Goal: Task Accomplishment & Management: Manage account settings

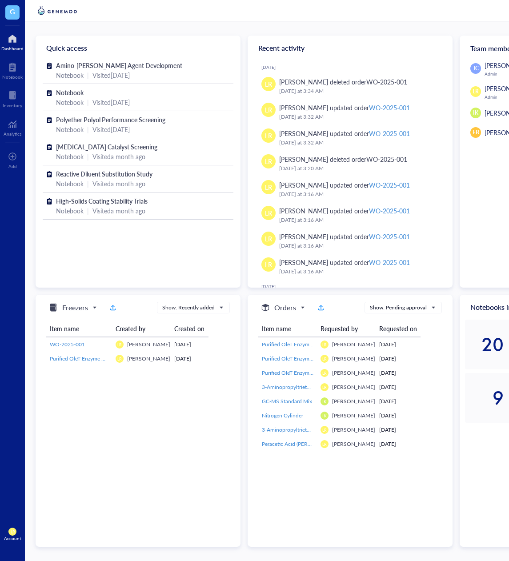
click at [474, 247] on div "JC Jin Choe Cell Therapy Admin LR Laura Rodriguez Admin IK Isao Kanazawa EB Emi…" at bounding box center [508, 173] width 99 height 227
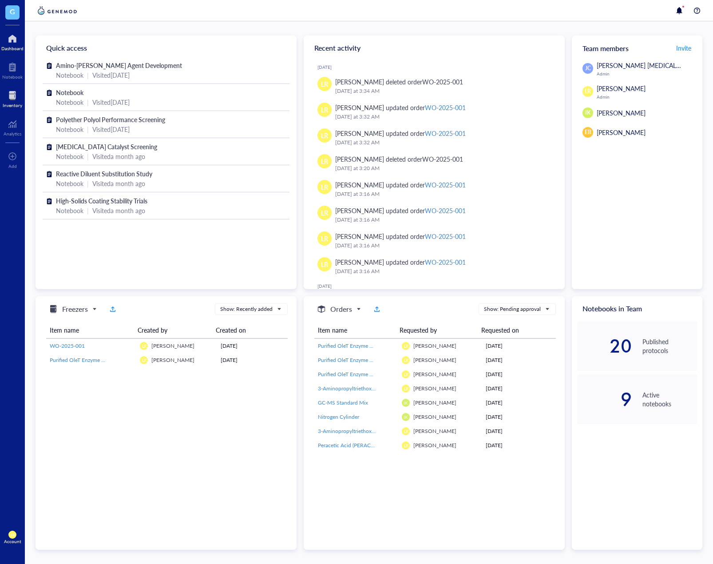
click at [16, 88] on div at bounding box center [13, 95] width 20 height 14
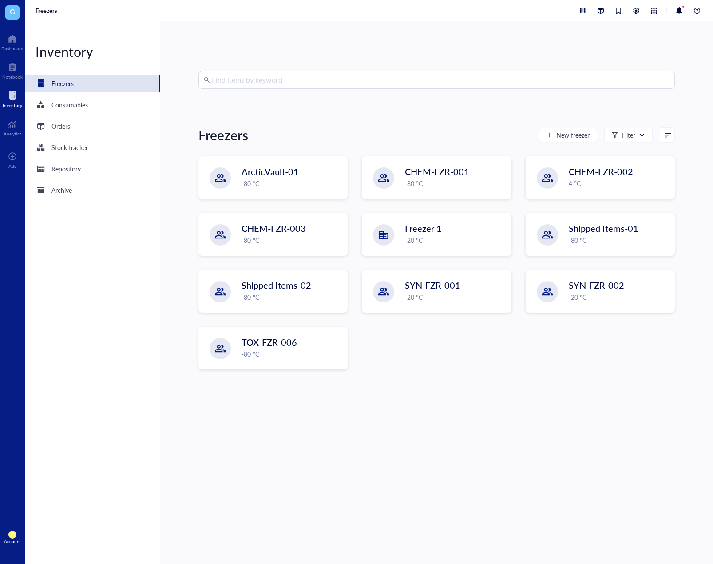
click at [438, 406] on div "Find items by keyword Freezers New freezer Filter ArcticVault-01 -80 °C CHEM-FZ…" at bounding box center [437, 292] width 477 height 443
click at [570, 135] on span "New freezer" at bounding box center [573, 134] width 33 height 7
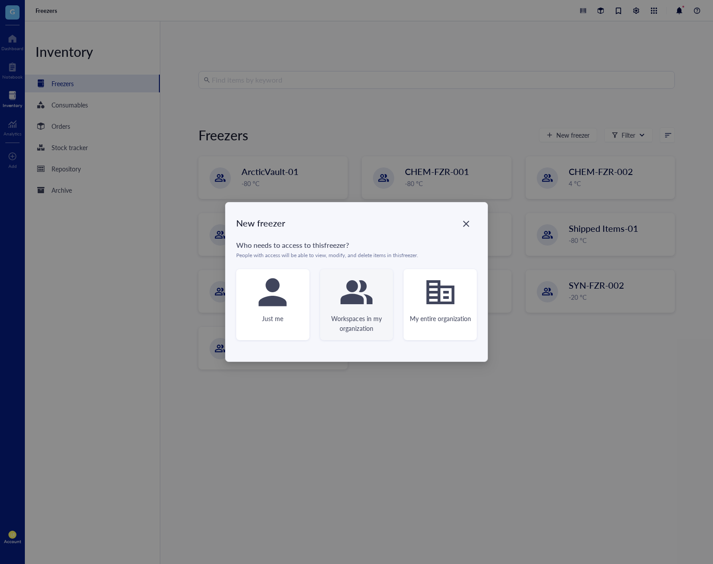
click at [334, 292] on div "Workspaces in my organization" at bounding box center [356, 304] width 73 height 71
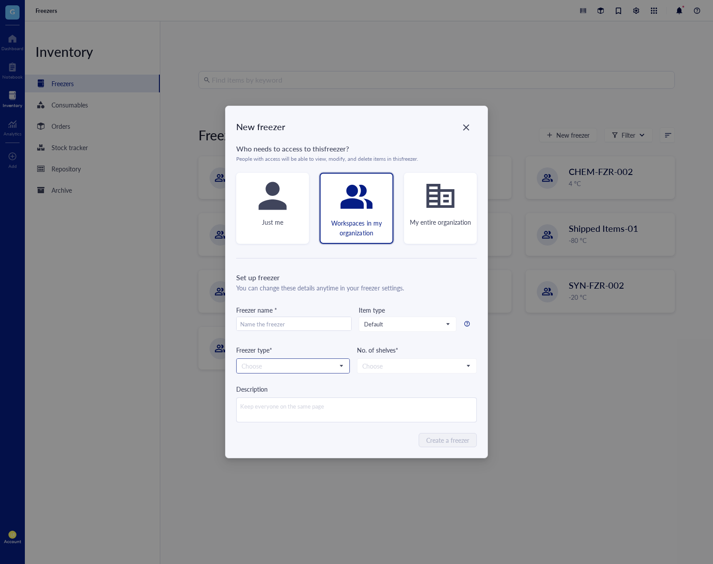
click at [330, 365] on input "search" at bounding box center [289, 365] width 95 height 13
click at [383, 438] on div "Create a freezer" at bounding box center [356, 440] width 241 height 14
click at [384, 490] on div "New freezer Who needs to access to this freezer ? People with access will be ab…" at bounding box center [356, 282] width 713 height 564
click at [470, 127] on icon "Close" at bounding box center [466, 127] width 8 height 8
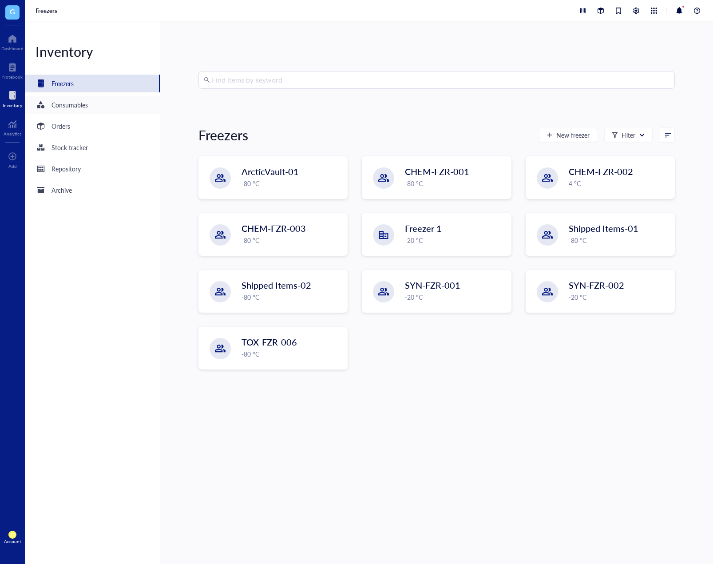
click at [61, 104] on div "Consumables" at bounding box center [70, 105] width 36 height 10
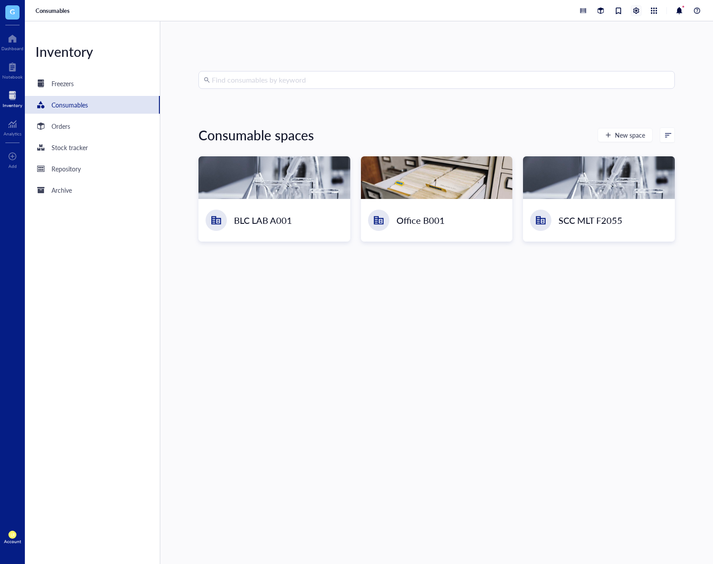
click at [639, 8] on div at bounding box center [637, 11] width 10 height 10
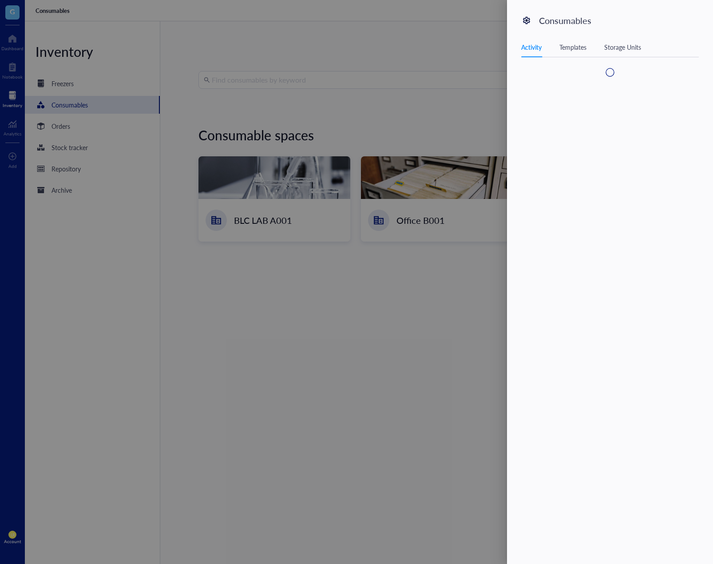
click at [581, 48] on div "Templates" at bounding box center [573, 47] width 27 height 10
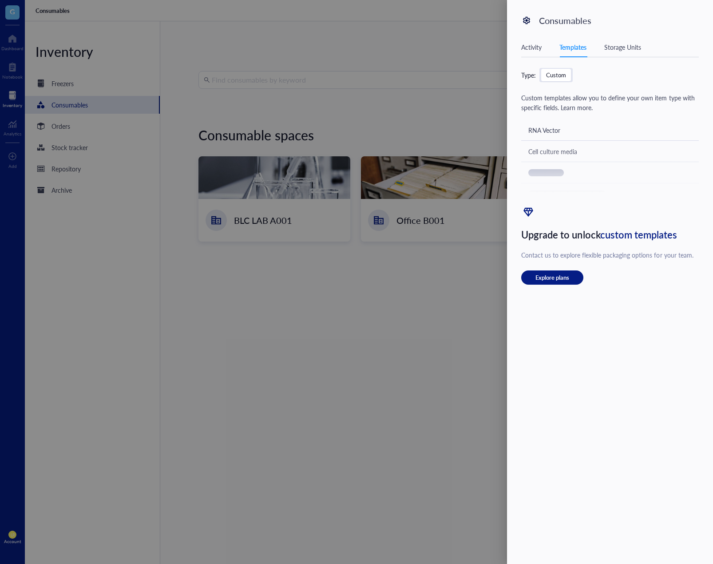
click at [573, 341] on div "September 3, 2025 LR Laura Rodriguez created consumable category Cryotubes Sept…" at bounding box center [615, 301] width 188 height 466
click at [560, 76] on div "Custom" at bounding box center [556, 75] width 20 height 8
click at [541, 69] on input "Custom" at bounding box center [541, 69] width 0 height 0
click at [620, 57] on div "Activity Templates Storage Units" at bounding box center [610, 47] width 178 height 20
click at [625, 52] on div "Activity Templates Storage Units" at bounding box center [610, 47] width 178 height 20
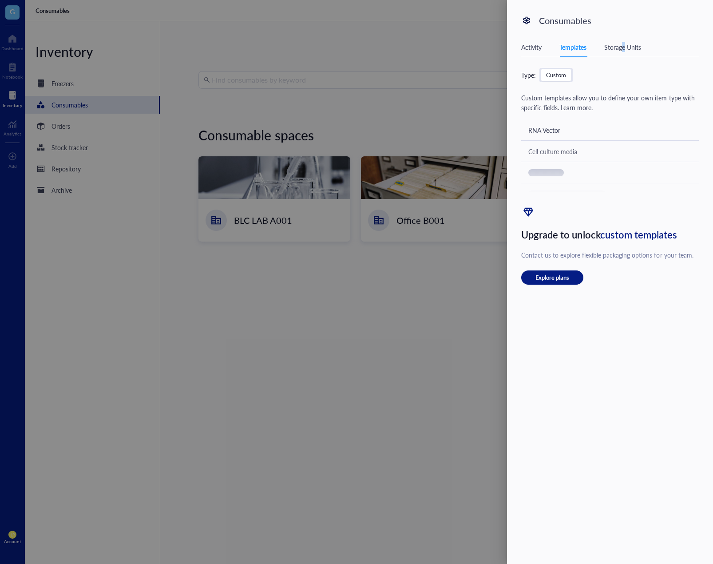
click at [625, 52] on div "Activity Templates Storage Units" at bounding box center [610, 47] width 178 height 20
click at [625, 44] on div "Storage Units" at bounding box center [623, 47] width 37 height 10
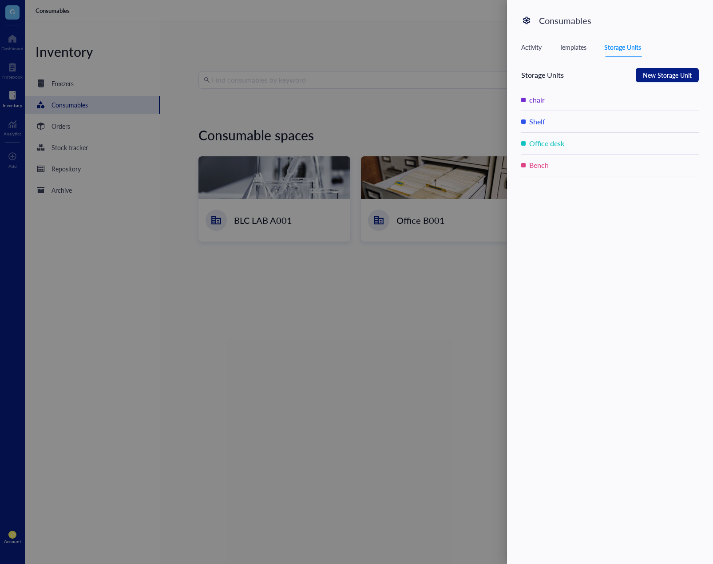
click at [586, 46] on div "Templates" at bounding box center [573, 47] width 27 height 10
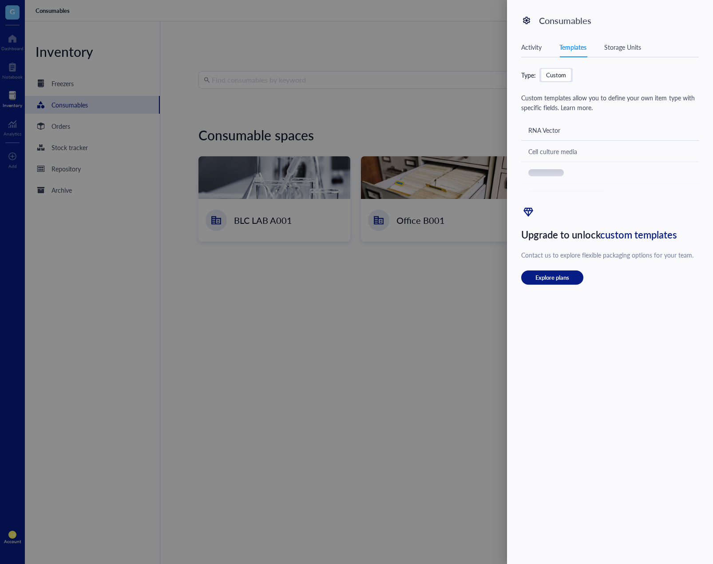
click at [559, 90] on div "Type: Custom Custom templates allow you to define your own item type with speci…" at bounding box center [610, 176] width 178 height 217
click at [365, 298] on div at bounding box center [356, 282] width 713 height 564
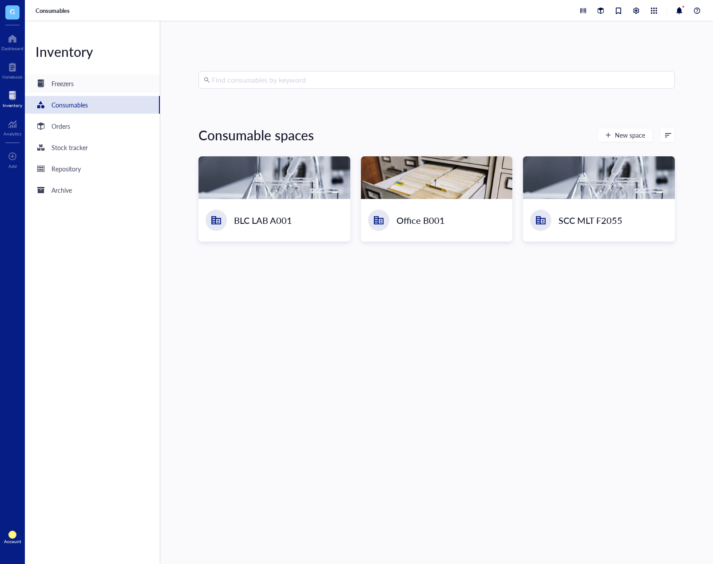
click at [80, 92] on div "Freezers" at bounding box center [92, 84] width 135 height 18
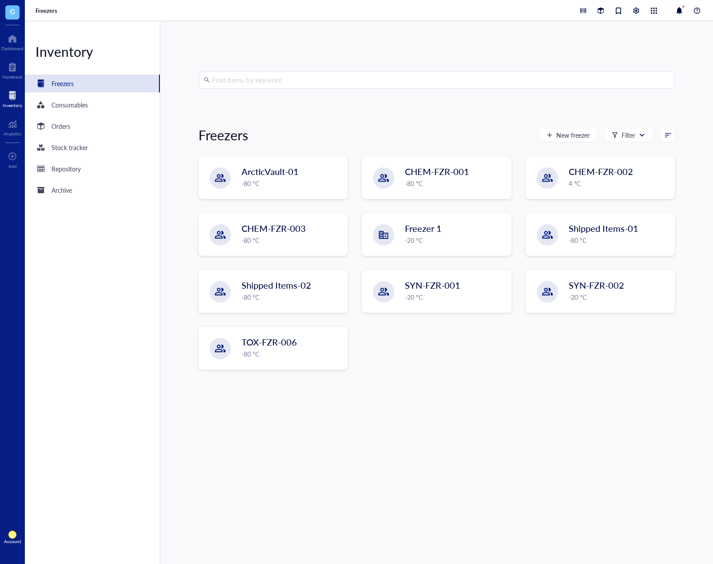
click at [642, 16] on div "Freezers" at bounding box center [369, 10] width 688 height 21
click at [635, 13] on div at bounding box center [637, 11] width 10 height 10
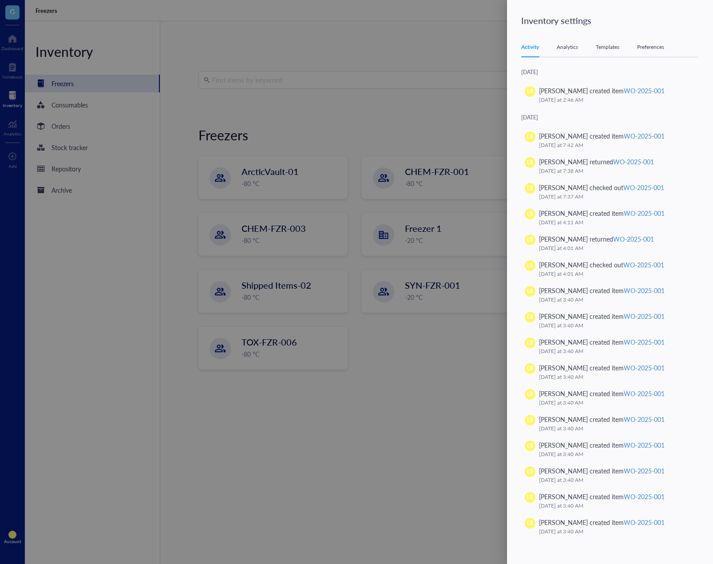
click at [608, 46] on div "Templates" at bounding box center [608, 47] width 24 height 9
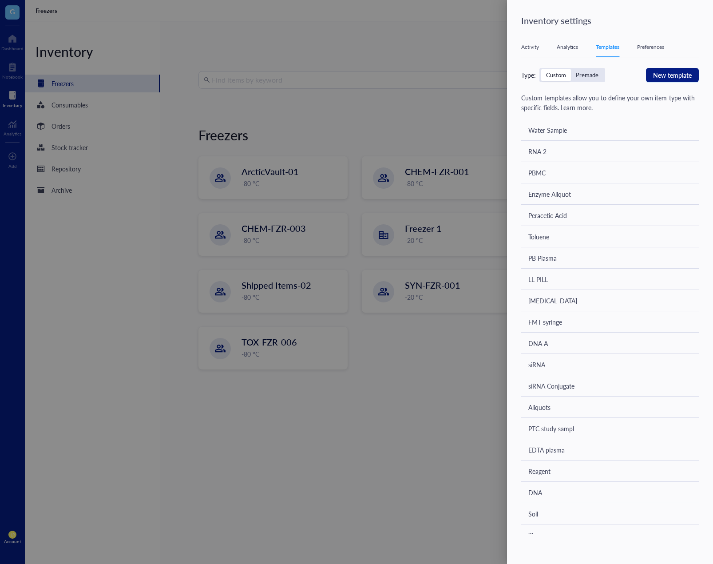
click at [54, 118] on div at bounding box center [356, 282] width 713 height 564
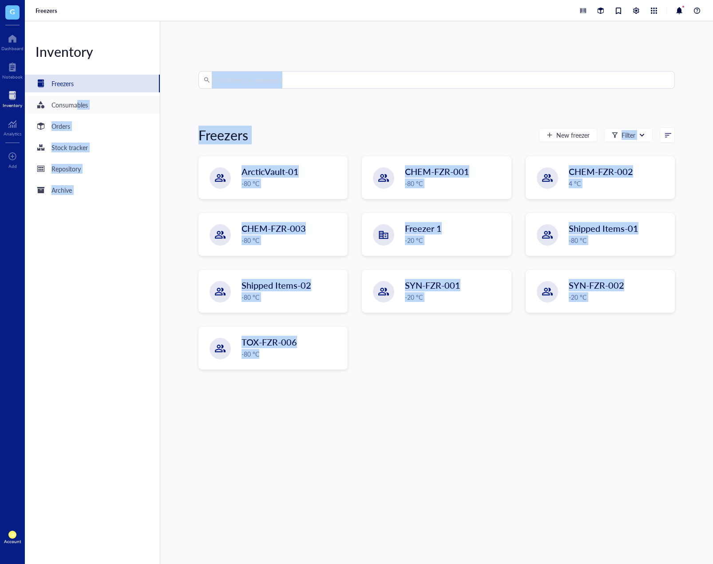
click at [86, 103] on div "Consumables" at bounding box center [70, 105] width 36 height 10
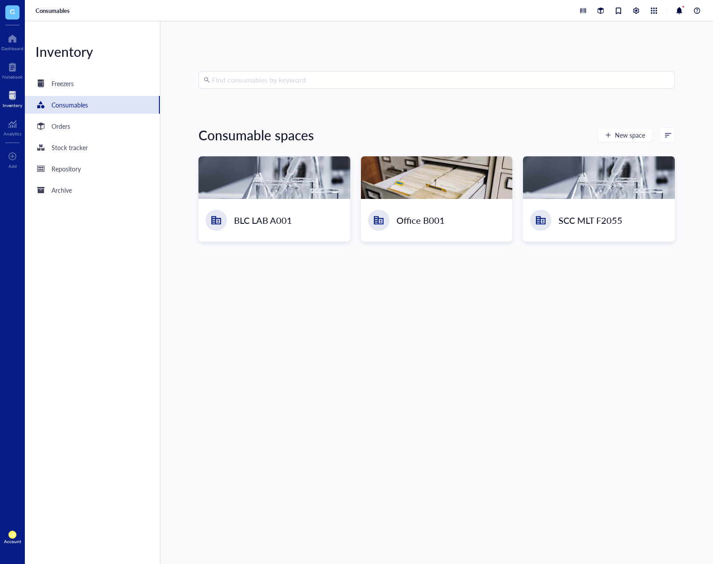
click at [643, 12] on div at bounding box center [640, 10] width 125 height 11
click at [640, 12] on div at bounding box center [637, 11] width 10 height 10
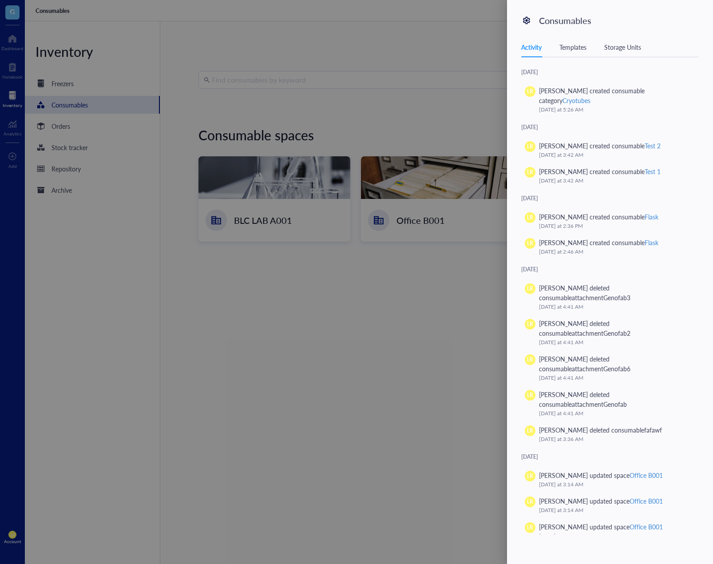
click at [577, 48] on div "Templates" at bounding box center [573, 47] width 27 height 10
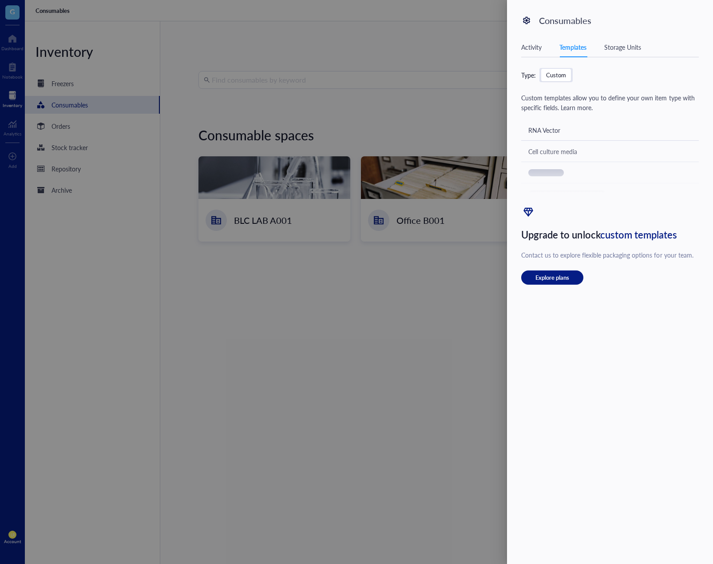
click at [588, 333] on div "September 3, 2025 LR Laura Rodriguez created consumable category Cryotubes Sept…" at bounding box center [615, 301] width 188 height 466
click at [556, 127] on div "Custom templates allow you to define your own item type with specific fields. L…" at bounding box center [610, 149] width 178 height 112
click at [549, 140] on div "Custom templates allow you to define your own item type with specific fields. L…" at bounding box center [610, 149] width 178 height 112
click at [549, 173] on div at bounding box center [610, 174] width 178 height 60
click at [637, 417] on div "September 3, 2025 LR Laura Rodriguez created consumable category Cryotubes Sept…" at bounding box center [615, 301] width 188 height 466
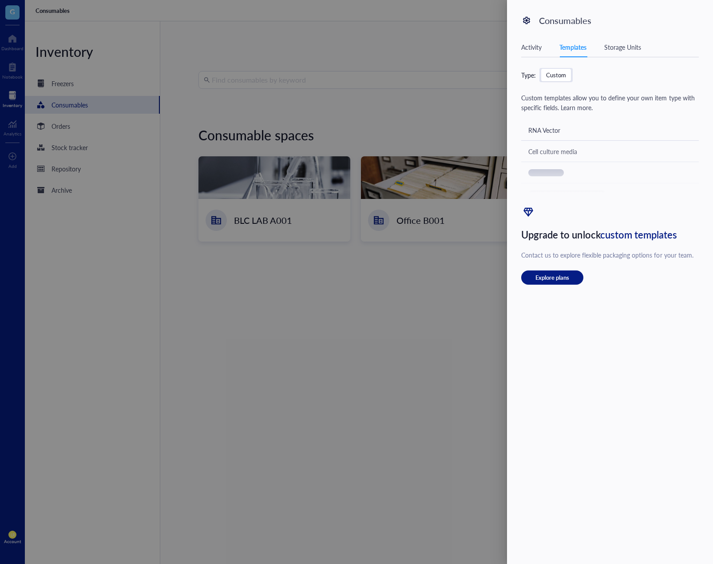
click at [531, 208] on icon at bounding box center [529, 212] width 10 height 9
click at [574, 275] on button "Explore plans" at bounding box center [552, 278] width 62 height 14
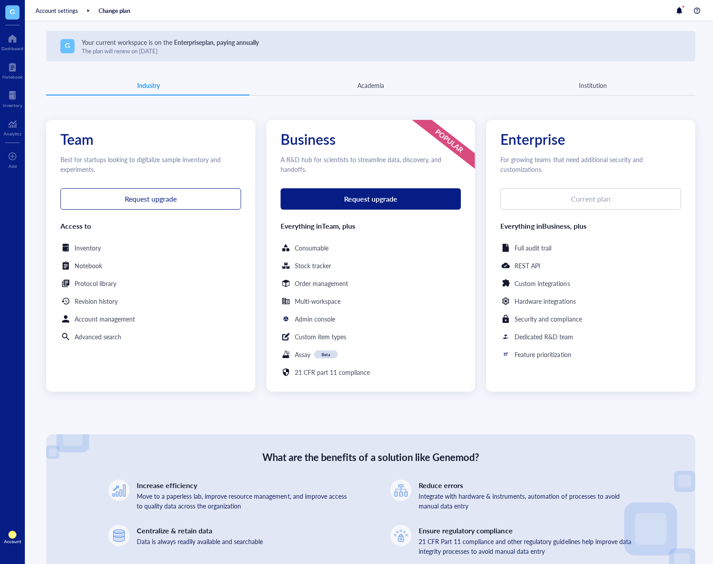
scroll to position [133, 0]
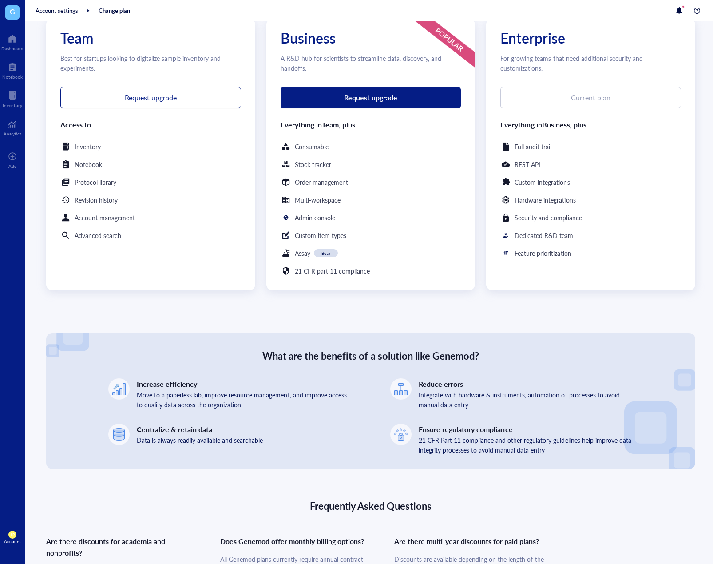
drag, startPoint x: 583, startPoint y: 243, endPoint x: 582, endPoint y: 231, distance: 12.0
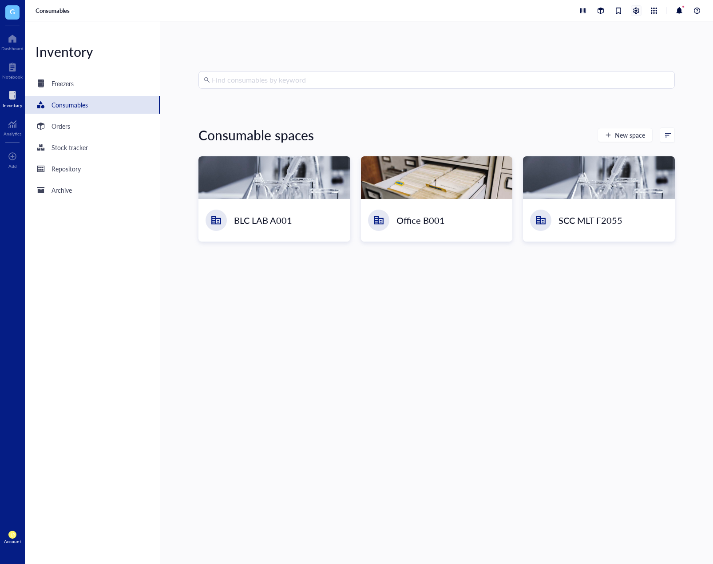
click at [634, 12] on div at bounding box center [637, 11] width 10 height 10
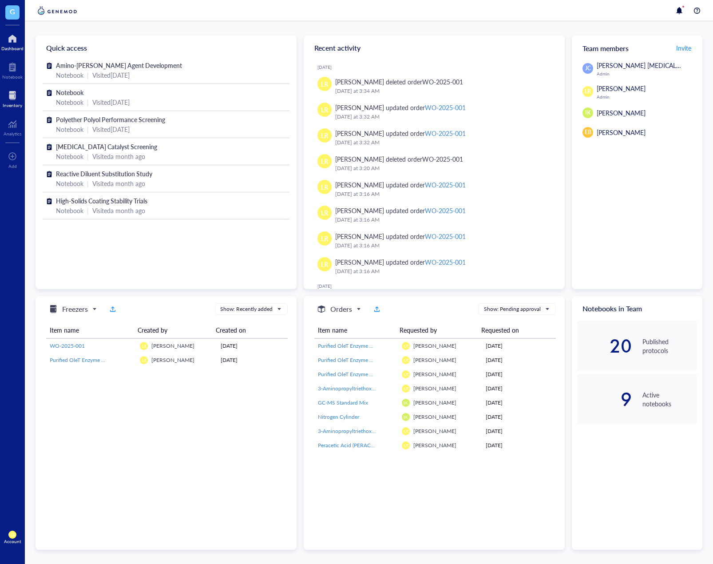
click at [12, 106] on div "Inventory" at bounding box center [13, 105] width 20 height 5
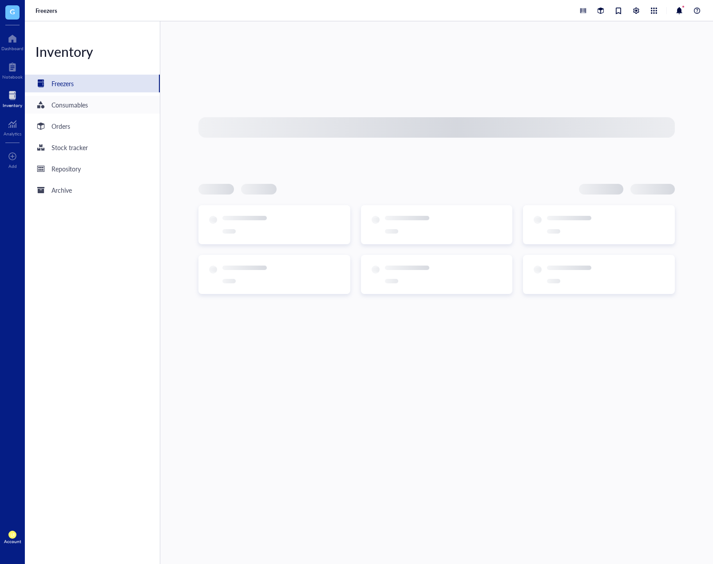
click at [76, 110] on div "Consumables" at bounding box center [62, 104] width 52 height 11
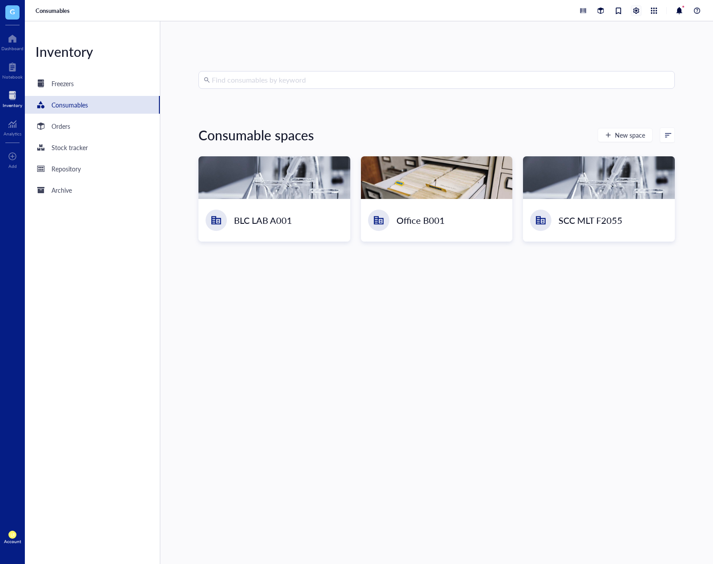
click at [639, 15] on div at bounding box center [636, 10] width 11 height 11
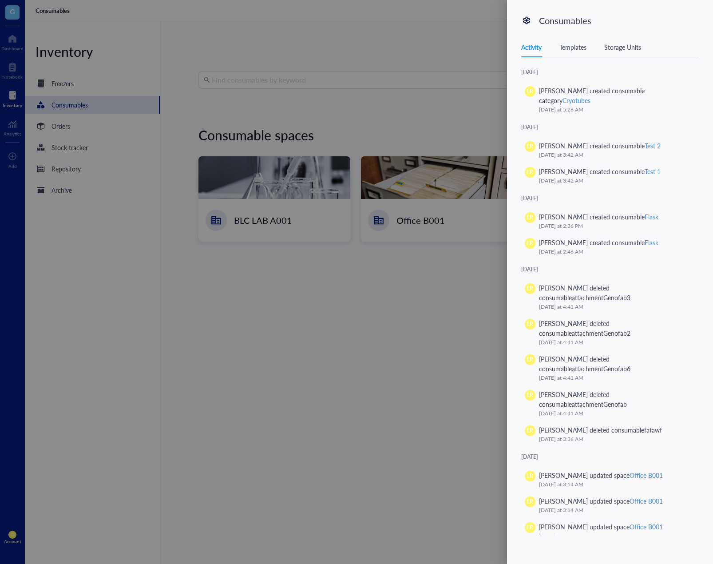
click at [585, 46] on div "Templates" at bounding box center [573, 47] width 27 height 10
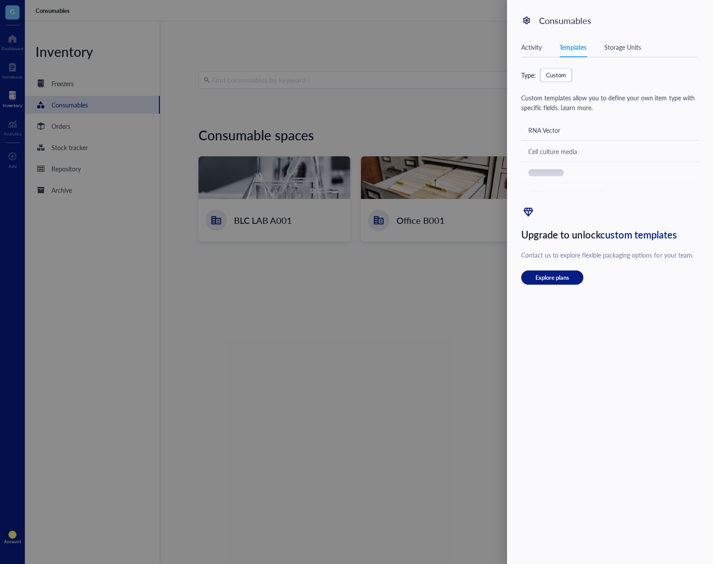
drag, startPoint x: 410, startPoint y: 349, endPoint x: 418, endPoint y: 348, distance: 7.6
click at [410, 349] on div at bounding box center [356, 282] width 713 height 564
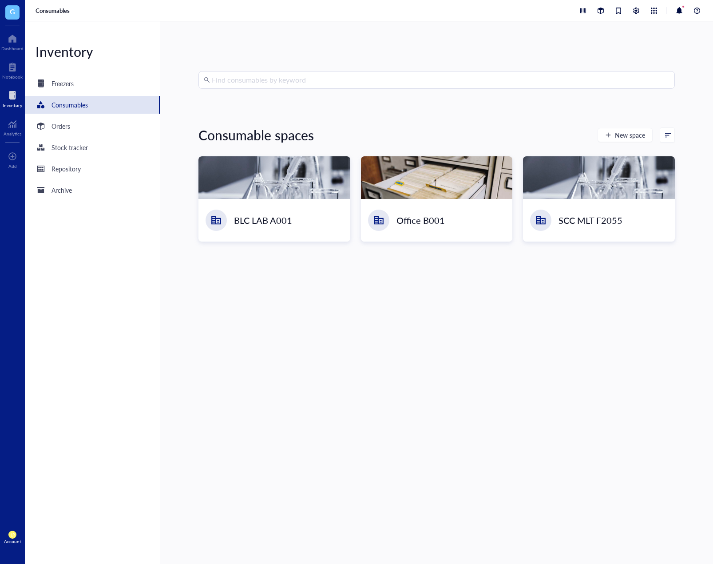
drag, startPoint x: 432, startPoint y: 416, endPoint x: 399, endPoint y: 290, distance: 129.9
click at [432, 416] on div "Find consumables by keyword Consumable spaces New space BLC LAB A001 Office B00…" at bounding box center [437, 292] width 477 height 443
click at [622, 132] on span "New space" at bounding box center [630, 134] width 30 height 7
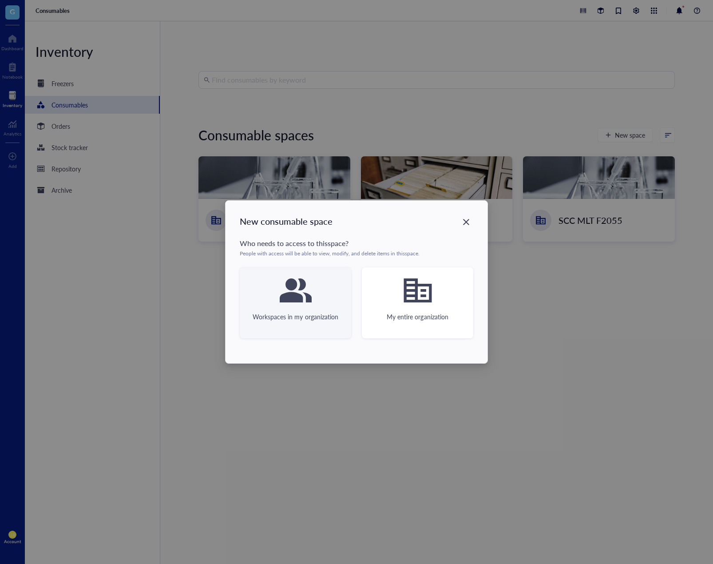
click at [330, 302] on div "Workspaces in my organization" at bounding box center [295, 302] width 111 height 71
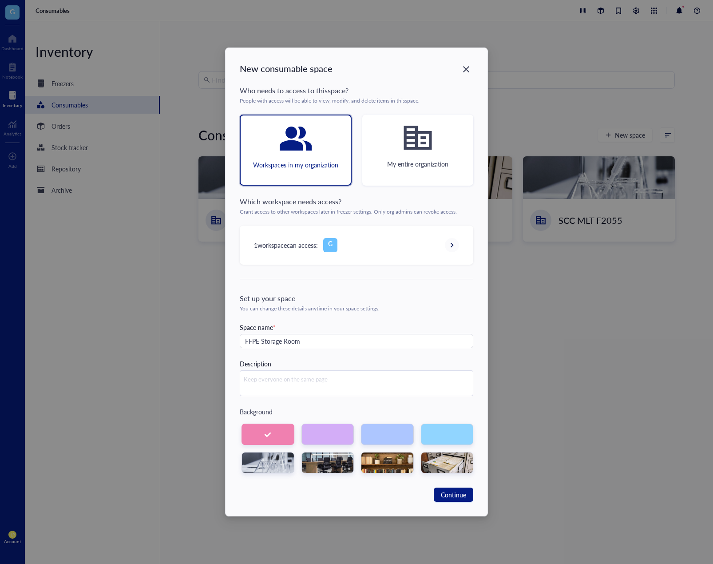
type input "FFPE Storage Room"
click at [355, 362] on div "Description" at bounding box center [357, 377] width 234 height 37
click at [448, 467] on div at bounding box center [447, 462] width 53 height 21
click at [275, 462] on div at bounding box center [268, 462] width 53 height 21
click at [450, 493] on span "Continue" at bounding box center [453, 495] width 25 height 10
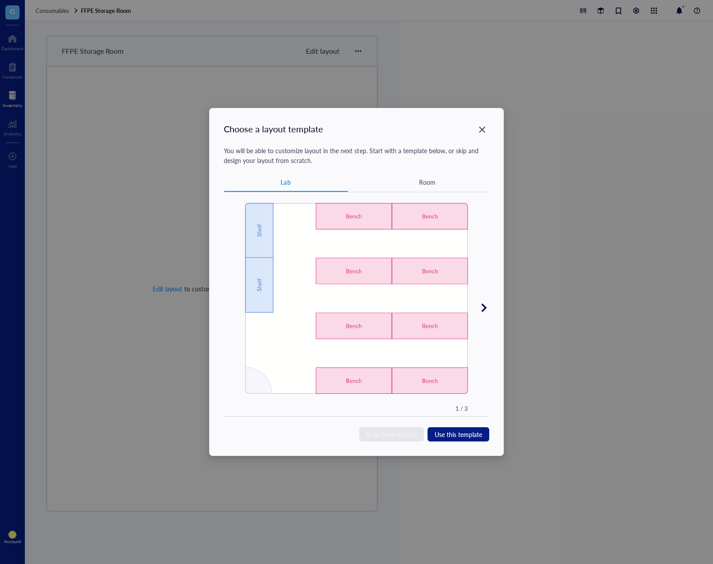
click at [394, 438] on span "Build from scratch" at bounding box center [391, 435] width 51 height 10
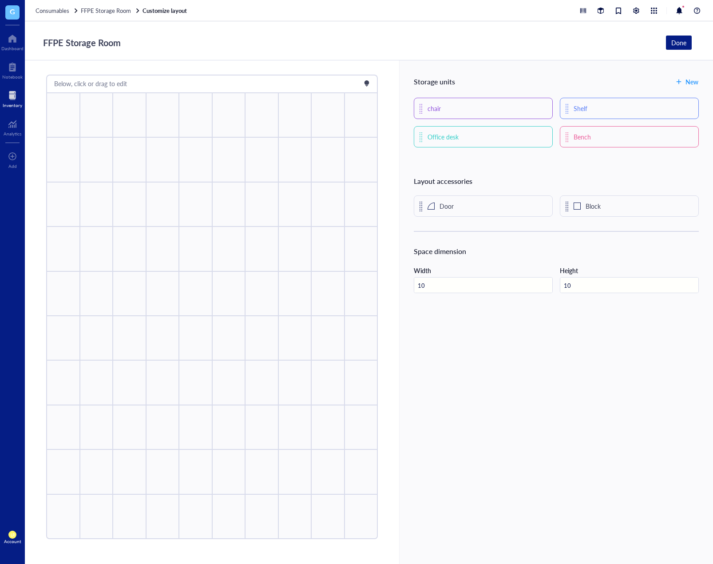
click at [10, 97] on div at bounding box center [13, 95] width 20 height 14
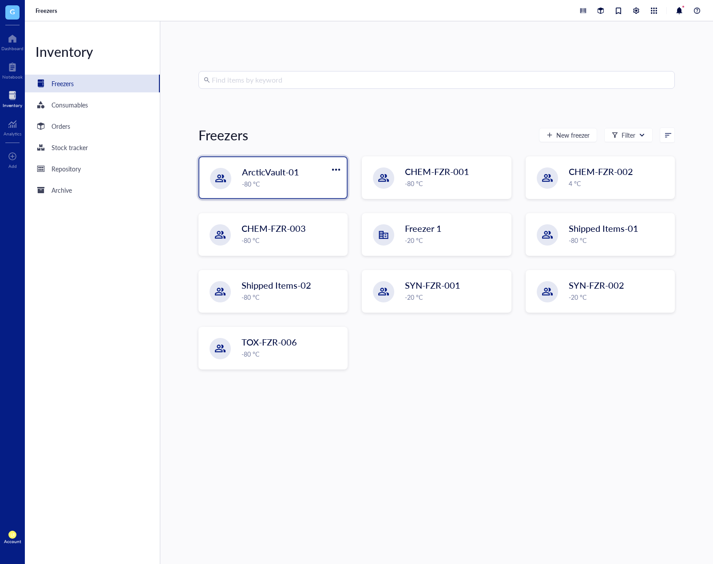
click at [270, 178] on span "ArcticVault-01" at bounding box center [270, 172] width 57 height 12
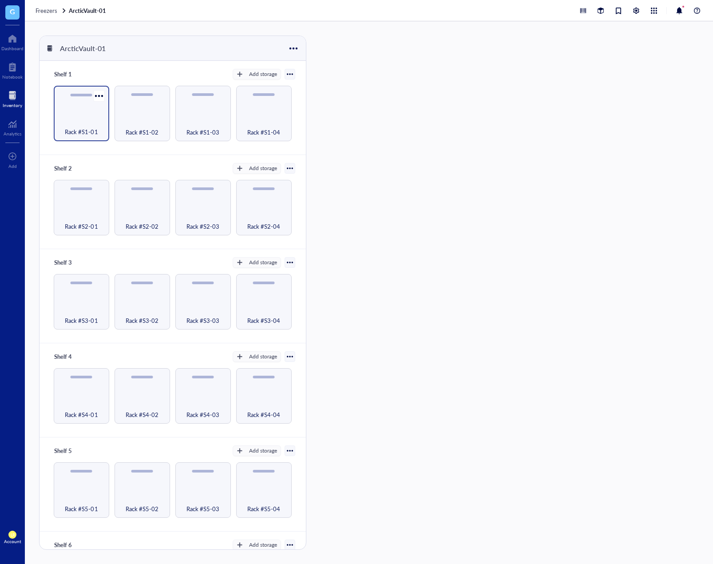
click at [83, 115] on div "Rack #S1-01" at bounding box center [82, 114] width 56 height 56
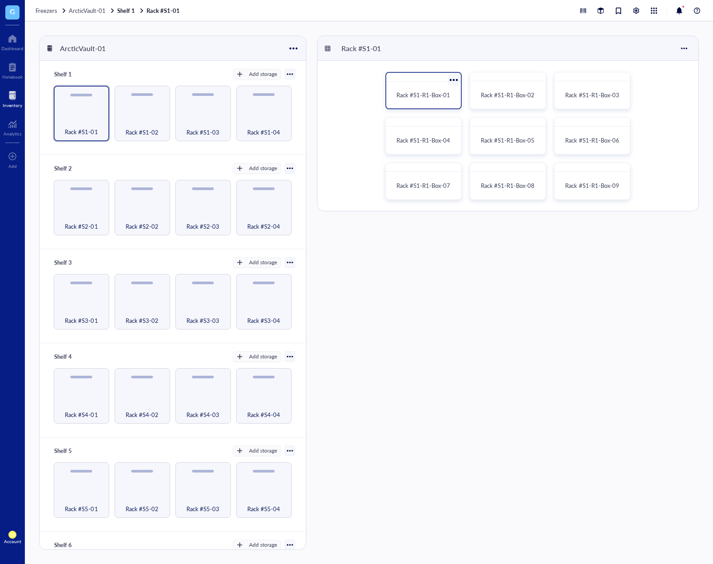
click at [424, 95] on span "Rack #S1-R1-Box-01" at bounding box center [424, 95] width 54 height 8
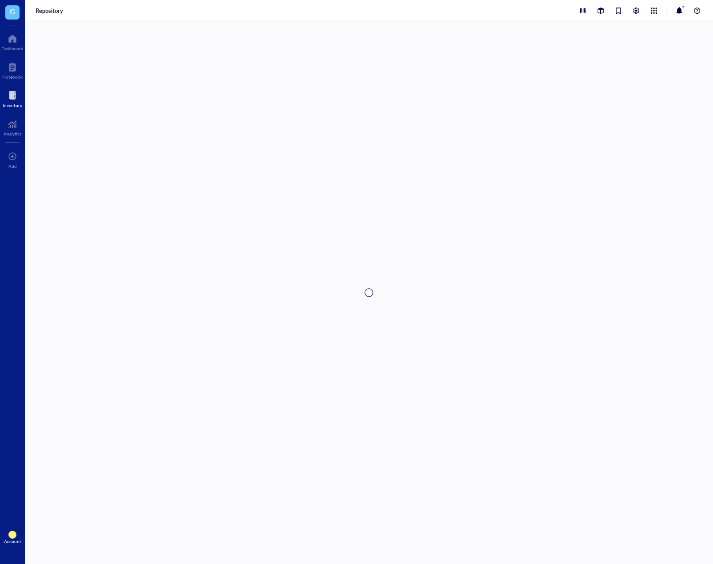
type textarea "Keep everyone on the same page…"
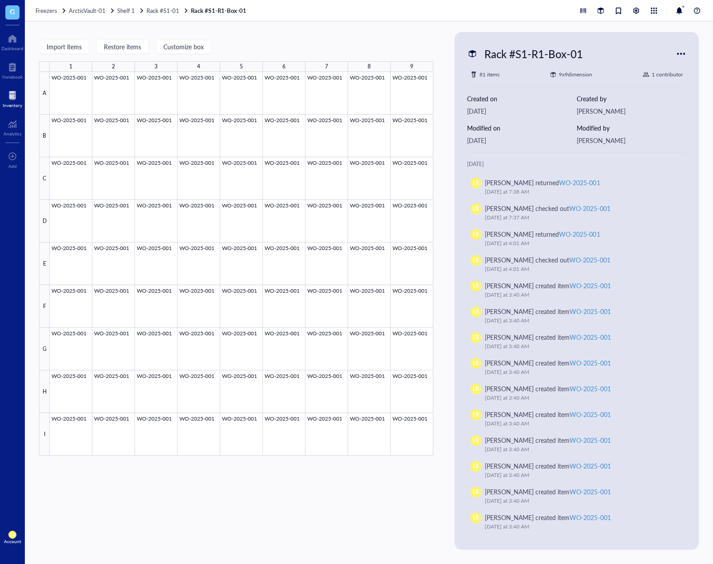
click at [682, 58] on div at bounding box center [681, 54] width 14 height 14
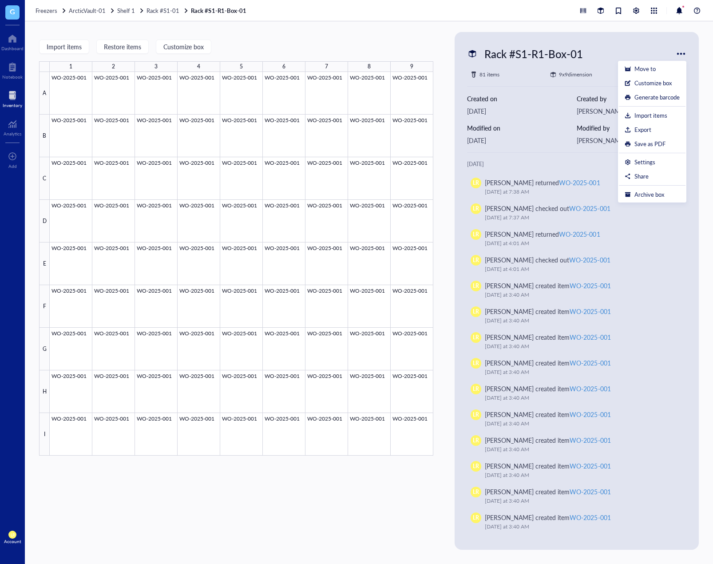
click at [655, 45] on div "Rack #S1-R1-Box-01" at bounding box center [571, 53] width 209 height 19
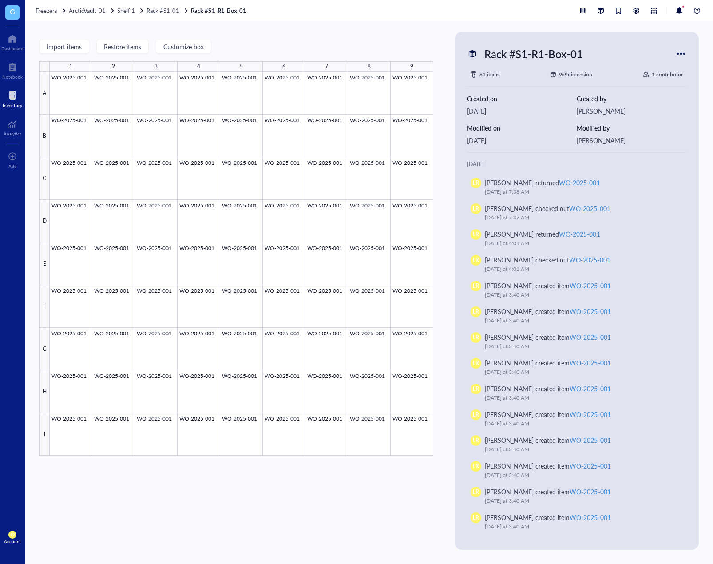
click at [377, 34] on div "Import items Restore items Customize box 1 2 3 4 5 6 7 8 9 A B C D E F G H I WO…" at bounding box center [236, 291] width 394 height 518
click at [17, 94] on div at bounding box center [13, 95] width 20 height 14
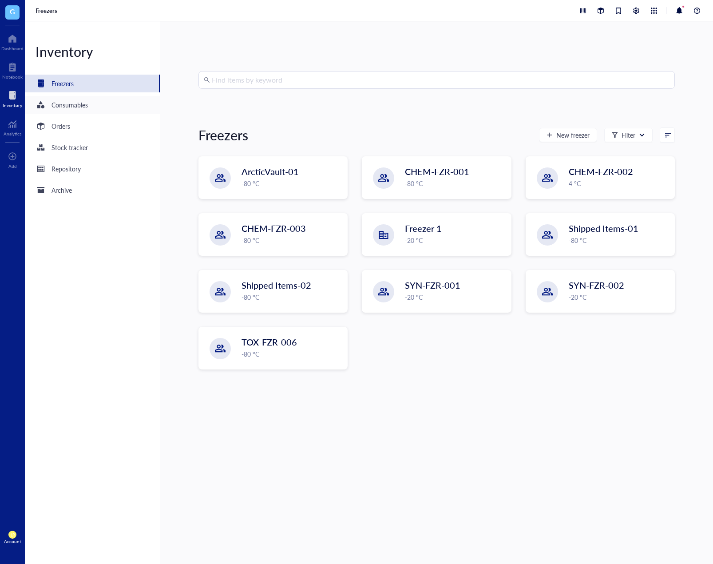
click at [94, 101] on div "Consumables" at bounding box center [92, 105] width 135 height 18
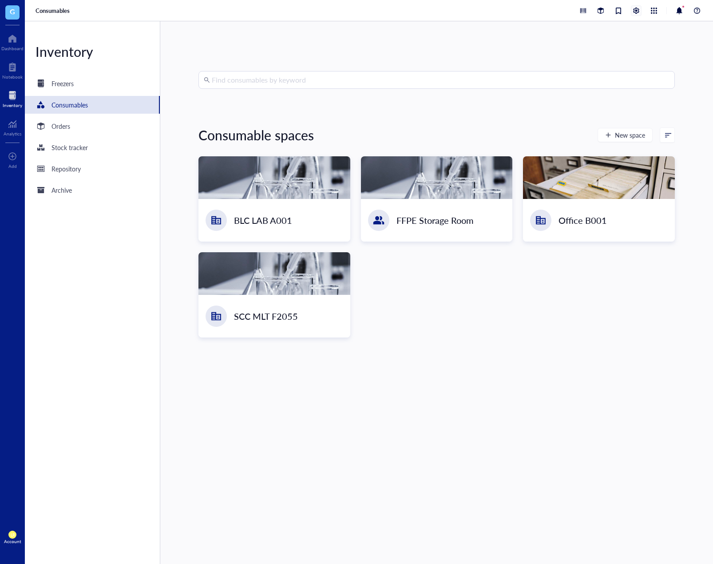
click at [637, 6] on div at bounding box center [637, 11] width 10 height 10
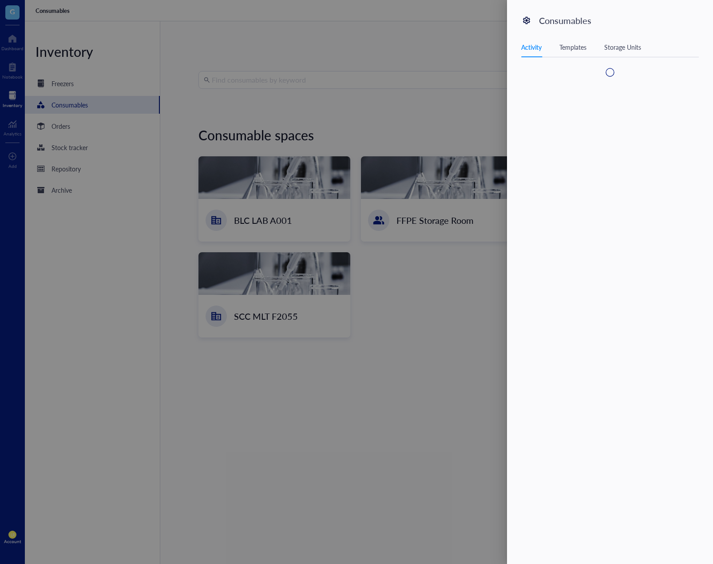
click at [590, 53] on div "Activity Templates Storage Units" at bounding box center [610, 47] width 178 height 20
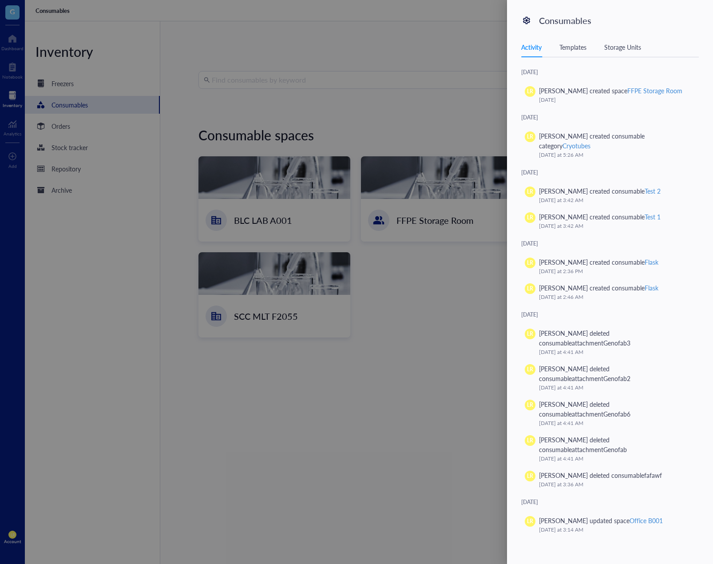
click at [585, 53] on div "Activity Templates Storage Units" at bounding box center [610, 47] width 178 height 20
click at [581, 48] on div "Templates" at bounding box center [573, 47] width 27 height 10
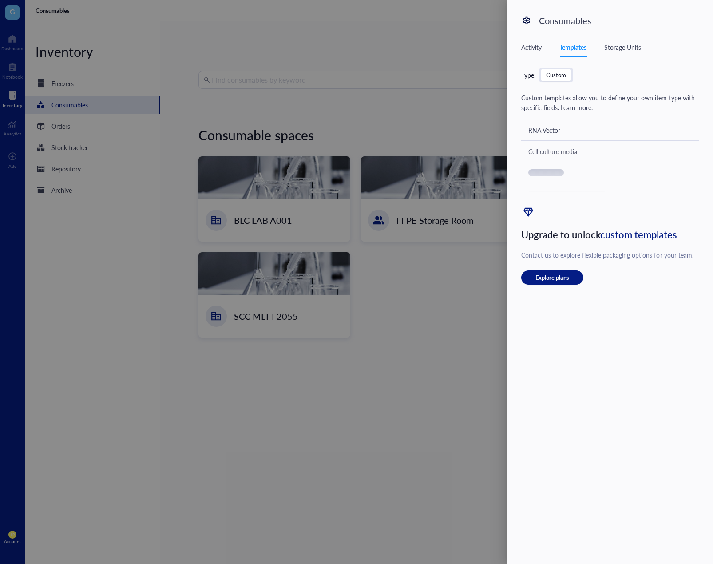
click at [462, 320] on div at bounding box center [356, 282] width 713 height 564
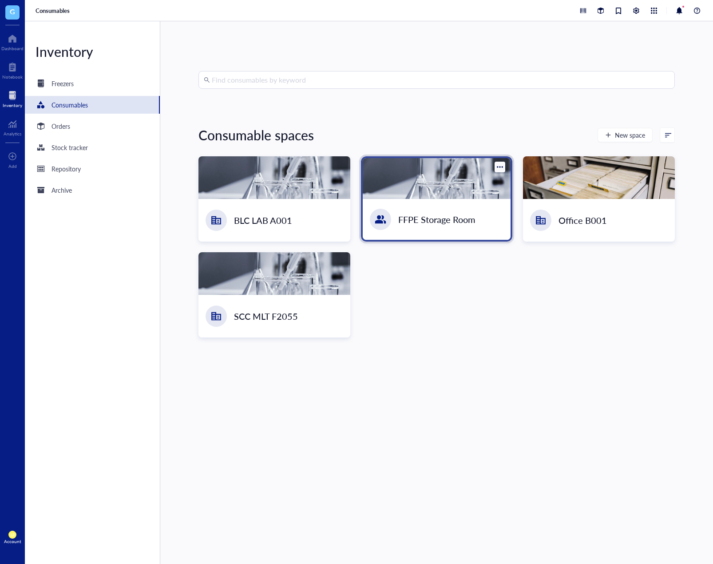
click at [428, 199] on div "FFPE Storage Room" at bounding box center [437, 219] width 148 height 41
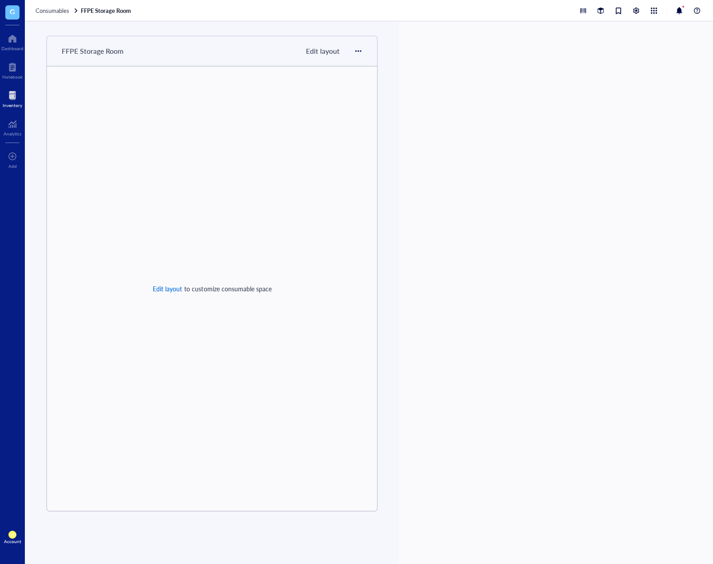
click at [173, 288] on span "Edit layout" at bounding box center [167, 288] width 29 height 7
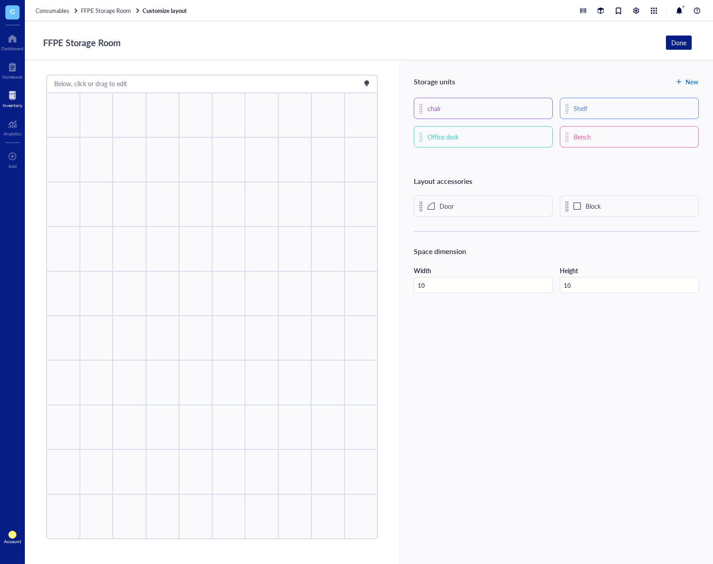
click at [688, 84] on span "New" at bounding box center [692, 81] width 13 height 7
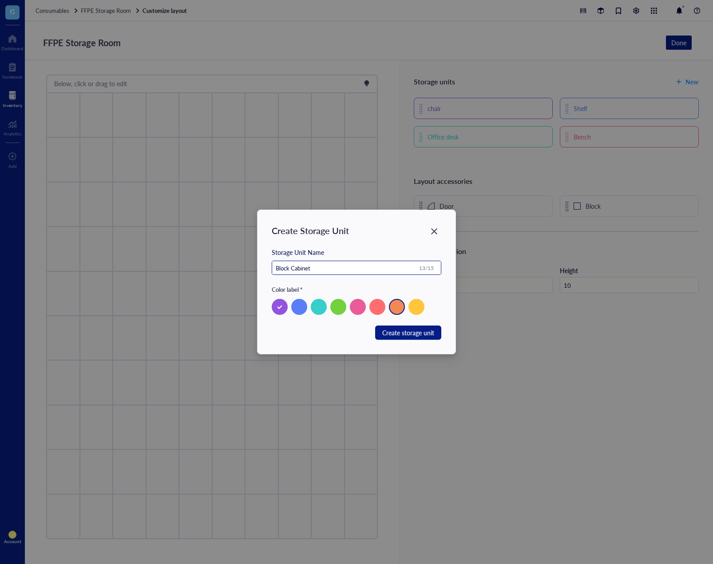
type input "Block Cabinet"
click at [398, 305] on div at bounding box center [397, 307] width 16 height 16
click at [402, 338] on button "Create storage unit" at bounding box center [408, 333] width 66 height 14
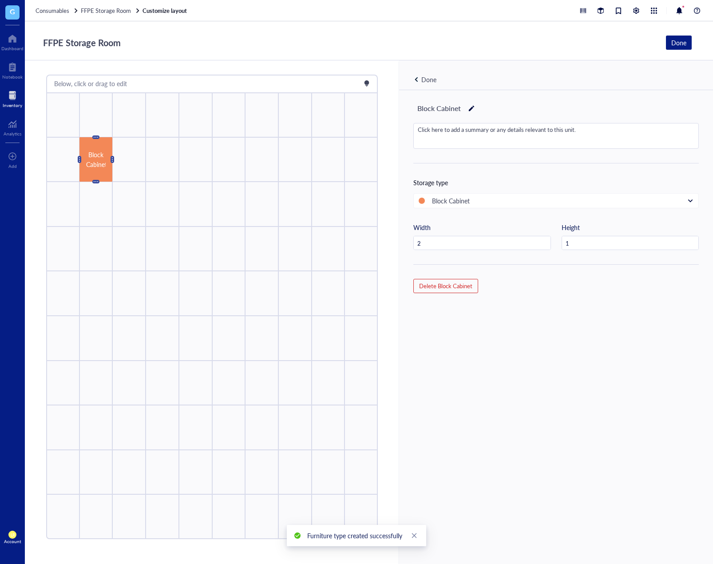
type input "3"
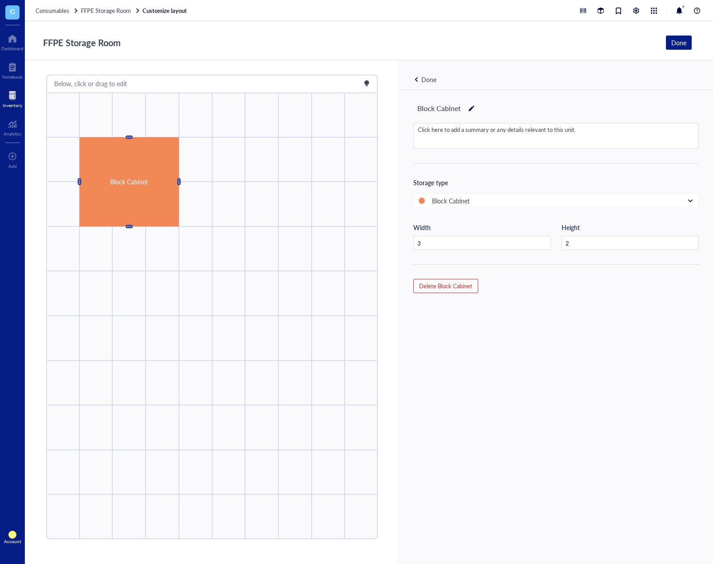
click at [481, 367] on div "Block Cabinet Click here to add a summary or any details relevant to this unit.…" at bounding box center [556, 342] width 314 height 504
type input "1"
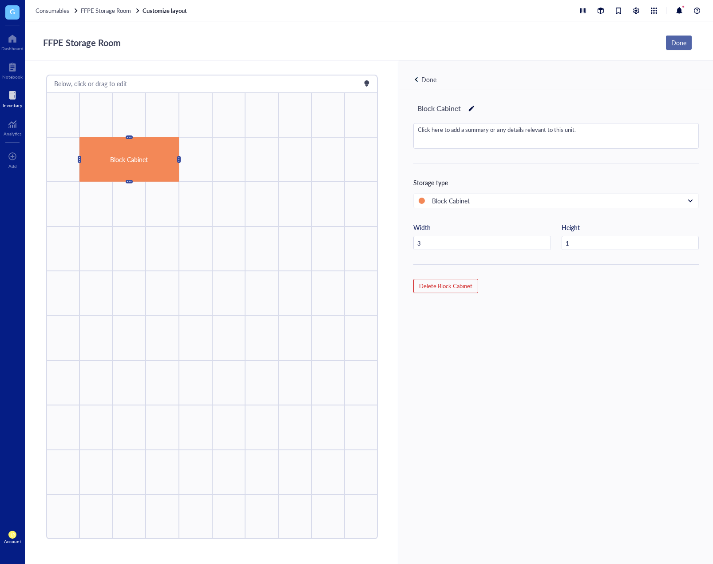
click at [686, 37] on button "Done" at bounding box center [679, 43] width 26 height 14
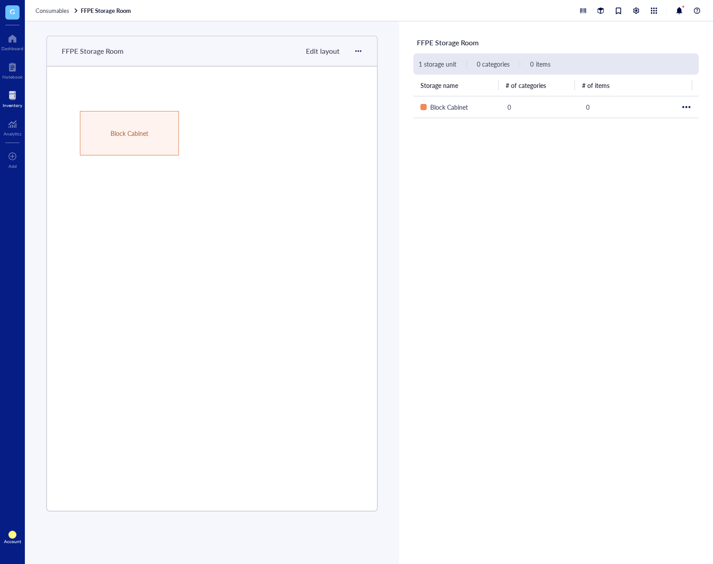
click at [328, 52] on span "Edit layout" at bounding box center [323, 51] width 34 height 10
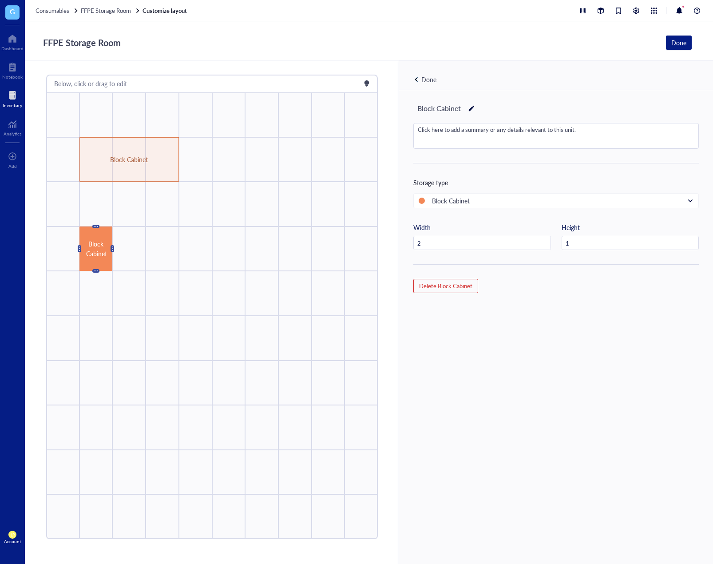
type input "3"
click at [422, 80] on div "Done" at bounding box center [429, 80] width 15 height 10
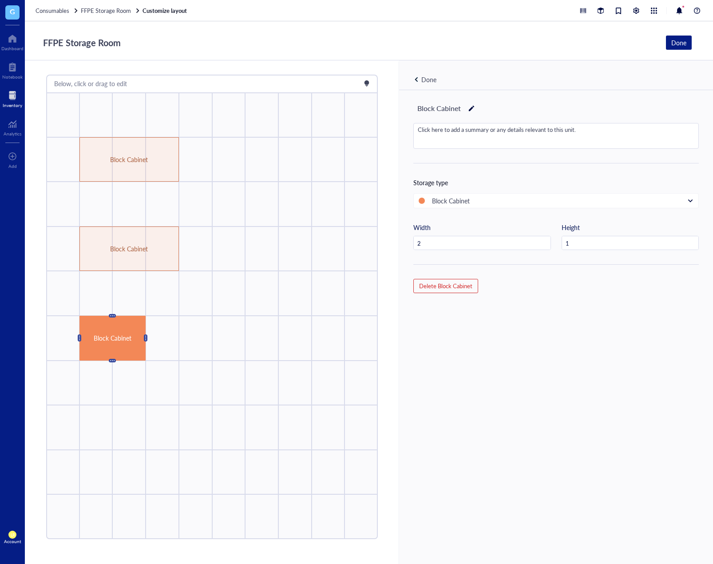
type input "3"
click at [422, 77] on div "Done" at bounding box center [429, 80] width 15 height 10
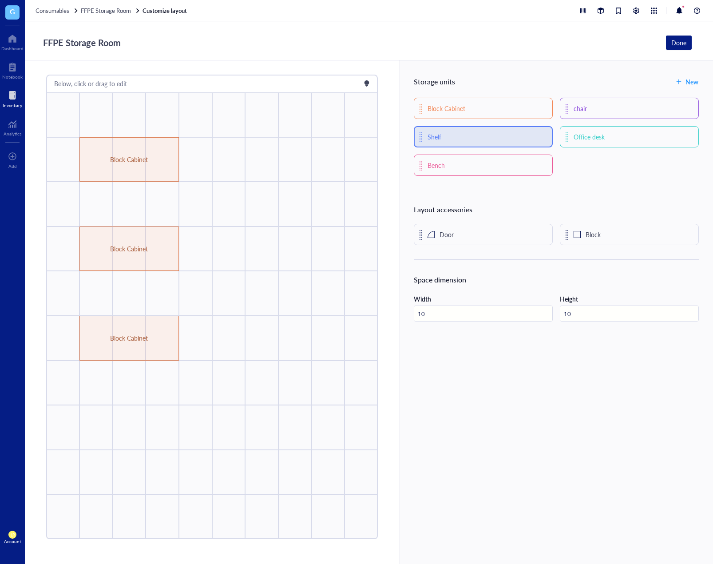
click at [471, 140] on div "Shelf" at bounding box center [483, 136] width 139 height 21
click at [228, 166] on div at bounding box center [228, 159] width 33 height 45
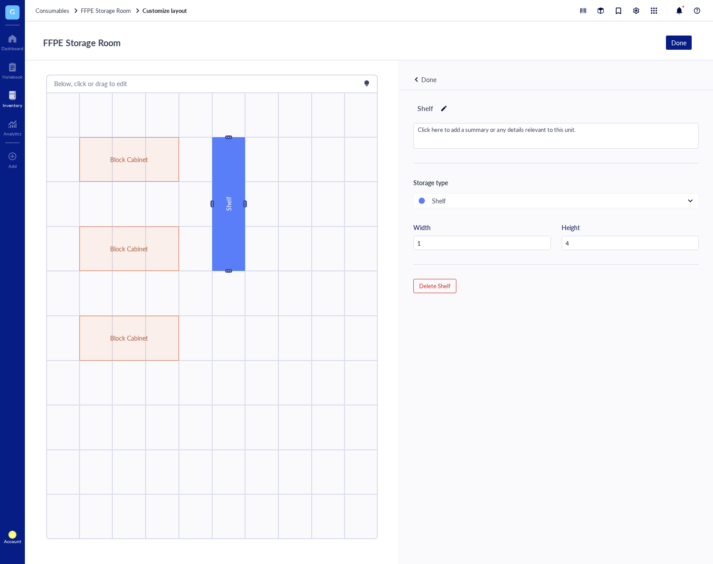
type input "5"
type input "2"
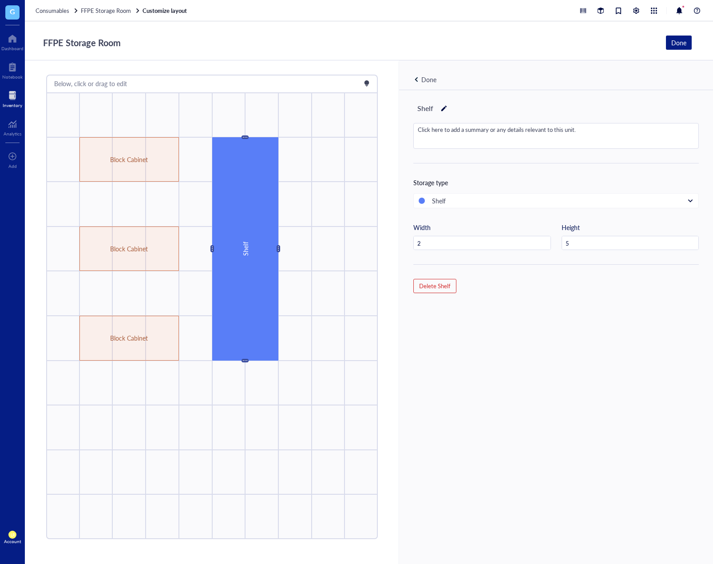
click at [424, 79] on div "Done" at bounding box center [429, 80] width 15 height 10
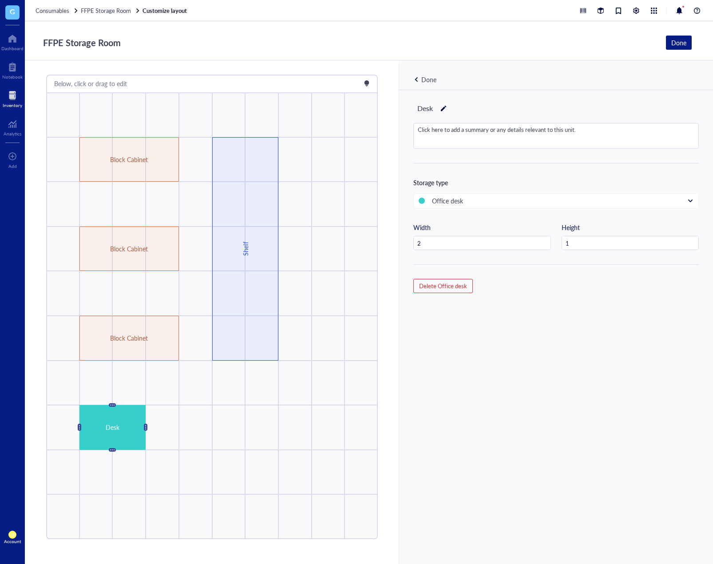
type input "3"
click at [422, 81] on div "Done" at bounding box center [429, 80] width 15 height 10
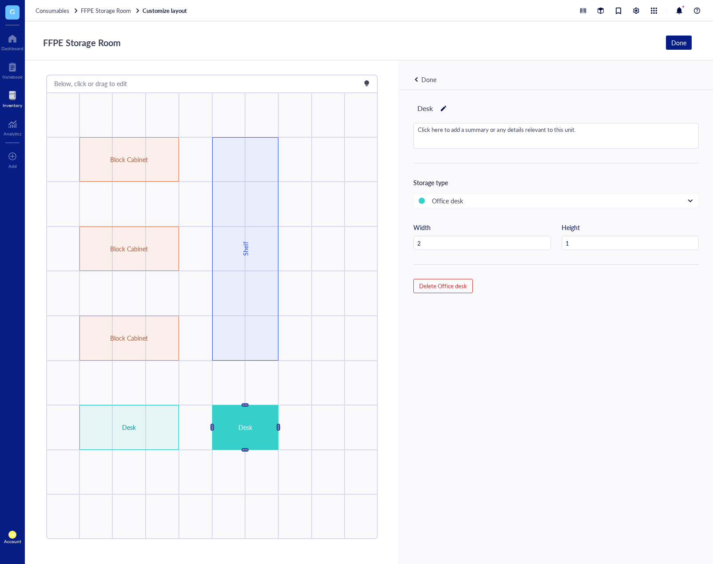
type input "3"
click at [428, 79] on div "Done" at bounding box center [429, 80] width 15 height 10
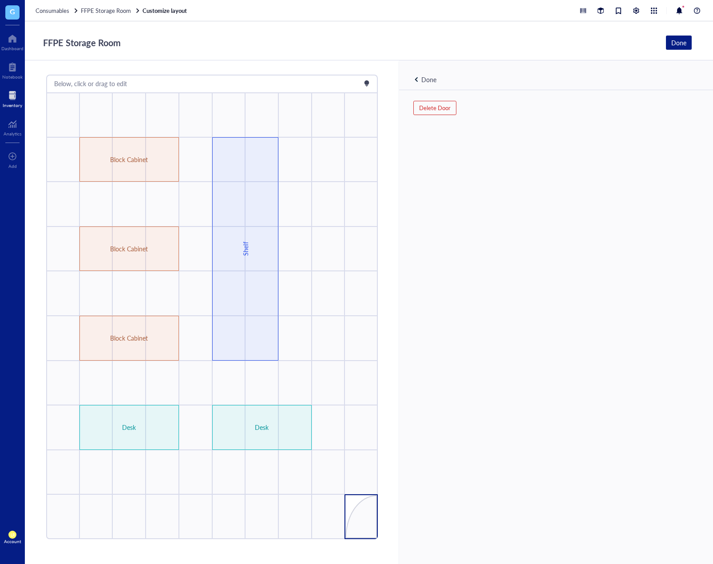
click at [418, 78] on div "Done" at bounding box center [429, 80] width 31 height 10
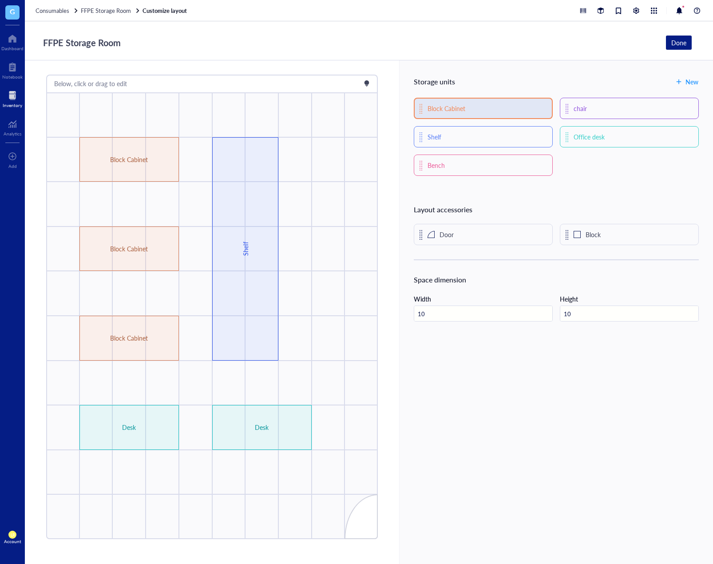
click at [442, 104] on div "Block Cabinet" at bounding box center [447, 108] width 38 height 10
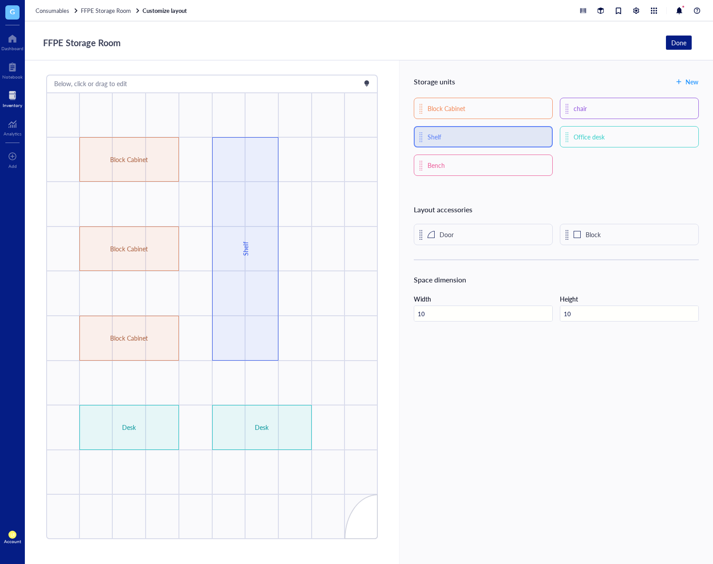
click at [428, 141] on div "Shelf" at bounding box center [435, 137] width 14 height 10
drag, startPoint x: 359, startPoint y: 157, endPoint x: 345, endPoint y: 314, distance: 157.4
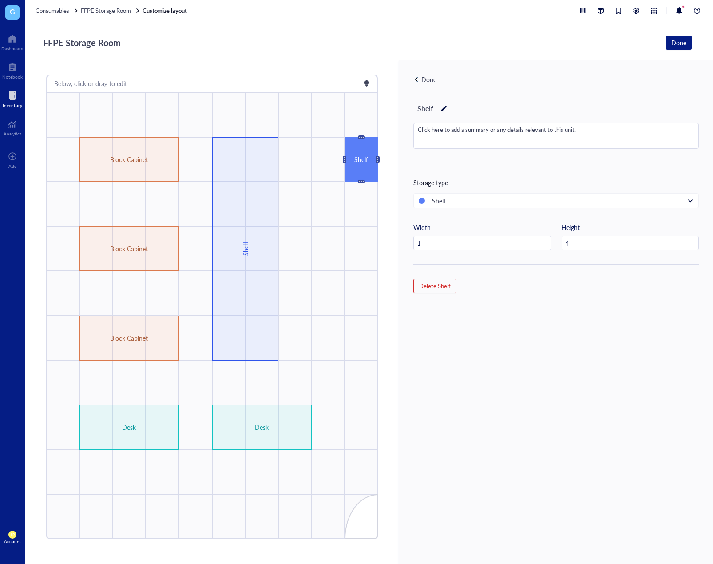
type input "5"
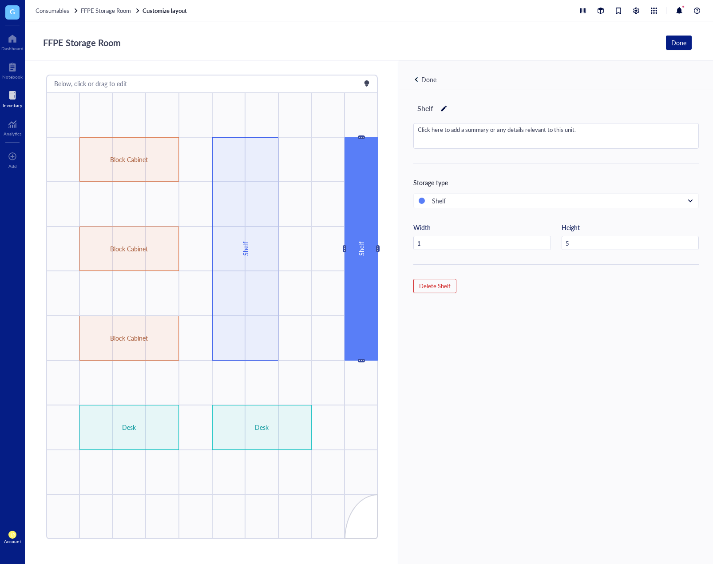
click at [427, 79] on div "Done" at bounding box center [429, 80] width 15 height 10
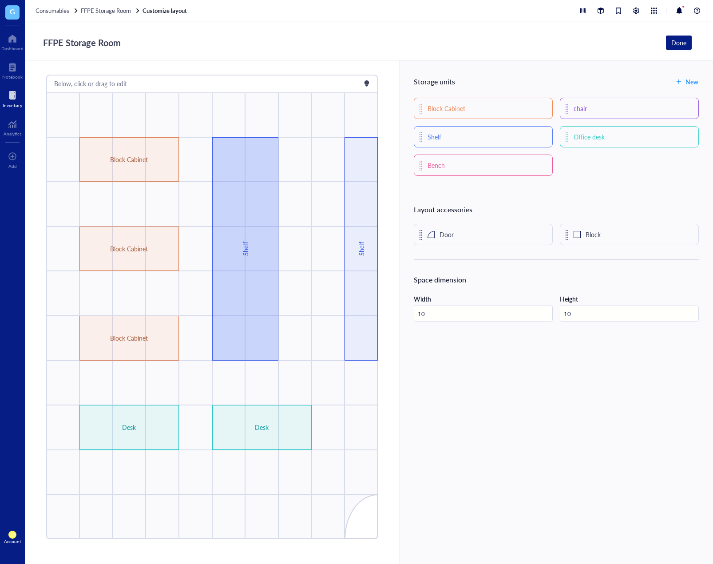
click at [259, 212] on div "Shelf" at bounding box center [245, 248] width 66 height 223
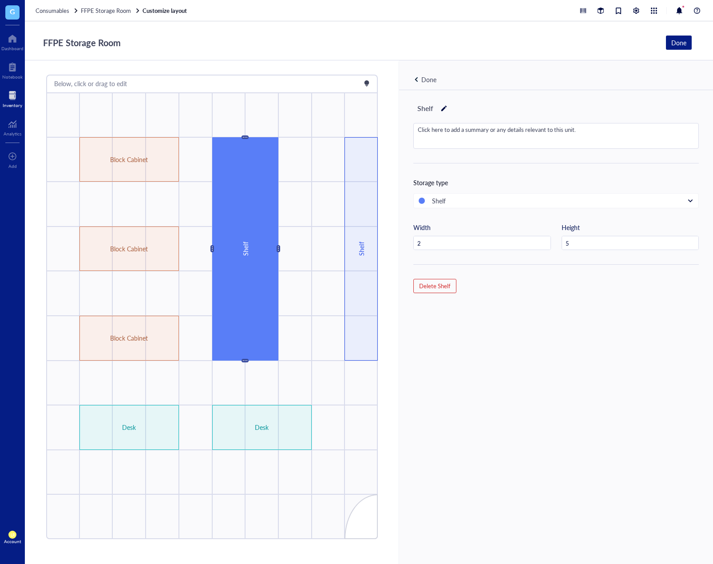
type input "1"
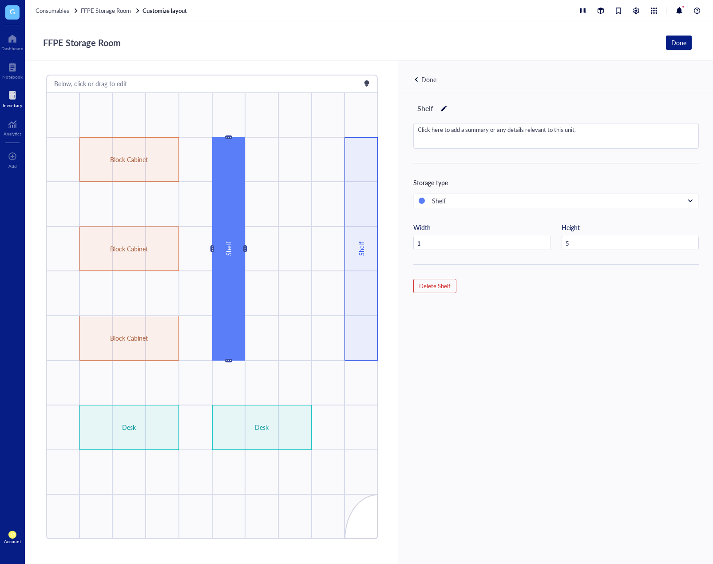
click at [422, 80] on div "Done" at bounding box center [429, 80] width 15 height 10
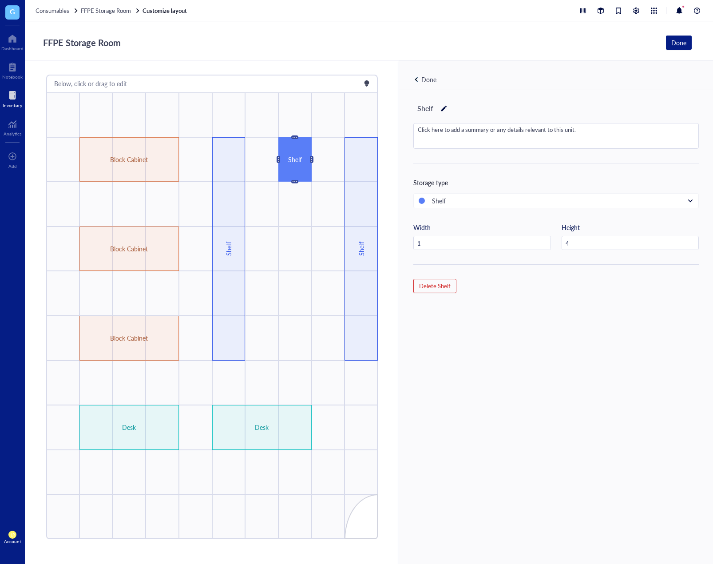
type input "5"
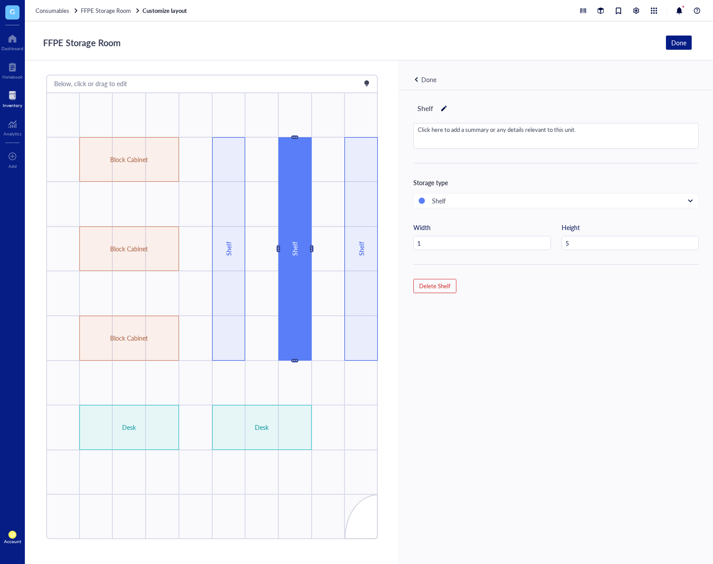
click at [426, 77] on div "Done" at bounding box center [429, 80] width 15 height 10
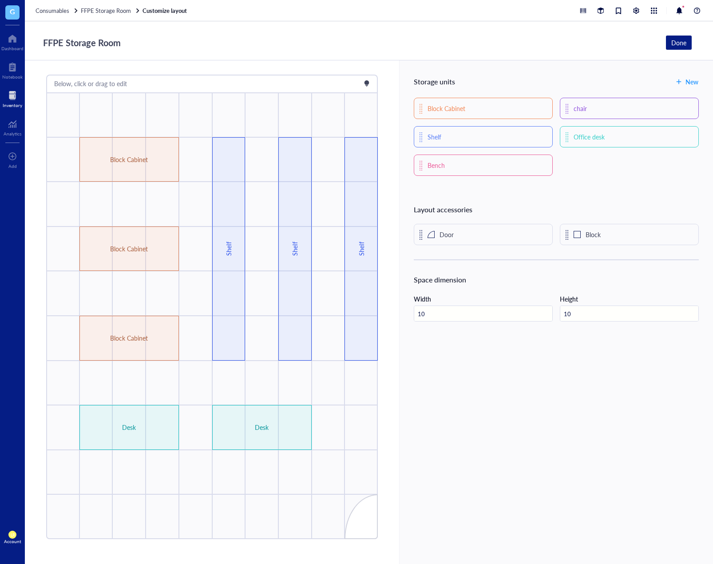
click at [530, 452] on div "Storage units New Block Cabinet chair Shelf Office desk Bench Layout accessorie…" at bounding box center [556, 312] width 314 height 504
click at [678, 41] on div "Done" at bounding box center [679, 43] width 15 height 10
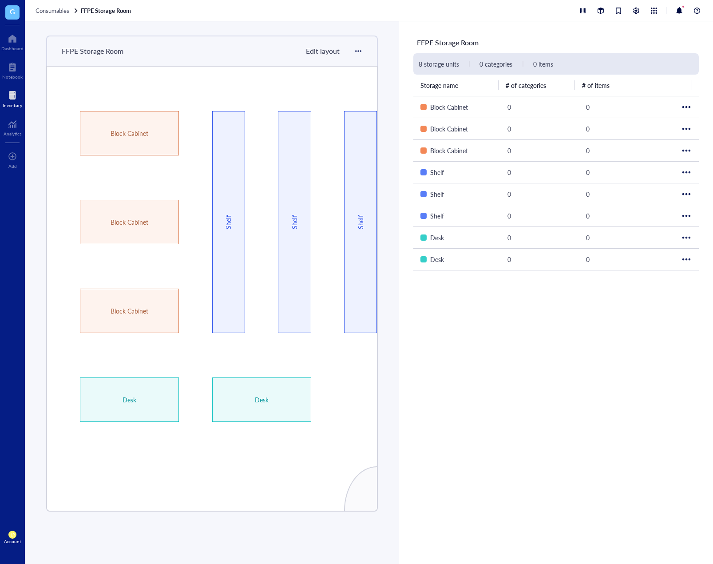
click at [587, 412] on div "FFPE Storage Room 8 storage units 0 categories 0 items Storage name # of catego…" at bounding box center [556, 292] width 314 height 543
click at [13, 103] on div "Inventory" at bounding box center [13, 105] width 20 height 5
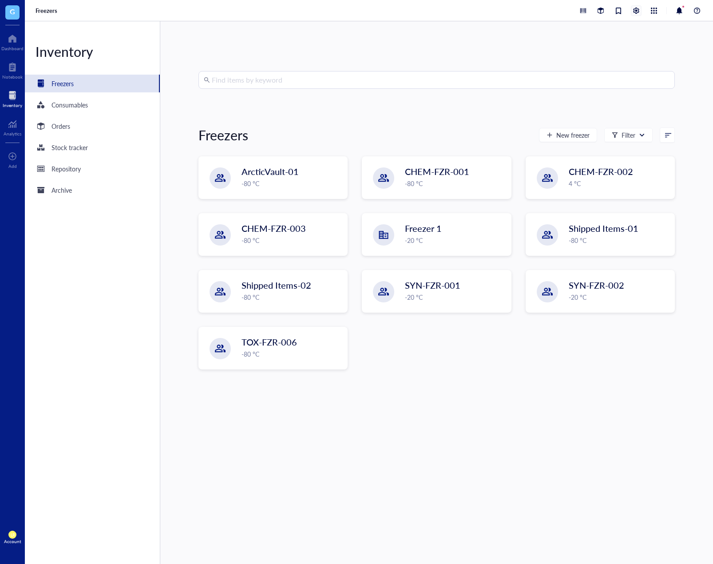
click at [634, 13] on div at bounding box center [637, 11] width 10 height 10
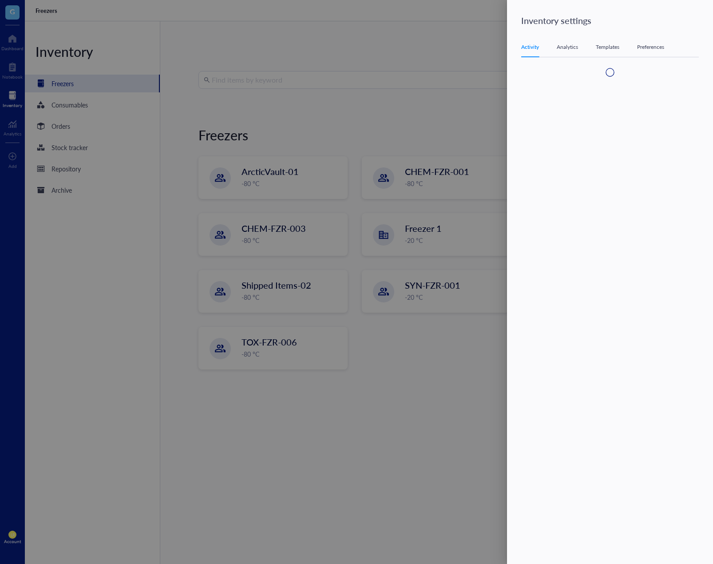
click at [602, 47] on div "Templates" at bounding box center [608, 47] width 24 height 9
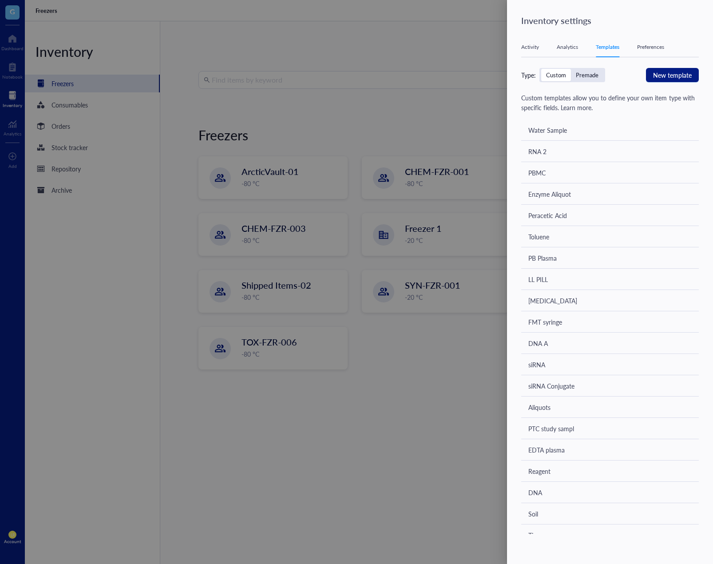
click at [191, 124] on div at bounding box center [356, 282] width 713 height 564
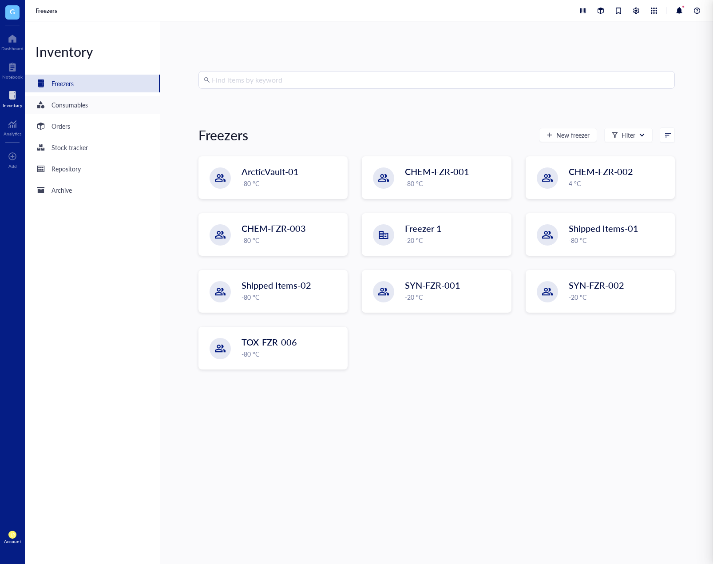
drag, startPoint x: 92, startPoint y: 106, endPoint x: 58, endPoint y: 106, distance: 33.8
click at [57, 106] on div "Consumables" at bounding box center [70, 105] width 36 height 10
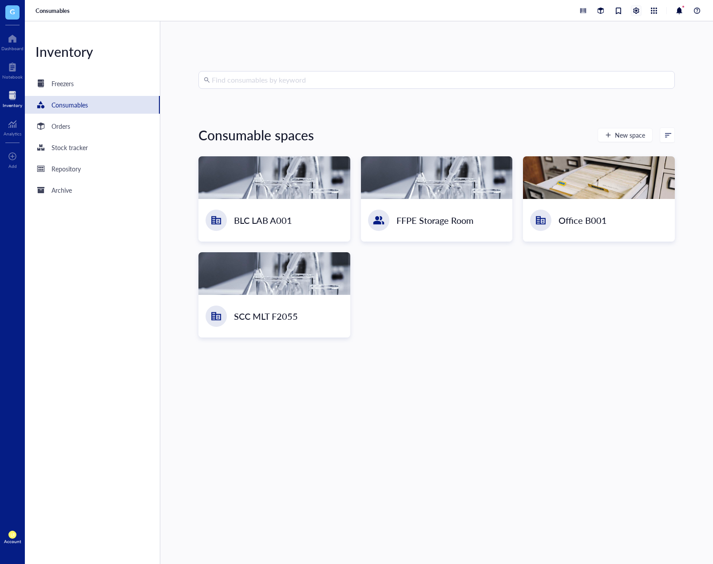
click at [637, 12] on div at bounding box center [637, 11] width 10 height 10
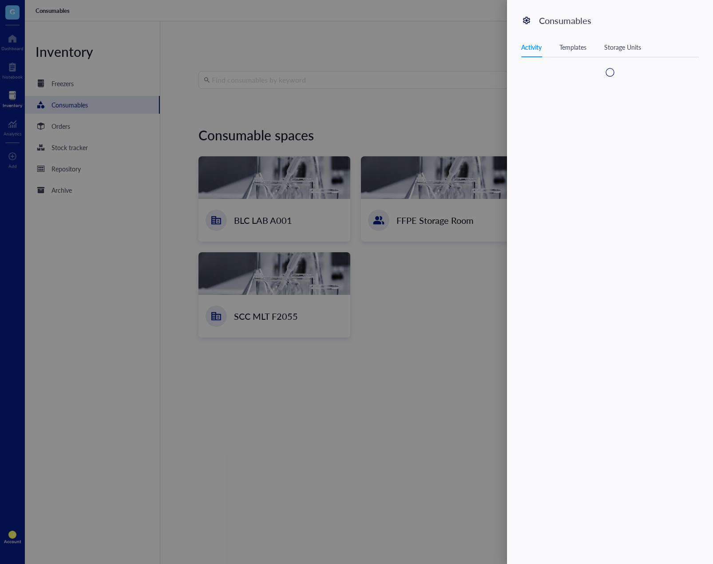
click at [587, 46] on div "Templates" at bounding box center [573, 47] width 27 height 10
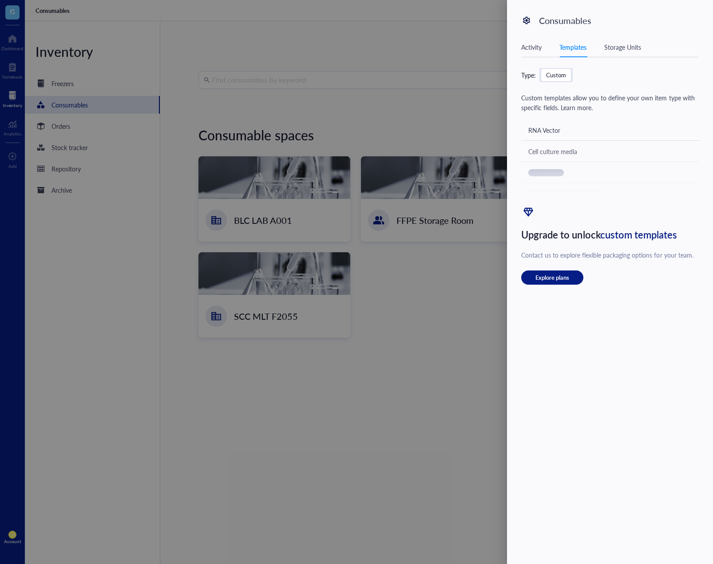
click at [485, 353] on div at bounding box center [356, 282] width 713 height 564
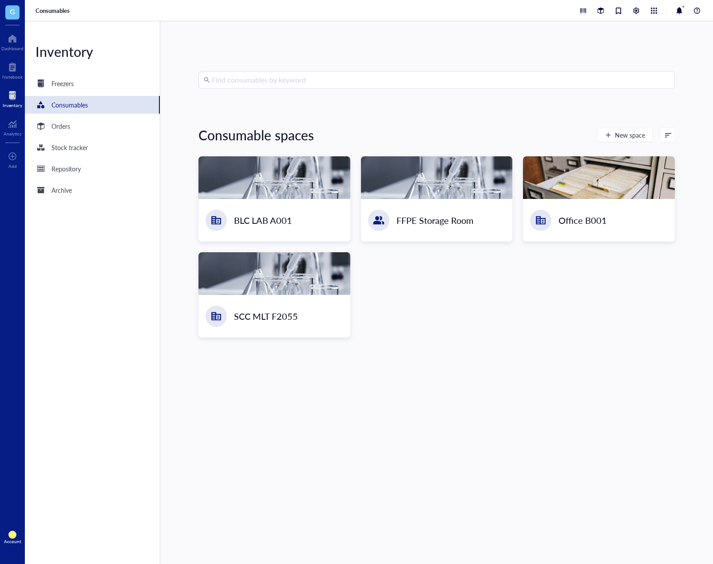
click at [236, 87] on input "search" at bounding box center [441, 80] width 458 height 17
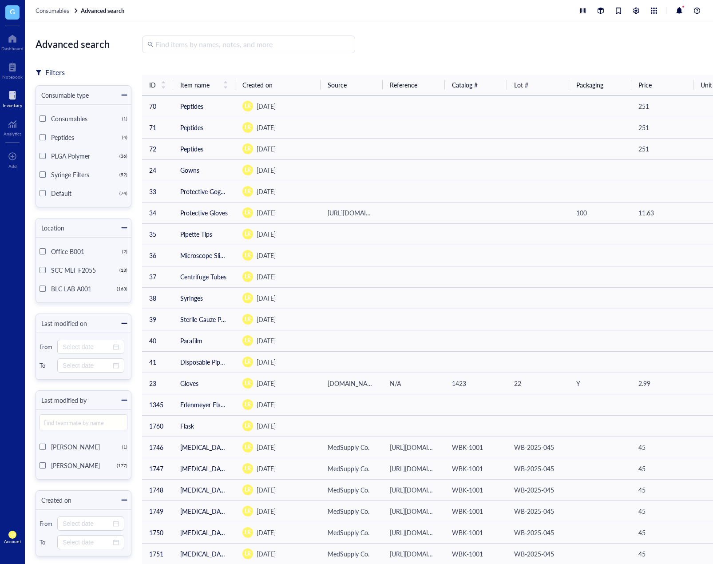
click at [14, 104] on div "Inventory" at bounding box center [13, 105] width 20 height 5
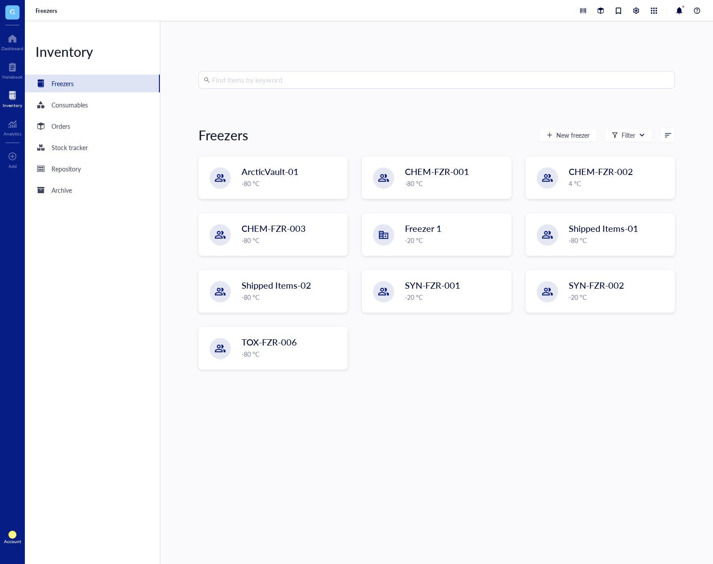
drag, startPoint x: 563, startPoint y: 390, endPoint x: 562, endPoint y: 384, distance: 5.4
click at [563, 390] on div "Find items by keyword Freezers New freezer Filter ArcticVault-01 -80 °C CHEM-FZ…" at bounding box center [437, 292] width 477 height 443
click at [84, 106] on div "Consumables" at bounding box center [70, 105] width 36 height 10
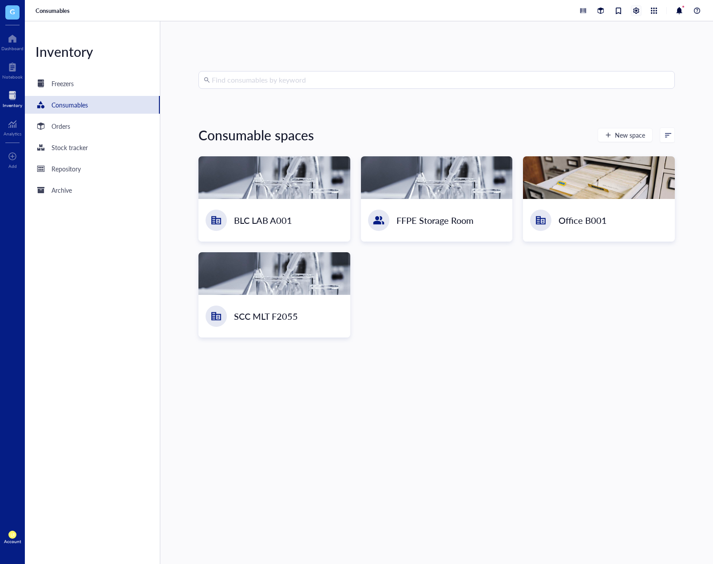
click at [632, 12] on div at bounding box center [637, 11] width 10 height 10
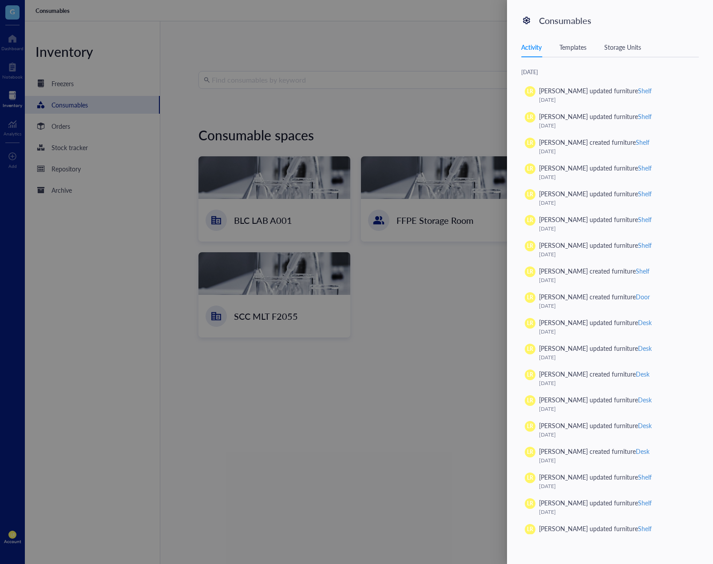
click at [581, 45] on div "Templates" at bounding box center [573, 47] width 27 height 10
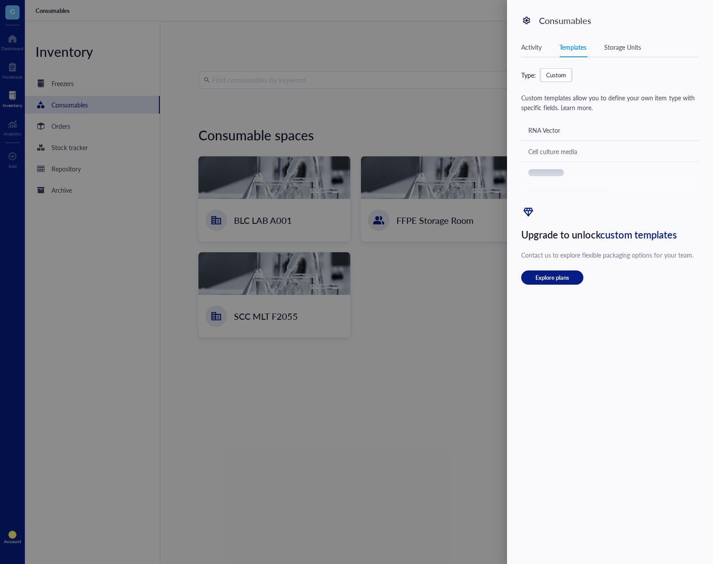
click at [575, 127] on div "Custom templates allow you to define your own item type with specific fields. L…" at bounding box center [610, 149] width 178 height 112
click at [543, 138] on div "Custom templates allow you to define your own item type with specific fields. L…" at bounding box center [610, 149] width 178 height 112
drag, startPoint x: 548, startPoint y: 123, endPoint x: 533, endPoint y: 132, distance: 17.4
click at [545, 127] on div "Custom templates allow you to define your own item type with specific fields. L…" at bounding box center [610, 149] width 178 height 112
drag, startPoint x: 533, startPoint y: 132, endPoint x: 568, endPoint y: 139, distance: 35.9
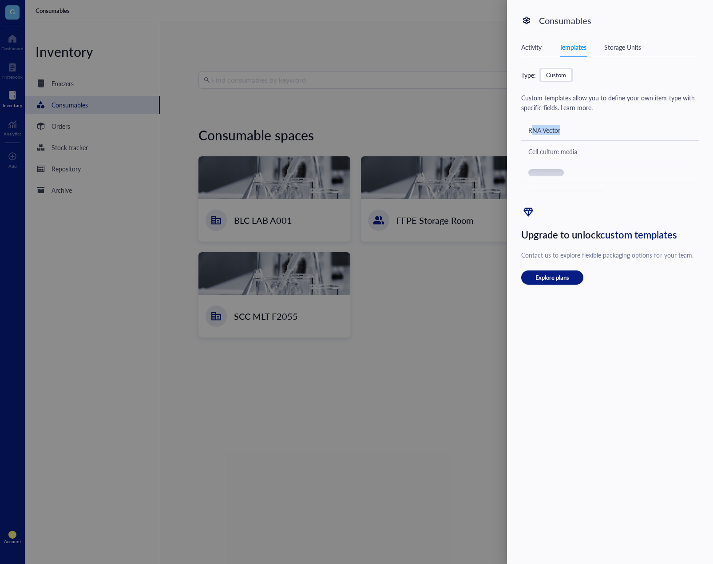
click at [568, 139] on div "Custom templates allow you to define your own item type with specific fields. L…" at bounding box center [610, 149] width 178 height 112
click at [286, 183] on div at bounding box center [356, 282] width 713 height 564
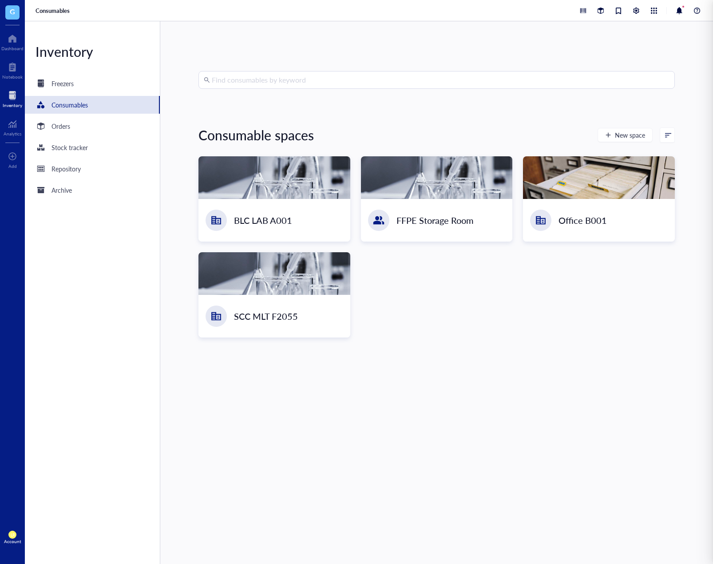
click at [294, 194] on div at bounding box center [356, 282] width 713 height 564
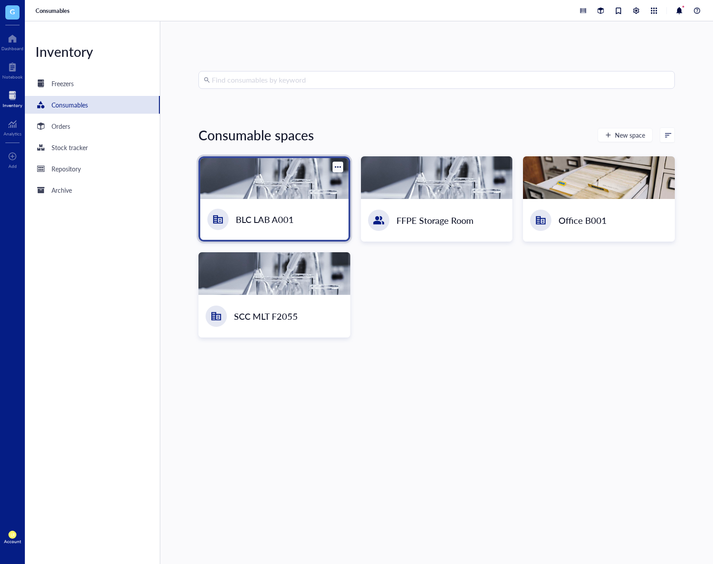
click at [253, 187] on div at bounding box center [274, 178] width 148 height 41
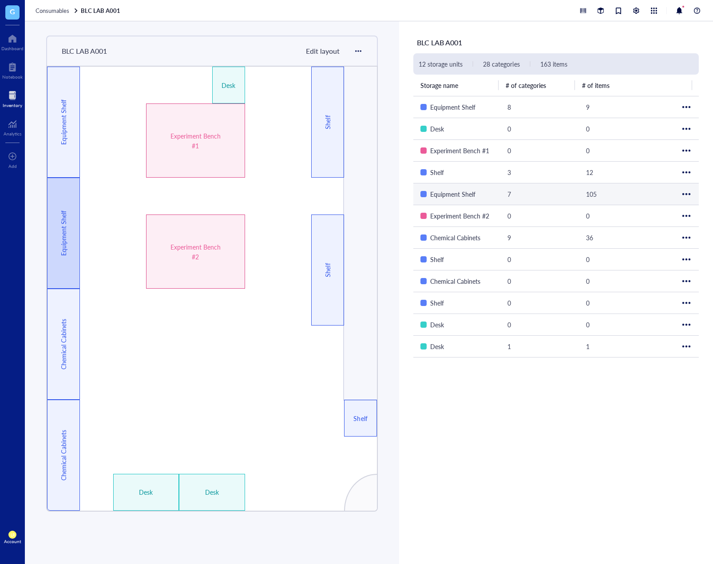
click at [54, 218] on div "Equipment Shelf" at bounding box center [63, 233] width 33 height 111
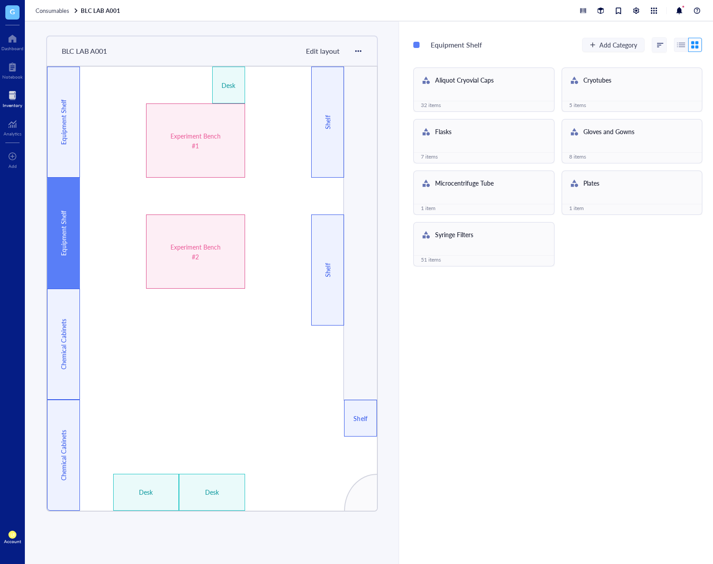
click at [12, 99] on div at bounding box center [13, 95] width 20 height 14
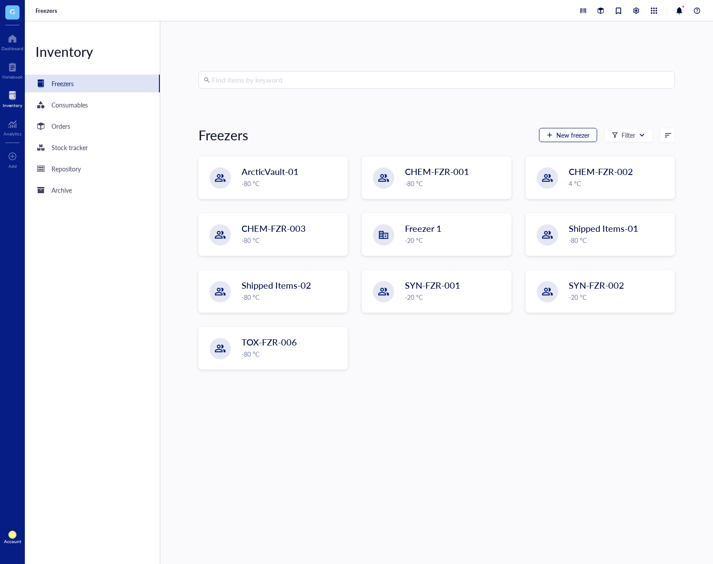
click at [563, 138] on span "New freezer" at bounding box center [573, 134] width 33 height 7
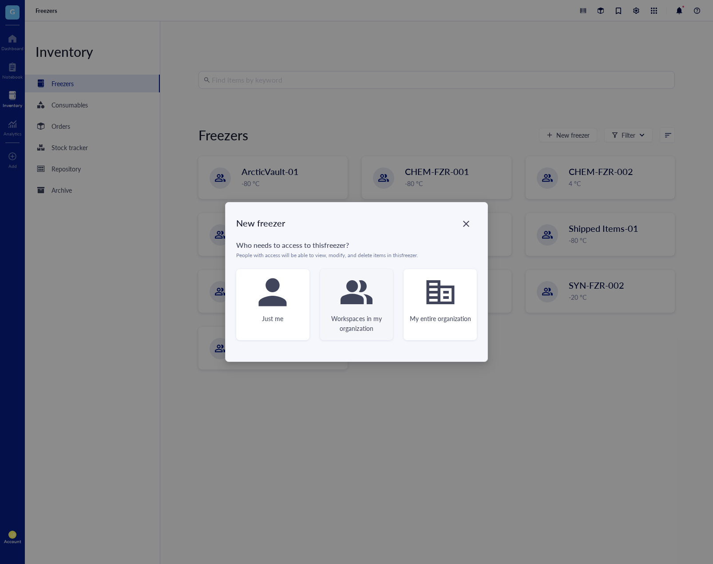
click at [359, 304] on icon at bounding box center [357, 292] width 32 height 24
type textarea "Keep everyone on the same page"
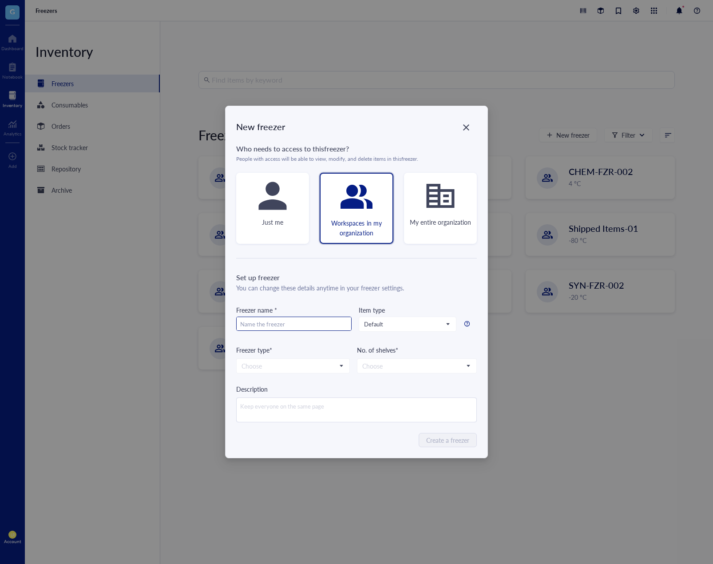
click at [332, 326] on input "text" at bounding box center [294, 324] width 115 height 14
click at [274, 348] on div "Freezer type*" at bounding box center [293, 350] width 114 height 10
click at [271, 363] on input "search" at bounding box center [289, 365] width 95 height 13
click at [391, 439] on div "Create a freezer" at bounding box center [356, 440] width 241 height 14
click at [569, 401] on div "New freezer Who needs to access to this freezer ? People with access will be ab…" at bounding box center [356, 282] width 713 height 564
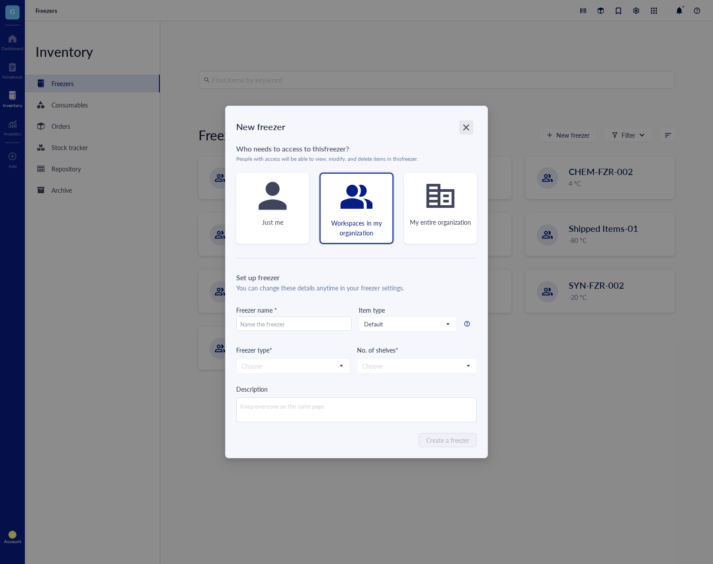
click at [466, 131] on icon "Close" at bounding box center [466, 127] width 8 height 8
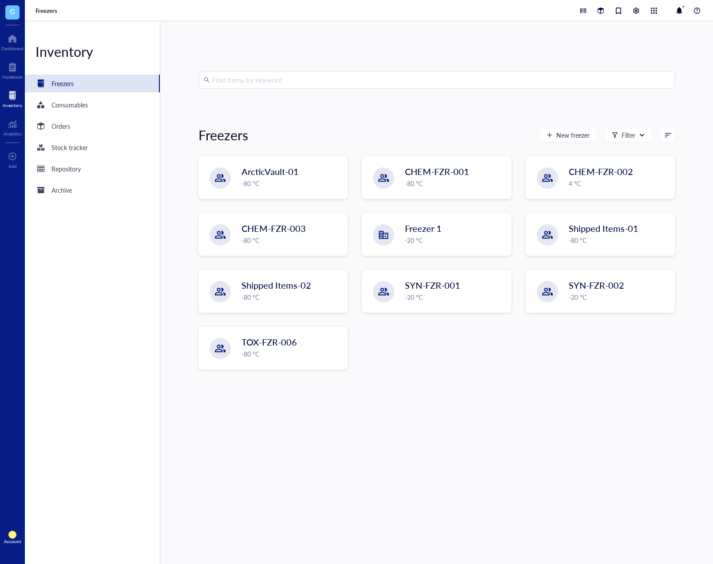
click at [446, 384] on div "Find items by keyword Freezers New freezer Filter ArcticVault-01 -80 °C CHEM-FZ…" at bounding box center [437, 292] width 477 height 443
click at [549, 141] on button "New freezer" at bounding box center [568, 135] width 58 height 14
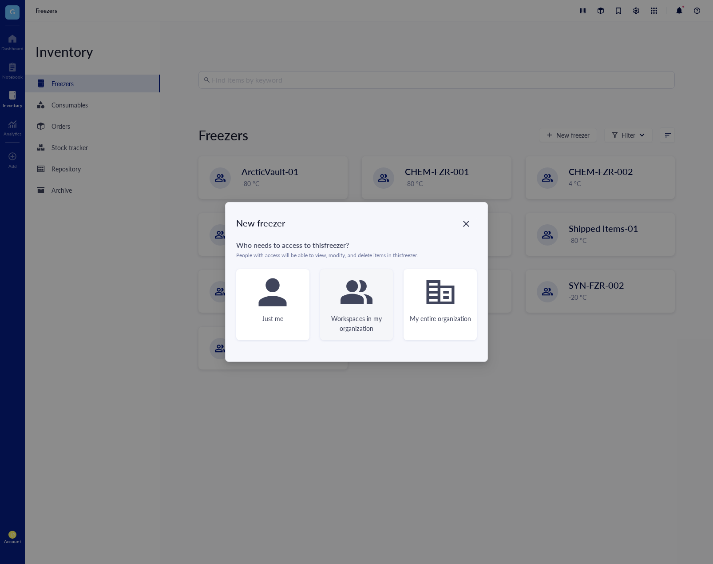
click at [377, 306] on div "Workspaces in my organization" at bounding box center [356, 304] width 73 height 71
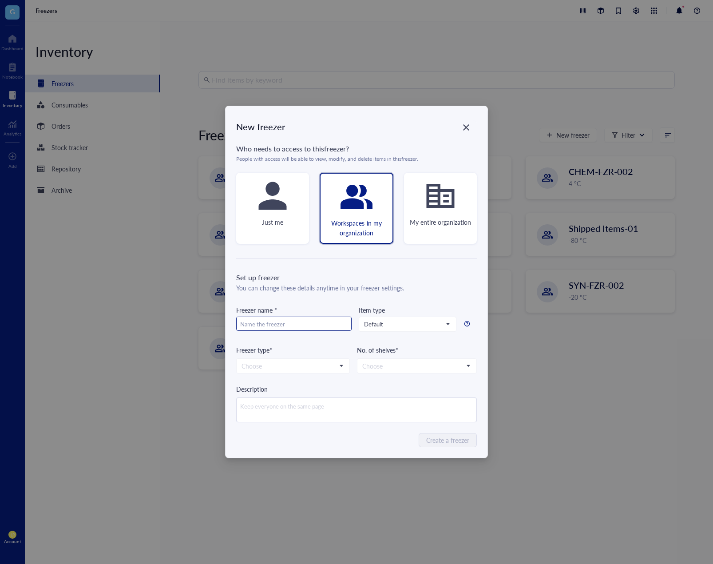
click at [318, 320] on input "text" at bounding box center [294, 324] width 115 height 14
type input "IHC_Block_Storage"
click at [283, 365] on input "search" at bounding box center [289, 365] width 95 height 13
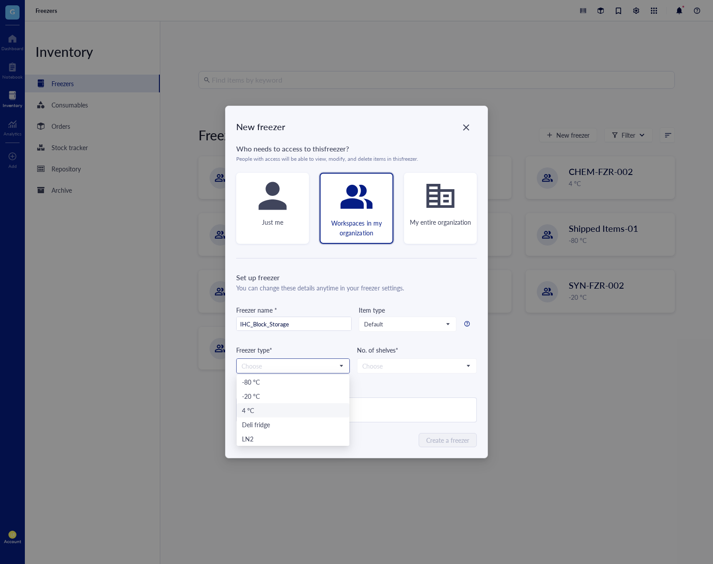
click at [275, 410] on div "4 °C" at bounding box center [293, 411] width 102 height 10
click at [400, 325] on span "Default" at bounding box center [406, 324] width 85 height 8
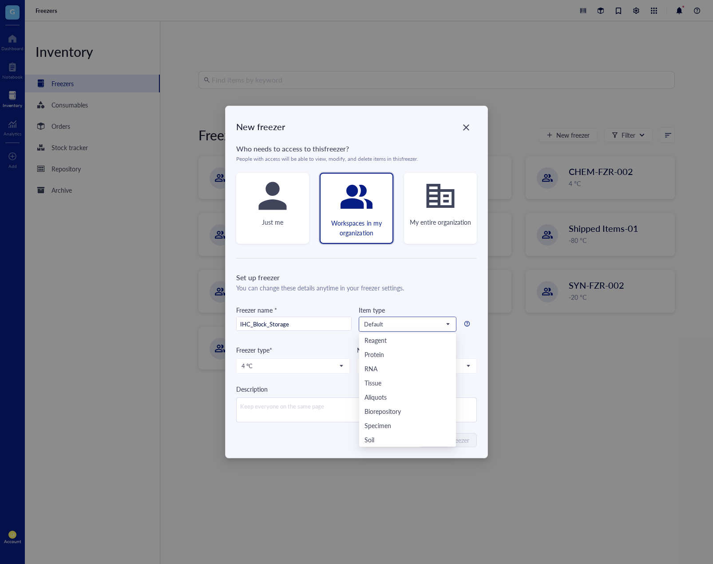
scroll to position [242, 0]
click at [407, 304] on div "Set up freezer You can change these details anytime in your freezer settings. F…" at bounding box center [356, 347] width 241 height 150
click at [467, 135] on div "New freezer Who needs to access to this freezer ? People with access will be ab…" at bounding box center [357, 282] width 262 height 352
click at [467, 129] on icon "Close" at bounding box center [466, 127] width 8 height 8
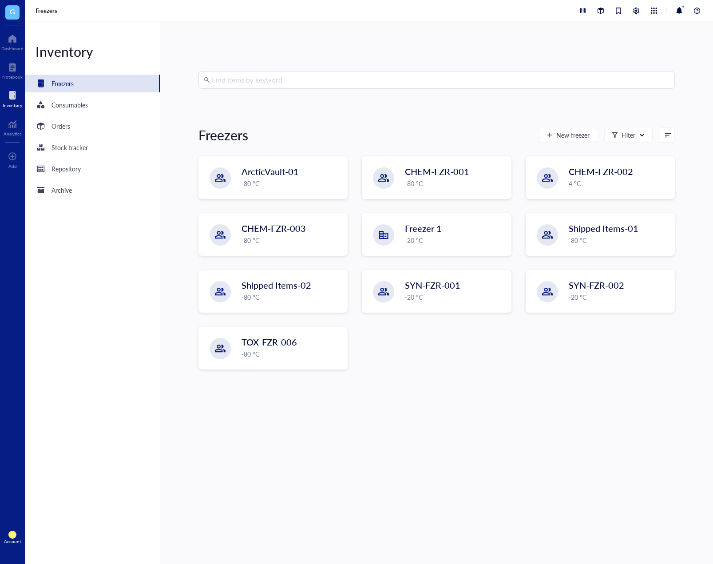
drag, startPoint x: 541, startPoint y: 379, endPoint x: 565, endPoint y: 350, distance: 38.5
click at [541, 379] on div "ArcticVault-01 -80 °C CHEM-FZR-001 -80 °C CHEM-FZR-002 4 °C CHEM-FZR-003 -80 °C…" at bounding box center [437, 269] width 477 height 227
click at [630, 8] on div at bounding box center [640, 10] width 125 height 11
click at [637, 8] on div at bounding box center [637, 11] width 10 height 10
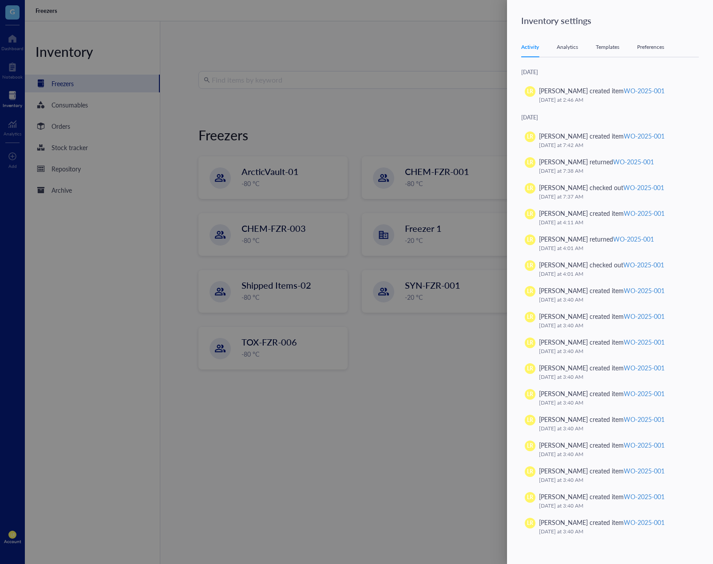
click at [610, 51] on div "Templates" at bounding box center [608, 47] width 24 height 9
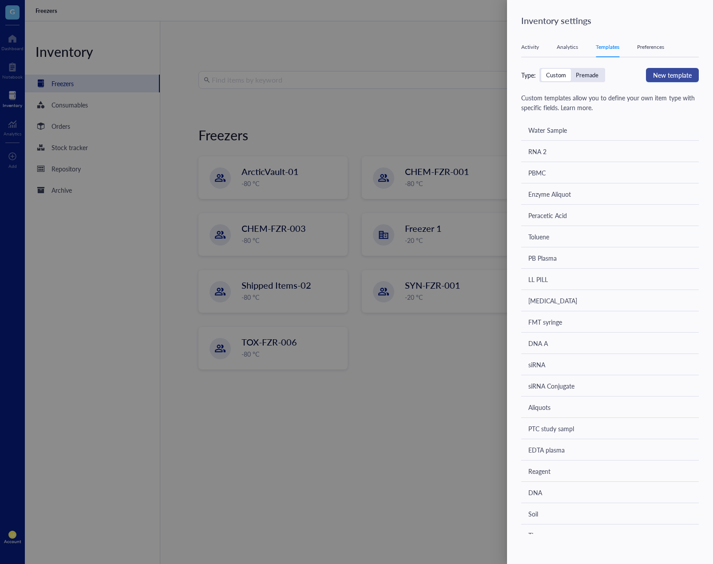
click at [663, 81] on button "New template" at bounding box center [672, 75] width 53 height 14
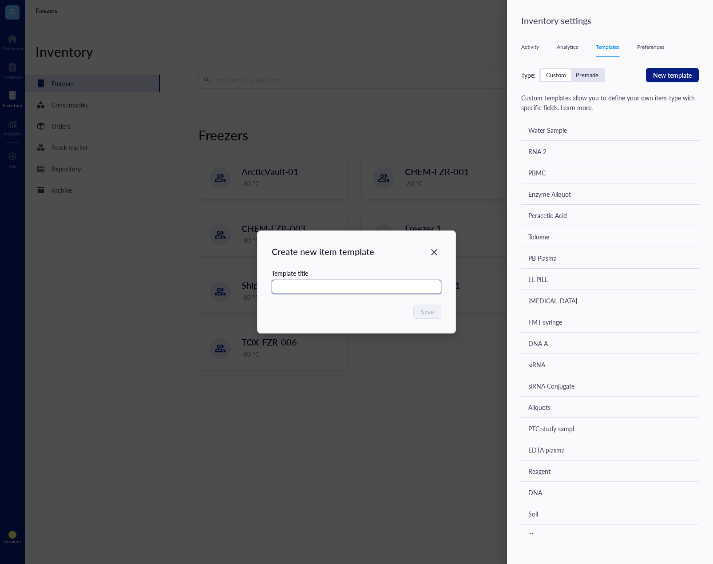
click at [385, 290] on input "text" at bounding box center [357, 287] width 170 height 14
type input "NET"
click at [421, 310] on button "Save" at bounding box center [427, 312] width 27 height 14
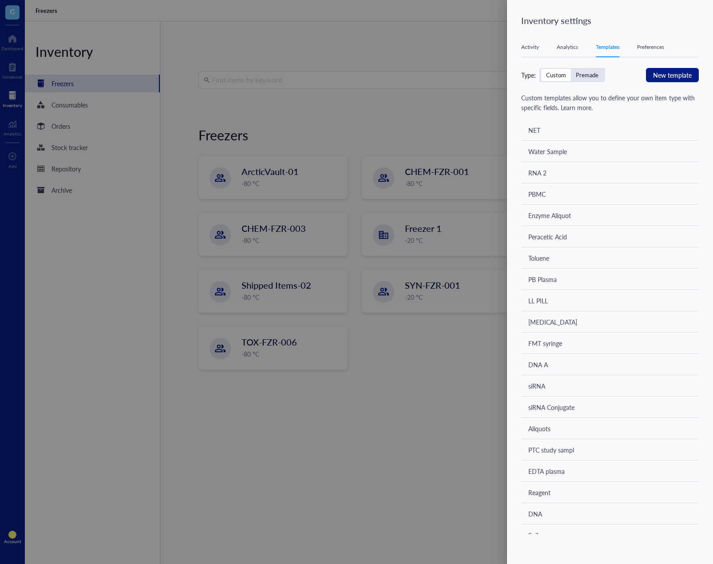
click at [617, 131] on div "NET" at bounding box center [610, 129] width 178 height 21
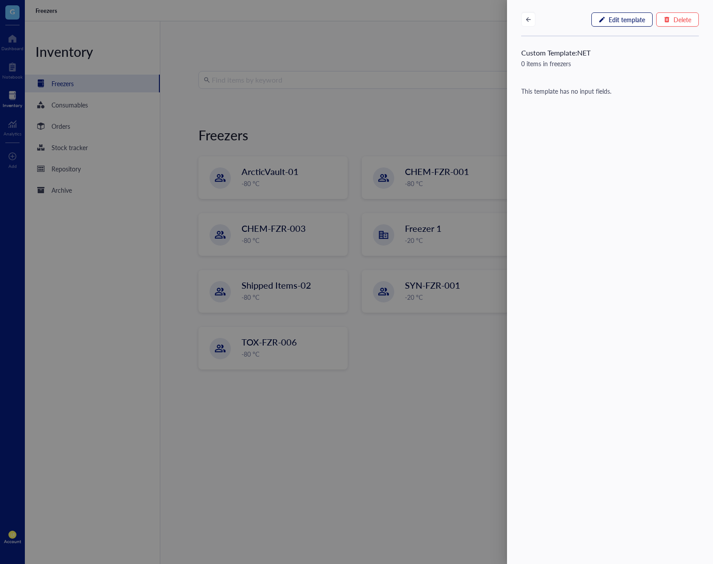
click at [635, 23] on span "Edit template" at bounding box center [627, 19] width 36 height 7
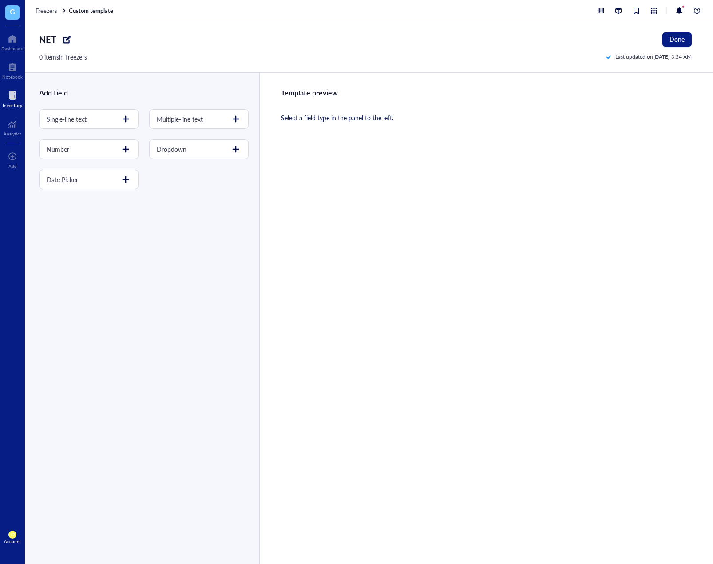
click at [640, 59] on div "Last updated on [DATE] 3:54 AM" at bounding box center [649, 57] width 86 height 8
click at [599, 97] on div "Template preview" at bounding box center [486, 93] width 411 height 12
click at [115, 118] on div "Single-line text" at bounding box center [88, 119] width 99 height 20
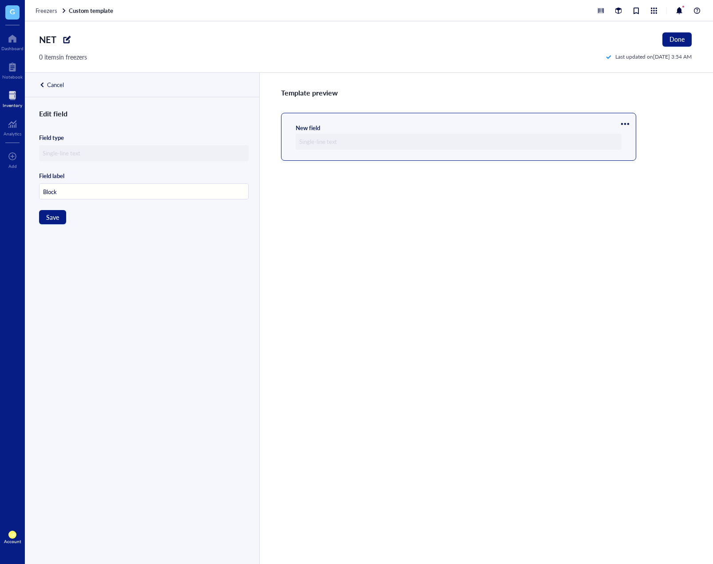
type input "Block"
click at [484, 318] on div "Template preview New field" at bounding box center [486, 318] width 454 height 491
click at [629, 120] on div at bounding box center [625, 124] width 14 height 14
click at [540, 151] on div "New field" at bounding box center [458, 137] width 355 height 48
click at [309, 133] on div "New field" at bounding box center [459, 137] width 326 height 26
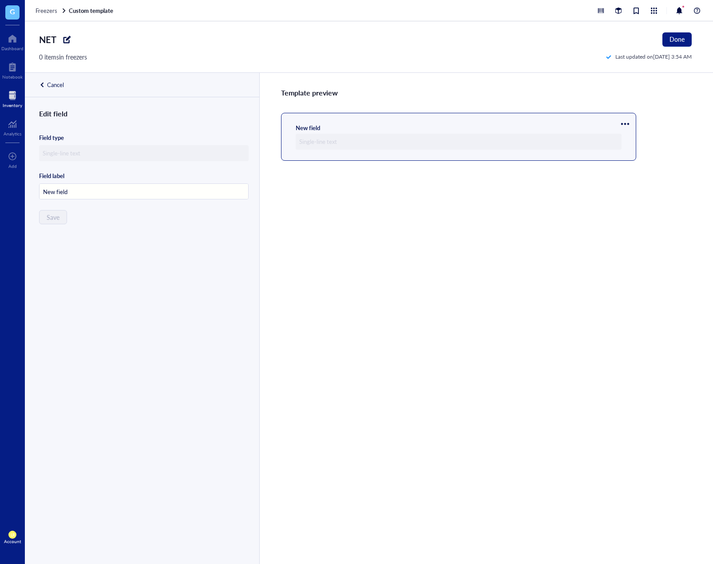
click at [134, 193] on input "New field" at bounding box center [144, 192] width 209 height 16
drag, startPoint x: 148, startPoint y: 194, endPoint x: 0, endPoint y: 184, distance: 149.1
click at [0, 184] on html "G Dashboard Notebook Inventory Analytics To pick up a draggable item, press the…" at bounding box center [356, 282] width 713 height 564
type input "Block ID#"
click at [46, 217] on button "Save" at bounding box center [52, 217] width 27 height 14
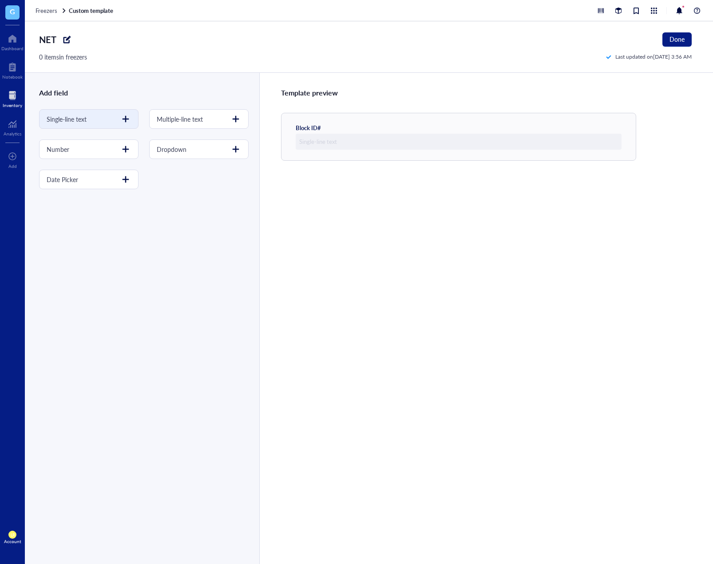
click at [122, 118] on div at bounding box center [126, 119] width 14 height 14
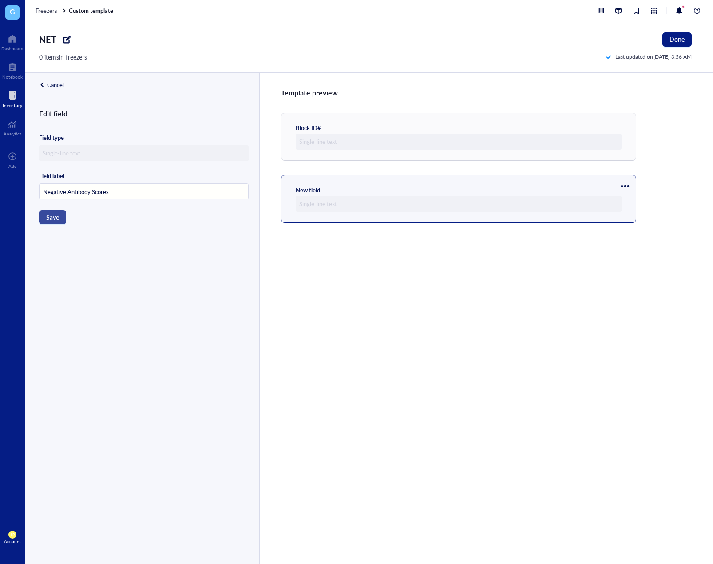
type input "Negative Antibody Scores"
click at [54, 219] on span "Save" at bounding box center [52, 217] width 13 height 7
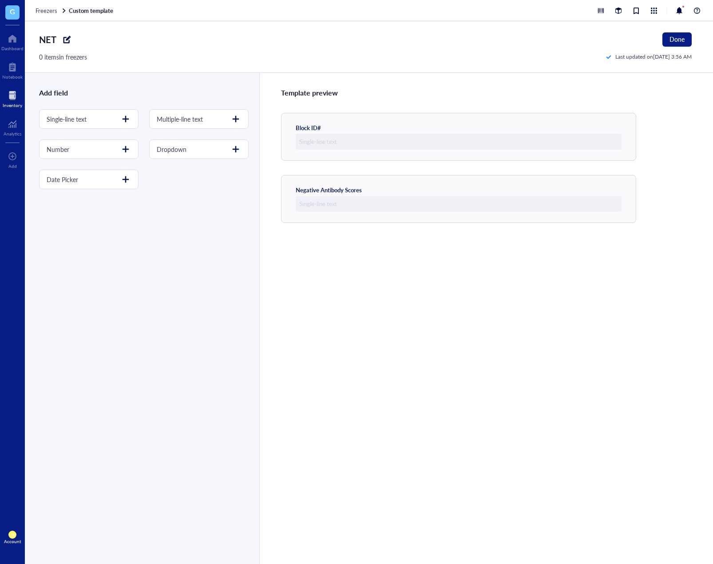
click at [494, 512] on div "Template preview Block ID# Negative Antibody Scores" at bounding box center [486, 318] width 454 height 491
click at [122, 122] on div at bounding box center [126, 119] width 14 height 14
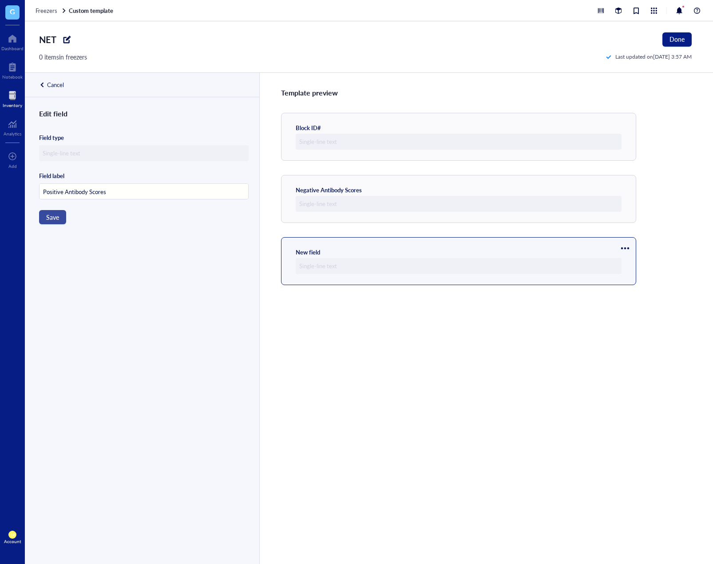
type input "Positive Antibody Scores"
click at [59, 215] on span "Save" at bounding box center [52, 217] width 13 height 7
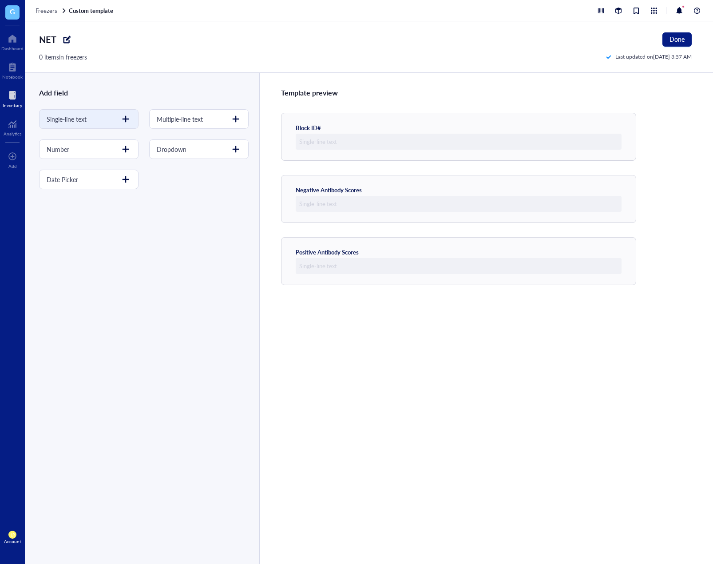
click at [122, 119] on div at bounding box center [126, 119] width 14 height 14
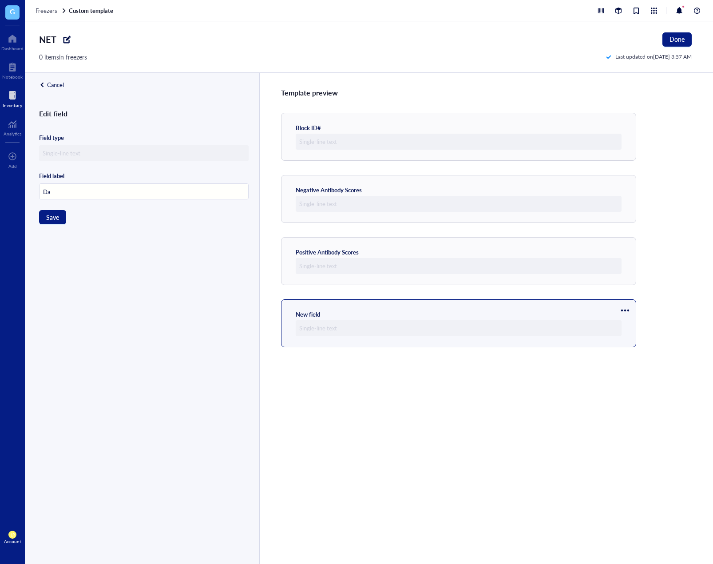
type input "D"
type input "Initials"
click at [58, 218] on span "Save" at bounding box center [52, 217] width 13 height 7
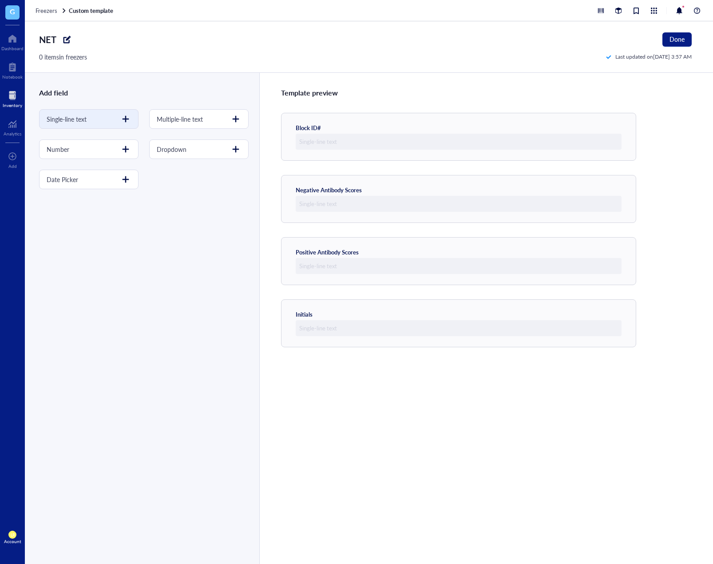
click at [123, 121] on div at bounding box center [126, 119] width 14 height 14
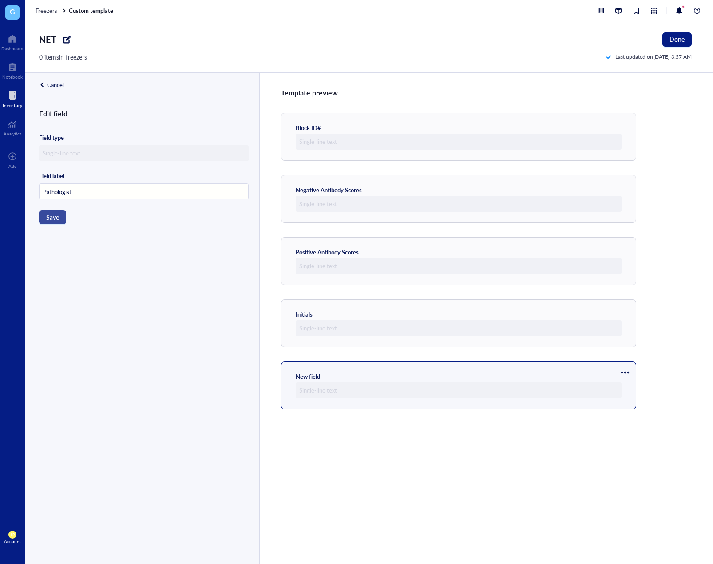
type input "Pathologist"
click at [61, 213] on button "Save" at bounding box center [52, 217] width 27 height 14
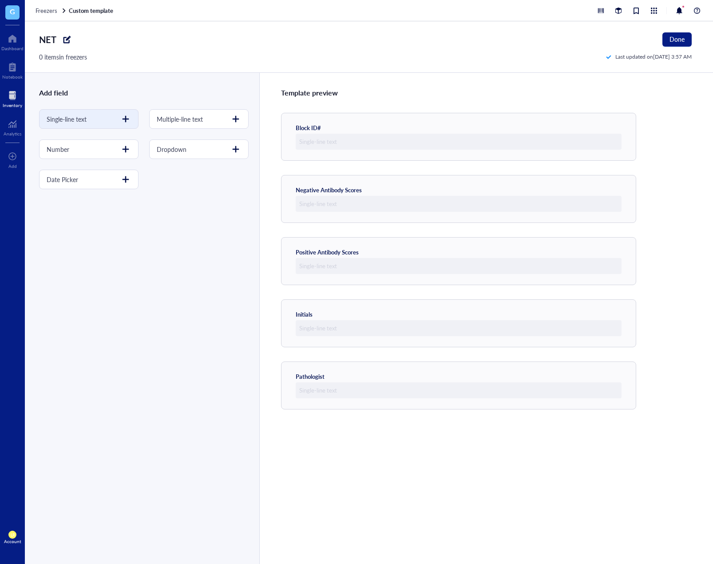
click at [124, 117] on div at bounding box center [126, 119] width 14 height 14
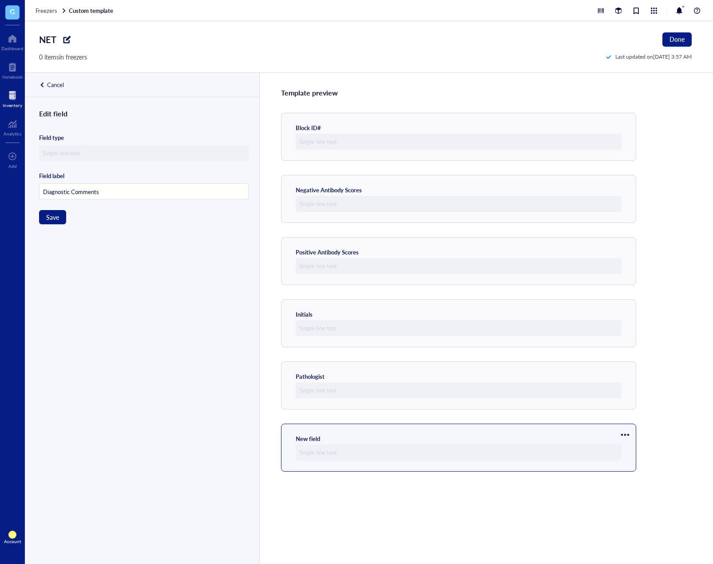
type input "Diagnostic Comments"
click at [51, 224] on div "Edit field Field type Field label Diagnostic Comments Save" at bounding box center [141, 346] width 233 height 477
click at [53, 215] on span "Save" at bounding box center [52, 217] width 13 height 7
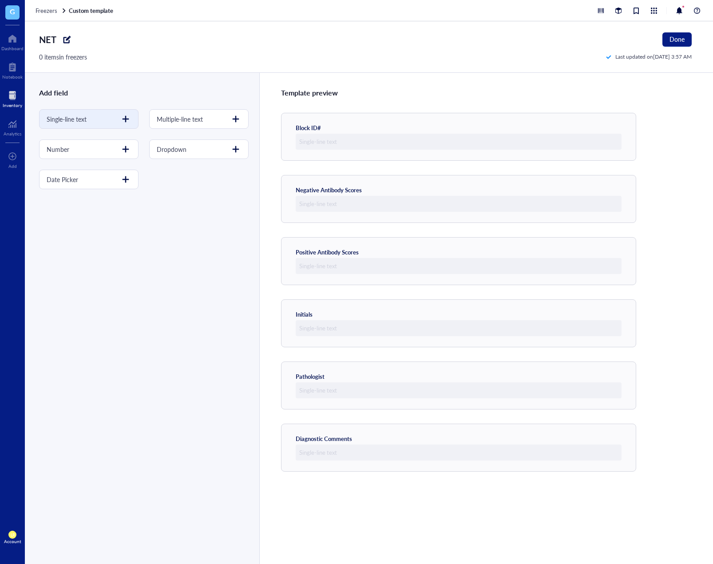
click at [123, 120] on div at bounding box center [126, 119] width 14 height 14
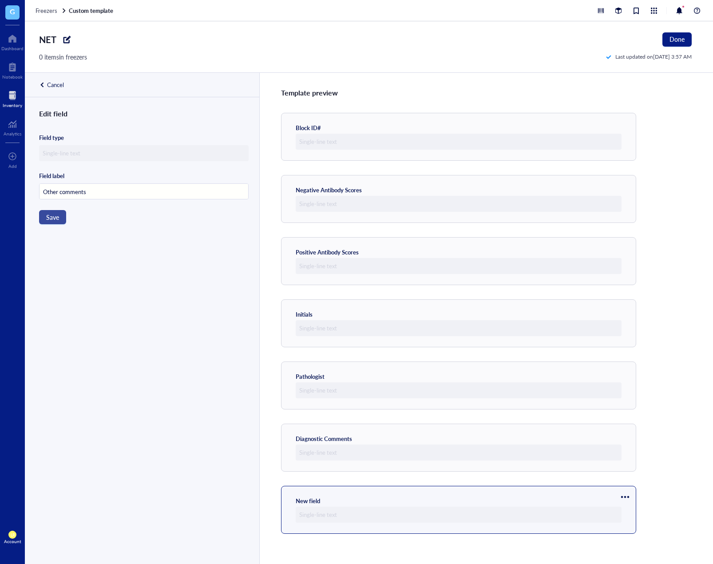
type input "Other comments"
click at [56, 222] on button "Save" at bounding box center [52, 217] width 27 height 14
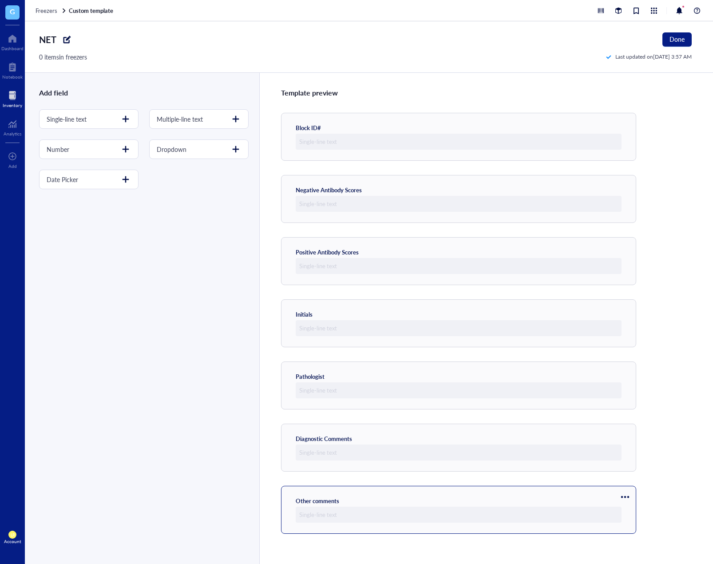
click at [625, 497] on div at bounding box center [625, 497] width 14 height 14
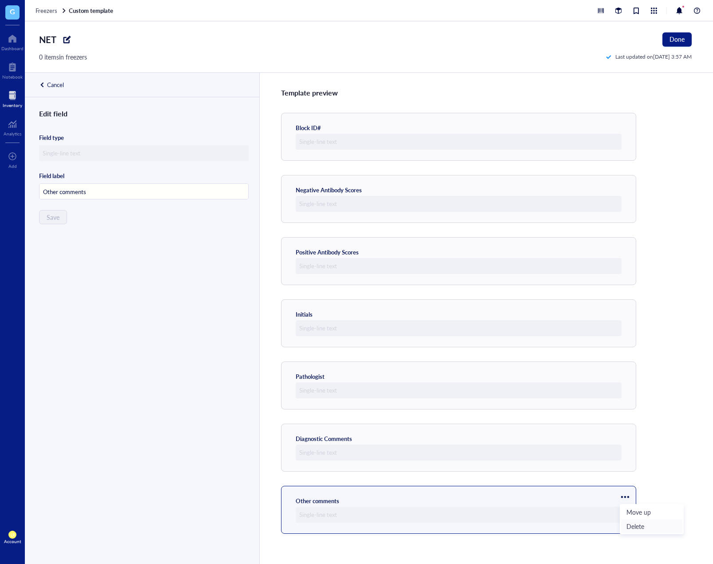
click at [641, 527] on span "Delete" at bounding box center [652, 526] width 51 height 10
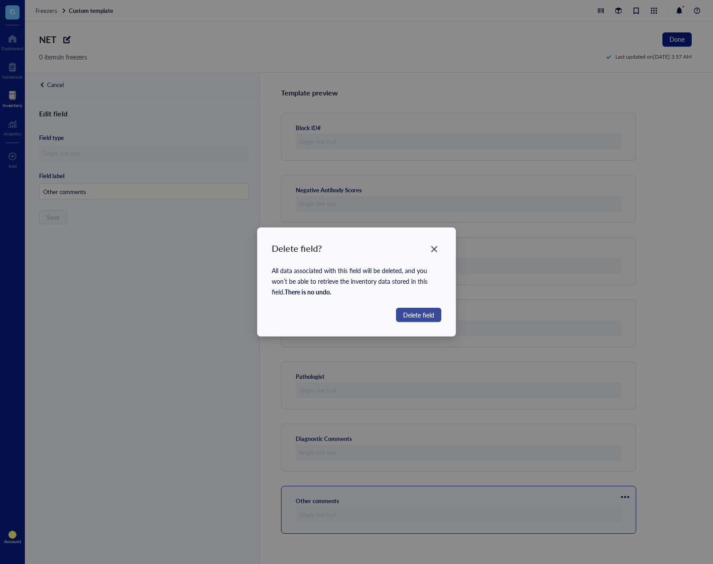
click at [422, 320] on button "Delete field" at bounding box center [418, 315] width 45 height 14
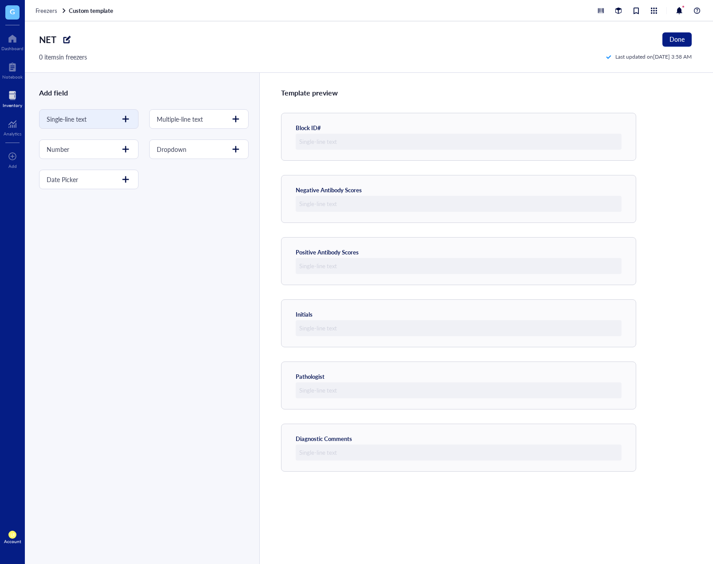
click at [122, 117] on div at bounding box center [126, 119] width 14 height 14
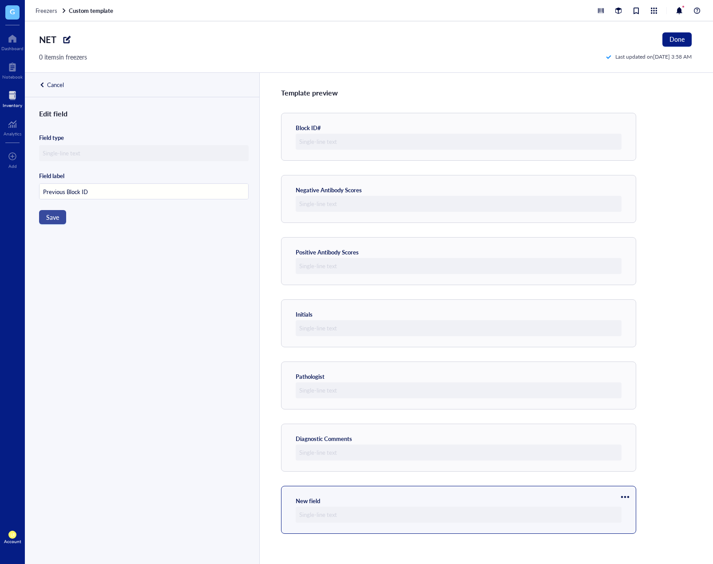
type input "Previous Block ID"
click at [62, 213] on button "Save" at bounding box center [52, 217] width 27 height 14
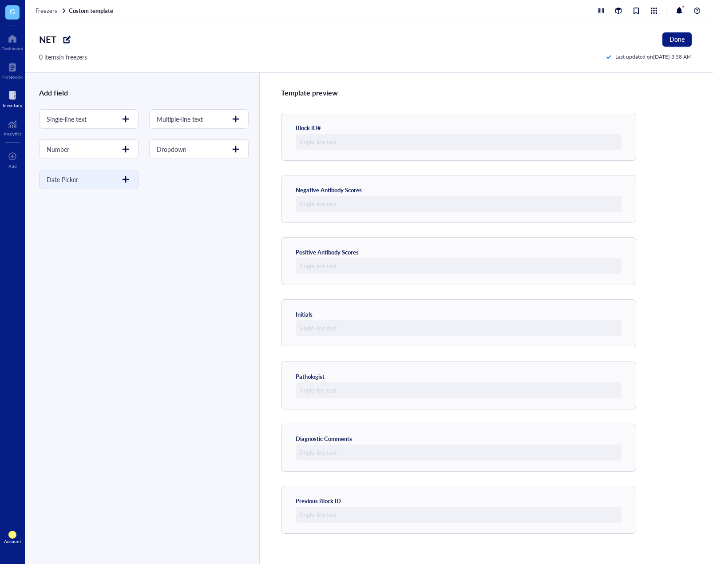
click at [130, 182] on div at bounding box center [126, 179] width 14 height 14
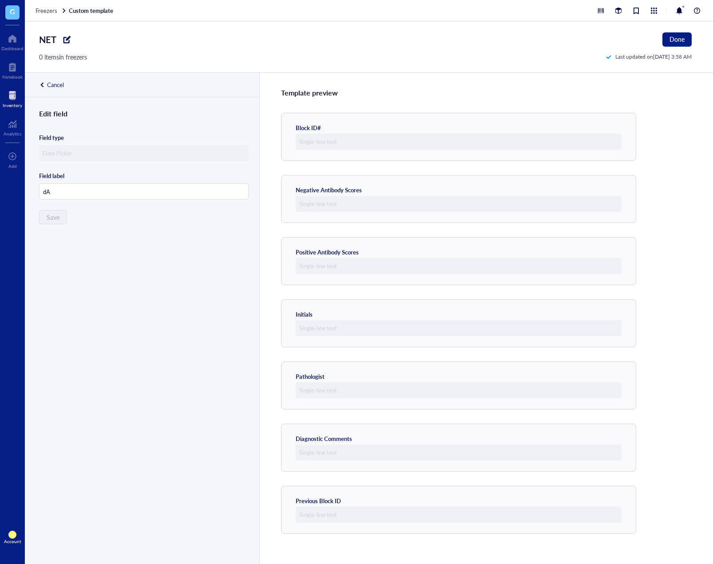
type input "d"
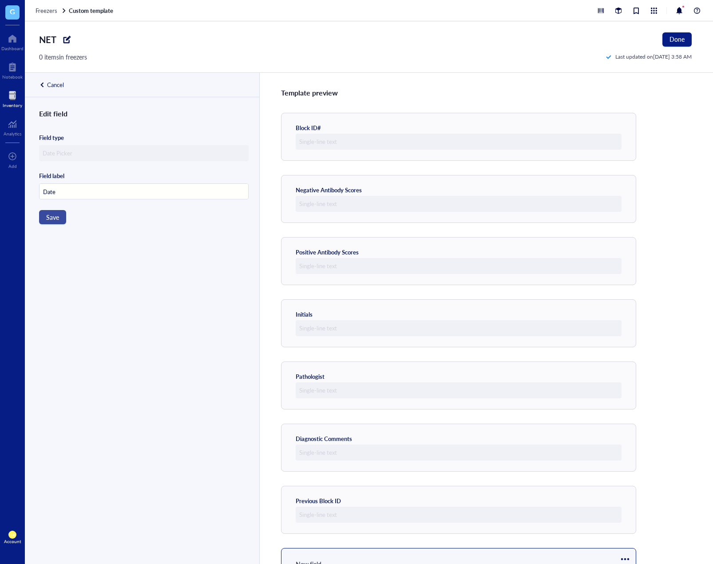
type input "Date"
click at [63, 214] on button "Save" at bounding box center [52, 217] width 27 height 14
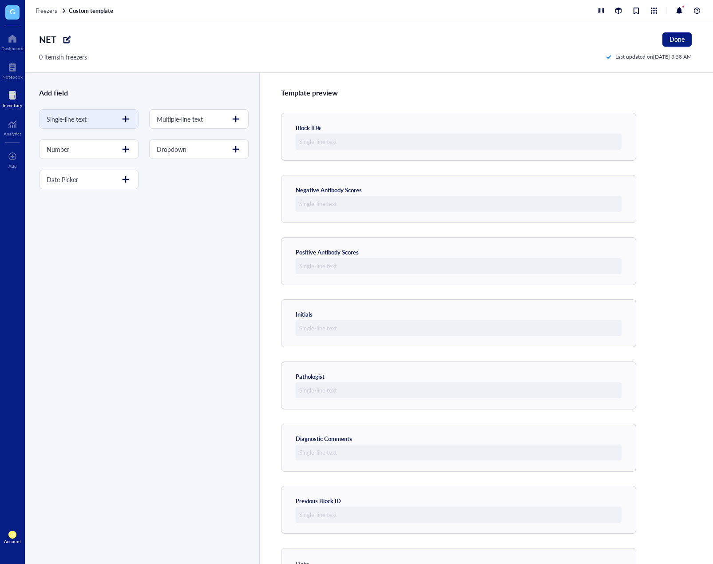
click at [128, 115] on div at bounding box center [126, 119] width 14 height 14
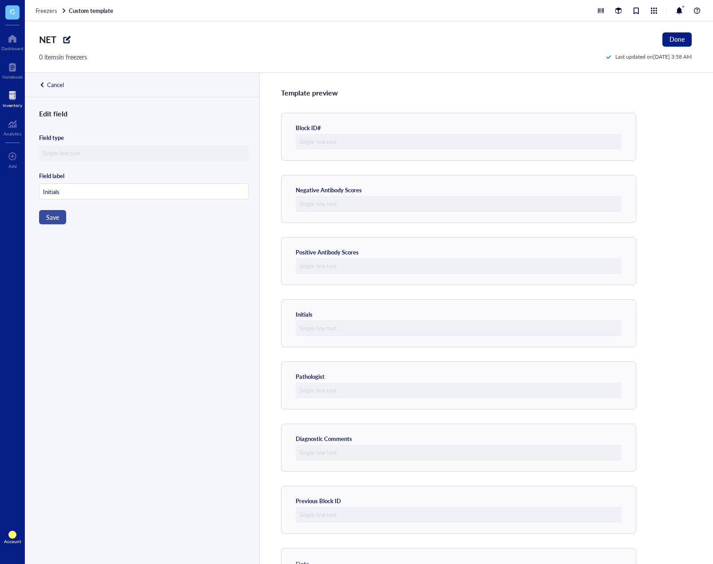
type input "Initials"
click at [62, 219] on button "Save" at bounding box center [52, 217] width 27 height 14
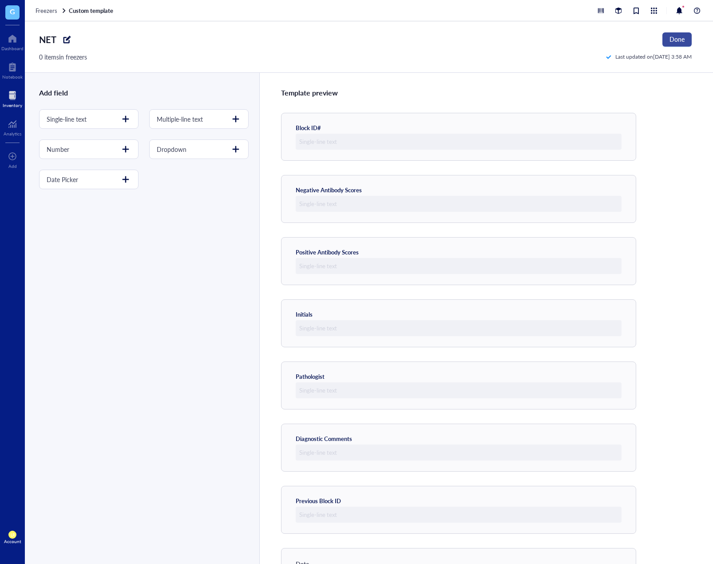
click at [681, 38] on span "Done" at bounding box center [677, 39] width 15 height 7
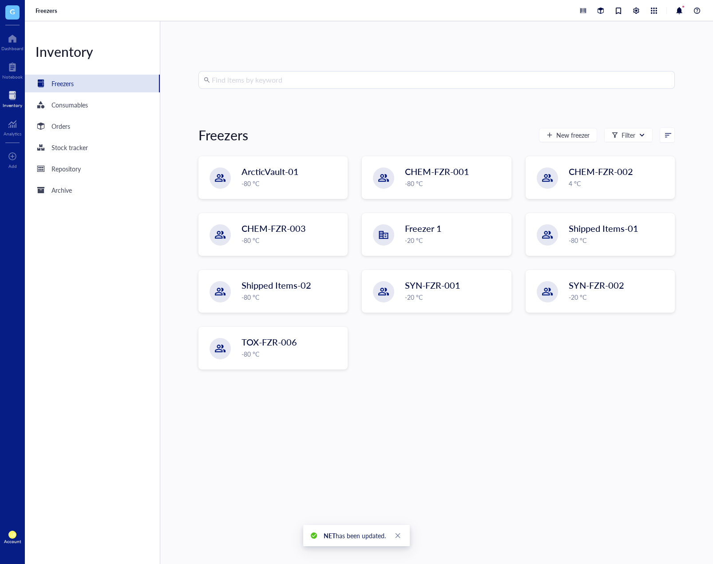
click at [513, 399] on div "Find items by keyword Freezers New freezer Filter ArcticVault-01 -80 °C CHEM-FZ…" at bounding box center [437, 292] width 477 height 443
click at [557, 137] on span "New freezer" at bounding box center [573, 134] width 33 height 7
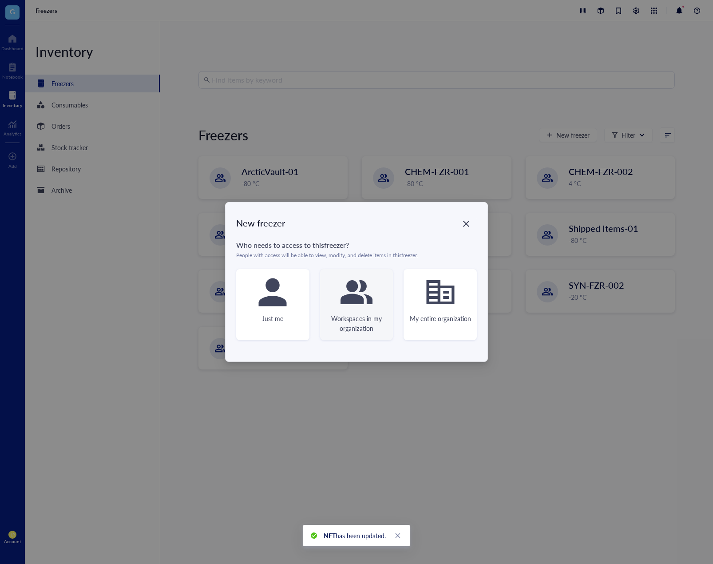
click at [372, 295] on icon at bounding box center [357, 292] width 32 height 32
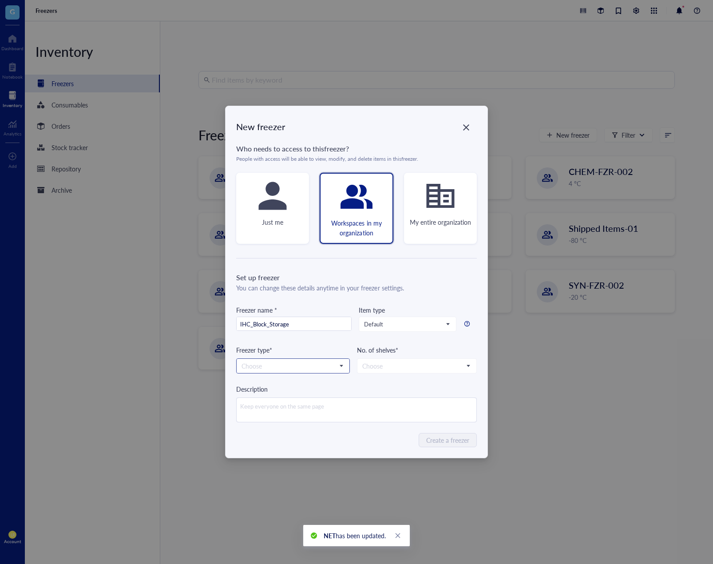
type input "IHC_Block_Storage"
click at [331, 363] on input "search" at bounding box center [289, 365] width 95 height 13
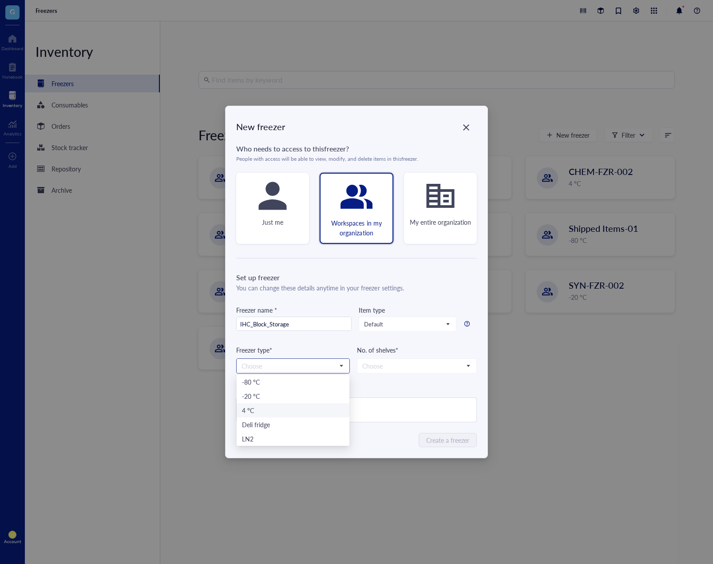
click at [296, 412] on div "4 °C" at bounding box center [293, 411] width 102 height 10
click at [389, 321] on span "Default" at bounding box center [406, 324] width 85 height 8
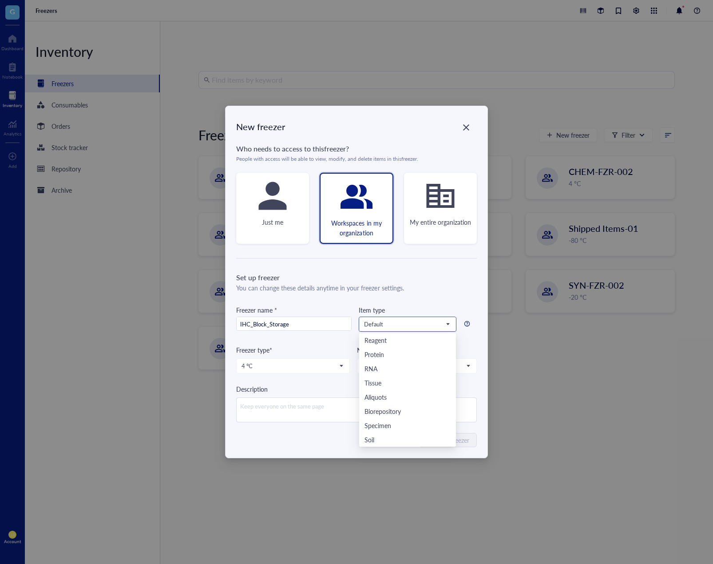
scroll to position [256, 0]
click at [401, 431] on div "NET" at bounding box center [407, 425] width 97 height 14
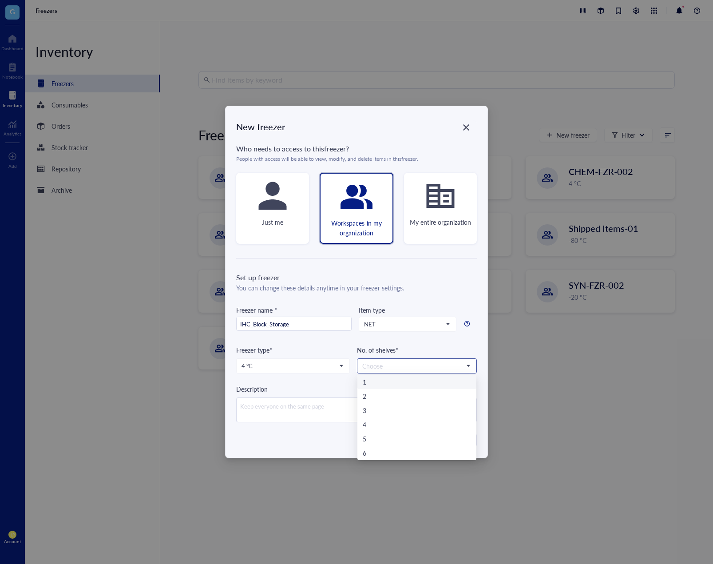
click at [405, 366] on input "search" at bounding box center [412, 365] width 101 height 13
click at [393, 430] on div "4" at bounding box center [417, 425] width 119 height 14
click at [380, 443] on div "Create a freezer" at bounding box center [356, 440] width 241 height 14
click at [471, 438] on button "Create a freezer" at bounding box center [448, 440] width 57 height 14
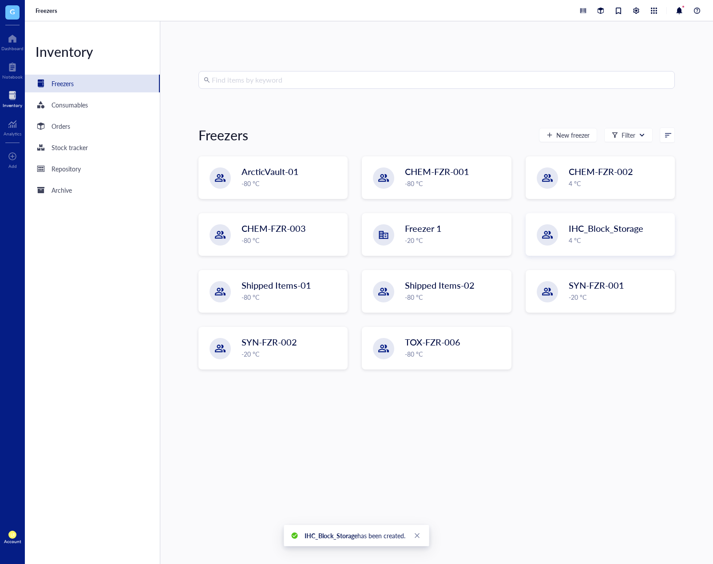
click at [471, 451] on div "Find items by keyword Freezers New freezer Filter ArcticVault-01 -80 °C CHEM-FZ…" at bounding box center [437, 292] width 477 height 443
click at [496, 225] on div at bounding box center [499, 226] width 13 height 13
click at [506, 284] on div "Delete" at bounding box center [507, 284] width 17 height 8
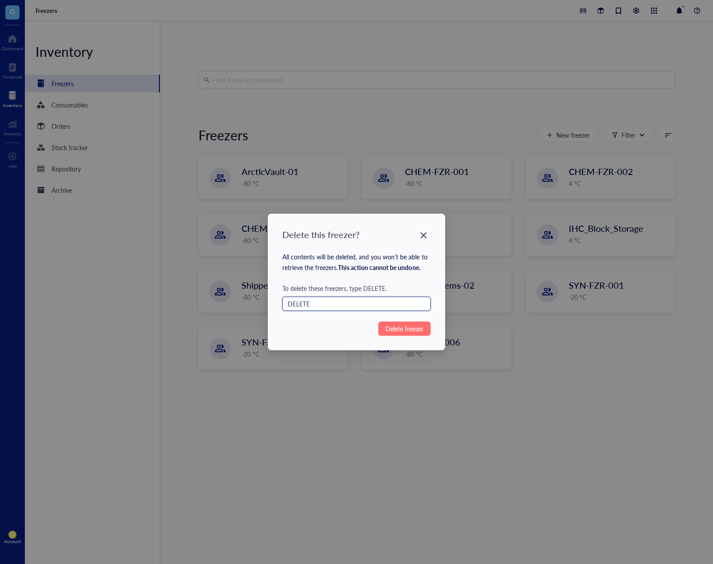
type input "DELETE"
click at [421, 324] on span "Delete freezer" at bounding box center [405, 329] width 38 height 10
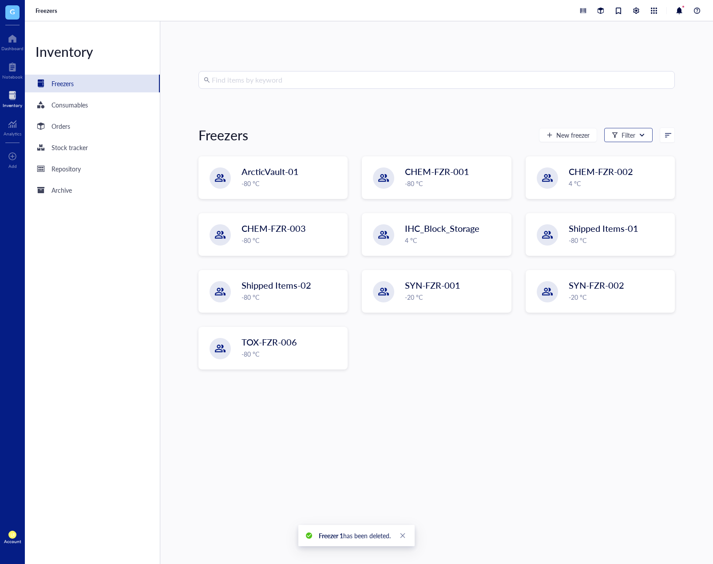
click at [636, 141] on div "Filter" at bounding box center [629, 135] width 48 height 14
click at [615, 339] on div "ArcticVault-01 -80 °C CHEM-FZR-001 -80 °C CHEM-FZR-002 4 °C CHEM-FZR-003 -80 °C…" at bounding box center [437, 269] width 477 height 227
click at [661, 135] on input "search" at bounding box center [663, 134] width 5 height 13
click at [660, 151] on div "Recently created" at bounding box center [645, 150] width 43 height 8
click at [573, 408] on div "Find items by keyword Freezers New freezer Filter 0 Recently created Freezer na…" at bounding box center [437, 292] width 477 height 443
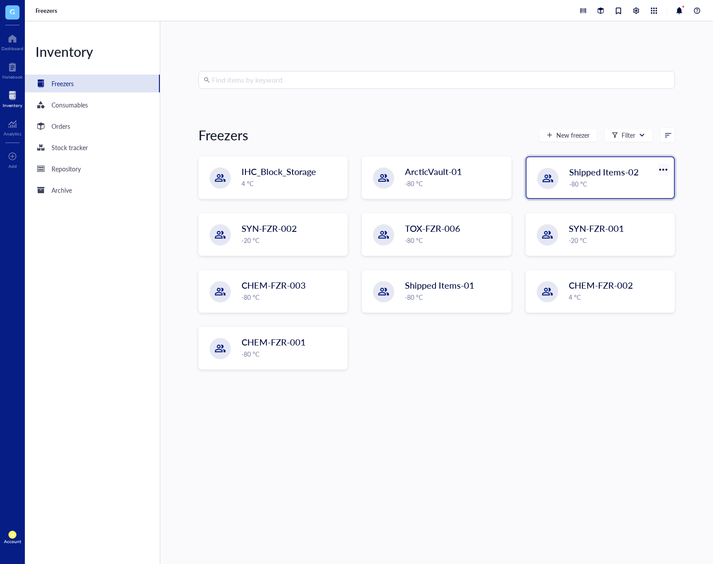
click at [657, 170] on div at bounding box center [663, 169] width 13 height 13
click at [623, 230] on div "Delete" at bounding box center [616, 227] width 17 height 8
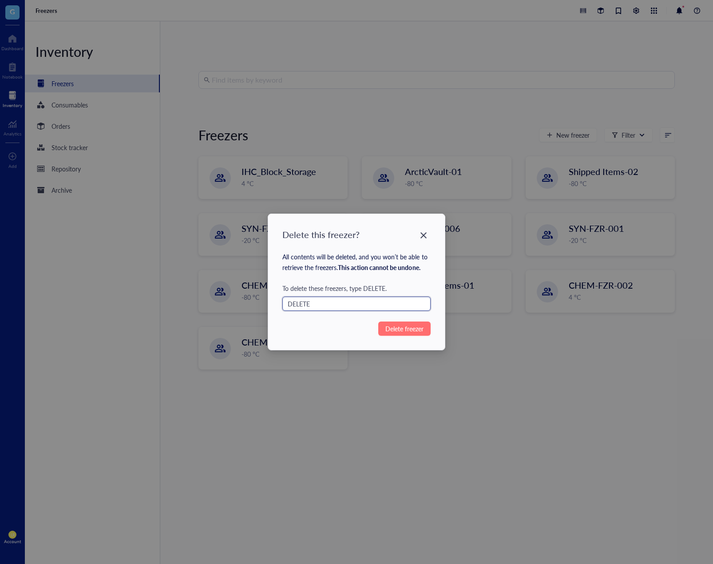
type input "DELETE"
click at [397, 326] on span "Delete freezer" at bounding box center [405, 329] width 38 height 10
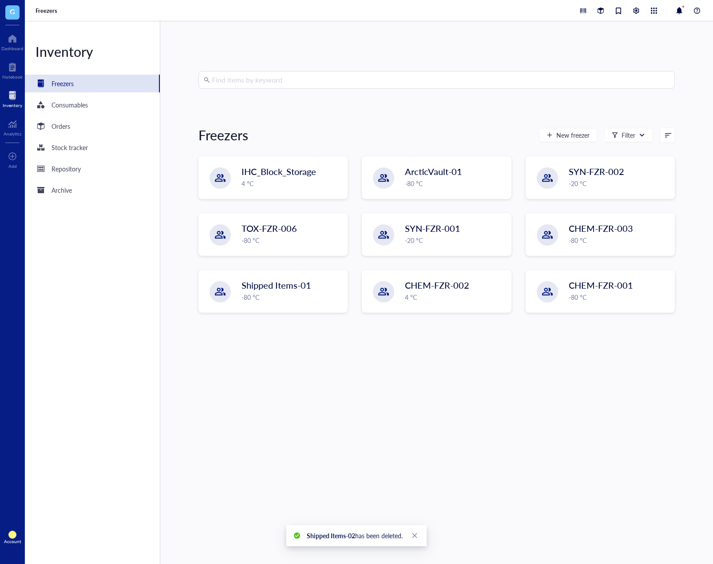
click at [438, 426] on div "Find items by keyword Freezers New freezer Filter Recently created Freezer name…" at bounding box center [437, 292] width 477 height 443
click at [284, 183] on div "4 °C" at bounding box center [291, 184] width 99 height 10
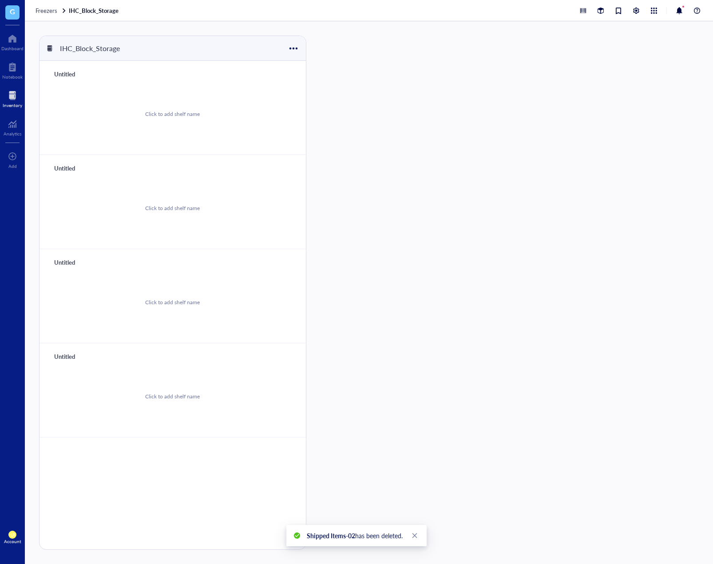
click at [66, 73] on div "Untitled" at bounding box center [76, 74] width 53 height 12
type input "t"
type input "1"
drag, startPoint x: 84, startPoint y: 73, endPoint x: 49, endPoint y: 72, distance: 35.6
click at [49, 72] on div "Top shelf Click to add shelf name" at bounding box center [173, 108] width 267 height 94
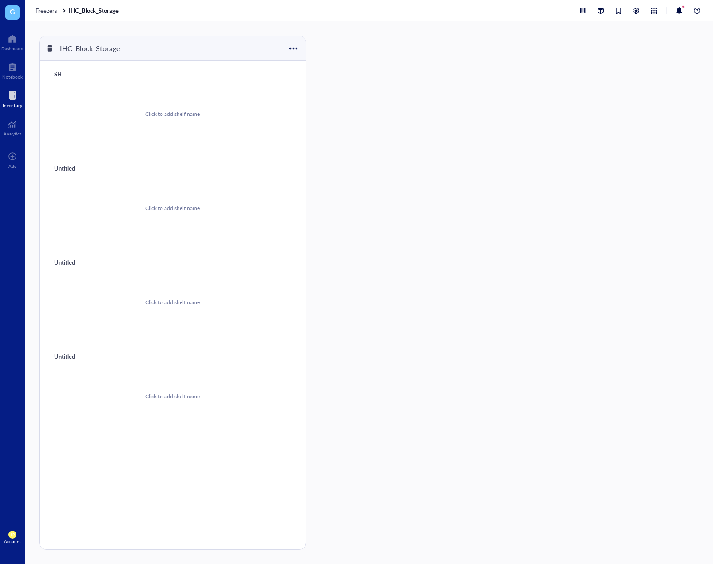
type input "S"
drag, startPoint x: 77, startPoint y: 73, endPoint x: 44, endPoint y: 74, distance: 33.3
click at [44, 74] on div "SHELF-01 Click to add shelf name" at bounding box center [173, 108] width 267 height 94
type input "SHELF-01"
click at [60, 168] on div "Untitled" at bounding box center [76, 168] width 53 height 12
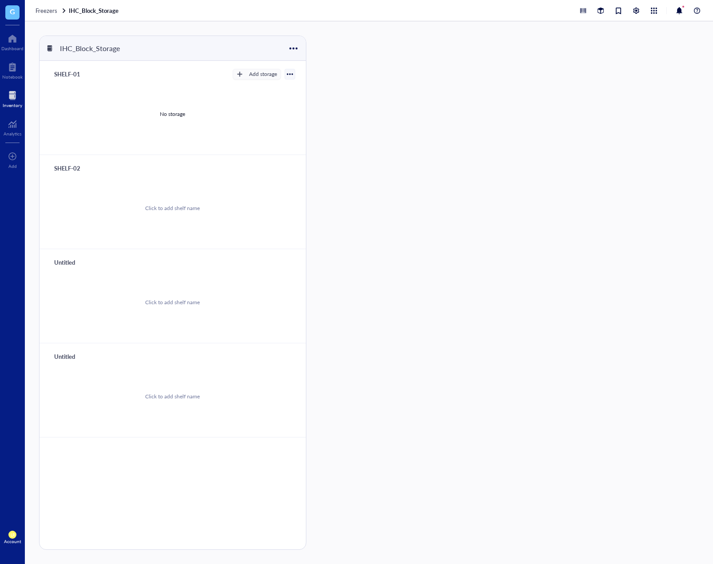
type input "SHELF-02"
click at [71, 260] on div "Untitled" at bounding box center [76, 262] width 53 height 12
type input "SHELF-03"
click at [66, 355] on div "Untitled" at bounding box center [76, 356] width 53 height 12
type input "SHELF-04"
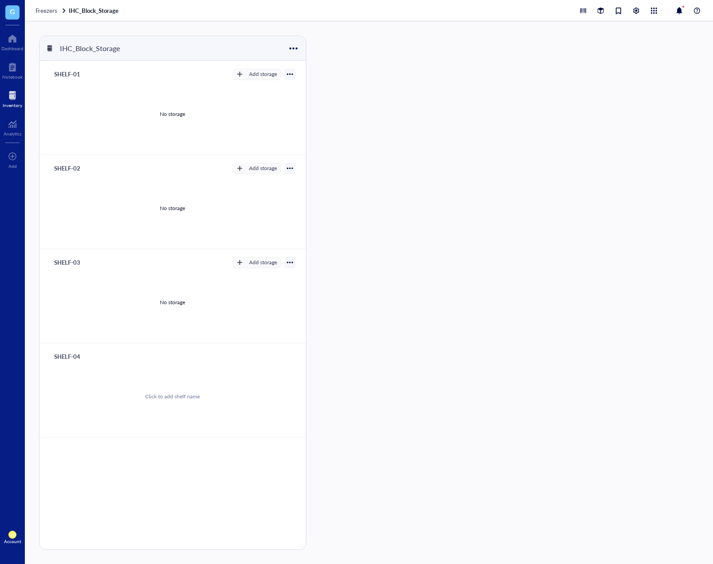
click at [360, 444] on div at bounding box center [341, 293] width 48 height 514
click at [503, 507] on div "IHC_Block_Storage SHELF-01 Add storage No storage SHELF-02 Add storage No stora…" at bounding box center [369, 292] width 688 height 543
click at [171, 116] on div "No storage" at bounding box center [172, 114] width 25 height 8
click at [263, 71] on div "Add storage" at bounding box center [263, 74] width 28 height 8
click at [265, 107] on span "Category" at bounding box center [264, 104] width 51 height 10
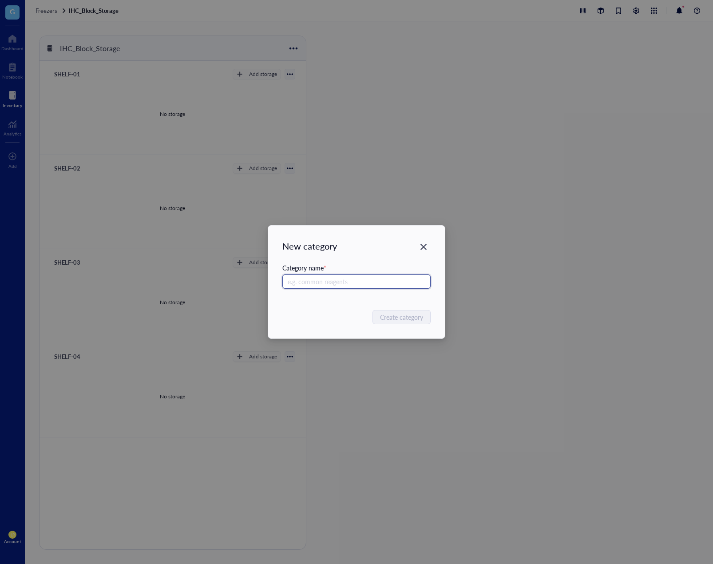
paste input "IHC Block"
type input "IHC Block"
click at [404, 320] on span "Create category" at bounding box center [402, 317] width 43 height 10
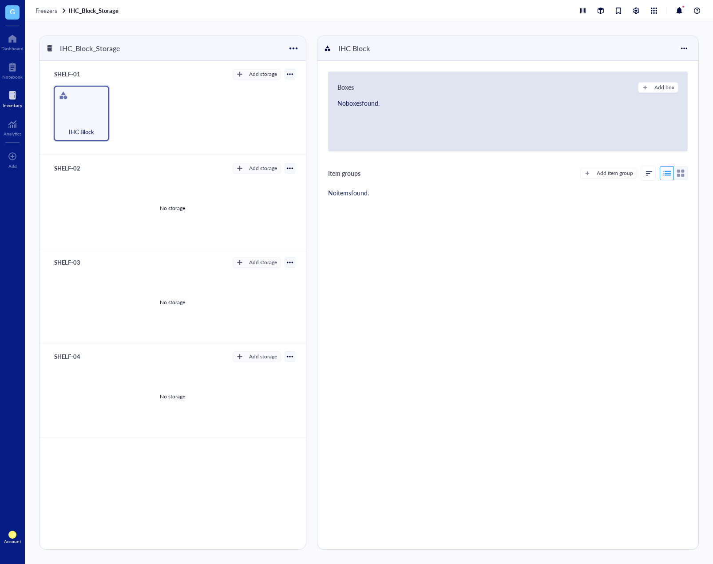
click at [404, 320] on div "Boxes Add box No boxes found. Item groups Add item group No items found." at bounding box center [508, 305] width 381 height 489
click at [524, 390] on div "Boxes Add box No boxes found. Item groups Add item group No items found." at bounding box center [508, 305] width 381 height 489
drag, startPoint x: 580, startPoint y: 342, endPoint x: 565, endPoint y: 330, distance: 18.9
click at [580, 342] on div "Boxes Add box No boxes found. Item groups Add item group No items found." at bounding box center [508, 305] width 381 height 489
click at [102, 95] on div at bounding box center [98, 95] width 13 height 13
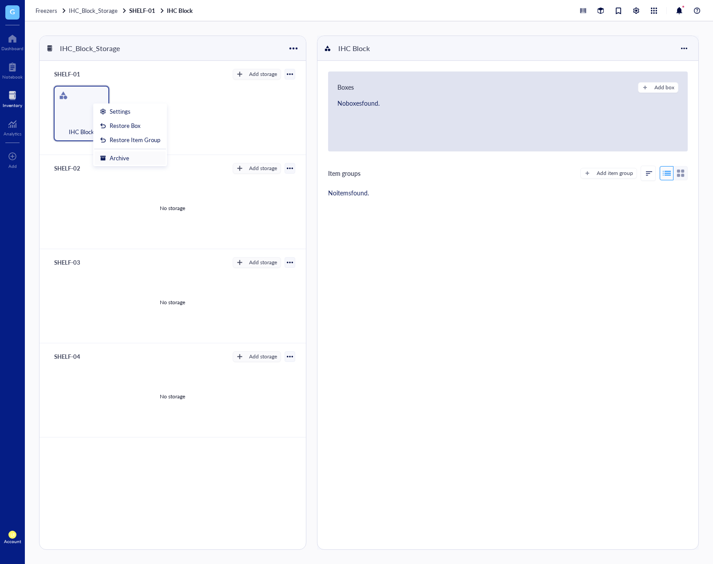
click at [118, 159] on div "Archive" at bounding box center [120, 158] width 20 height 8
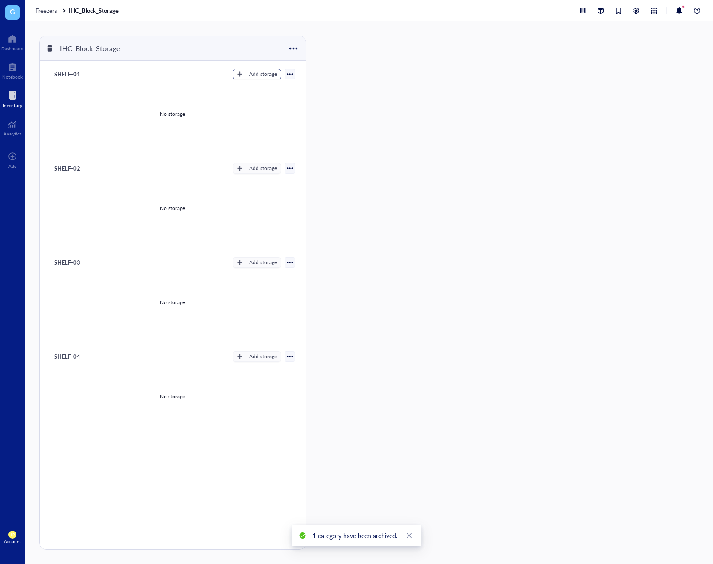
click at [271, 77] on div "Add storage" at bounding box center [263, 74] width 28 height 8
click at [251, 93] on span "Rack" at bounding box center [264, 89] width 51 height 10
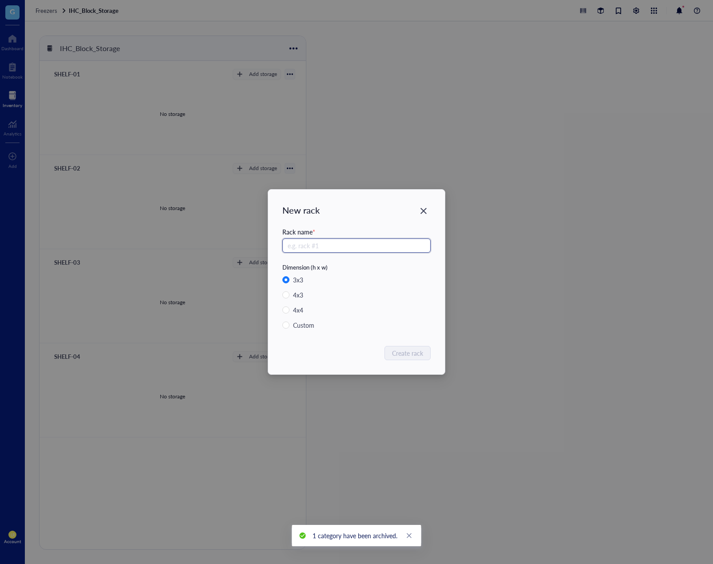
paste input "Ability to limit modifications to tissue inventory to specific individuals Func…"
type input "Ability to limit modifications to tissue inventory to specific individuals Func…"
type input "IHC Block"
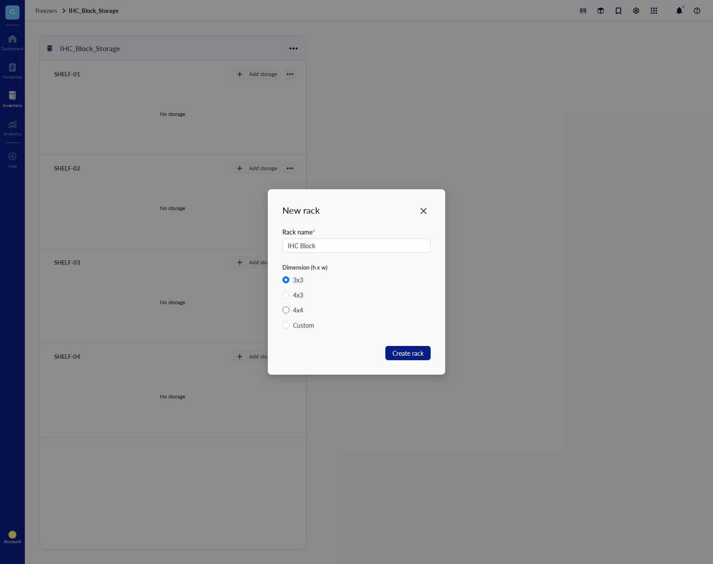
click at [406, 314] on label "4 x 4" at bounding box center [356, 310] width 148 height 10
click at [290, 314] on input "4 x 4" at bounding box center [285, 309] width 7 height 7
radio input "true"
click at [303, 283] on div "3 x 3" at bounding box center [298, 280] width 10 height 10
click at [290, 283] on input "3 x 3" at bounding box center [285, 279] width 7 height 7
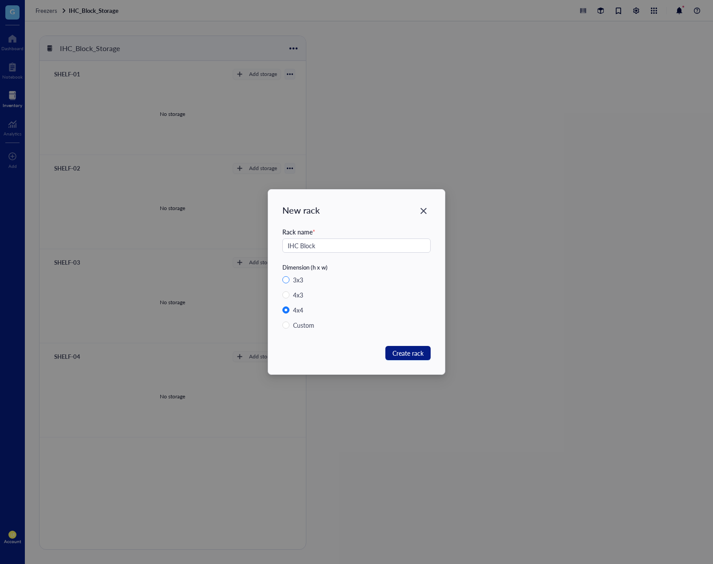
radio input "true"
radio input "false"
click at [406, 355] on span "Create rack" at bounding box center [408, 353] width 31 height 10
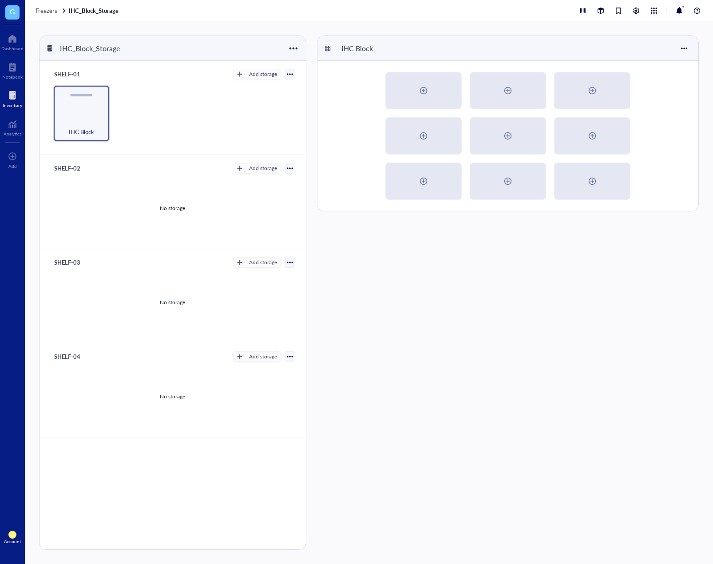
click at [426, 284] on div "IHC Block" at bounding box center [508, 293] width 382 height 514
click at [101, 96] on div at bounding box center [98, 95] width 13 height 13
click at [141, 114] on div "Settings" at bounding box center [125, 111] width 51 height 8
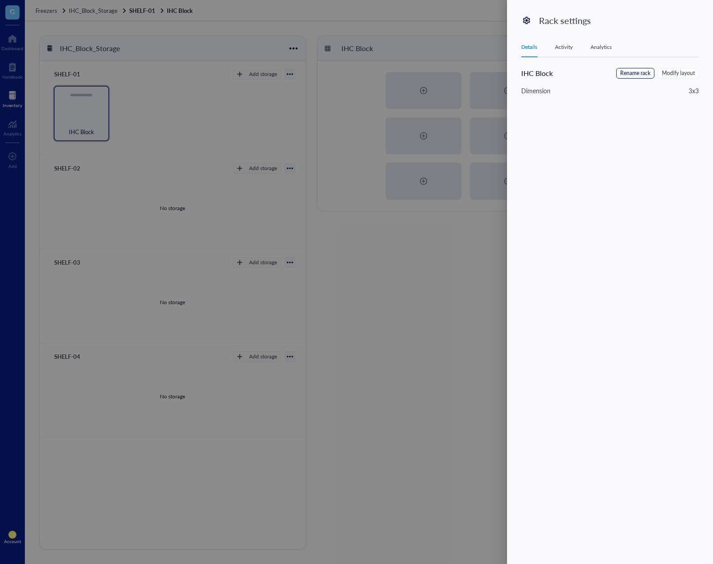
click at [645, 74] on span "Rename rack" at bounding box center [636, 73] width 30 height 8
click at [580, 80] on input "IHC Block" at bounding box center [566, 75] width 90 height 14
paste input "Tissue"
type input "IHC Tissue Block"
click at [691, 72] on span "Save" at bounding box center [685, 75] width 13 height 10
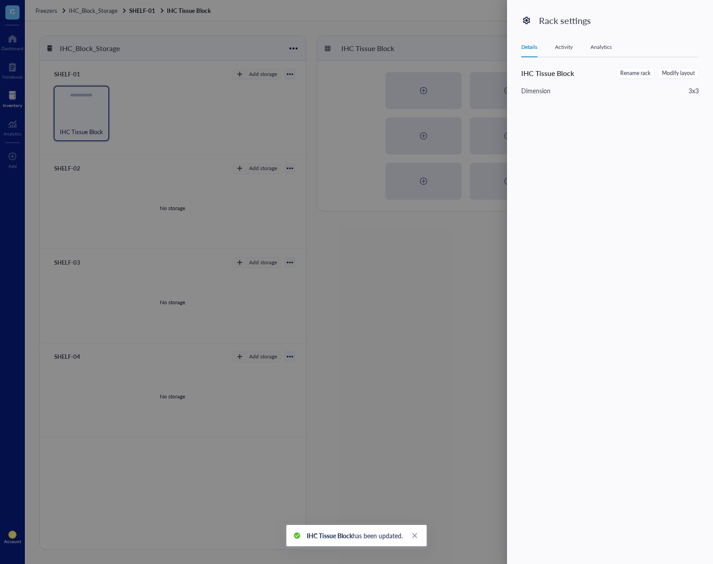
click at [446, 295] on div at bounding box center [356, 282] width 713 height 564
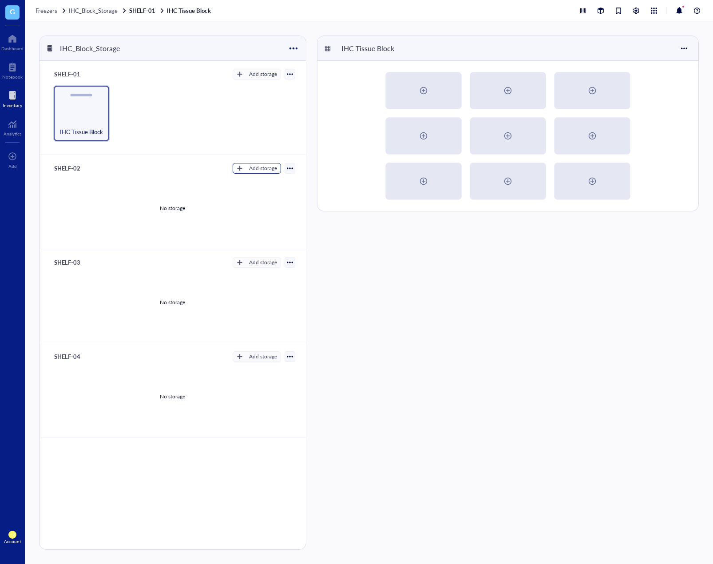
click at [250, 168] on div "Add storage" at bounding box center [263, 168] width 28 height 8
click at [258, 187] on span "Rack" at bounding box center [264, 184] width 51 height 10
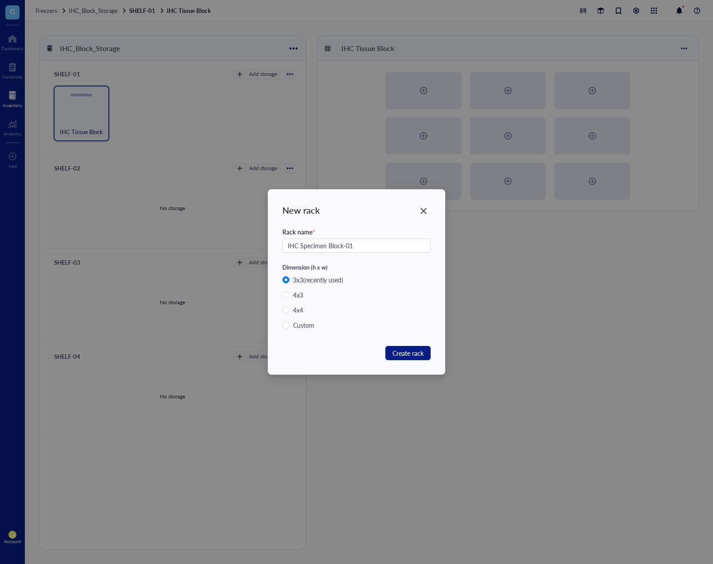
drag, startPoint x: 349, startPoint y: 249, endPoint x: 275, endPoint y: 245, distance: 73.9
click at [275, 245] on div "New rack Rack name * IHC Specimen Block-01 Dimension (h x w) 3 x 3 (recently us…" at bounding box center [356, 282] width 177 height 185
type input "IHC Specimen Block-01"
click at [429, 359] on button "Create rack" at bounding box center [408, 353] width 45 height 14
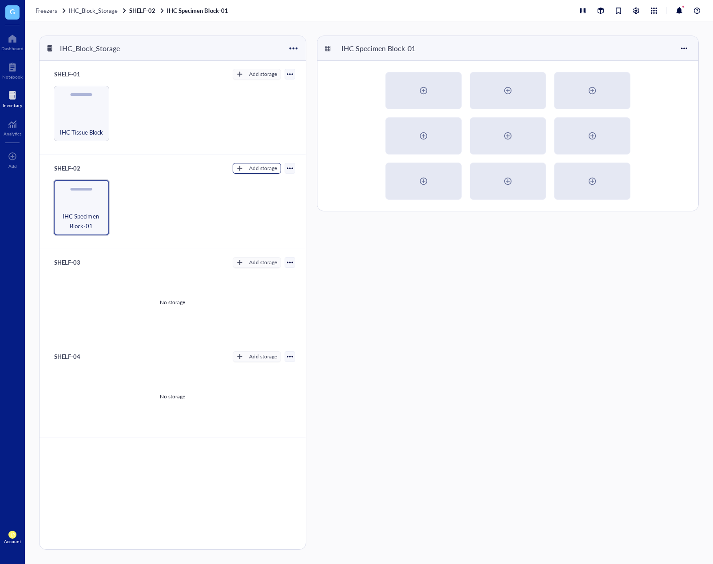
click at [259, 171] on div "Add storage" at bounding box center [263, 168] width 28 height 8
click at [266, 183] on span "Rack" at bounding box center [264, 184] width 51 height 10
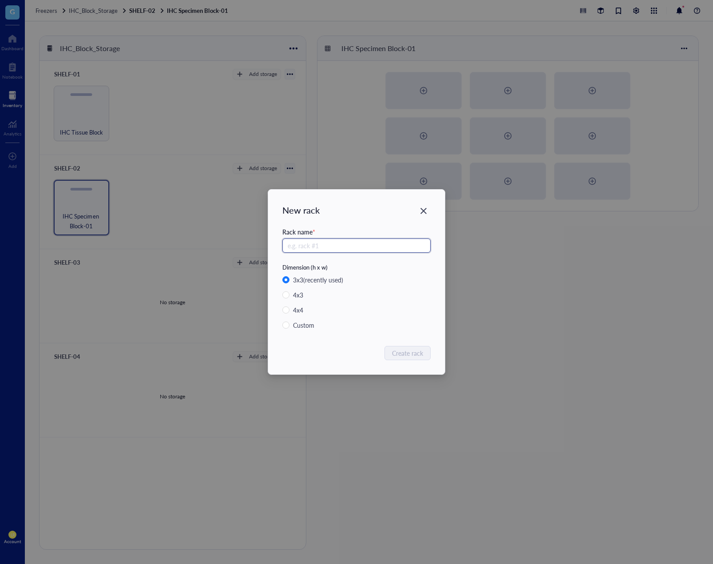
paste input "IHC Specimen Block-0"
type input "IHC Specimen Block-02"
click at [410, 351] on span "Create rack" at bounding box center [408, 353] width 31 height 10
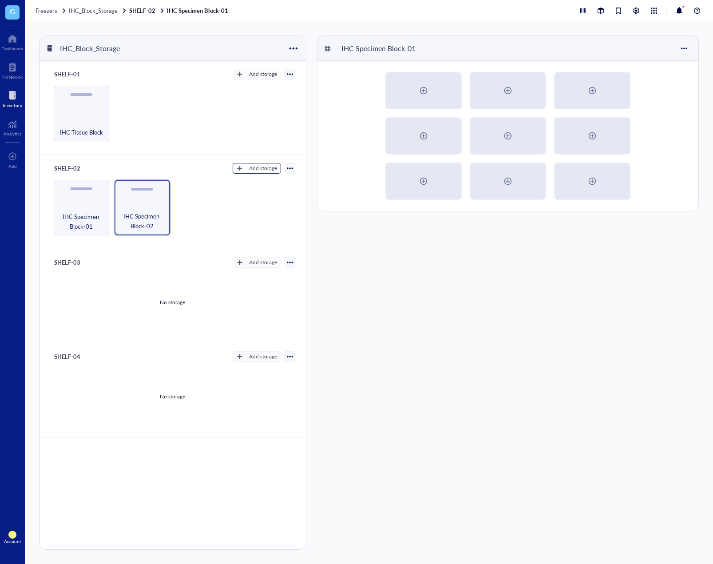
click at [255, 168] on div "Add storage" at bounding box center [263, 168] width 28 height 8
click at [284, 182] on span "Rack" at bounding box center [264, 184] width 51 height 10
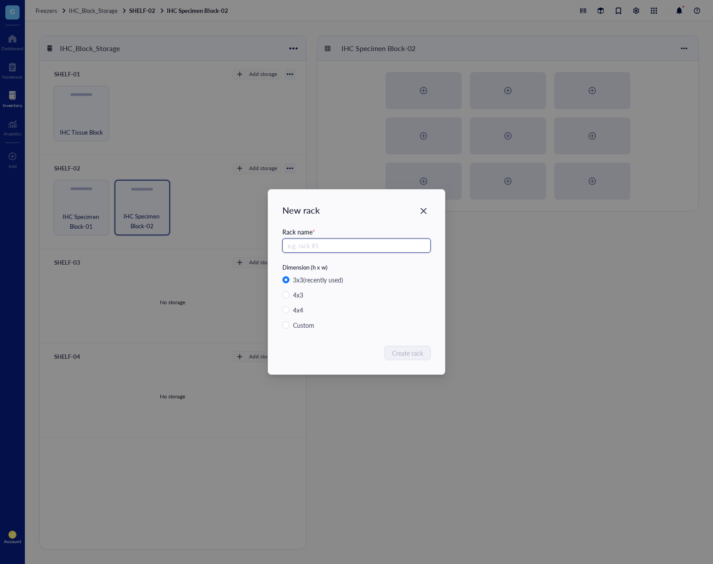
paste input "IHC Specimen Block-0"
type input "IHC Specimen Block-03"
drag, startPoint x: 398, startPoint y: 353, endPoint x: 369, endPoint y: 315, distance: 47.3
click at [398, 353] on span "Create rack" at bounding box center [408, 353] width 31 height 10
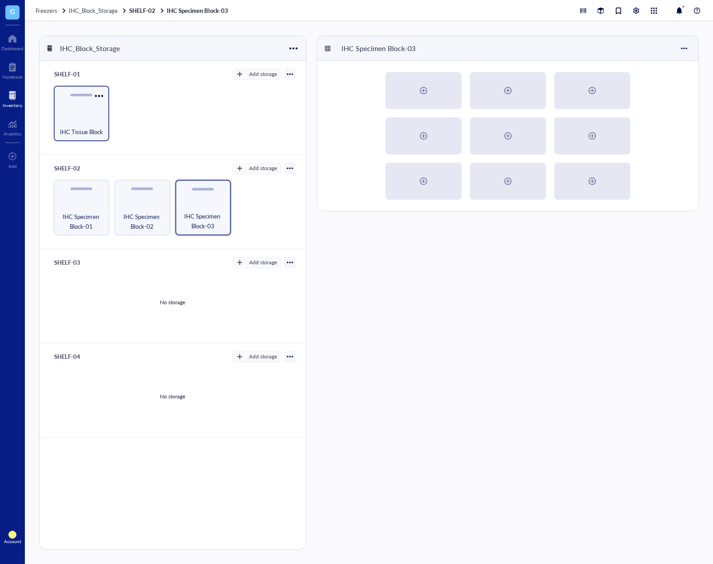
click at [99, 93] on div at bounding box center [98, 95] width 13 height 13
click at [109, 108] on div "Settings" at bounding box center [125, 111] width 51 height 8
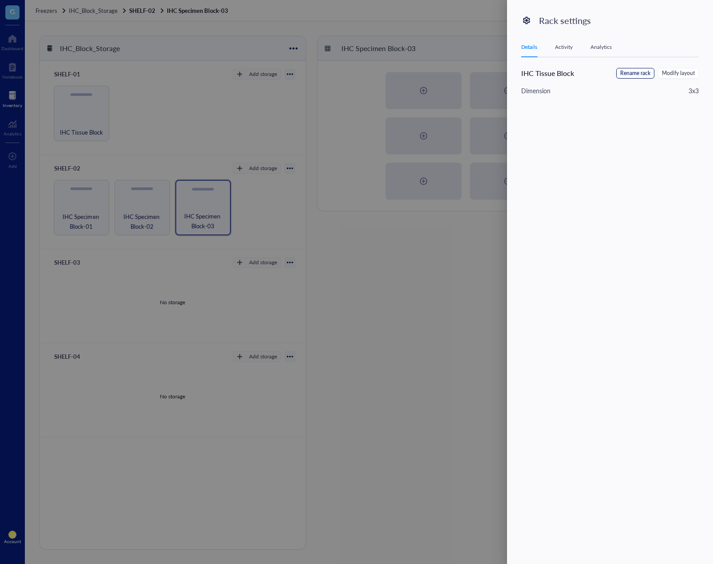
click at [628, 72] on span "Rename rack" at bounding box center [636, 73] width 30 height 8
drag, startPoint x: 585, startPoint y: 76, endPoint x: 501, endPoint y: 71, distance: 83.3
click at [501, 71] on div "Rack settings Details Activity Analytics IHC Tissue Block Cancel Save" at bounding box center [356, 282] width 713 height 564
click at [687, 76] on span "Save" at bounding box center [685, 75] width 13 height 10
click at [623, 75] on span "Rename rack" at bounding box center [636, 73] width 30 height 8
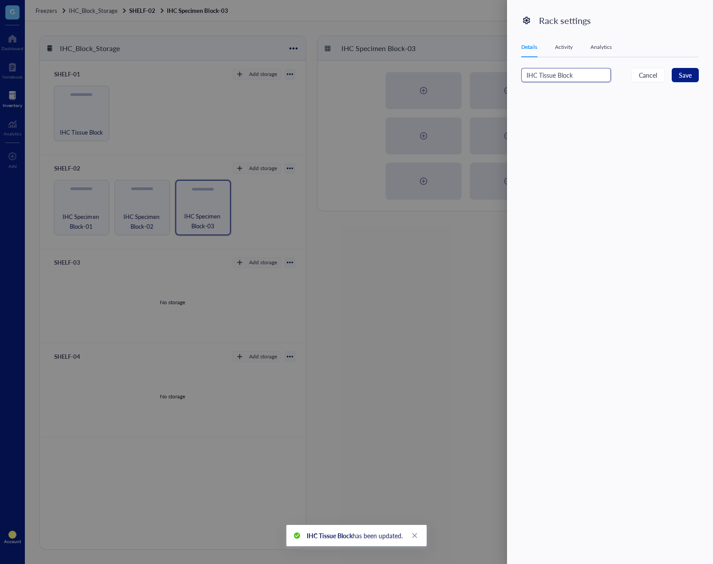
click at [589, 74] on input "IHC Tissue Block" at bounding box center [566, 75] width 90 height 14
drag, startPoint x: 580, startPoint y: 78, endPoint x: 597, endPoint y: 66, distance: 21.1
click at [505, 71] on div "Rack settings Details Activity Analytics IHC Tissue Block-01 Cancel Save" at bounding box center [356, 282] width 713 height 564
type input "IHC Tissue Block-01"
click at [673, 76] on button "Save" at bounding box center [685, 75] width 27 height 14
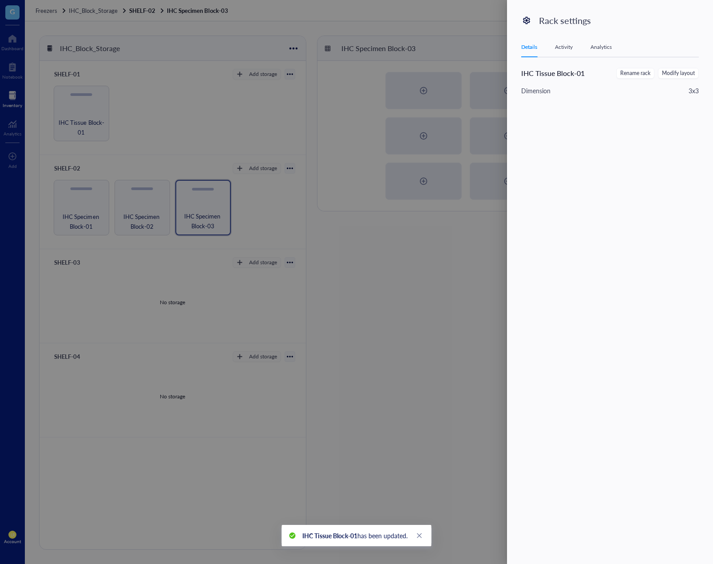
click at [256, 109] on div at bounding box center [356, 282] width 713 height 564
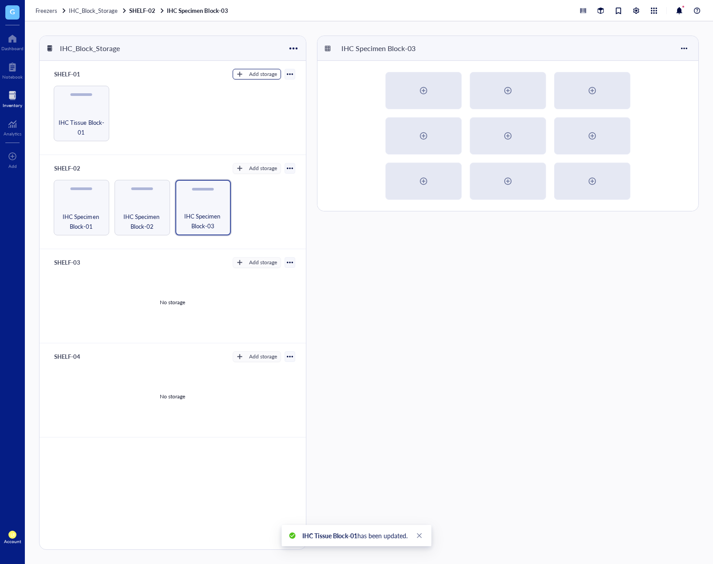
click at [261, 78] on div "Add storage" at bounding box center [263, 74] width 28 height 8
click at [268, 94] on span "Rack" at bounding box center [264, 89] width 51 height 10
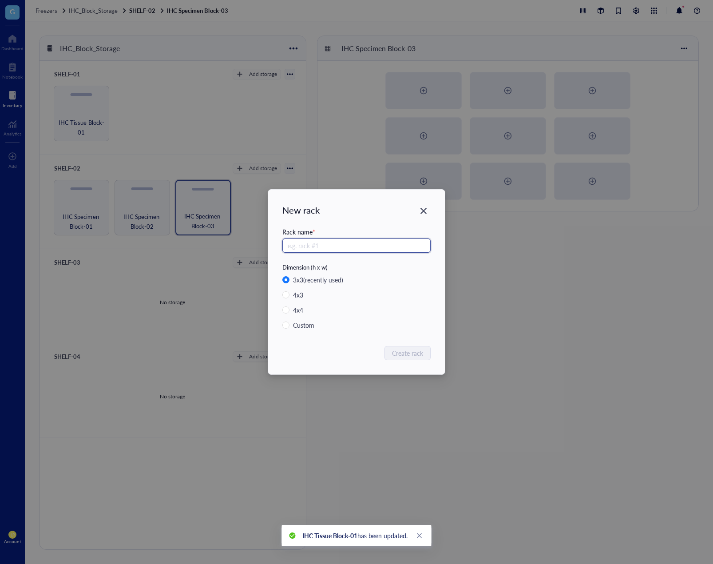
paste input "IHC Tissue Block-0"
type input "IHC Tissue Block-02"
click at [409, 352] on span "Create rack" at bounding box center [408, 353] width 31 height 10
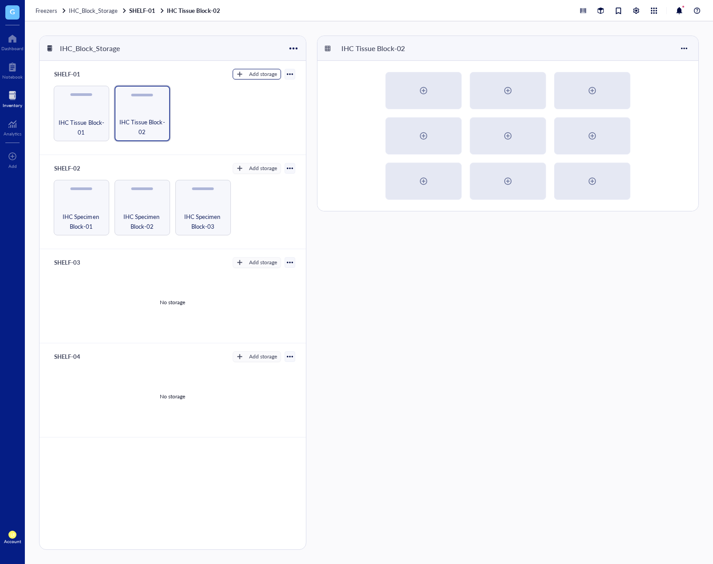
click at [260, 72] on div "Add storage" at bounding box center [263, 74] width 28 height 8
click at [263, 92] on span "Rack" at bounding box center [264, 89] width 51 height 10
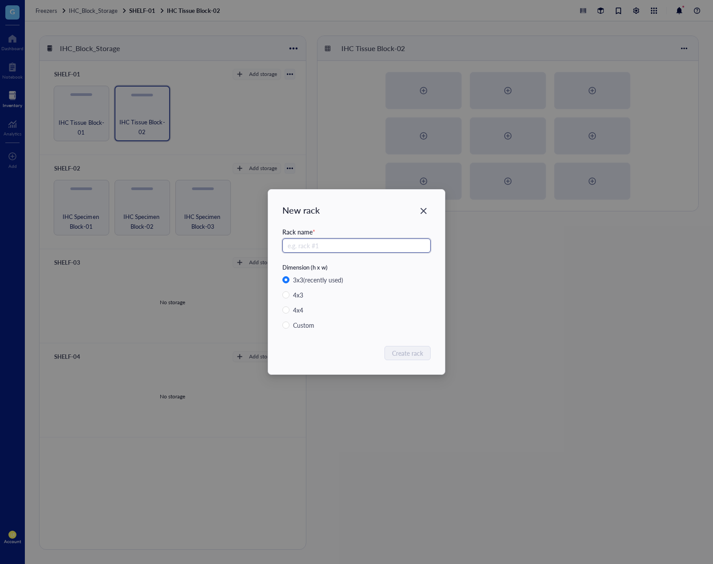
paste input "IHC Tissue Block-0"
type input "IHC Tissue Block-03"
click at [420, 351] on span "Create rack" at bounding box center [408, 353] width 31 height 10
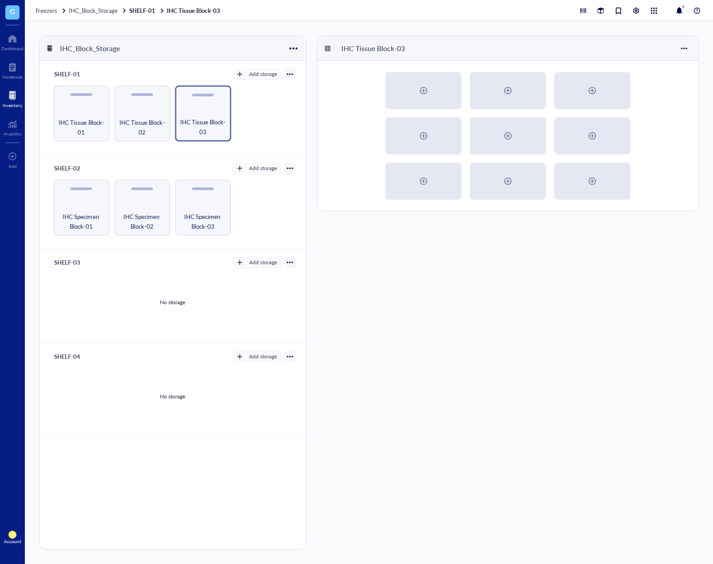
click at [346, 245] on div "IHC Tissue Block-03" at bounding box center [508, 293] width 382 height 514
click at [245, 263] on button "Add storage" at bounding box center [257, 262] width 48 height 11
click at [261, 282] on span "Rack" at bounding box center [264, 278] width 51 height 10
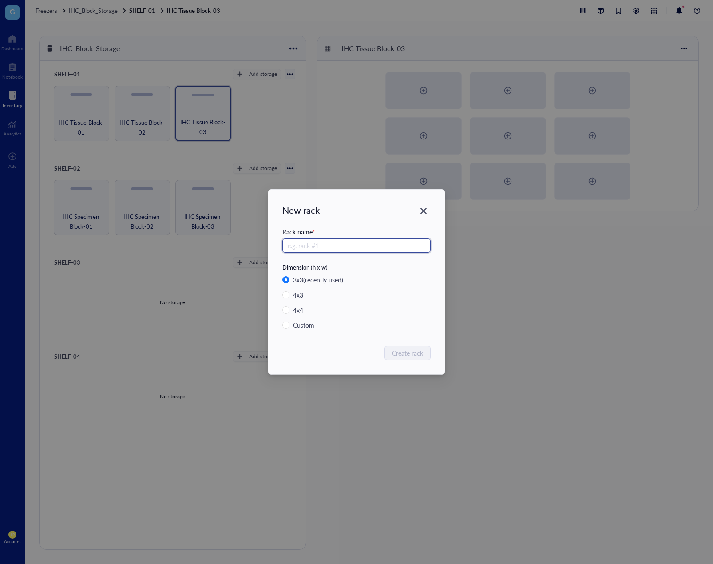
paste input "IHC FFPE Block"
drag, startPoint x: 337, startPoint y: 247, endPoint x: 271, endPoint y: 242, distance: 66.9
click at [271, 242] on div "New rack Rack name * IHC FFPE Block-01 Dimension (h x w) 3 x 3 (recently used) …" at bounding box center [356, 282] width 177 height 185
type input "IHC FFPE Block-01"
click at [398, 354] on span "Create rack" at bounding box center [408, 353] width 31 height 10
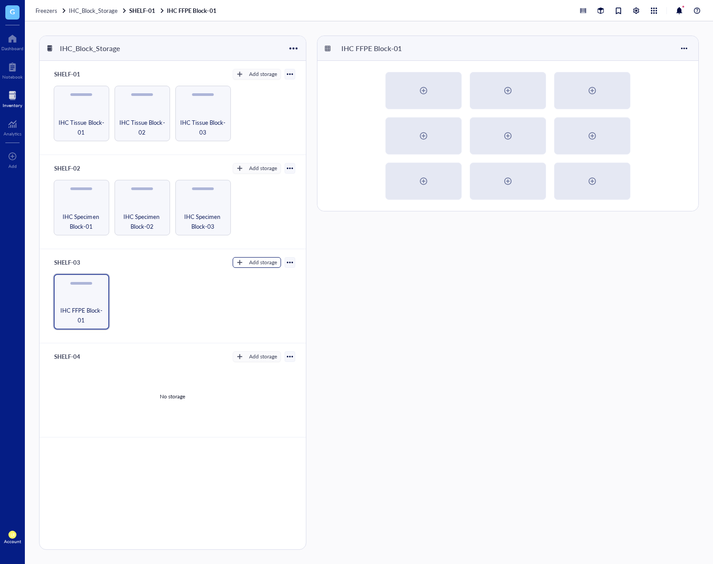
click at [261, 261] on div "Add storage" at bounding box center [263, 263] width 28 height 8
click at [265, 277] on span "Rack" at bounding box center [264, 278] width 51 height 10
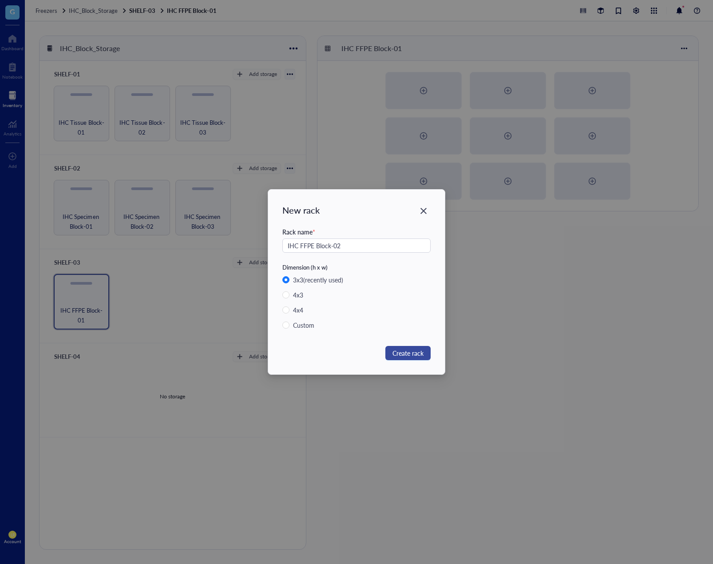
type input "IHC FFPE Block-02"
click at [410, 352] on span "Create rack" at bounding box center [408, 353] width 31 height 10
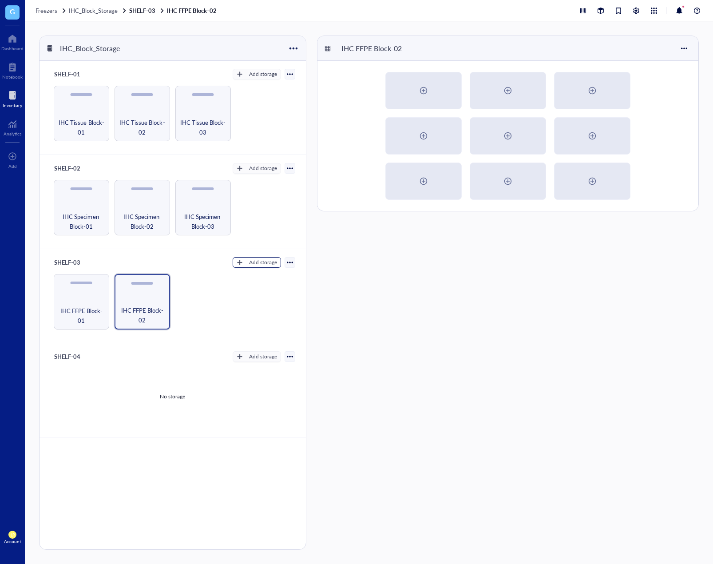
click at [253, 267] on button "Add storage" at bounding box center [257, 262] width 48 height 11
click at [259, 286] on li "Category" at bounding box center [264, 292] width 62 height 14
click at [267, 266] on div "Add storage" at bounding box center [263, 263] width 28 height 8
click at [265, 273] on span "Rack" at bounding box center [264, 278] width 51 height 10
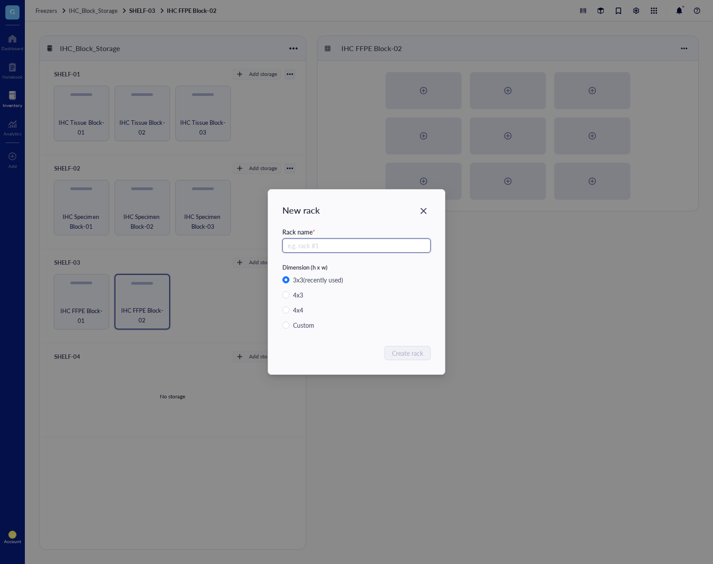
paste input "IHC FFPE Block-0"
type input "IHC FFPE Block-03"
click at [409, 349] on span "Create rack" at bounding box center [408, 353] width 31 height 10
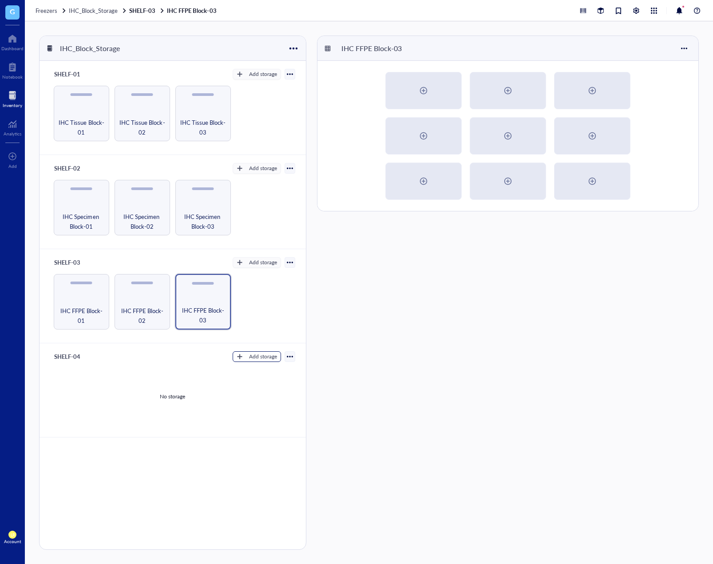
click at [248, 360] on button "Add storage" at bounding box center [257, 356] width 48 height 11
click at [252, 378] on li "Rack" at bounding box center [264, 372] width 62 height 14
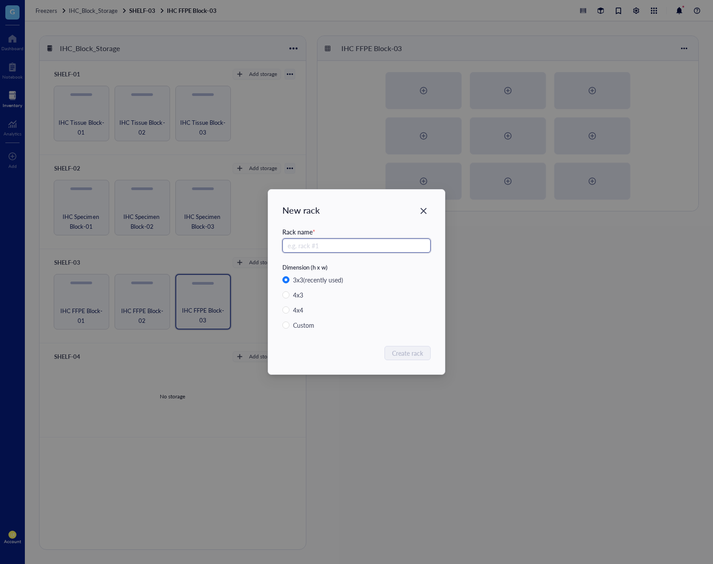
paste input "Diagnostic IHC Block"
click at [348, 248] on input "Diagnostic IHC Block-01" at bounding box center [356, 246] width 148 height 14
drag, startPoint x: 351, startPoint y: 248, endPoint x: 241, endPoint y: 238, distance: 110.1
click at [241, 238] on div "New rack Rack name * Diagnostic IHC Block-01 Dimension (h x w) 3 x 3 (recently …" at bounding box center [356, 282] width 713 height 564
type input "Diagnostic IHC Block-01"
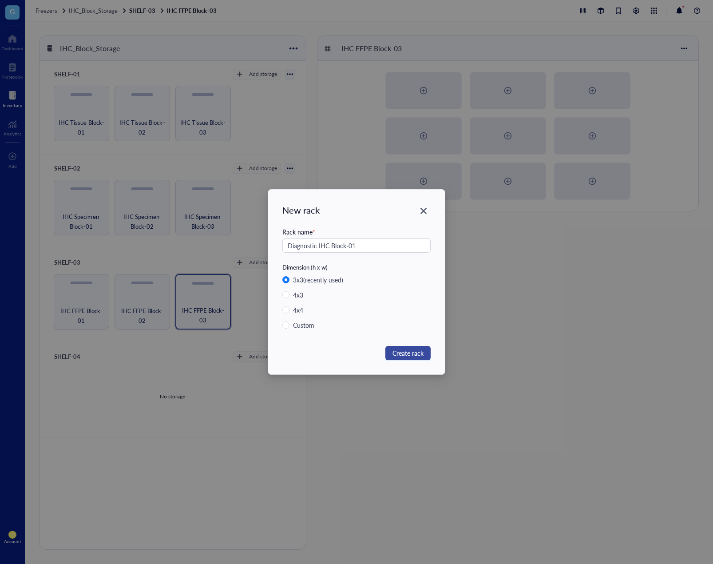
click at [395, 354] on span "Create rack" at bounding box center [408, 353] width 31 height 10
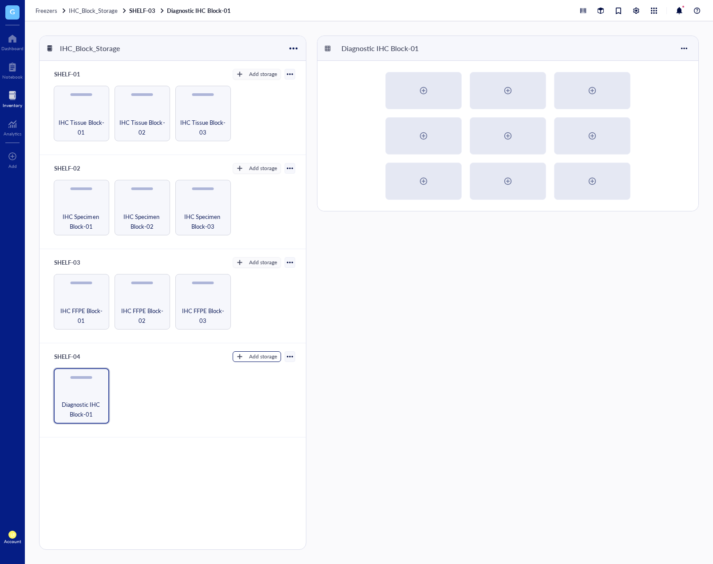
click at [254, 360] on div "Add storage" at bounding box center [263, 357] width 28 height 8
click at [258, 369] on span "Rack" at bounding box center [264, 372] width 51 height 10
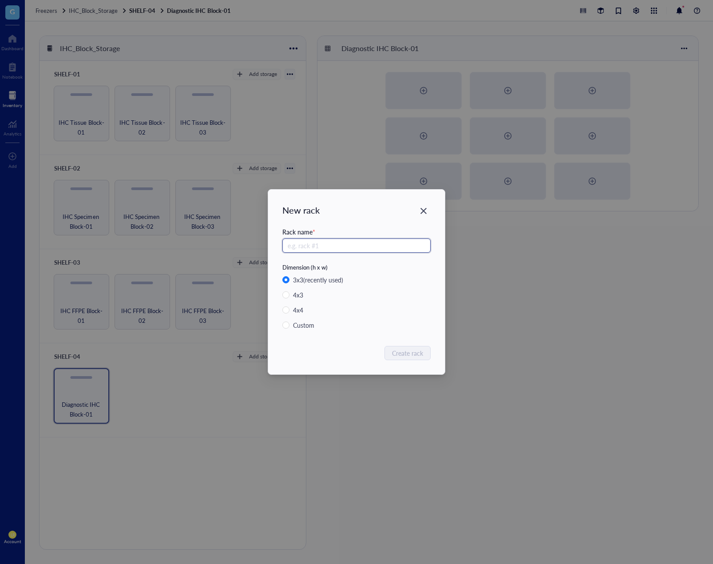
paste input "Diagnostic IHC Block-0"
type input "Diagnostic IHC Block-02"
click at [402, 353] on span "Create rack" at bounding box center [408, 353] width 31 height 10
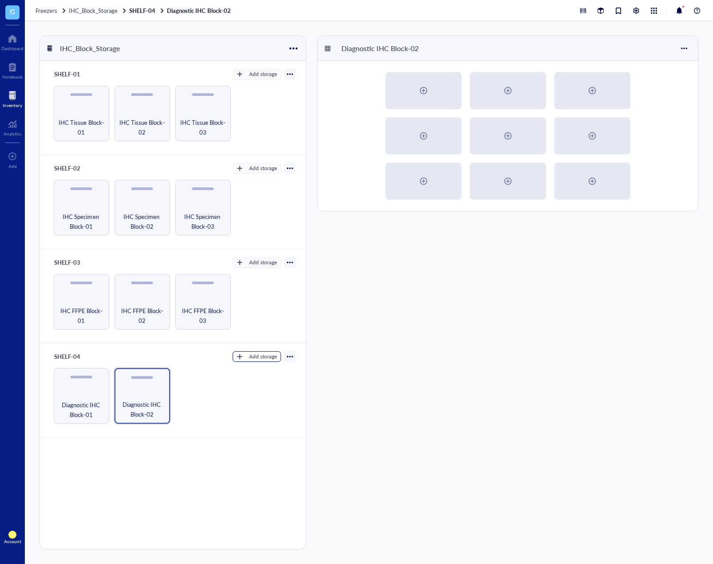
click at [258, 359] on div "Add storage" at bounding box center [263, 357] width 28 height 8
click at [260, 372] on span "Rack" at bounding box center [264, 372] width 51 height 10
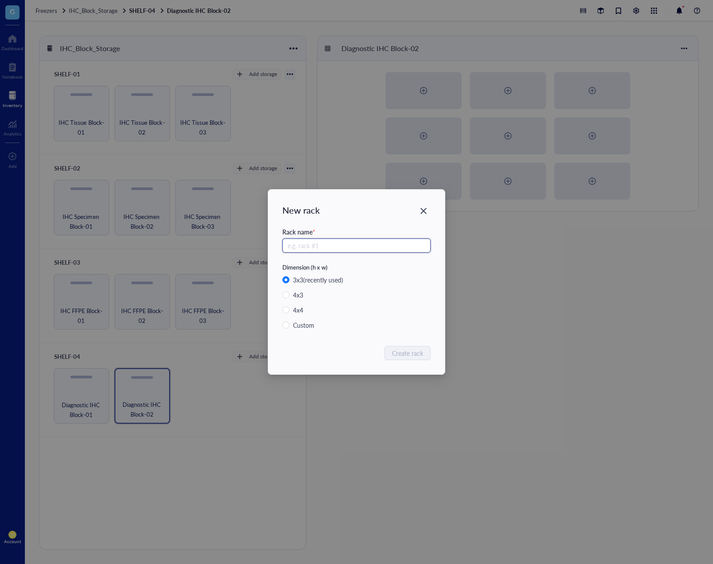
paste input "Diagnostic IHC Block-0"
type input "Diagnostic IHC Block-03"
click at [397, 348] on span "Create rack" at bounding box center [408, 353] width 31 height 10
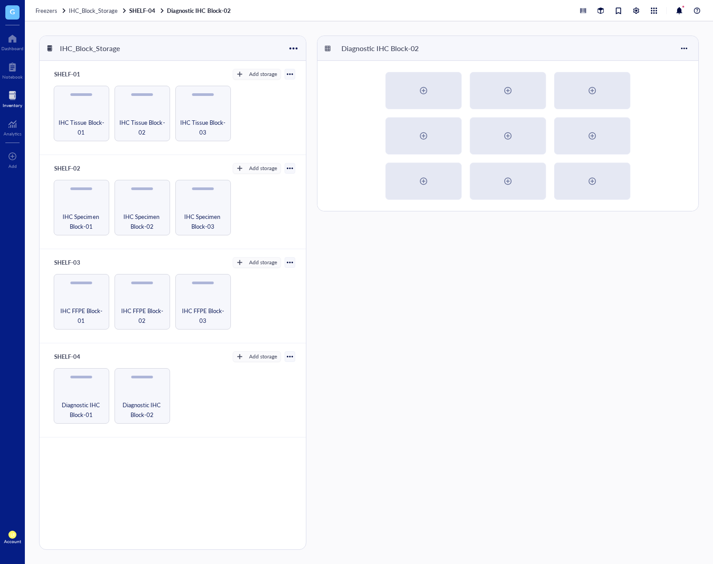
click at [497, 370] on div "Diagnostic IHC Block-02" at bounding box center [508, 293] width 382 height 514
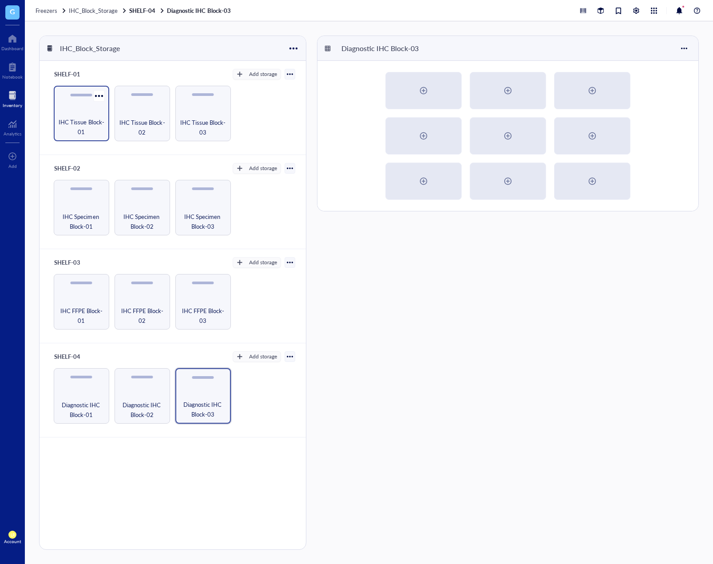
click at [84, 121] on span "IHC Tissue Block-01" at bounding box center [81, 127] width 47 height 20
click at [693, 46] on div "IHC Tissue Block-01" at bounding box center [508, 48] width 381 height 25
click at [691, 46] on div "IHC Tissue Block-01" at bounding box center [508, 48] width 381 height 25
click at [693, 45] on div "IHC Tissue Block-01" at bounding box center [508, 48] width 381 height 25
click at [692, 45] on div "IHC Tissue Block-01" at bounding box center [508, 48] width 381 height 25
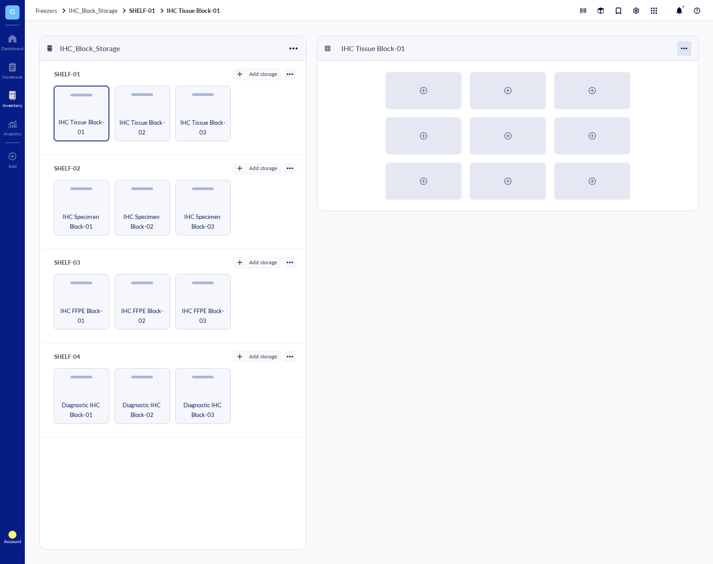
click at [686, 48] on div at bounding box center [684, 48] width 14 height 14
click at [678, 65] on div "Settings" at bounding box center [659, 65] width 51 height 8
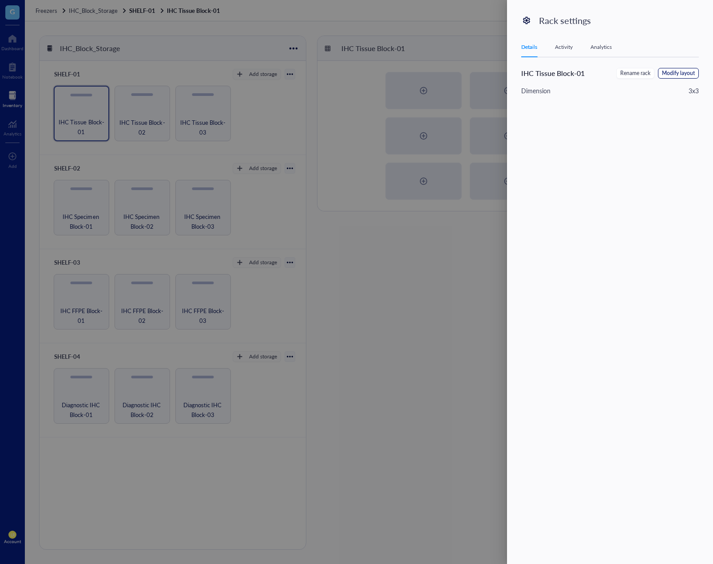
click at [676, 69] on span "Modify layout" at bounding box center [678, 73] width 33 height 8
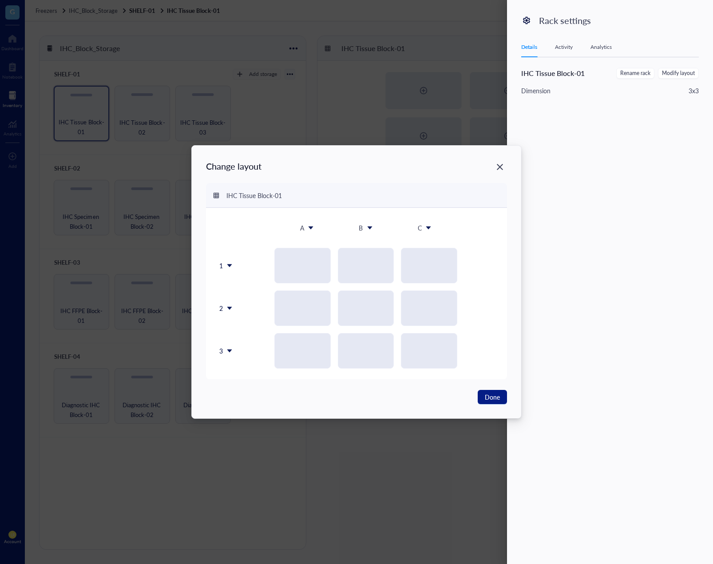
click at [233, 351] on icon at bounding box center [230, 351] width 6 height 6
click at [243, 416] on li "Delete row" at bounding box center [249, 411] width 62 height 14
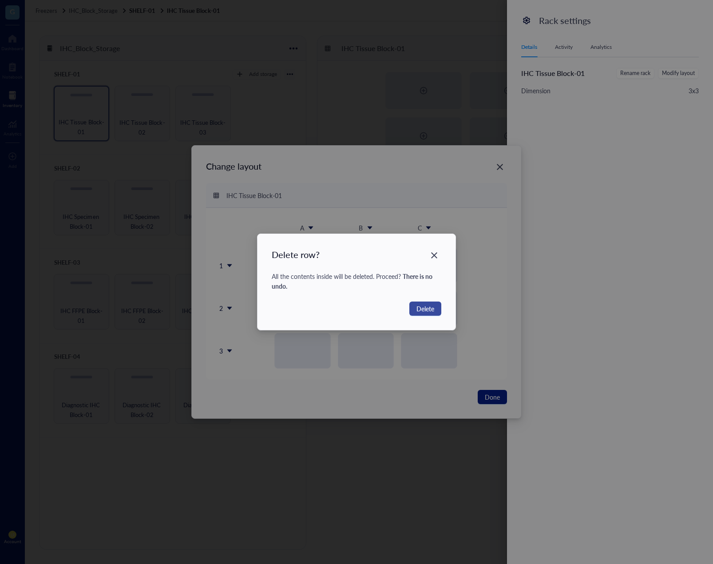
click at [414, 309] on button "Delete" at bounding box center [426, 309] width 32 height 14
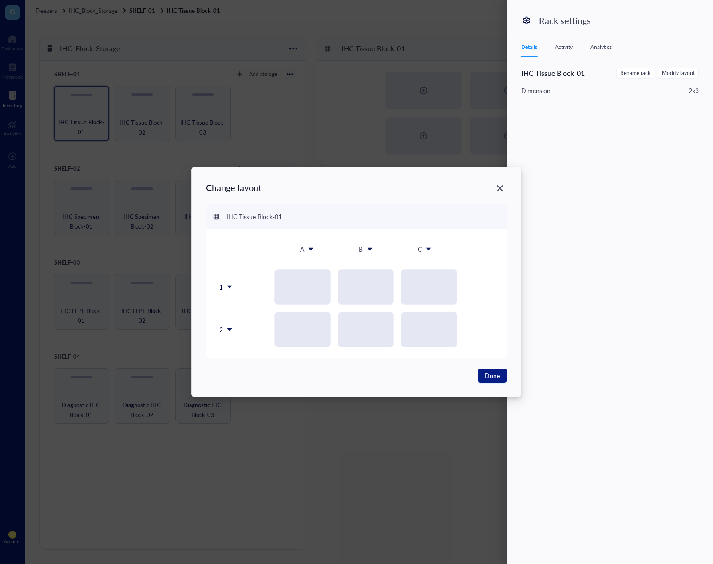
click at [226, 332] on div "2" at bounding box center [226, 330] width 19 height 36
click at [234, 387] on div "Delete row" at bounding box center [248, 390] width 51 height 8
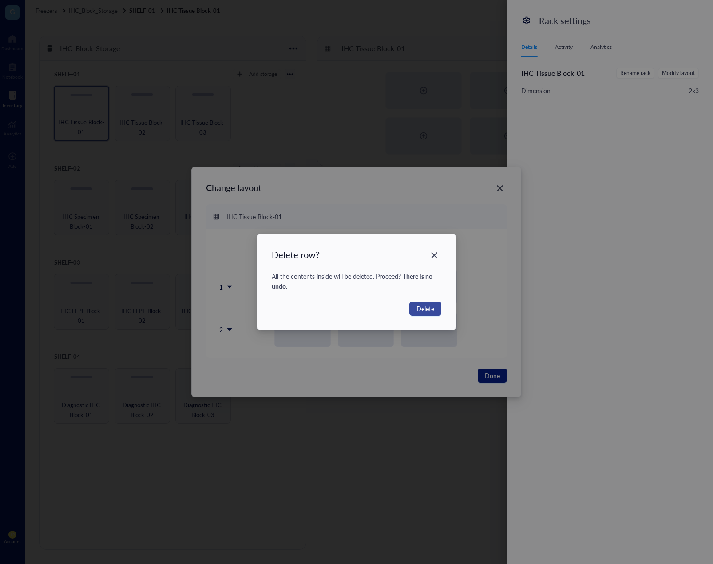
click at [421, 307] on span "Delete" at bounding box center [426, 309] width 18 height 10
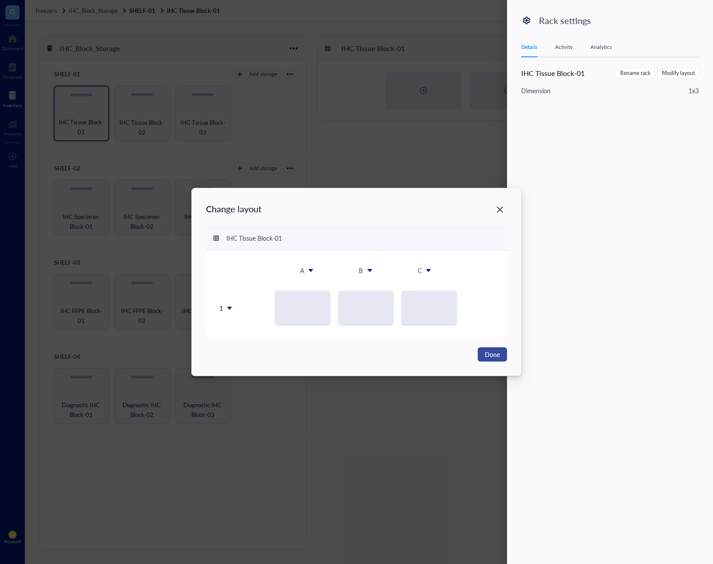
click at [497, 358] on span "Done" at bounding box center [492, 355] width 15 height 10
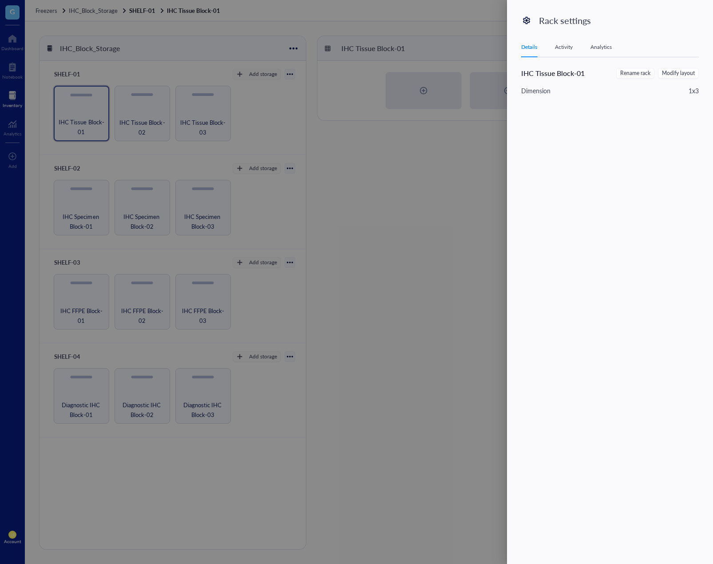
click at [440, 223] on div at bounding box center [356, 282] width 713 height 564
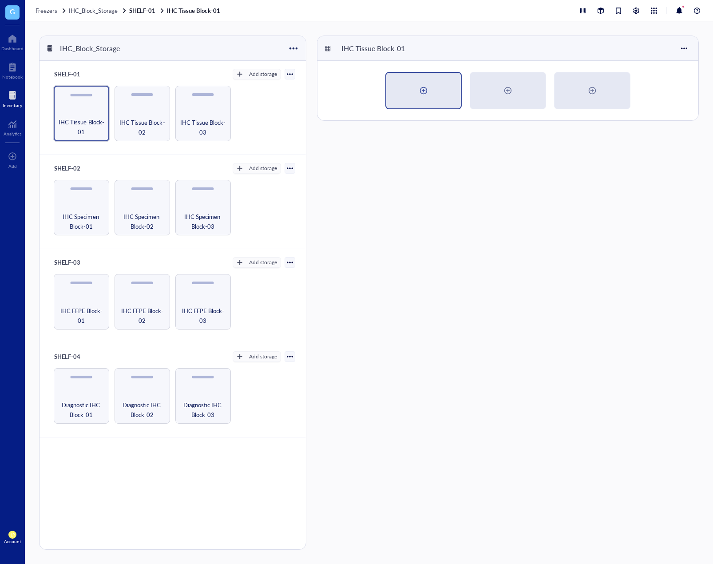
click at [417, 88] on div at bounding box center [424, 91] width 14 height 14
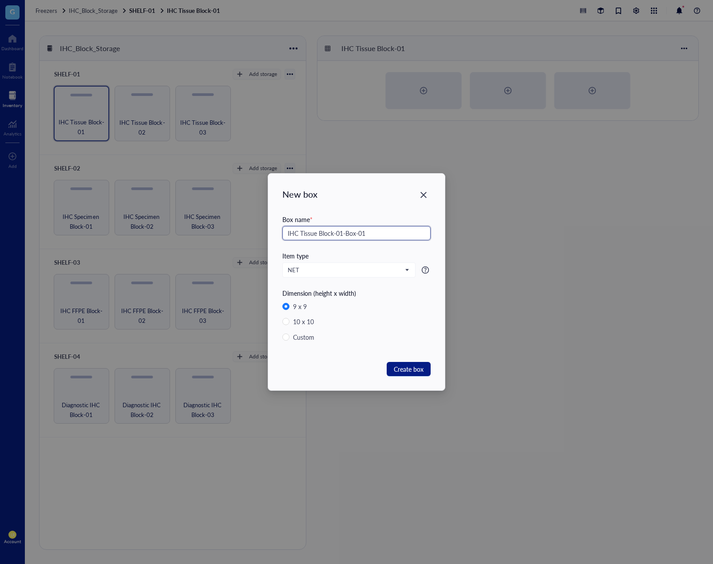
drag, startPoint x: 363, startPoint y: 232, endPoint x: 271, endPoint y: 241, distance: 93.2
click at [271, 241] on div "New box Box name * IHC Tissue Block-01-Box-01 Item type NET Dimension (height x…" at bounding box center [356, 282] width 177 height 217
type input "IHC Tissue Block-01-Box-01"
click at [418, 372] on span "Create box" at bounding box center [409, 369] width 30 height 10
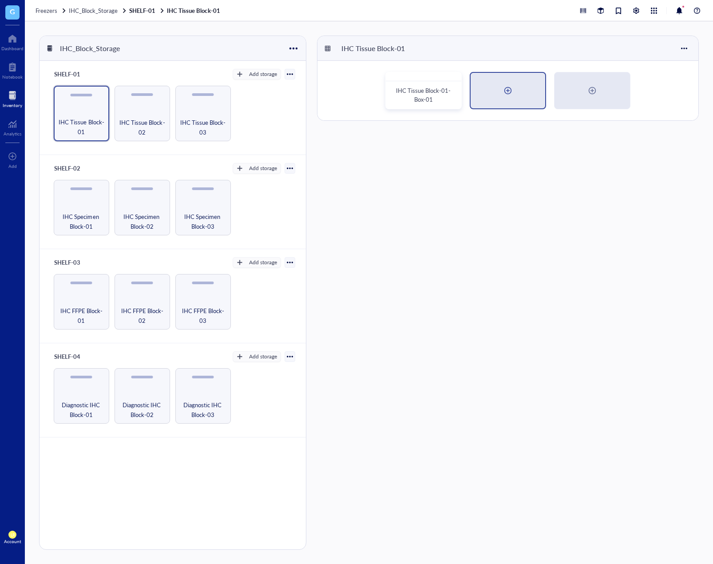
click at [507, 92] on div at bounding box center [508, 91] width 14 height 14
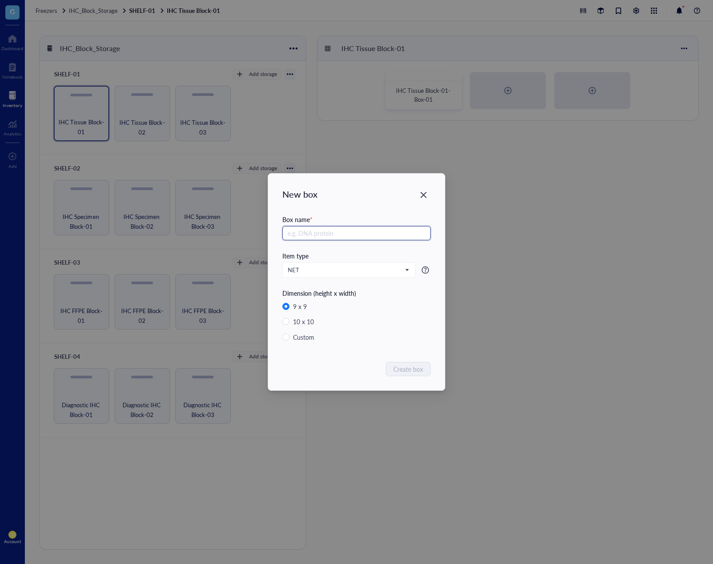
paste input "IHC Tissue Block-01-Box-0"
type input "IHC Tissue Block-01-Box-02"
click at [409, 368] on span "Create box" at bounding box center [409, 369] width 30 height 10
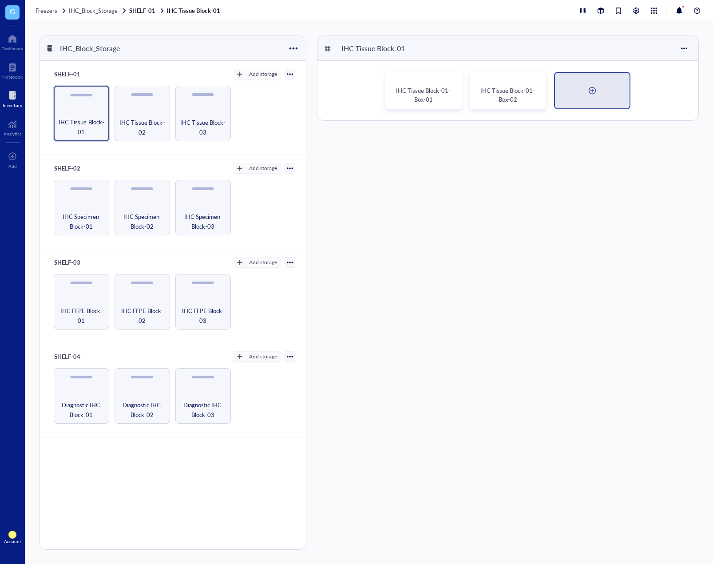
click at [586, 93] on div at bounding box center [592, 91] width 14 height 14
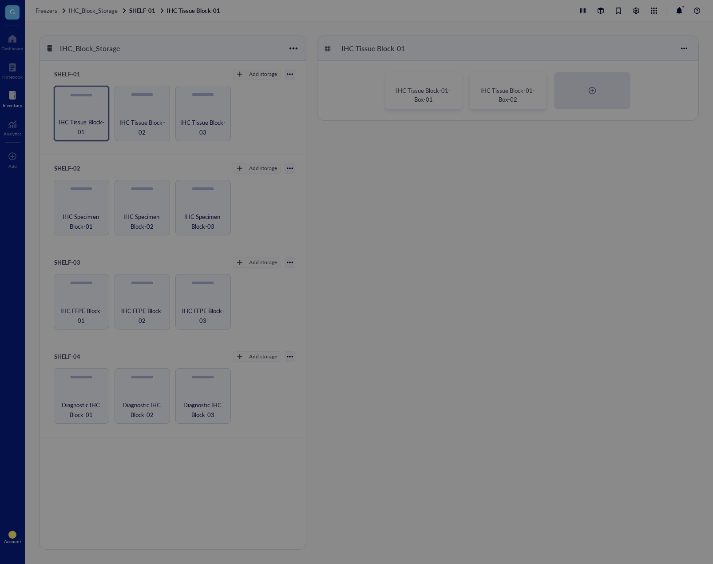
paste input "IHC Tissue Block-01-Box-0"
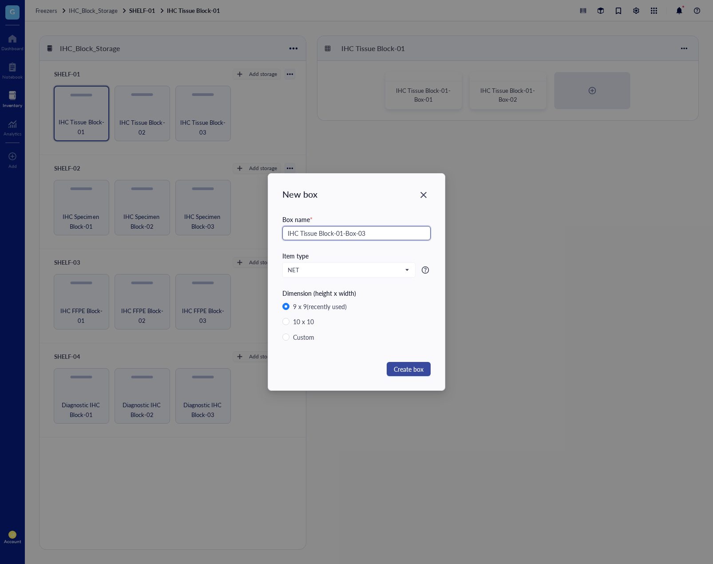
type input "IHC Tissue Block-01-Box-03"
click at [413, 371] on span "Create box" at bounding box center [409, 369] width 30 height 10
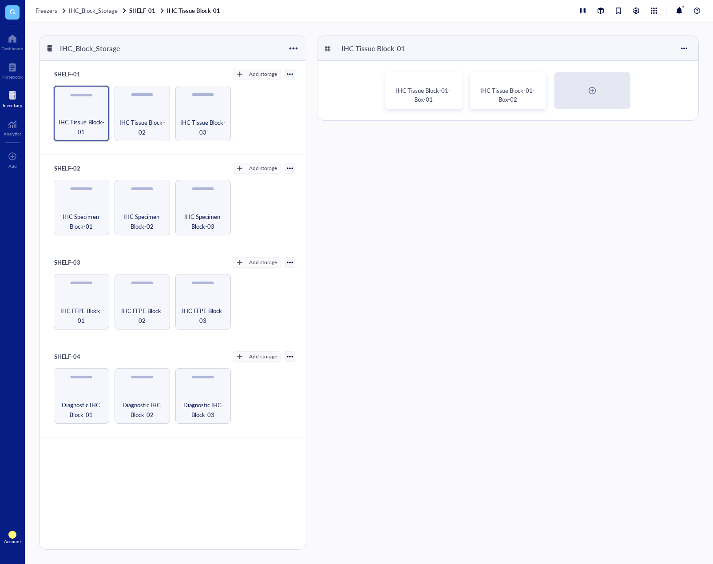
click at [549, 235] on div "IHC Tissue Block-01 IHC Tissue Block-01-Box-01 IHC Tissue Block-01-Box-02" at bounding box center [508, 293] width 382 height 514
click at [421, 101] on span "IHC Tissue Block-01-Box-01" at bounding box center [423, 94] width 55 height 17
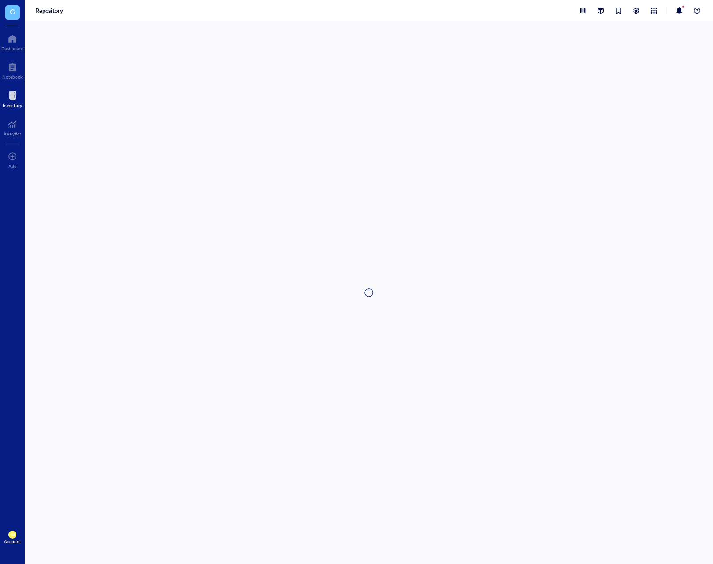
type textarea "Keep everyone on the same page…"
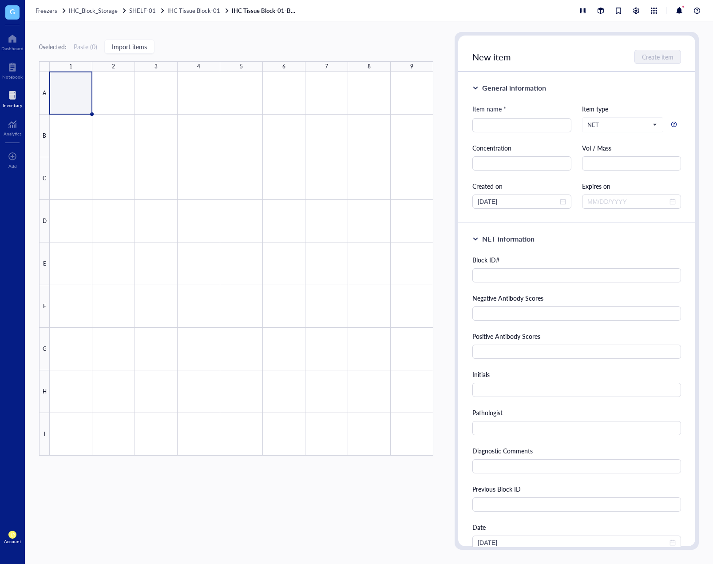
drag, startPoint x: 76, startPoint y: 95, endPoint x: 324, endPoint y: 128, distance: 249.6
click at [76, 95] on div at bounding box center [242, 264] width 384 height 384
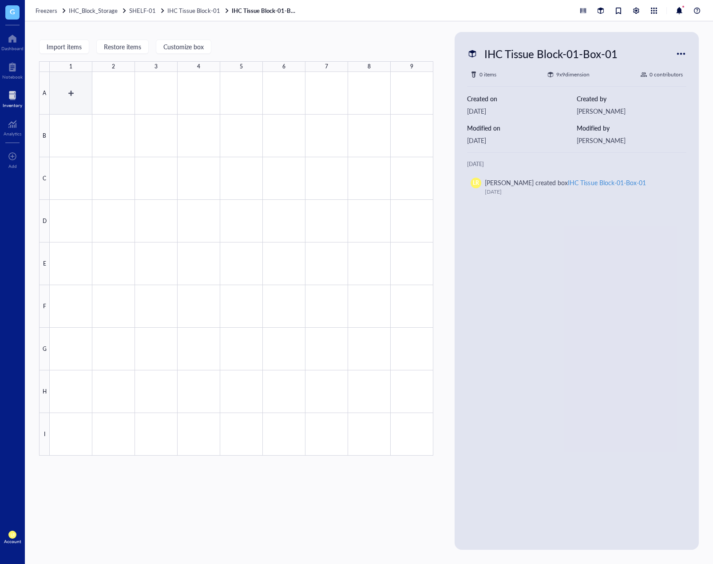
click at [61, 95] on div at bounding box center [242, 264] width 384 height 384
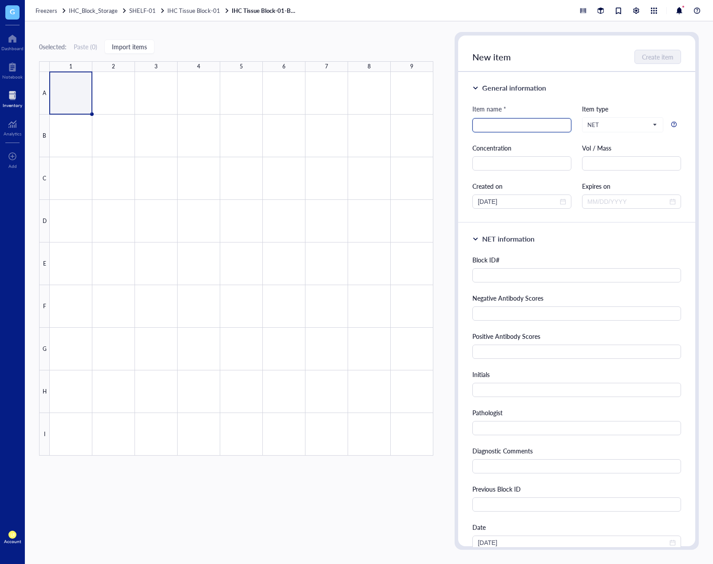
click at [495, 122] on input "search" at bounding box center [522, 125] width 88 height 13
paste input "NET-29B"
type input "NET-29B"
click at [548, 150] on div "Concentration" at bounding box center [522, 148] width 99 height 10
click at [551, 270] on input "text" at bounding box center [577, 275] width 209 height 14
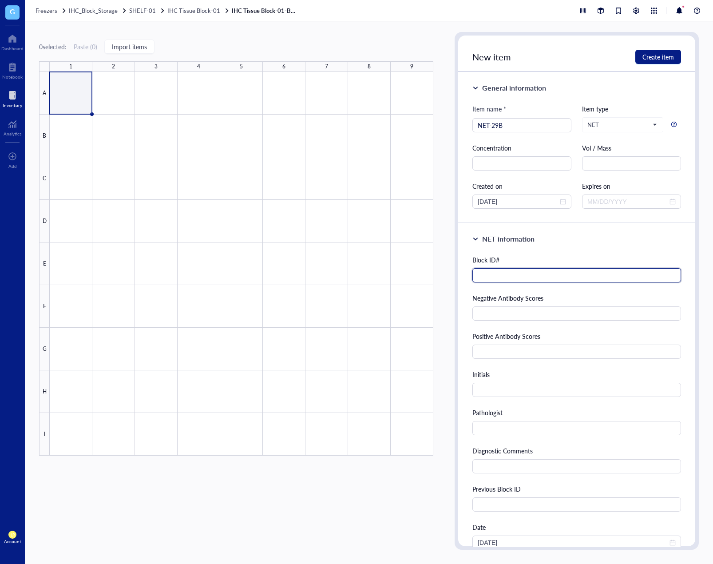
paste input "NET-29B"
type input "NET-29B"
click at [537, 321] on div "Block ID# NET-29B Negative Antibody Scores Positive Antibody Scores Initials Pa…" at bounding box center [577, 421] width 209 height 333
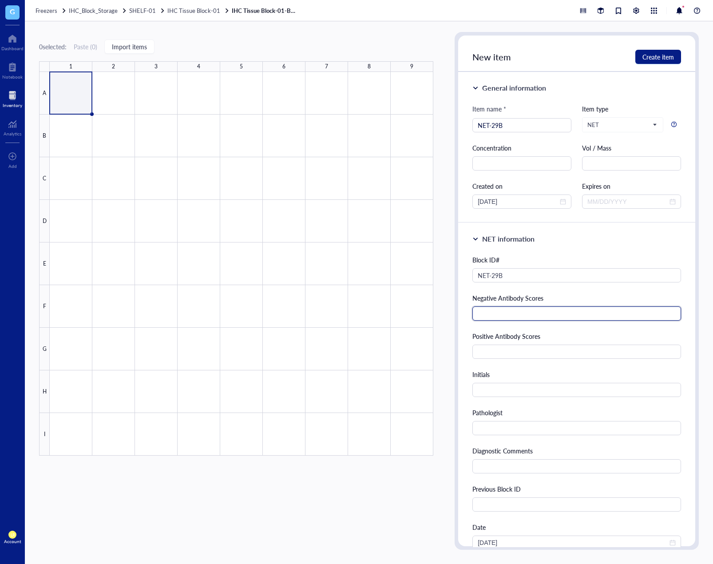
click at [537, 318] on input "text" at bounding box center [577, 313] width 209 height 14
paste input "UVNegative: 0, CD20(L26), CK 7(OV-TL 12/30): 0/0"
click at [538, 310] on input "UVNegative: 0, CD20(L26), CK 7(OV-TL 12/30): 0/0" at bounding box center [577, 313] width 209 height 14
drag, startPoint x: 525, startPoint y: 314, endPoint x: 448, endPoint y: 313, distance: 76.9
click at [448, 313] on div "0 selected: Paste ( 0 ) Import items 1 2 3 4 5 6 7 8 9 A B C D E F G H I IHC Ti…" at bounding box center [369, 292] width 688 height 543
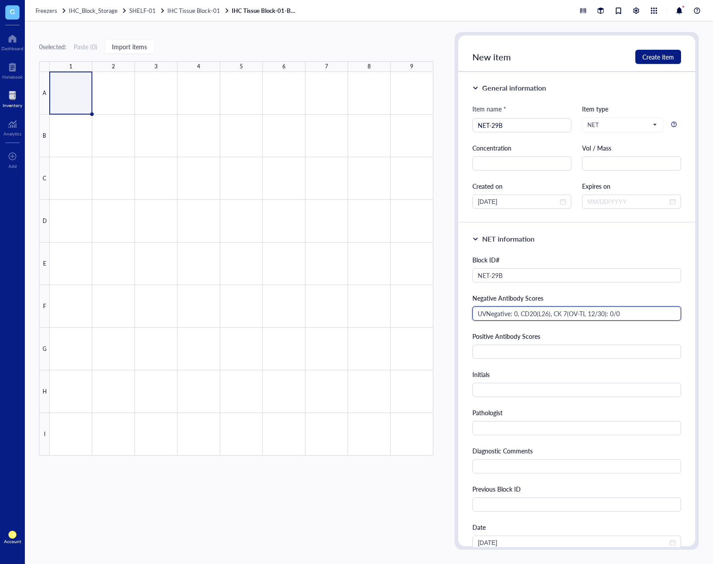
type input "UVNegative: 0, CD20(L26), CK 7(OV-TL 12/30): 0/0"
click at [523, 334] on div "Positive Antibody Scores" at bounding box center [577, 336] width 209 height 10
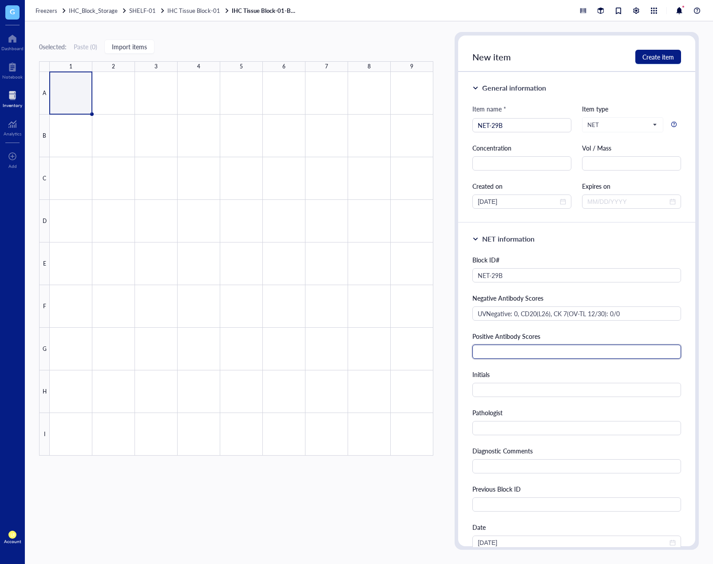
click at [529, 354] on input "text" at bounding box center [577, 352] width 209 height 14
paste input "INSM1: 2/0(MRQ-70)"
type input "INSM1: 2/0(MRQ-70)"
click at [564, 201] on span "close-circle" at bounding box center [563, 202] width 6 height 6
click at [561, 202] on div at bounding box center [522, 202] width 88 height 10
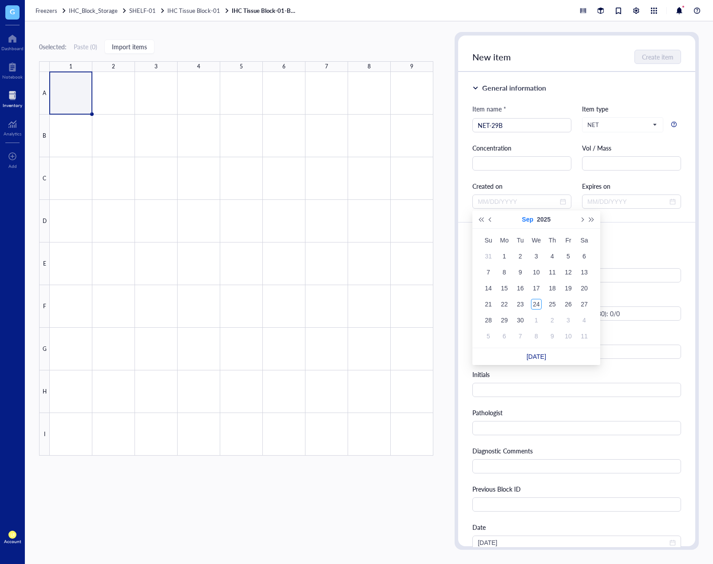
click at [532, 219] on button "Sep" at bounding box center [528, 220] width 12 height 18
click at [485, 217] on button "Last year (Control + left)" at bounding box center [481, 220] width 10 height 18
click at [481, 221] on span "Last year (Control + left)" at bounding box center [481, 219] width 4 height 4
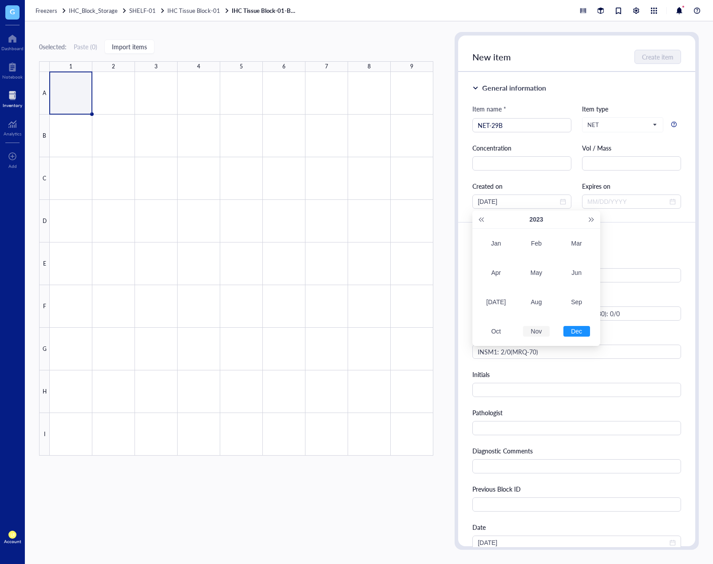
click at [542, 330] on div "Nov" at bounding box center [536, 331] width 27 height 11
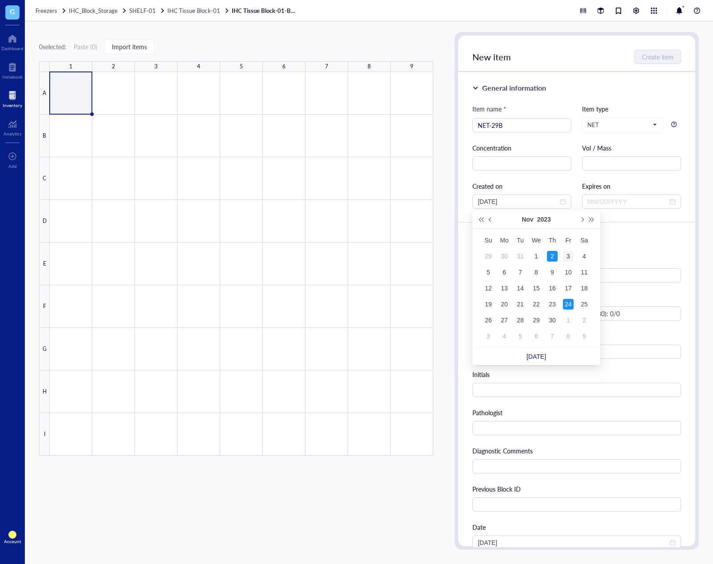
type input "[DATE]"
click at [567, 258] on div "3" at bounding box center [568, 256] width 11 height 11
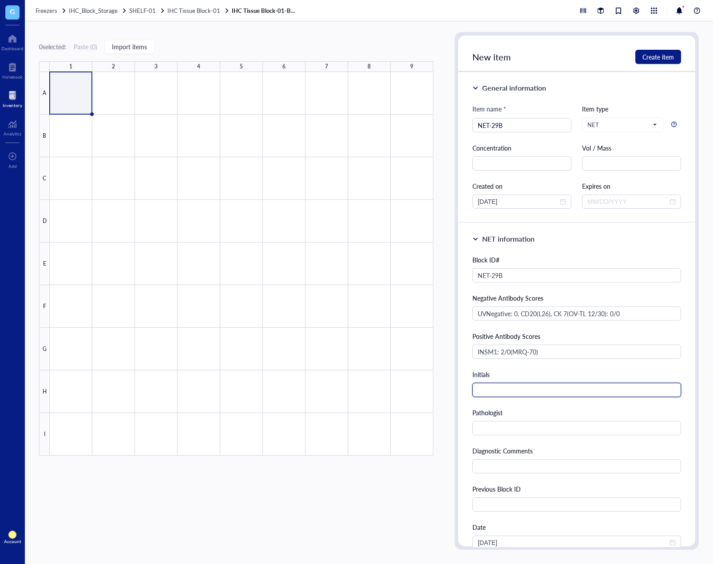
click at [577, 385] on input "text" at bounding box center [577, 390] width 209 height 14
type input "KYM"
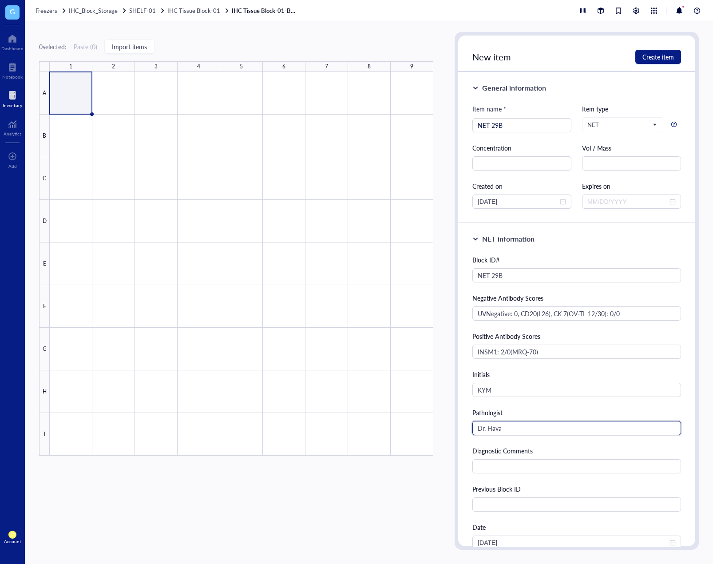
type input "Dr. Hava"
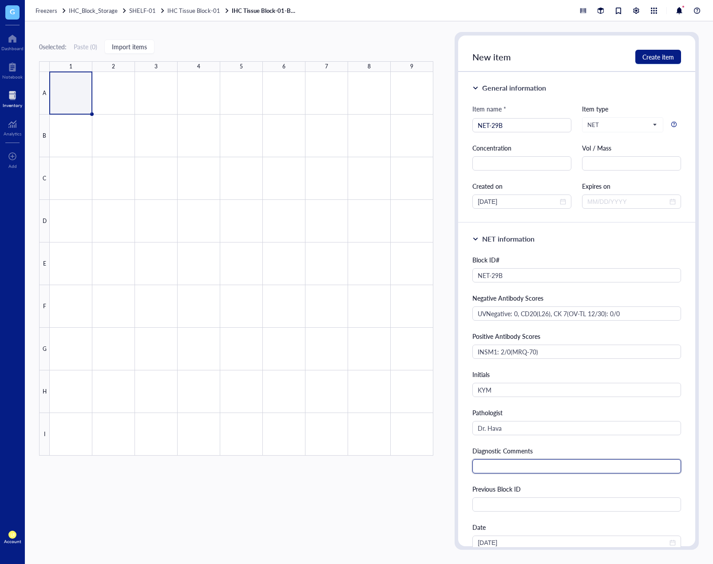
click at [550, 465] on input "text" at bounding box center [577, 466] width 209 height 14
paste input "[MEDICAL_DATA] ([MEDICAL_DATA] to lymph node)"
type input "[MEDICAL_DATA] ([MEDICAL_DATA] to lymph node)"
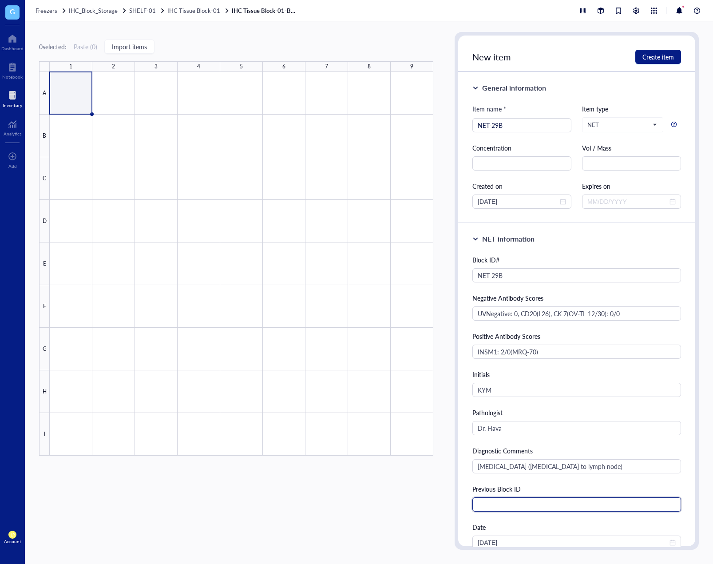
click at [552, 507] on input "text" at bounding box center [577, 504] width 209 height 14
paste input "Same case as UTS-59, OVR-48, OVSN-5, FAT-8, BWL-61, APX-58, and LN-165. Small f…"
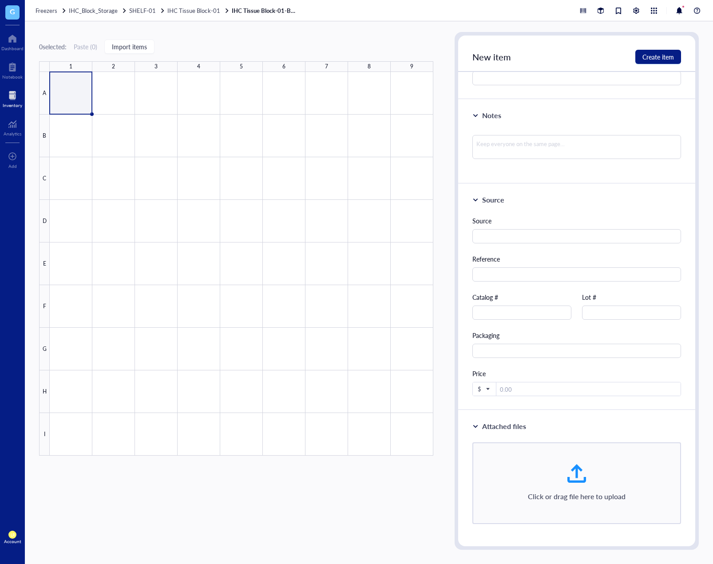
scroll to position [505, 0]
type input "Same case as UTS-59, OVR-48, OVSN-5, FAT-8, BWL-61, APX-58, and LN-165. Small f…"
click at [665, 58] on span "Create item" at bounding box center [659, 56] width 32 height 7
type input "[DATE]"
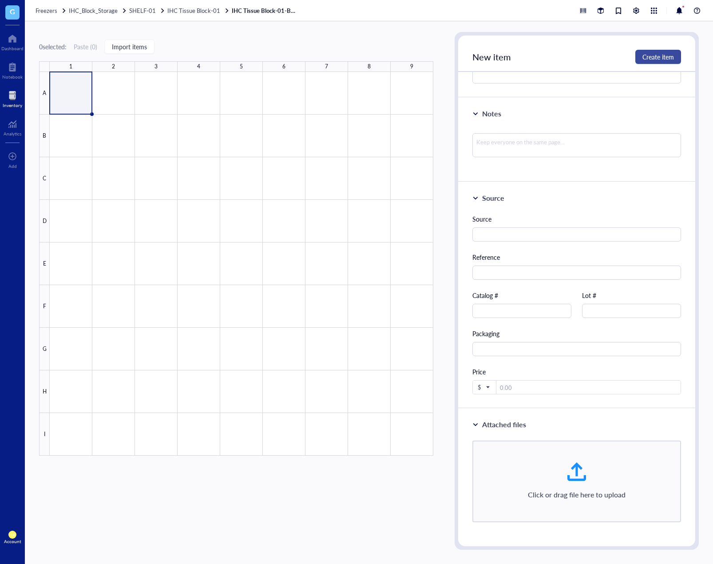
scroll to position [125, 0]
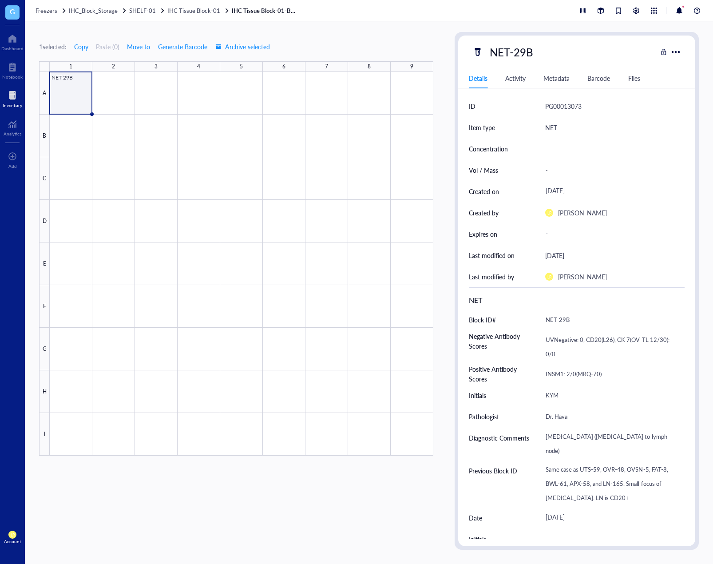
click at [343, 37] on div "1 selected: Copy Paste ( 0 ) Move to Generate Barcode Archive selected 1 2 3 4 …" at bounding box center [236, 291] width 394 height 518
click at [75, 102] on div at bounding box center [242, 264] width 384 height 384
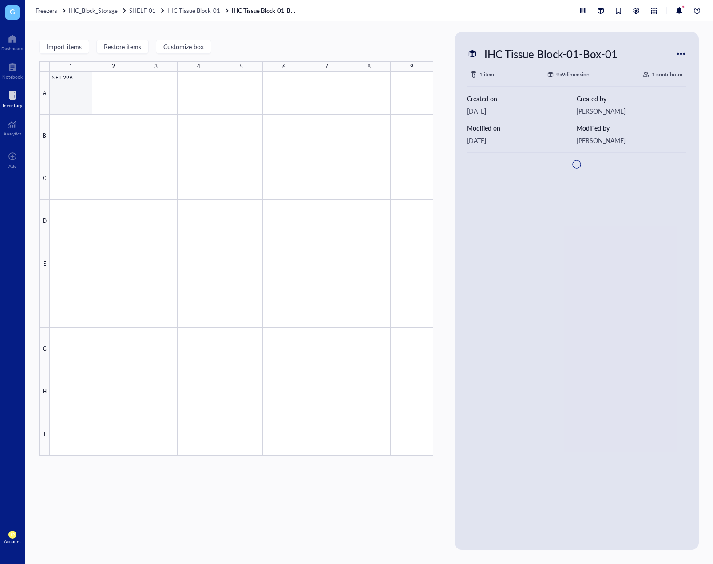
click at [75, 102] on div at bounding box center [242, 264] width 384 height 384
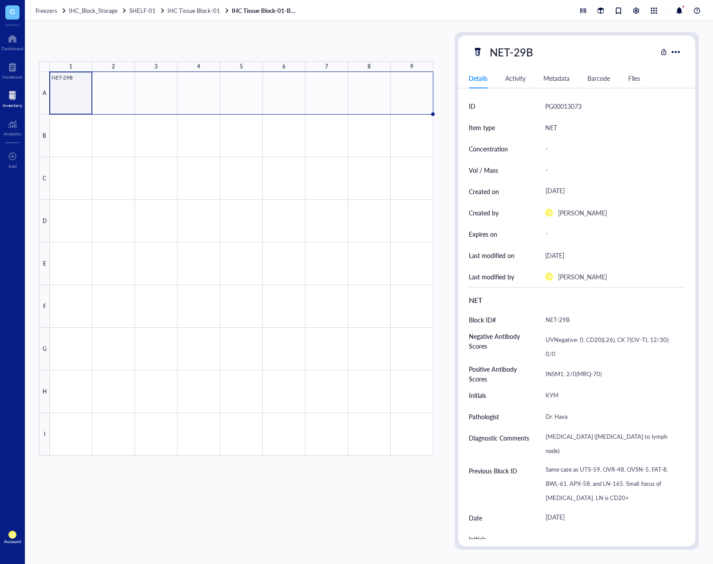
drag, startPoint x: 92, startPoint y: 113, endPoint x: 418, endPoint y: 101, distance: 326.3
click at [0, 0] on div "NET-29B" at bounding box center [0, 0] width 0 height 0
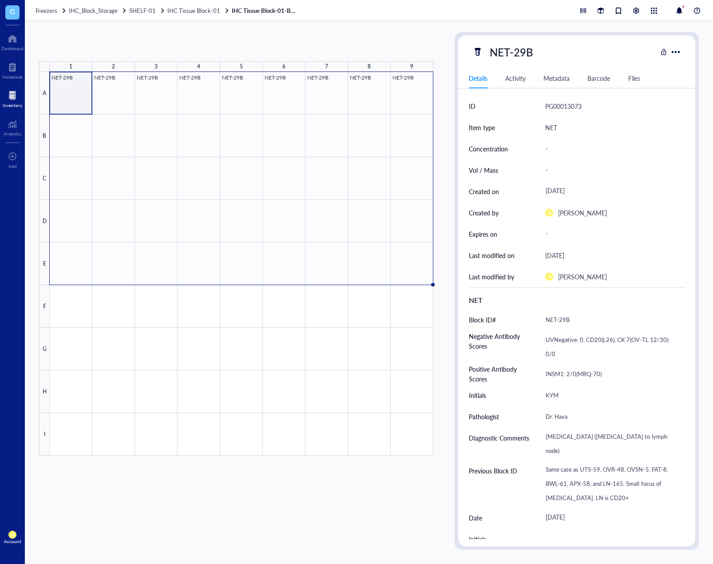
drag, startPoint x: 433, startPoint y: 113, endPoint x: 428, endPoint y: 273, distance: 160.0
click at [0, 0] on div "NET-29B NET-29B NET-29B NET-29B NET-29B NET-29B NET-29B NET-29B NET-29B" at bounding box center [0, 0] width 0 height 0
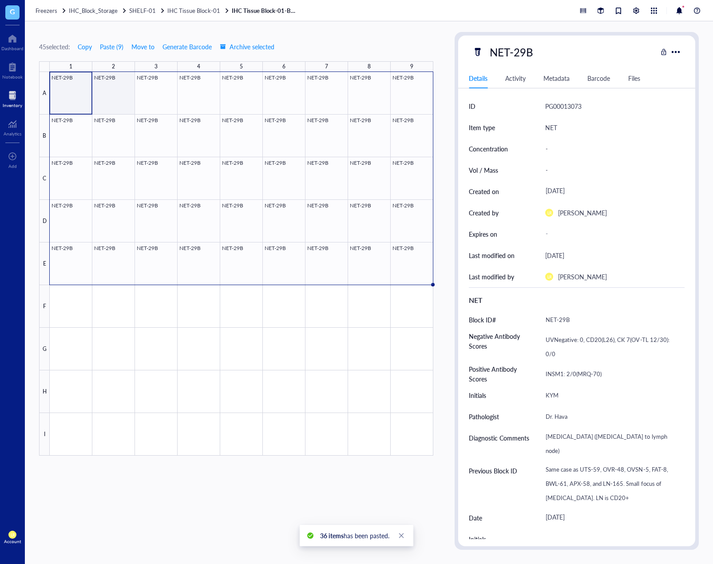
click at [113, 82] on div at bounding box center [242, 264] width 384 height 384
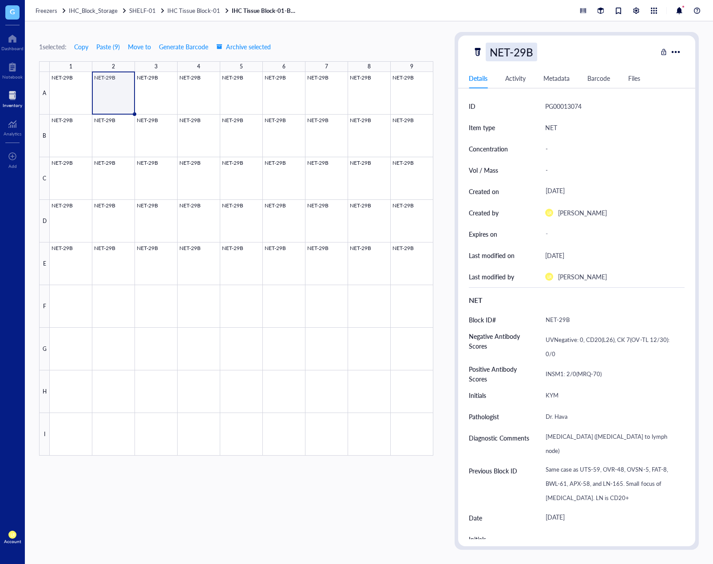
click at [521, 51] on div "NET-29B" at bounding box center [512, 52] width 52 height 19
click at [519, 52] on input "NET-29B" at bounding box center [514, 52] width 56 height 18
drag, startPoint x: 515, startPoint y: 53, endPoint x: 524, endPoint y: 53, distance: 8.9
click at [524, 53] on input "NET-29B" at bounding box center [514, 52] width 56 height 18
type input "NET-30B"
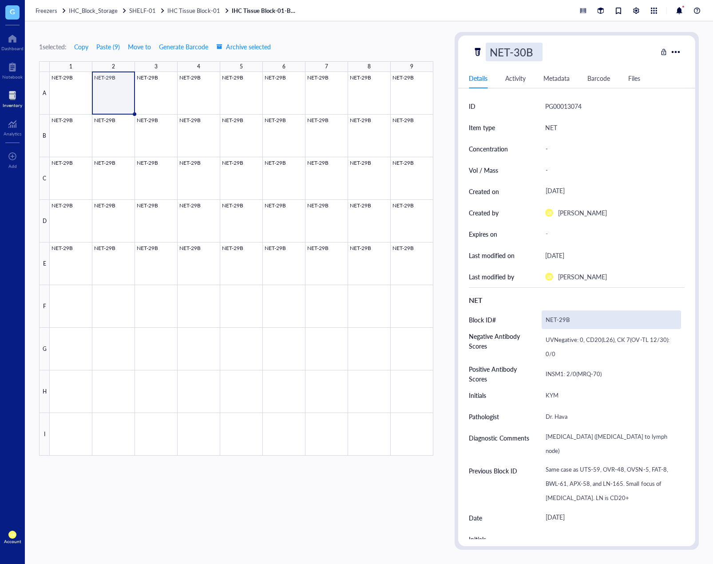
click at [572, 322] on div "NET-29B" at bounding box center [611, 319] width 139 height 19
click at [562, 323] on div "NET-29B" at bounding box center [611, 319] width 139 height 19
click at [564, 323] on input "NET-29B" at bounding box center [611, 320] width 139 height 18
type input "NET-30B"
click at [141, 93] on div at bounding box center [242, 264] width 384 height 384
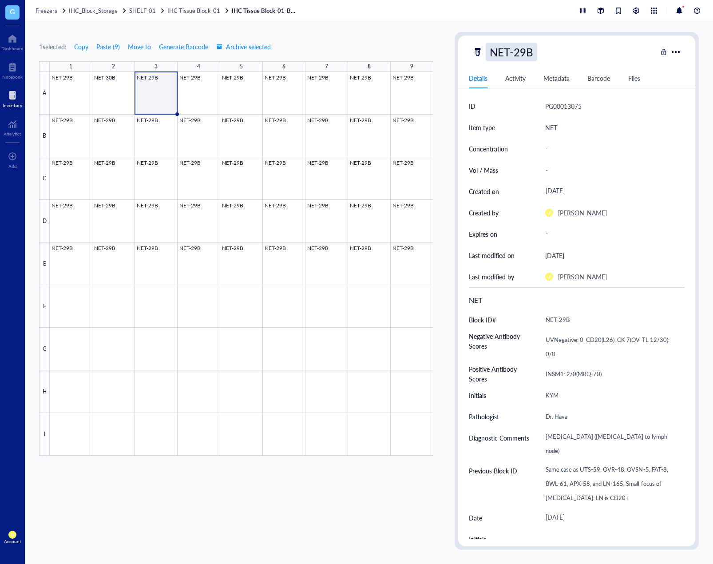
click at [522, 52] on div "NET-29B" at bounding box center [512, 52] width 52 height 19
click at [522, 52] on input "NET-29B" at bounding box center [514, 52] width 56 height 18
type input "NET-31B"
click at [201, 100] on div at bounding box center [242, 264] width 384 height 384
click at [525, 53] on div "NET-31B" at bounding box center [512, 52] width 52 height 19
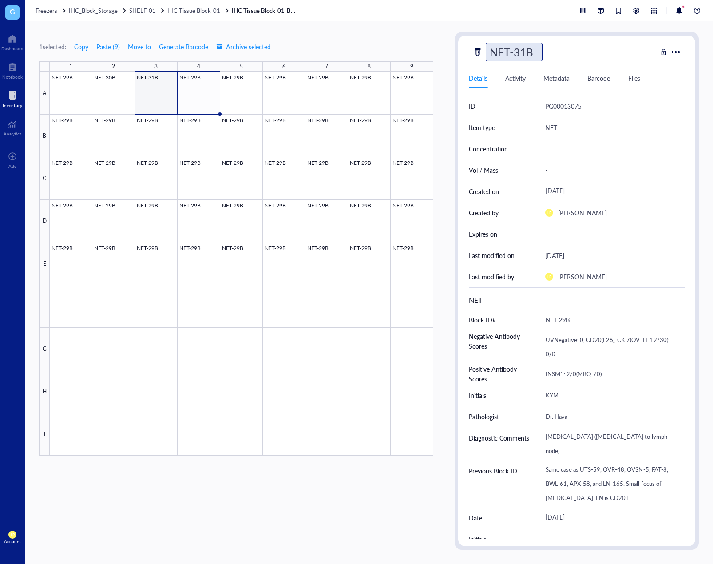
click at [525, 53] on input "NET-31B" at bounding box center [514, 52] width 56 height 18
type input "NET-32B"
click at [251, 90] on div at bounding box center [242, 264] width 384 height 384
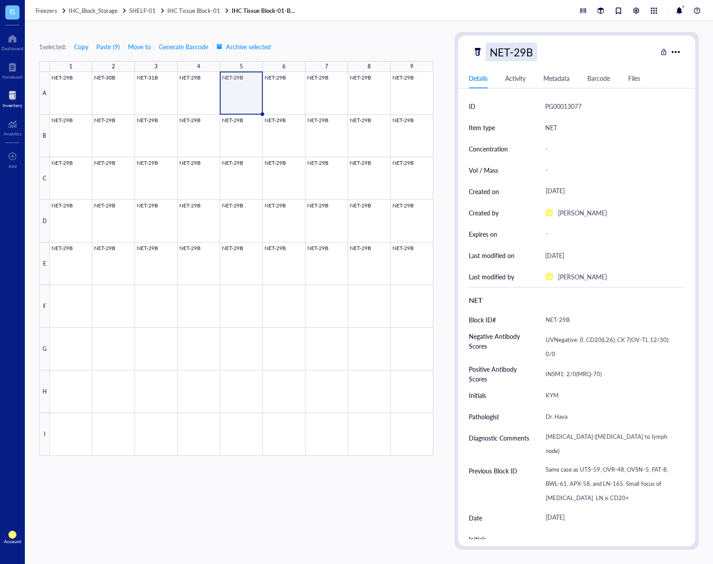
click at [526, 52] on div "NET-29B" at bounding box center [512, 52] width 52 height 19
type input "NET-32B"
drag, startPoint x: 526, startPoint y: 52, endPoint x: 521, endPoint y: 52, distance: 5.3
click at [521, 52] on input "NET-32B" at bounding box center [514, 52] width 56 height 18
click at [164, 93] on div at bounding box center [242, 264] width 384 height 384
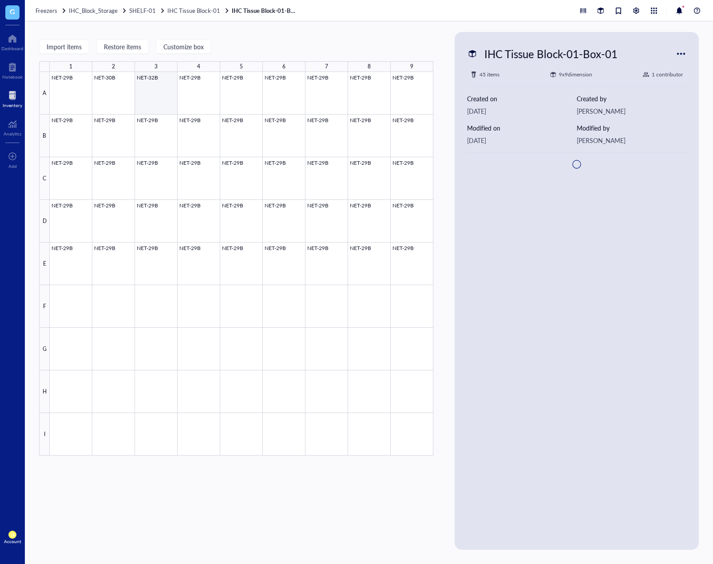
click at [157, 93] on div at bounding box center [242, 264] width 384 height 384
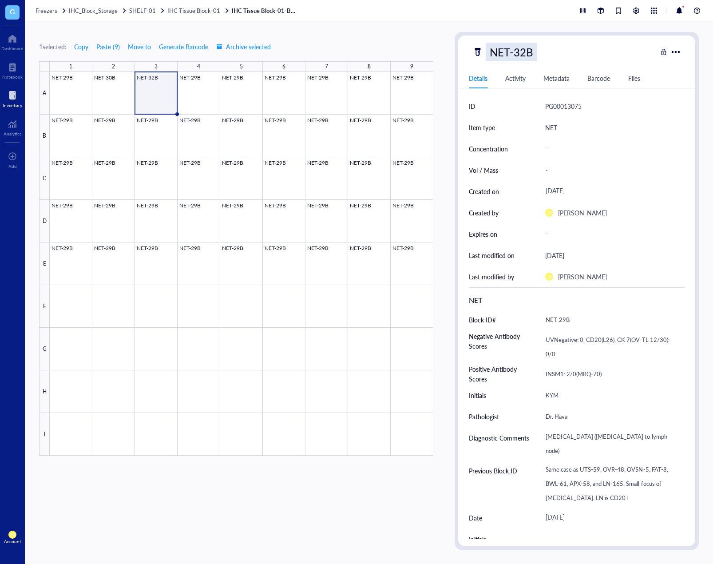
click at [524, 49] on div "NET-32B" at bounding box center [512, 52] width 52 height 19
click at [526, 50] on input "NET-32B" at bounding box center [514, 52] width 56 height 18
type input "NET-31B"
click at [196, 104] on div at bounding box center [242, 264] width 384 height 384
click at [221, 84] on div at bounding box center [242, 264] width 384 height 384
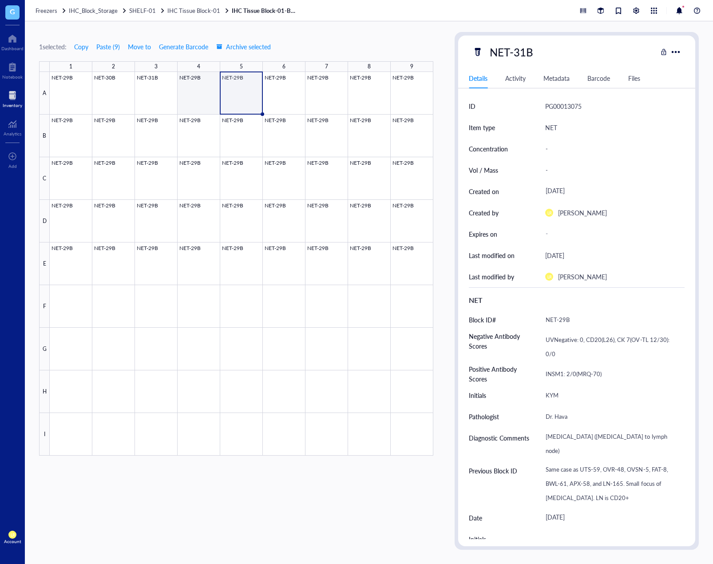
click at [204, 92] on div at bounding box center [242, 264] width 384 height 384
click at [520, 53] on div "NET-29B" at bounding box center [512, 52] width 52 height 19
click at [525, 53] on input "NET-29B" at bounding box center [514, 52] width 56 height 18
drag, startPoint x: 516, startPoint y: 53, endPoint x: 525, endPoint y: 54, distance: 8.9
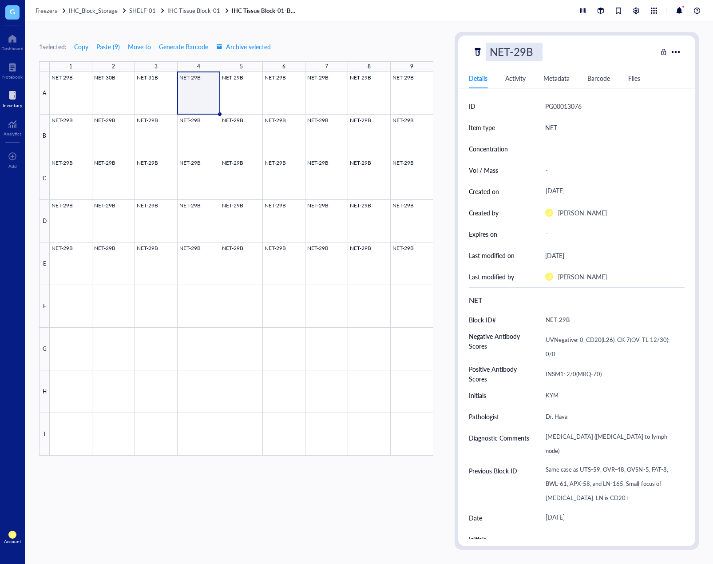
click at [525, 54] on input "NET-29B" at bounding box center [514, 52] width 56 height 18
type input "NET-32B"
click at [256, 92] on div at bounding box center [242, 264] width 384 height 384
click at [204, 94] on div at bounding box center [242, 264] width 384 height 384
click at [526, 54] on div "NET-29B" at bounding box center [512, 52] width 52 height 19
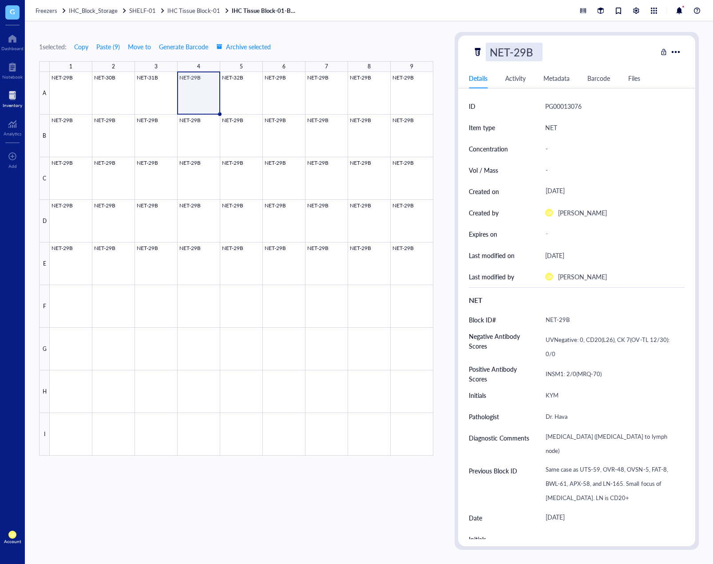
scroll to position [0, 0]
click at [525, 54] on input "NET-29B" at bounding box center [514, 52] width 56 height 18
type input "NET-32B"
click at [338, 40] on div "1 selected: Copy Paste ( 9 ) Move to Generate Barcode Archive selected 1 2 3 4 …" at bounding box center [236, 291] width 394 height 518
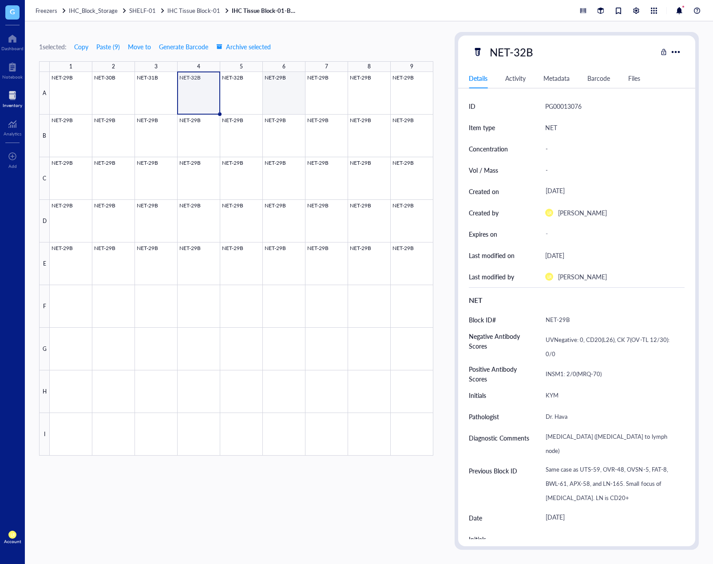
click at [257, 95] on div at bounding box center [242, 264] width 384 height 384
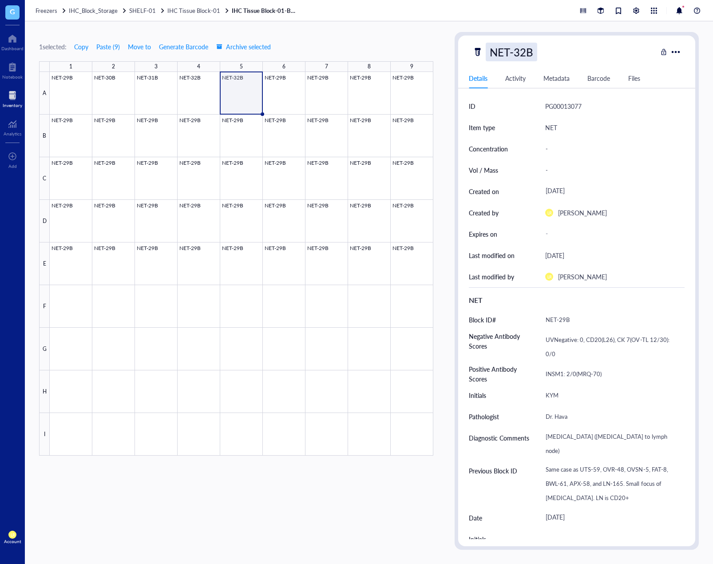
click at [514, 53] on div "NET-32B" at bounding box center [512, 52] width 52 height 19
click at [525, 52] on input "NET-32B" at bounding box center [514, 52] width 56 height 18
type input "NET-33B"
click at [296, 97] on div at bounding box center [242, 264] width 384 height 384
click at [297, 95] on div at bounding box center [242, 264] width 384 height 384
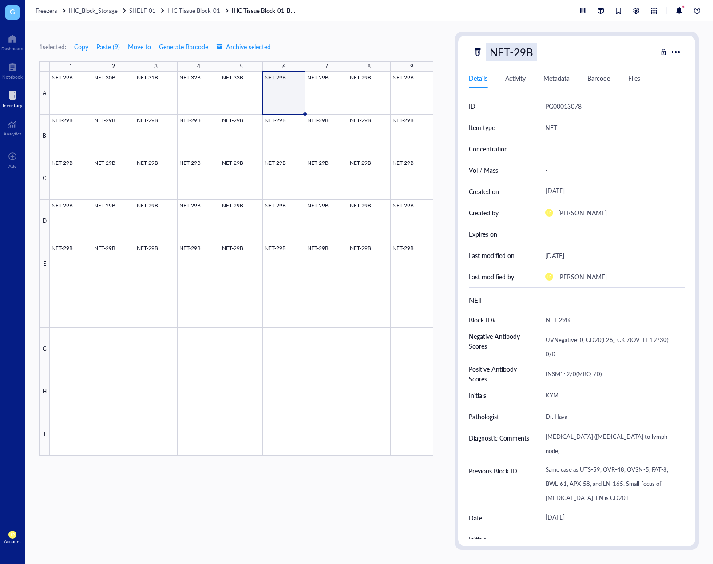
click at [525, 55] on div "NET-29B" at bounding box center [512, 52] width 52 height 19
click at [526, 54] on input "NET-29B" at bounding box center [514, 52] width 56 height 18
click at [525, 53] on input "NET-29B" at bounding box center [514, 52] width 56 height 18
drag, startPoint x: 524, startPoint y: 53, endPoint x: 516, endPoint y: 54, distance: 8.0
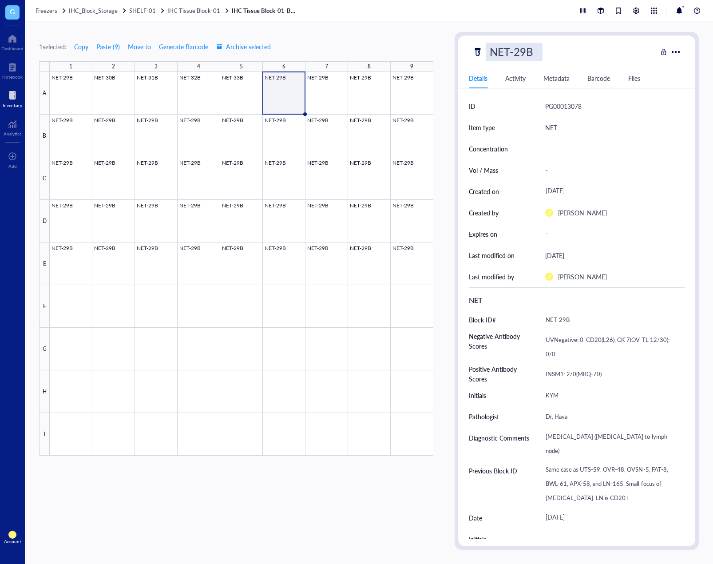
click at [516, 54] on input "NET-29B" at bounding box center [514, 52] width 56 height 18
type input "NET-34B"
click at [397, 51] on div "1 selected: Copy Paste ( 9 ) Move to Generate Barcode Archive selected 1 2 3 4 …" at bounding box center [236, 291] width 394 height 518
click at [334, 94] on div at bounding box center [242, 264] width 384 height 384
click at [523, 58] on div "NET-29B" at bounding box center [512, 52] width 52 height 19
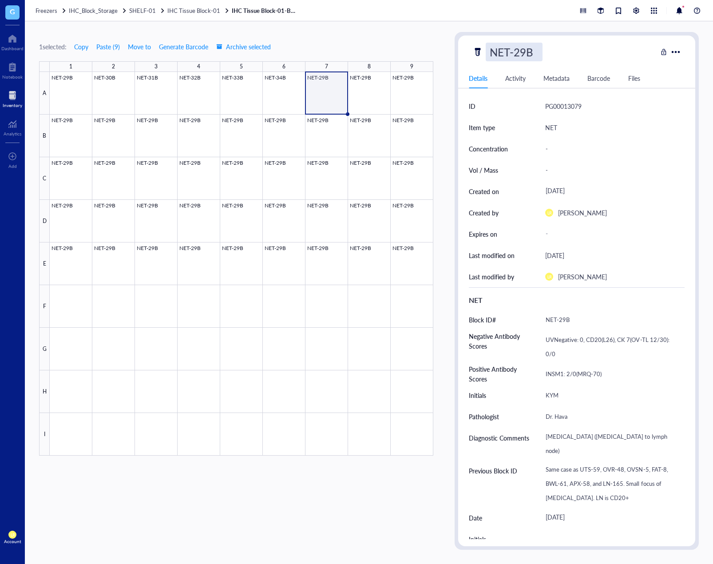
click at [525, 54] on input "NET-29B" at bounding box center [514, 52] width 56 height 18
drag, startPoint x: 523, startPoint y: 58, endPoint x: 519, endPoint y: 55, distance: 5.3
click at [519, 55] on input "NET-29B" at bounding box center [514, 52] width 56 height 18
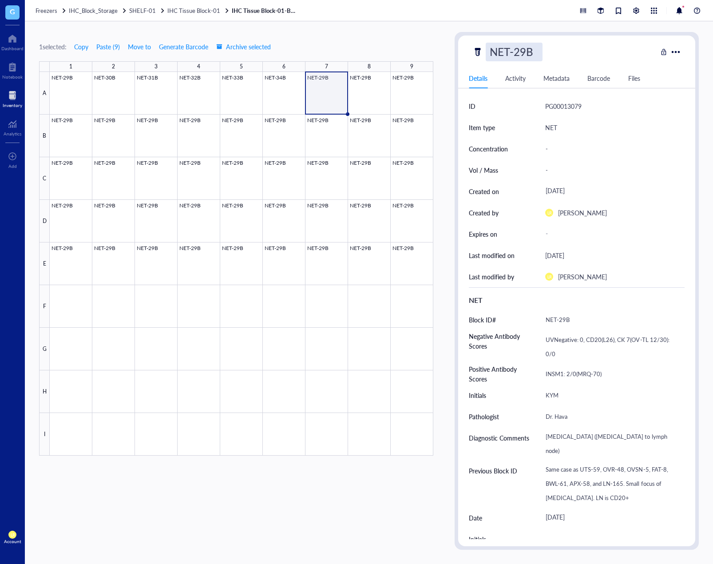
click at [525, 56] on input "NET-29B" at bounding box center [514, 52] width 56 height 18
type input "NET-35B"
click at [408, 36] on div "1 selected: Copy Paste ( 9 ) Move to Generate Barcode Archive selected 1 2 3 4 …" at bounding box center [236, 291] width 394 height 518
click at [384, 85] on div at bounding box center [242, 264] width 384 height 384
click at [525, 52] on div "NET-29B" at bounding box center [512, 52] width 52 height 19
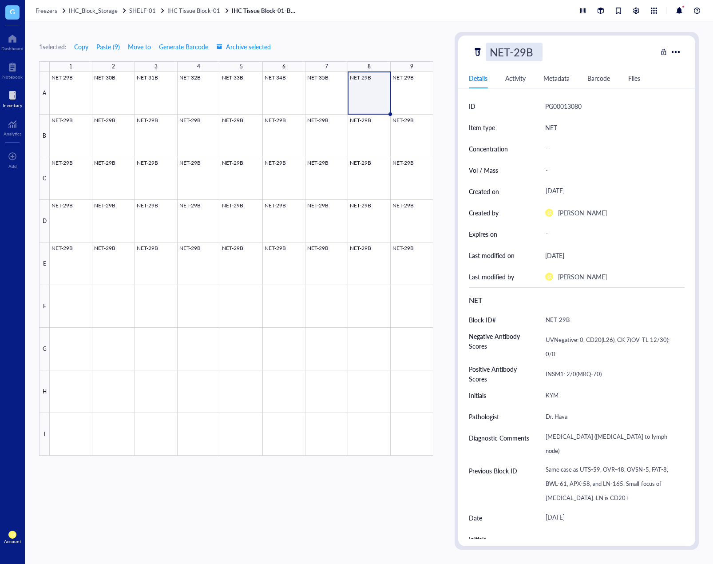
click at [524, 53] on input "NET-29B" at bounding box center [514, 52] width 56 height 18
type input "NET-36B"
click at [415, 38] on div "1 selected: Copy Paste ( 9 ) Move to Generate Barcode Archive selected 1 2 3 4 …" at bounding box center [236, 291] width 394 height 518
click at [418, 93] on div at bounding box center [242, 264] width 384 height 384
click at [521, 52] on div "NET-29B" at bounding box center [512, 52] width 52 height 19
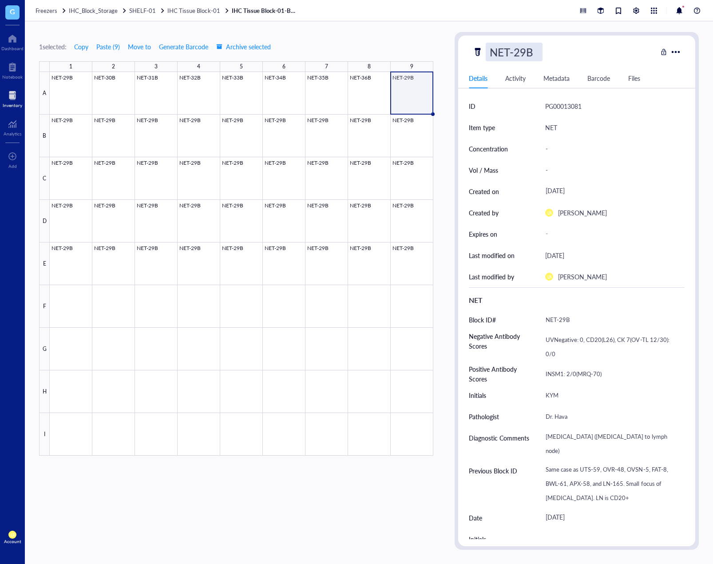
click at [524, 52] on input "NET-29B" at bounding box center [514, 52] width 56 height 18
type input "NET-37B"
click at [402, 36] on div "1 selected: Copy Paste ( 9 ) Move to Generate Barcode Archive selected 1 2 3 4 …" at bounding box center [236, 291] width 394 height 518
click at [75, 132] on div at bounding box center [242, 264] width 384 height 384
click at [527, 52] on div "NET-29B" at bounding box center [512, 52] width 52 height 19
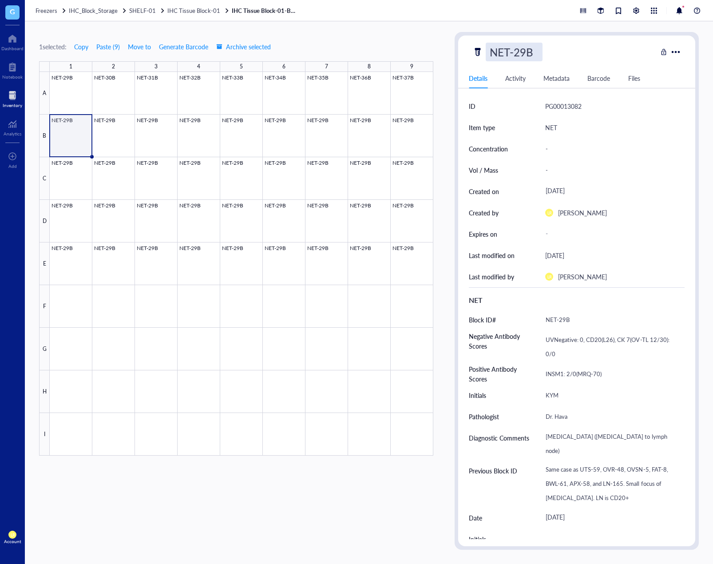
click at [524, 52] on input "NET-29B" at bounding box center [514, 52] width 56 height 18
type input "NET-38B"
click at [445, 48] on div "1 selected: Copy Paste ( 9 ) Move to Generate Barcode Archive selected 1 2 3 4 …" at bounding box center [369, 292] width 688 height 543
click at [123, 140] on div at bounding box center [242, 264] width 384 height 384
click at [515, 55] on div "NET-29B" at bounding box center [512, 52] width 52 height 19
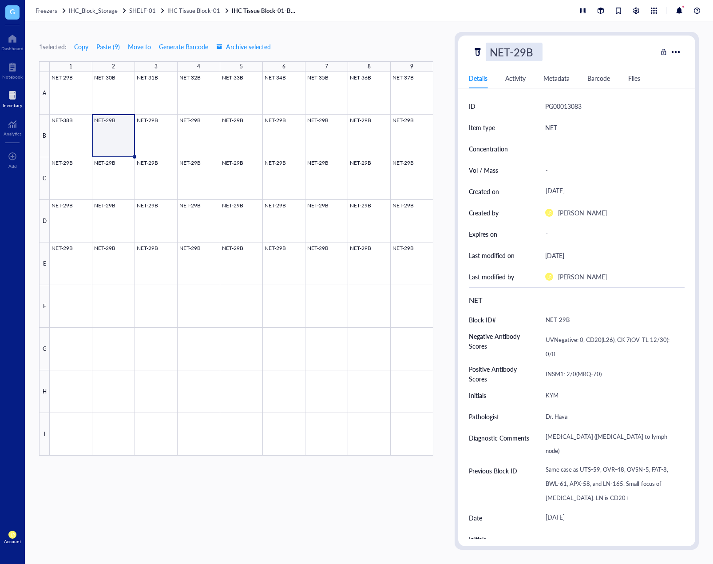
click at [519, 55] on input "NET-29B" at bounding box center [514, 52] width 56 height 18
type input "NET-39B"
click at [418, 48] on div "1 selected: Copy Paste ( 9 ) Move to Generate Barcode Archive selected" at bounding box center [236, 47] width 394 height 8
click at [157, 137] on div at bounding box center [242, 264] width 384 height 384
click at [519, 49] on div "NET-29B" at bounding box center [512, 52] width 52 height 19
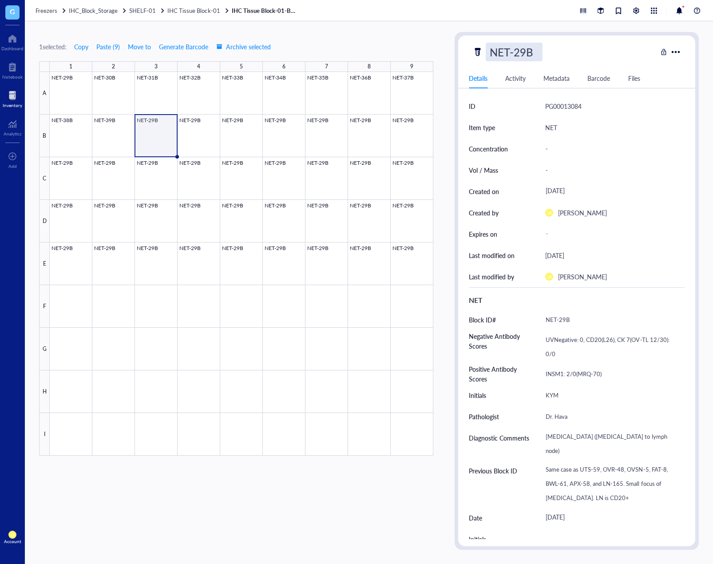
click at [525, 50] on input "NET-29B" at bounding box center [514, 52] width 56 height 18
type input "NET-40B"
click at [332, 33] on div "1 selected: Copy Paste ( 9 ) Move to Generate Barcode Archive selected 1 2 3 4 …" at bounding box center [236, 291] width 394 height 518
click at [213, 135] on div at bounding box center [242, 264] width 384 height 384
click at [523, 57] on div "NET-29B" at bounding box center [512, 52] width 52 height 19
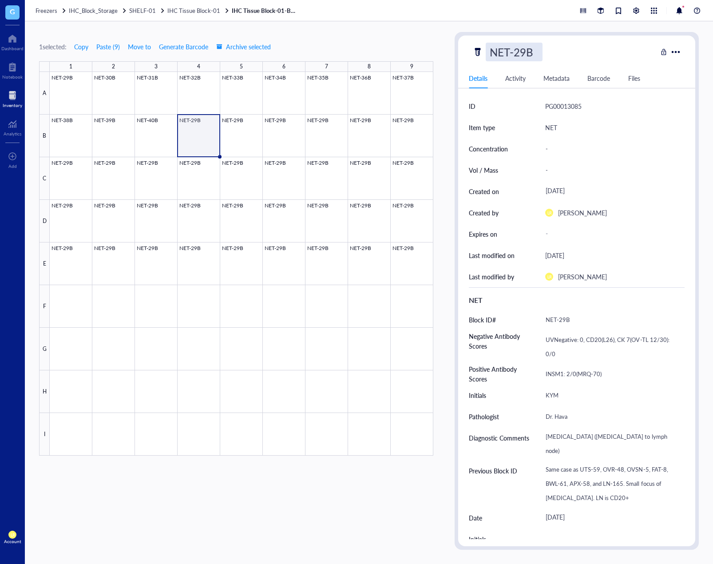
click at [524, 56] on input "NET-29B" at bounding box center [514, 52] width 56 height 18
type input "NET-41B"
click at [421, 44] on div "1 selected: Copy Paste ( 9 ) Move to Generate Barcode Archive selected" at bounding box center [236, 47] width 394 height 8
click at [257, 140] on div at bounding box center [242, 264] width 384 height 384
click at [524, 53] on div "NET-29B" at bounding box center [512, 52] width 52 height 19
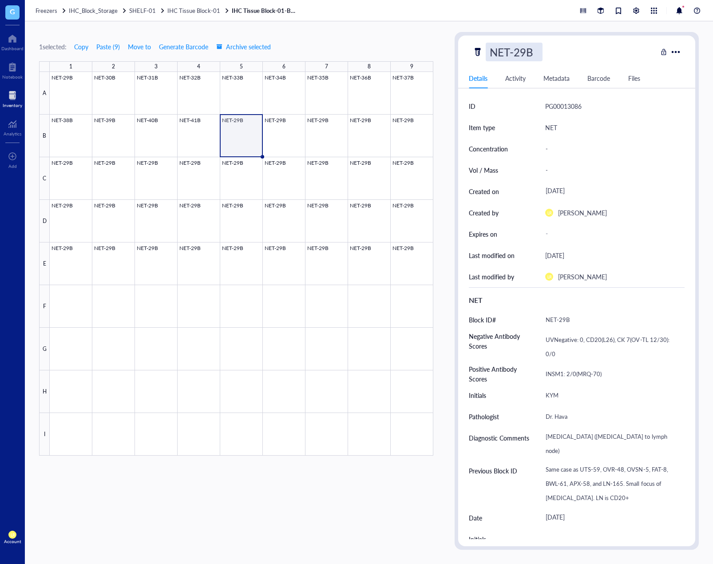
click at [527, 55] on input "NET-29B" at bounding box center [514, 52] width 56 height 18
type input "NET-42B"
click at [387, 50] on div "1 selected: Copy Paste ( 9 ) Move to Generate Barcode Archive selected" at bounding box center [236, 47] width 394 height 8
click at [289, 135] on div at bounding box center [242, 264] width 384 height 384
click at [498, 52] on div "NET-29B" at bounding box center [512, 52] width 52 height 19
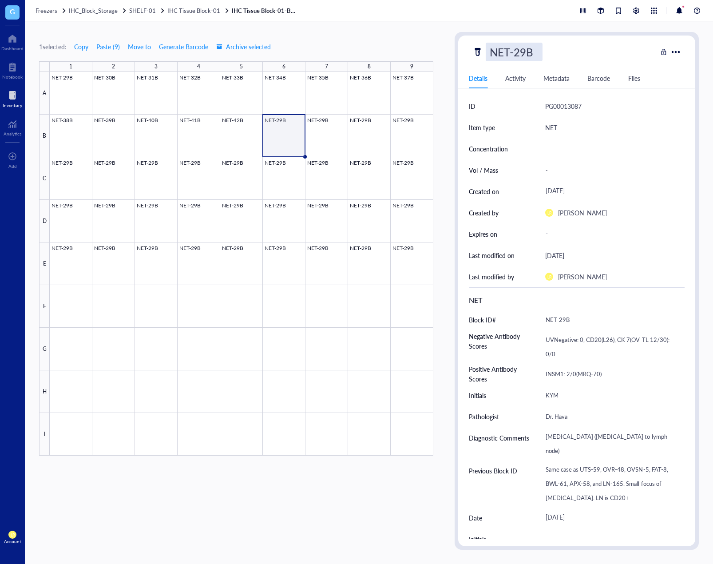
click at [527, 48] on input "NET-29B" at bounding box center [514, 52] width 56 height 18
click at [525, 53] on input "NET-29B" at bounding box center [514, 52] width 56 height 18
type input "NET-43B"
click at [360, 45] on div "1 selected: Copy Paste ( 9 ) Move to Generate Barcode Archive selected" at bounding box center [236, 47] width 394 height 8
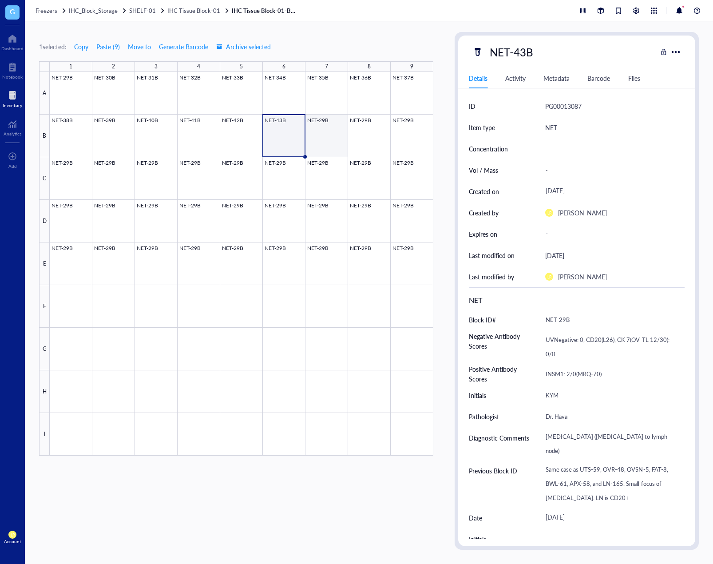
click at [333, 139] on div at bounding box center [242, 264] width 384 height 384
click at [519, 62] on div "NET-29B Details Activity Metadata Barcode Files ID PG00013088 Item type NET Con…" at bounding box center [576, 291] width 237 height 511
click at [519, 57] on div "NET-29B" at bounding box center [512, 52] width 52 height 19
click at [525, 56] on input "NET-29B" at bounding box center [514, 52] width 56 height 18
type input "NET-44B"
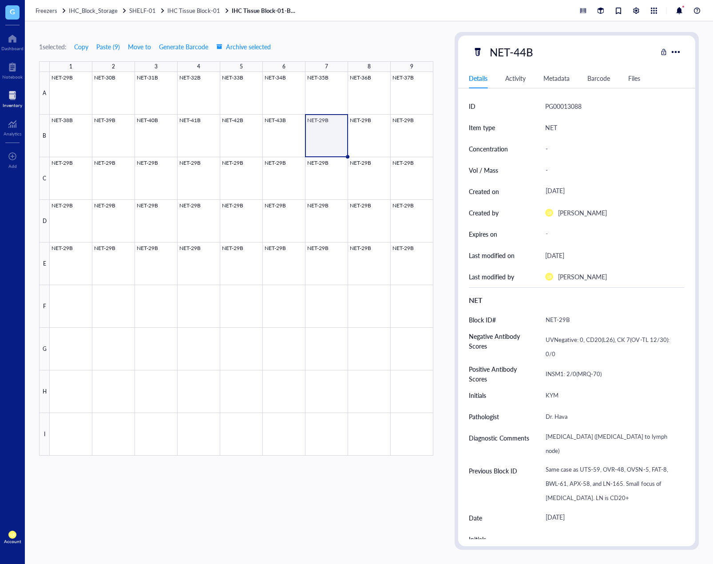
click at [388, 37] on div "1 selected: Copy Paste ( 9 ) Move to Generate Barcode Archive selected 1 2 3 4 …" at bounding box center [236, 291] width 394 height 518
click at [378, 141] on div at bounding box center [242, 264] width 384 height 384
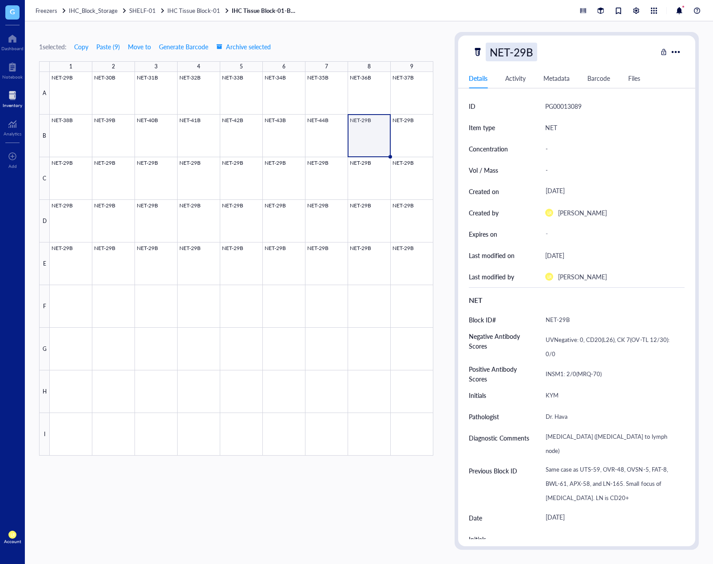
click at [526, 51] on div "NET-29B" at bounding box center [512, 52] width 52 height 19
click at [525, 52] on input "NET-29B" at bounding box center [514, 52] width 56 height 18
type input "NET-45B"
click at [444, 35] on div "1 selected: Copy Paste ( 9 ) Move to Generate Barcode Archive selected 1 2 3 4 …" at bounding box center [369, 292] width 688 height 543
click at [419, 136] on div at bounding box center [242, 264] width 384 height 384
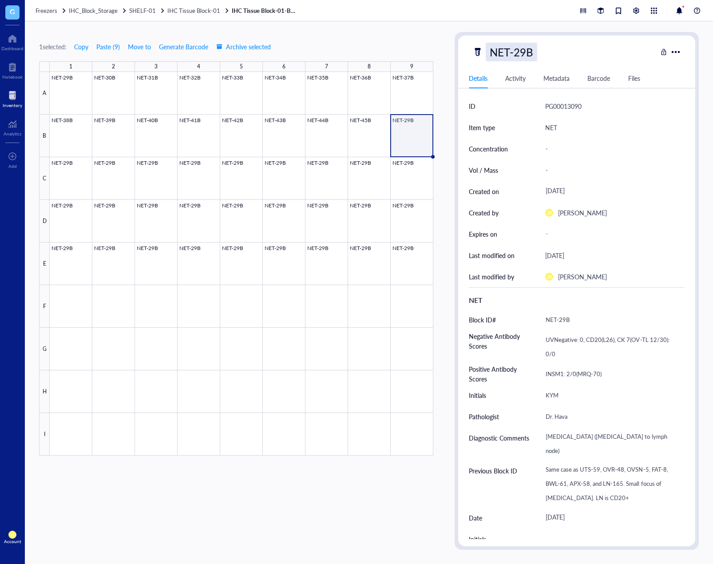
click at [523, 55] on div "NET-29B" at bounding box center [512, 52] width 52 height 19
click at [525, 55] on input "NET-29B" at bounding box center [514, 52] width 56 height 18
type input "NET-46B"
click at [412, 31] on div "1 selected: Copy Paste ( 9 ) Move to Generate Barcode Archive selected 1 2 3 4 …" at bounding box center [369, 292] width 688 height 543
click at [75, 190] on div at bounding box center [242, 264] width 384 height 384
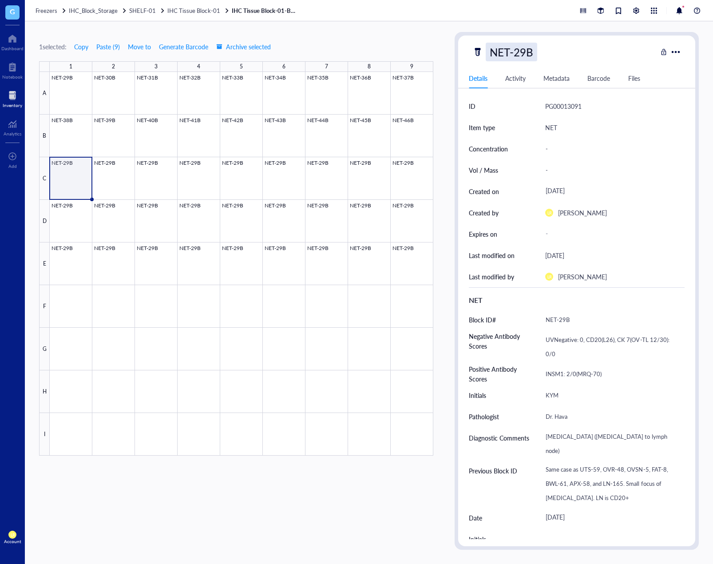
click at [529, 49] on div "NET-29B" at bounding box center [512, 52] width 52 height 19
click at [525, 56] on input "NET-29B" at bounding box center [514, 52] width 56 height 18
type input "NET-47B"
click at [396, 42] on div "1 selected: Copy Paste ( 9 ) Move to Generate Barcode Archive selected 1 2 3 4 …" at bounding box center [236, 291] width 394 height 518
click at [109, 171] on div at bounding box center [242, 264] width 384 height 384
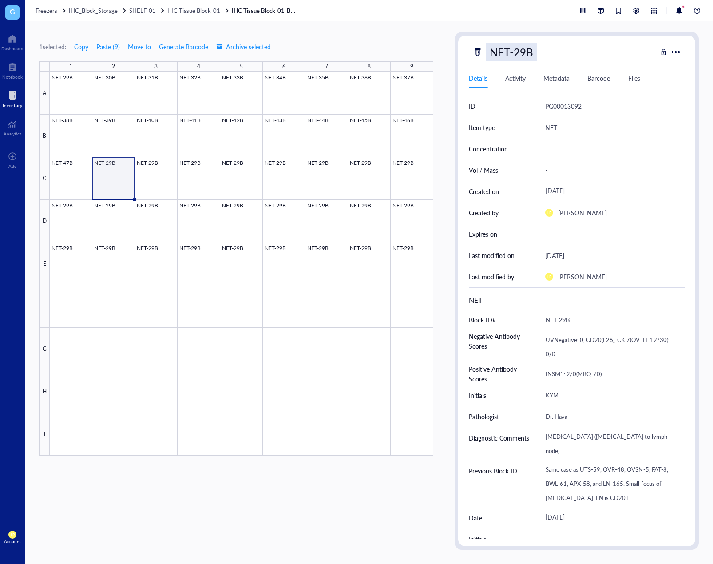
click at [520, 52] on div "NET-29B" at bounding box center [512, 52] width 52 height 19
click at [527, 54] on input "NET-29B" at bounding box center [514, 52] width 56 height 18
type input "NET-48B"
click at [410, 25] on div "1 selected: Copy Paste ( 9 ) Move to Generate Barcode Archive selected 1 2 3 4 …" at bounding box center [369, 292] width 688 height 543
click at [167, 177] on div at bounding box center [242, 264] width 384 height 384
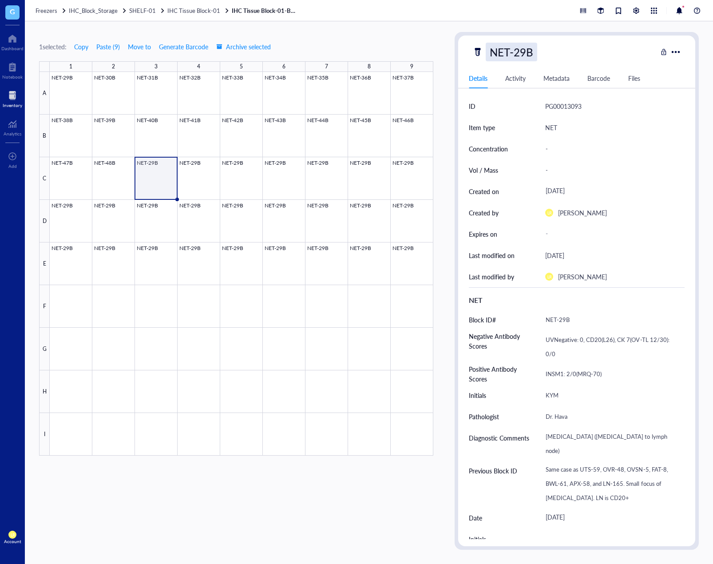
click at [517, 51] on div "NET-29B" at bounding box center [512, 52] width 52 height 19
click at [521, 52] on input "NET-29B" at bounding box center [514, 52] width 56 height 18
drag, startPoint x: 525, startPoint y: 52, endPoint x: 514, endPoint y: 56, distance: 10.7
click at [514, 56] on input "NET-29B" at bounding box center [514, 52] width 56 height 18
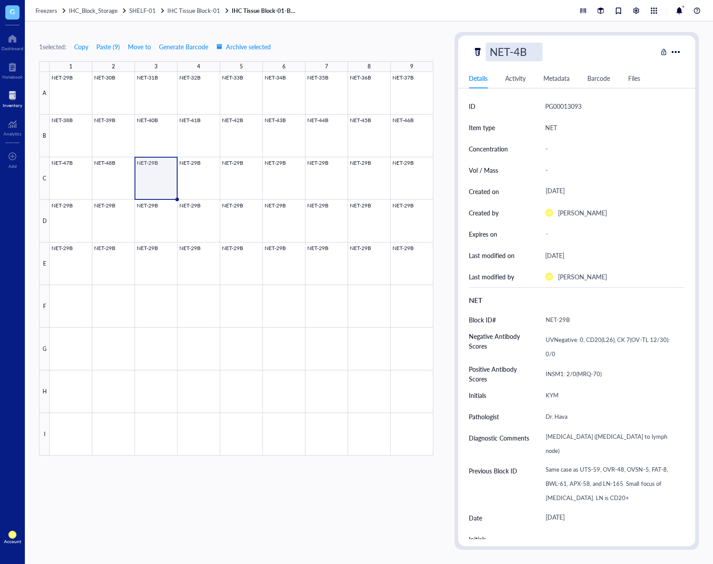
type input "NET-49B"
click at [396, 41] on div "1 selected: Copy Paste ( 9 ) Move to Generate Barcode Archive selected 1 2 3 4 …" at bounding box center [236, 291] width 394 height 518
click at [198, 181] on div at bounding box center [242, 264] width 384 height 384
click at [518, 56] on div "NET-29B" at bounding box center [512, 52] width 52 height 19
click at [522, 55] on input "NET-29B" at bounding box center [514, 52] width 56 height 18
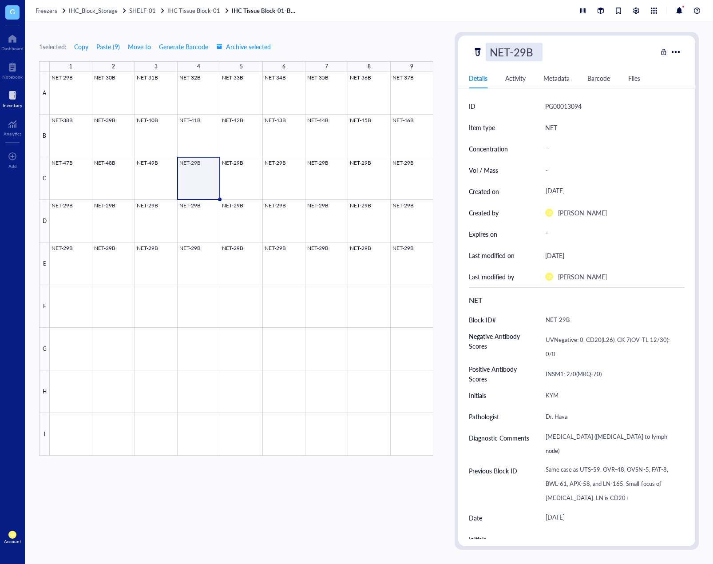
scroll to position [0, 0]
drag, startPoint x: 525, startPoint y: 55, endPoint x: 517, endPoint y: 55, distance: 8.9
click at [517, 55] on input "NET-29B" at bounding box center [514, 52] width 56 height 18
type input "NET-50B"
click at [397, 27] on div "1 selected: Copy Paste ( 9 ) Move to Generate Barcode Archive selected 1 2 3 4 …" at bounding box center [369, 292] width 688 height 543
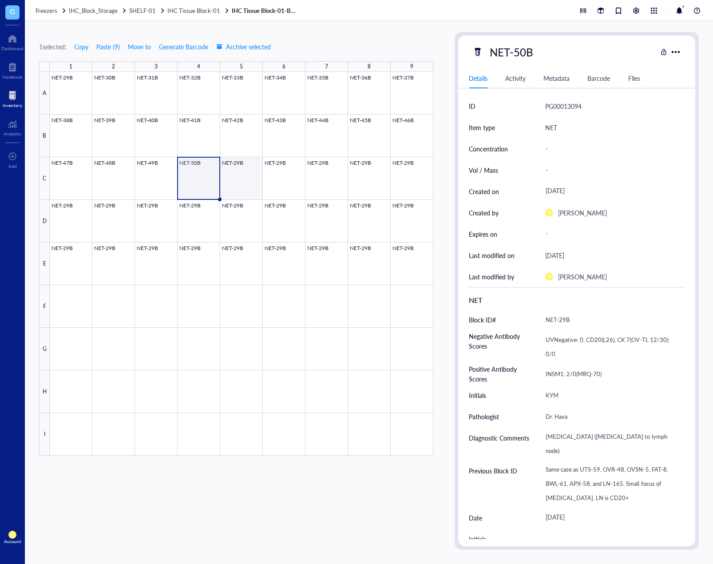
click at [253, 173] on div at bounding box center [242, 264] width 384 height 384
click at [502, 57] on div "NET-29B" at bounding box center [512, 52] width 52 height 19
drag, startPoint x: 526, startPoint y: 55, endPoint x: 516, endPoint y: 56, distance: 10.3
click at [516, 56] on input "NET-29B" at bounding box center [514, 52] width 56 height 18
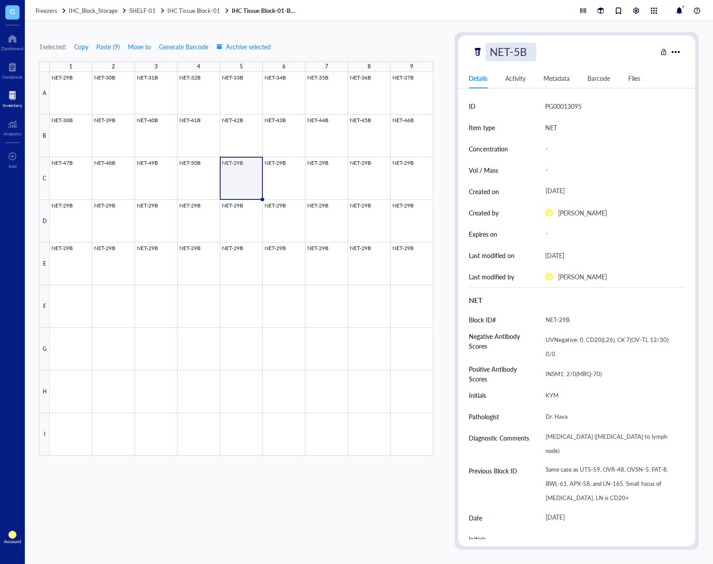
type input "NET-51B"
click at [399, 41] on div "1 selected: Copy Paste ( 9 ) Move to Generate Barcode Archive selected 1 2 3 4 …" at bounding box center [236, 291] width 394 height 518
click at [291, 173] on div at bounding box center [242, 264] width 384 height 384
click at [516, 55] on div "NET-29B" at bounding box center [512, 52] width 52 height 19
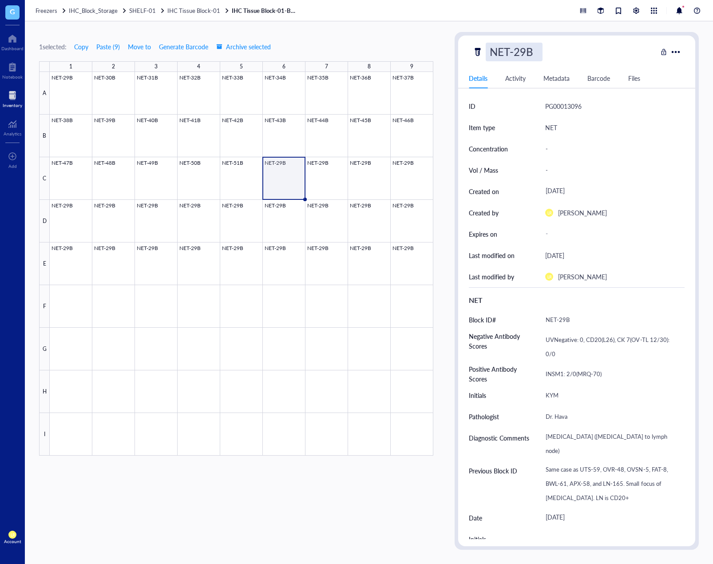
drag, startPoint x: 525, startPoint y: 55, endPoint x: 516, endPoint y: 55, distance: 9.3
click at [516, 55] on input "NET-29B" at bounding box center [514, 52] width 56 height 18
type input "NET-52B"
click at [392, 48] on div "1 selected: Copy Paste ( 9 ) Move to Generate Barcode Archive selected" at bounding box center [236, 47] width 394 height 8
click at [330, 176] on div at bounding box center [242, 264] width 384 height 384
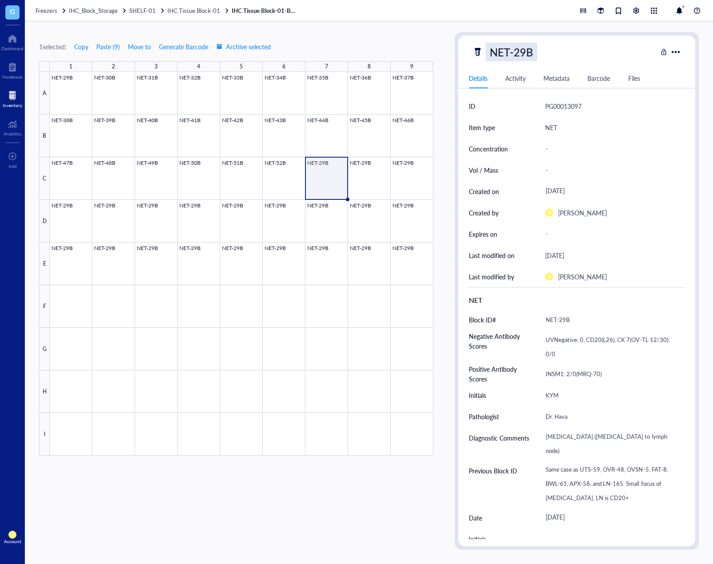
click at [523, 51] on div "NET-29B" at bounding box center [512, 52] width 52 height 19
drag, startPoint x: 525, startPoint y: 51, endPoint x: 516, endPoint y: 55, distance: 9.6
click at [516, 55] on input "NET-29B" at bounding box center [514, 52] width 56 height 18
type input "NET-53B"
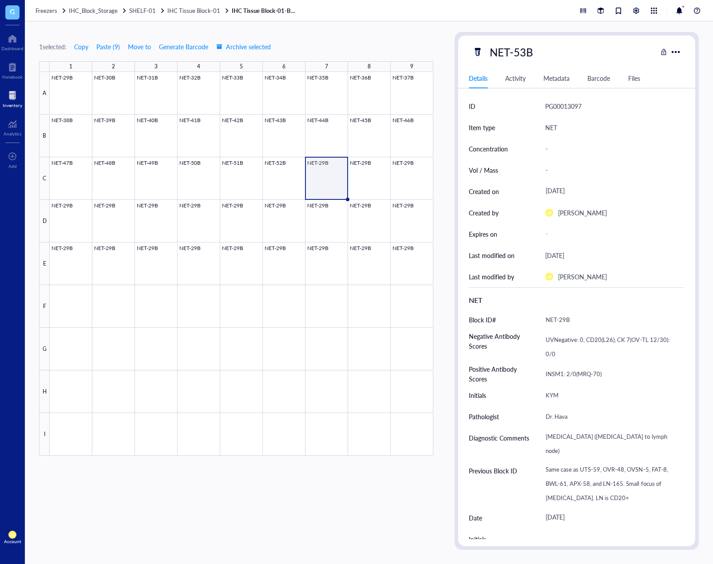
click at [339, 40] on div "1 selected: Copy Paste ( 9 ) Move to Generate Barcode Archive selected 1 2 3 4 …" at bounding box center [236, 291] width 394 height 518
click at [373, 175] on div at bounding box center [242, 264] width 384 height 384
click at [527, 50] on div "NET-29B" at bounding box center [512, 52] width 52 height 19
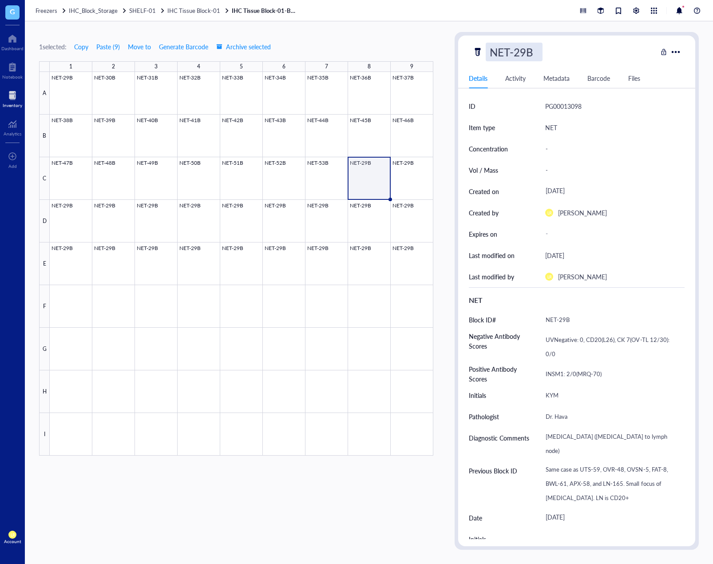
scroll to position [0, 0]
drag, startPoint x: 525, startPoint y: 53, endPoint x: 516, endPoint y: 54, distance: 9.4
click at [516, 54] on input "NET-29B" at bounding box center [514, 52] width 56 height 18
type input "NET-54B"
click at [414, 44] on div "1 selected: Copy Paste ( 9 ) Move to Generate Barcode Archive selected" at bounding box center [236, 47] width 394 height 8
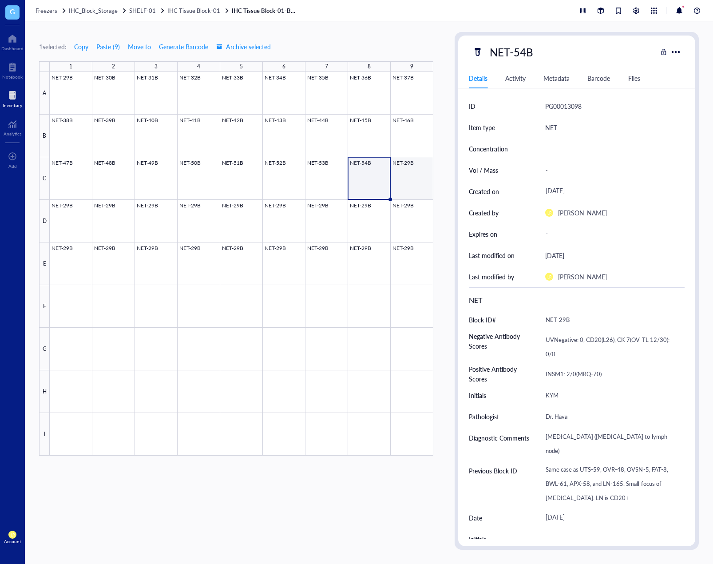
click at [417, 177] on div at bounding box center [242, 264] width 384 height 384
click at [522, 57] on div "NET-29B" at bounding box center [512, 52] width 52 height 19
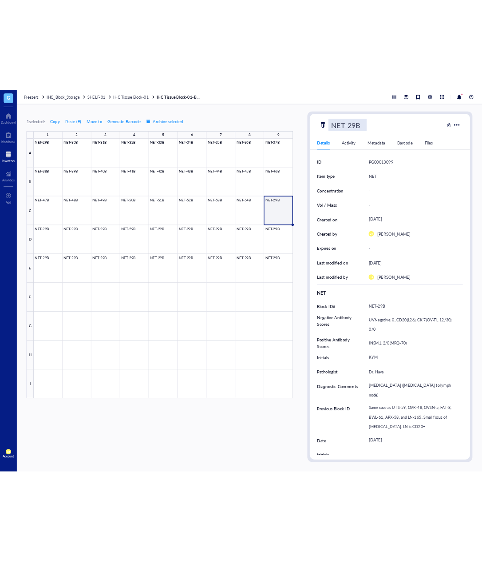
scroll to position [0, 0]
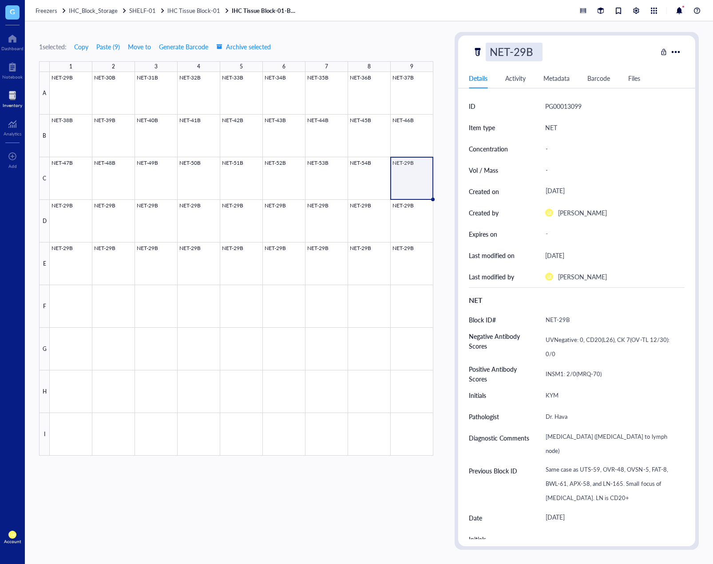
click at [513, 56] on input "NET-29B" at bounding box center [514, 52] width 56 height 18
type input "NET-55B"
click at [390, 26] on div "1 selected: Copy Paste ( 9 ) Move to Generate Barcode Archive selected 1 2 3 4 …" at bounding box center [369, 292] width 688 height 543
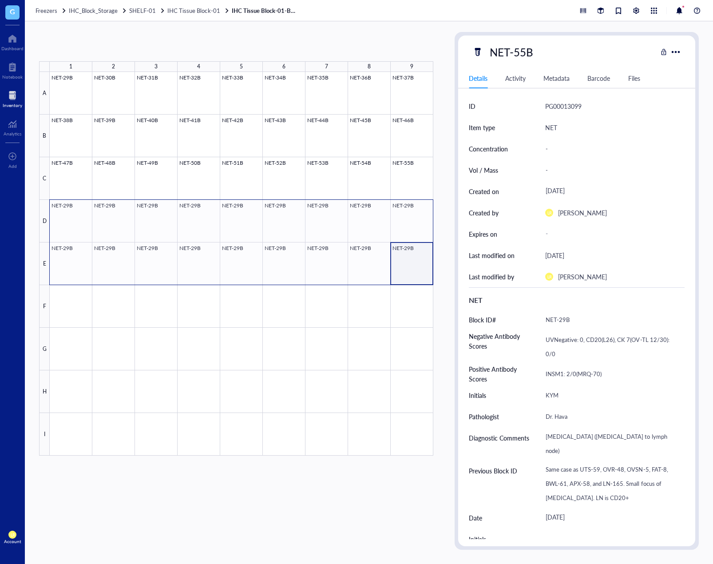
drag, startPoint x: 174, startPoint y: 226, endPoint x: 68, endPoint y: 221, distance: 105.4
click at [68, 221] on div at bounding box center [242, 264] width 384 height 384
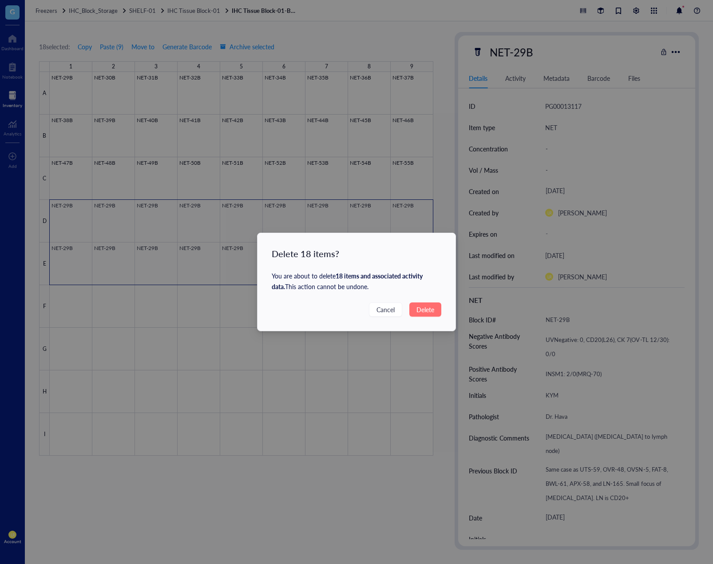
click at [420, 308] on span "Delete" at bounding box center [426, 310] width 18 height 10
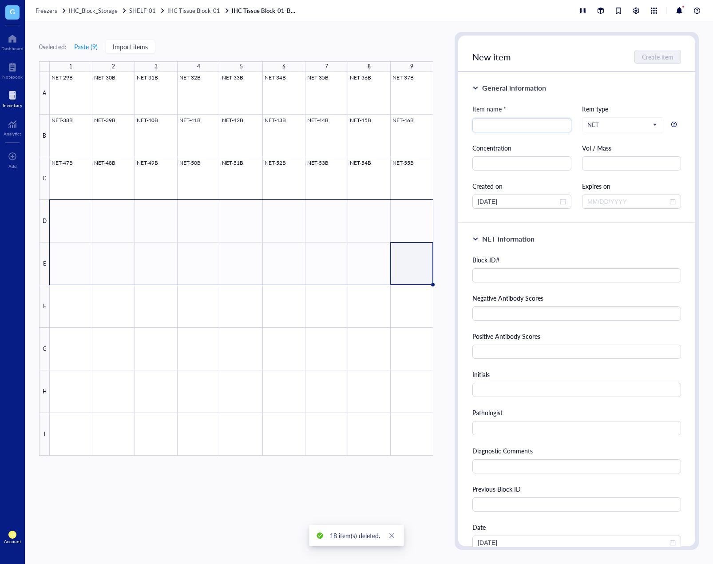
click at [189, 509] on div "0 selected: Paste ( 9 ) Import items 1 2 3 4 5 6 7 8 9 A B C D E F G H I NET-29…" at bounding box center [236, 291] width 394 height 518
click at [149, 278] on div at bounding box center [242, 264] width 384 height 384
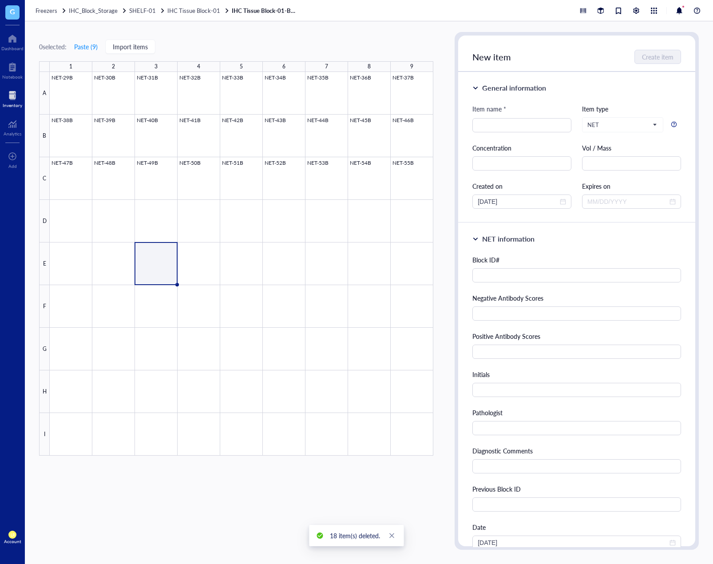
click at [191, 497] on div "0 selected: Paste ( 9 ) Import items 1 2 3 4 5 6 7 8 9 A B C D E F G H I NET-29…" at bounding box center [236, 291] width 394 height 518
click at [76, 88] on div at bounding box center [242, 264] width 384 height 384
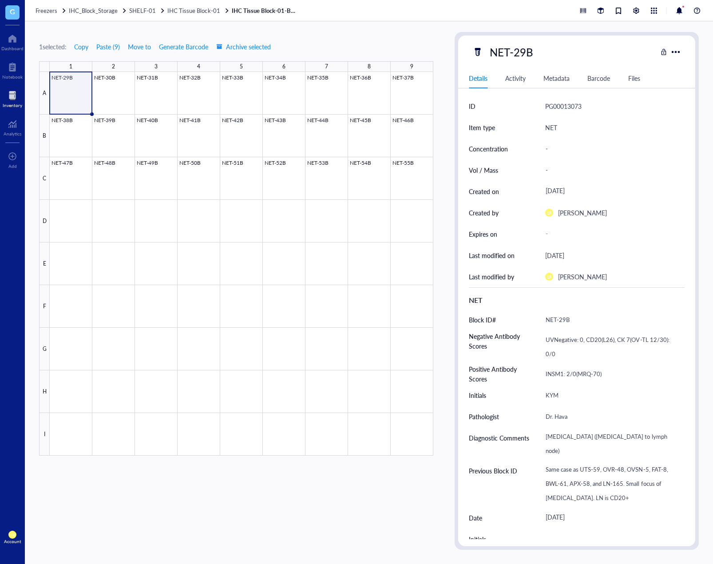
click at [353, 53] on div "1 selected: Copy Paste ( 9 ) Move to Generate Barcode Archive selected 1 2 3 4 …" at bounding box center [236, 291] width 394 height 518
click at [683, 50] on div "NET-29B" at bounding box center [576, 52] width 237 height 19
click at [680, 50] on div at bounding box center [675, 51] width 13 height 13
click at [403, 44] on div "1 selected: Copy Paste ( 9 ) Move to Generate Barcode Archive selected" at bounding box center [236, 47] width 394 height 8
click at [343, 537] on div "1 selected: Copy Paste ( 9 ) Move to Generate Barcode Archive selected 1 2 3 4 …" at bounding box center [236, 291] width 394 height 518
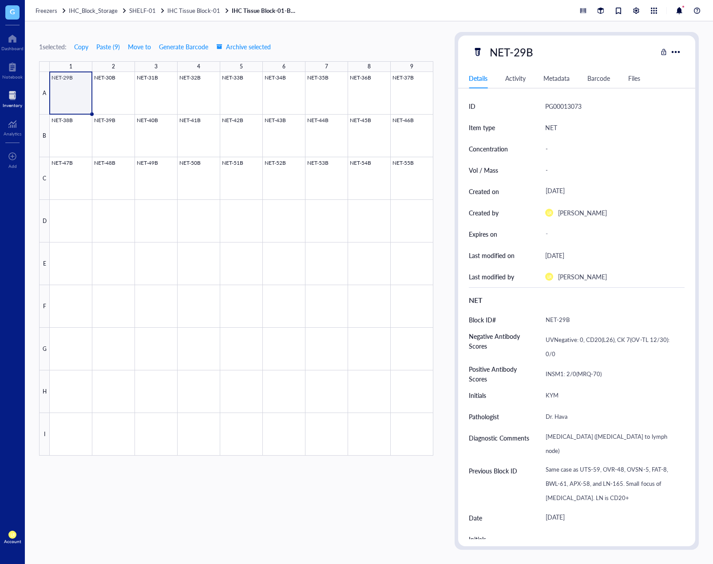
click at [254, 16] on div "Freezers IHC_Block_Storage SHELF-01 IHC Tissue Block-01 IHC Tissue Block-01-Box…" at bounding box center [369, 10] width 688 height 21
click at [264, 14] on link "IHC Tissue Block-01-Box-01" at bounding box center [265, 11] width 67 height 8
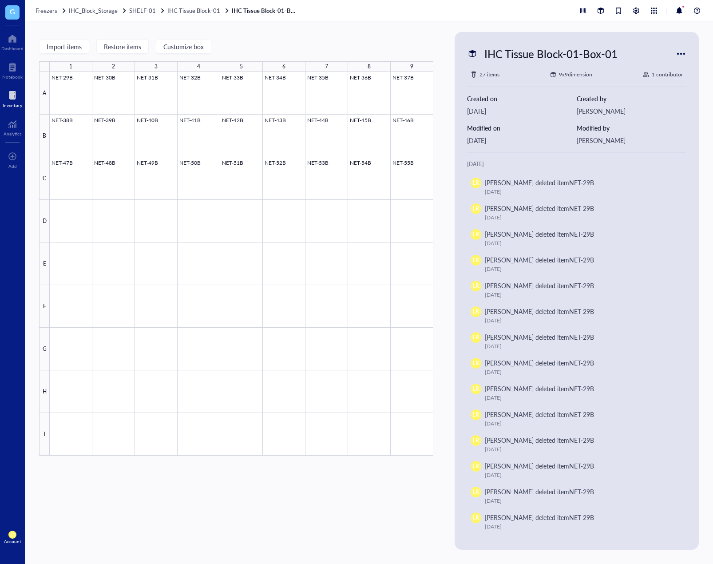
click at [682, 53] on div at bounding box center [681, 54] width 14 height 14
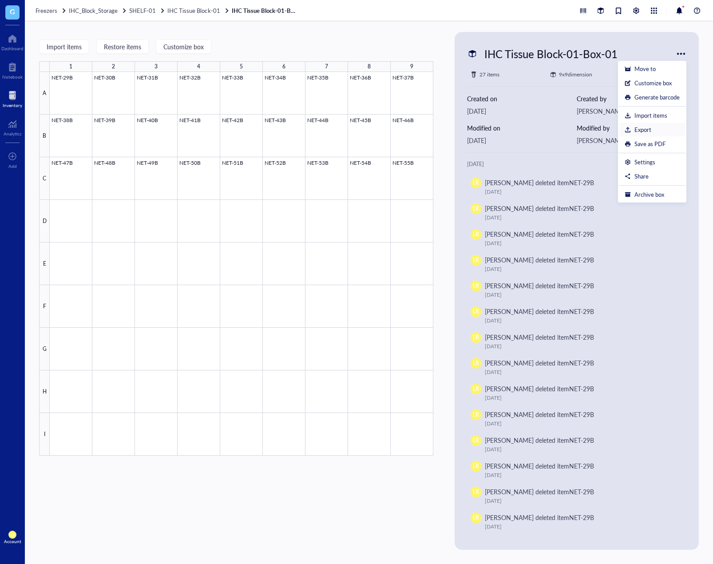
click at [656, 125] on li "Export" at bounding box center [652, 130] width 67 height 14
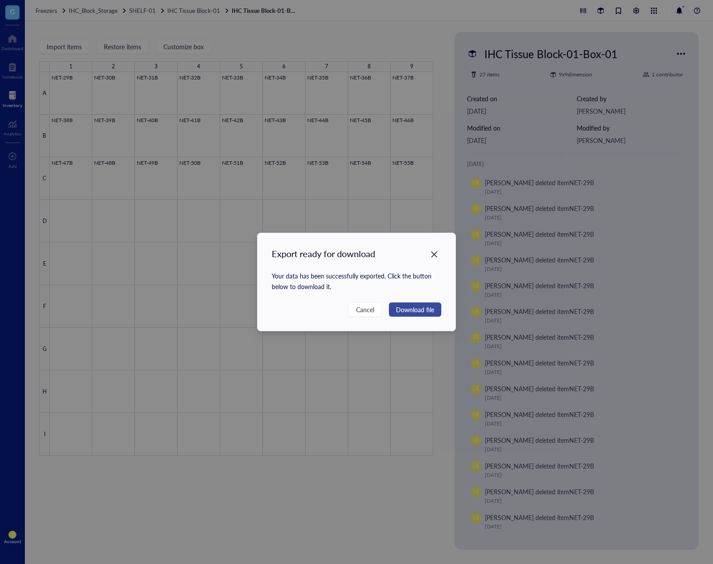
click at [424, 314] on span "Download file" at bounding box center [415, 310] width 38 height 10
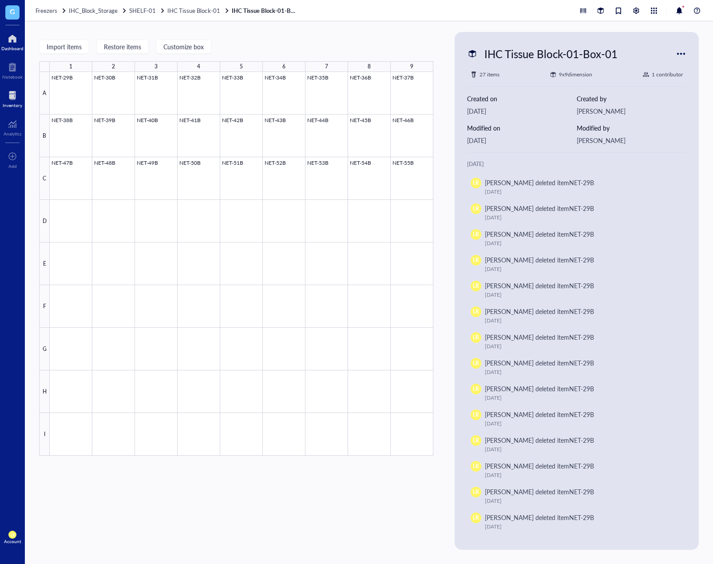
click at [15, 46] on div "Dashboard" at bounding box center [12, 48] width 22 height 5
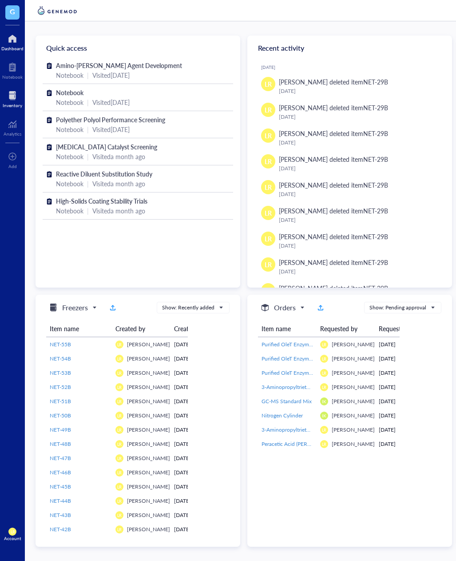
click at [8, 99] on div at bounding box center [13, 95] width 20 height 14
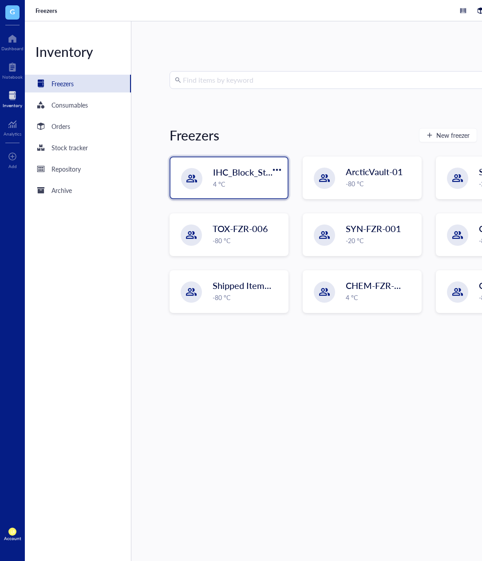
click at [222, 173] on span "IHC_Block_Storage" at bounding box center [250, 172] width 75 height 12
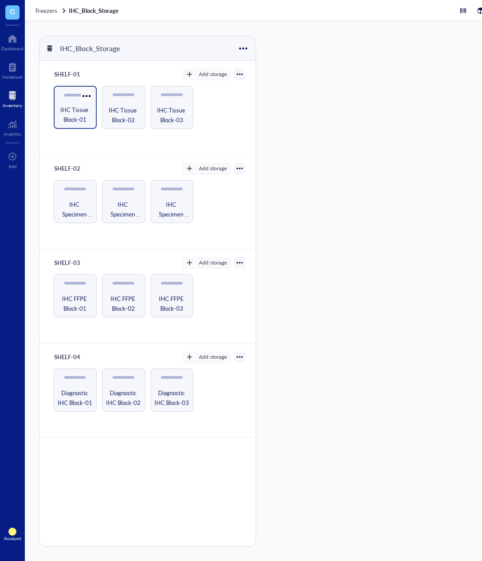
click at [74, 108] on span "IHC Tissue Block-01" at bounding box center [75, 115] width 34 height 20
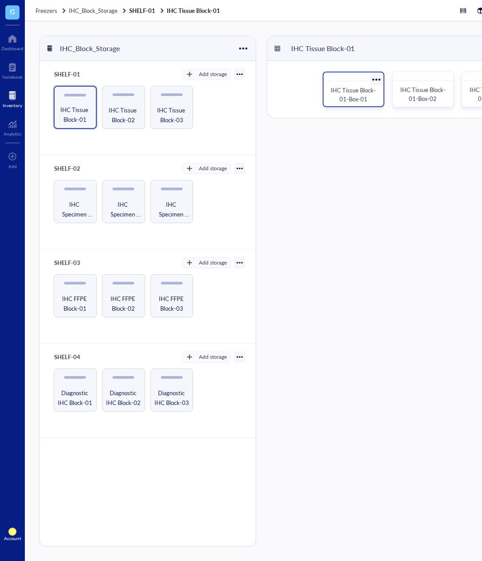
click at [349, 96] on span "IHC Tissue Block-01-Box-01" at bounding box center [353, 94] width 45 height 17
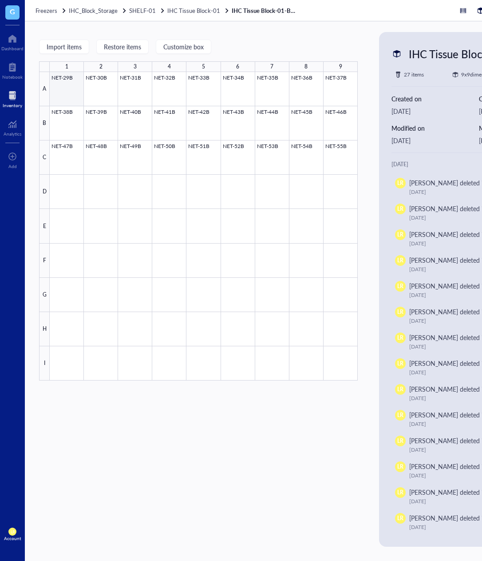
click at [71, 99] on div at bounding box center [204, 226] width 308 height 308
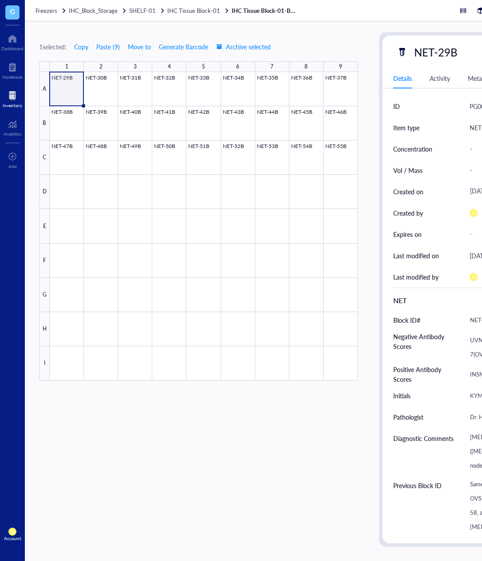
click at [286, 413] on div "1 selected: Copy Paste ( 9 ) Move to Generate Barcode Archive selected 1 2 3 4 …" at bounding box center [198, 289] width 319 height 514
drag, startPoint x: 301, startPoint y: 560, endPoint x: 316, endPoint y: 560, distance: 15.1
click at [316, 560] on div "1 selected: Copy Paste ( 9 ) Move to Generate Barcode Archive selected 1 2 3 4 …" at bounding box center [309, 290] width 569 height 539
drag, startPoint x: 321, startPoint y: 560, endPoint x: 342, endPoint y: 559, distance: 20.9
click at [342, 559] on div "1 selected: Copy Paste ( 9 ) Move to Generate Barcode Archive selected 1 2 3 4 …" at bounding box center [309, 290] width 569 height 539
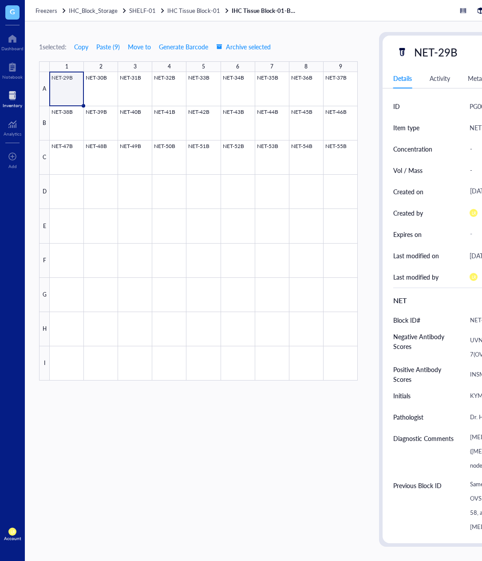
click at [333, 449] on div "1 selected: Copy Paste ( 9 ) Move to Generate Barcode Archive selected 1 2 3 4 …" at bounding box center [198, 289] width 319 height 514
drag, startPoint x: 363, startPoint y: 466, endPoint x: 360, endPoint y: 541, distance: 75.6
click at [363, 466] on div "1 selected: Copy Paste ( 9 ) Move to Generate Barcode Archive selected 1 2 3 4 …" at bounding box center [309, 290] width 569 height 539
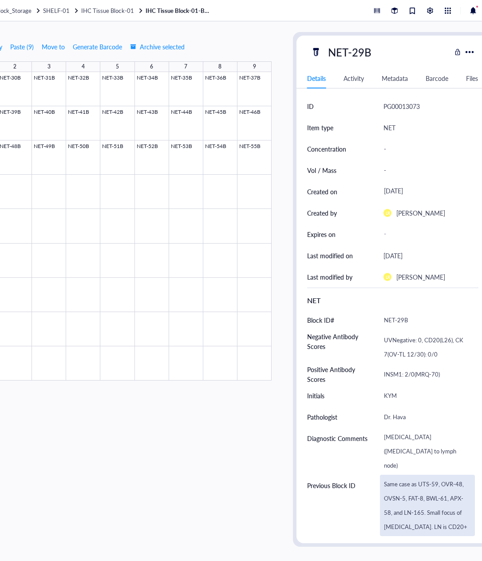
drag, startPoint x: 354, startPoint y: 500, endPoint x: 450, endPoint y: 469, distance: 100.2
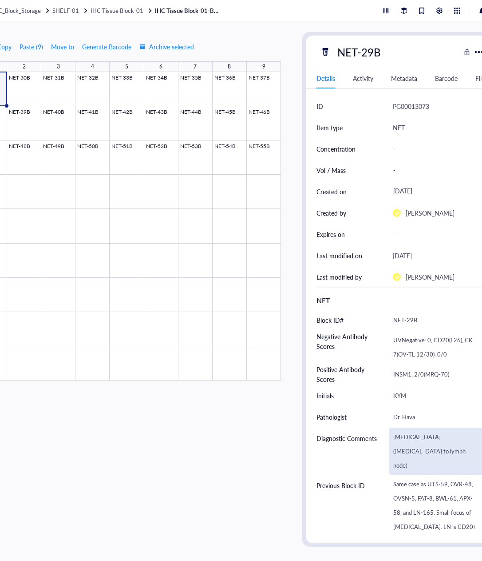
scroll to position [0, 86]
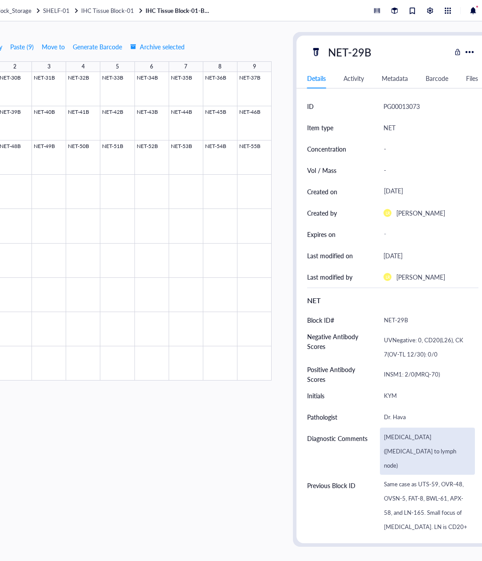
drag, startPoint x: 266, startPoint y: 455, endPoint x: 411, endPoint y: 441, distance: 145.9
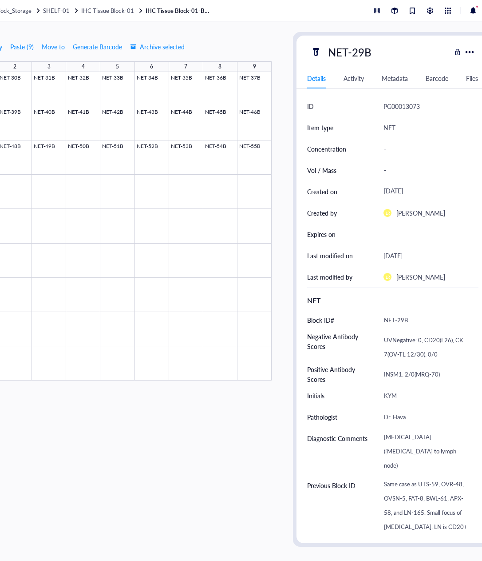
click at [201, 469] on div "1 selected: Copy Paste ( 9 ) Move to Generate Barcode Archive selected 1 2 3 4 …" at bounding box center [112, 289] width 319 height 514
click at [433, 83] on div "Details Activity Metadata Barcode Files" at bounding box center [393, 78] width 193 height 20
click at [435, 81] on div "Barcode" at bounding box center [437, 78] width 23 height 10
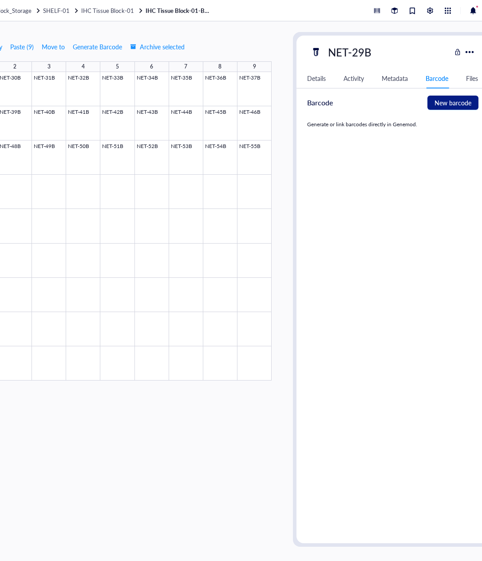
click at [324, 77] on div "Details" at bounding box center [316, 78] width 19 height 10
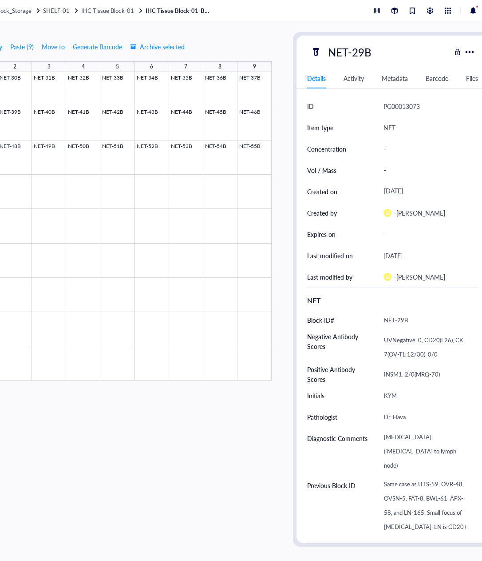
click at [360, 80] on div "Activity" at bounding box center [354, 78] width 20 height 10
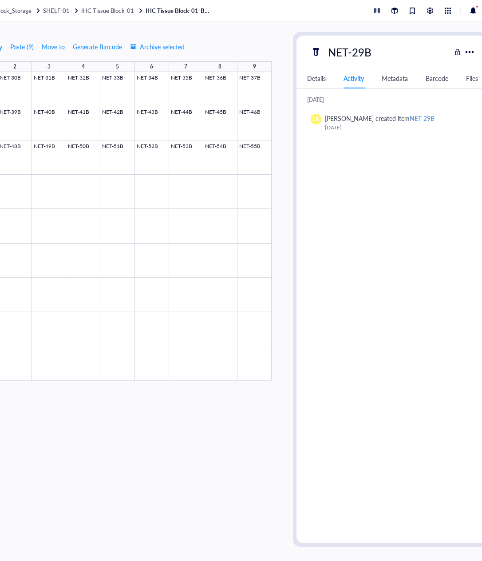
click at [456, 54] on div at bounding box center [458, 52] width 6 height 6
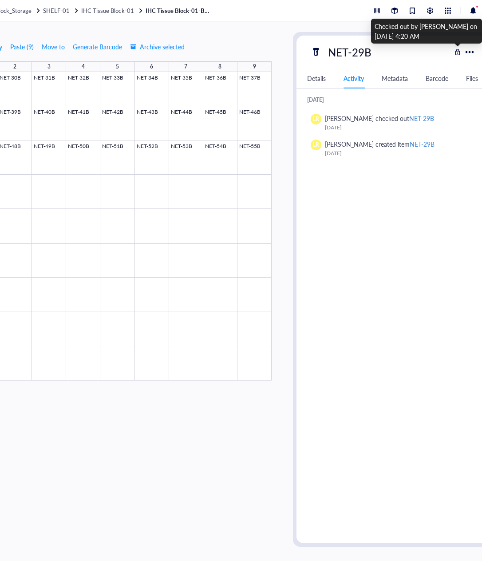
click at [457, 52] on div at bounding box center [458, 52] width 6 height 6
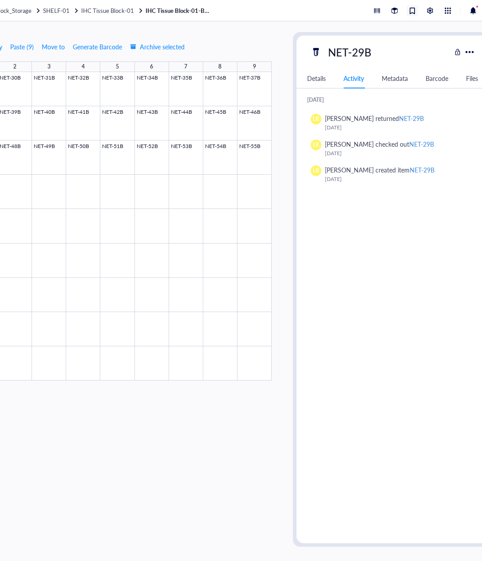
click at [414, 10] on div at bounding box center [413, 11] width 10 height 10
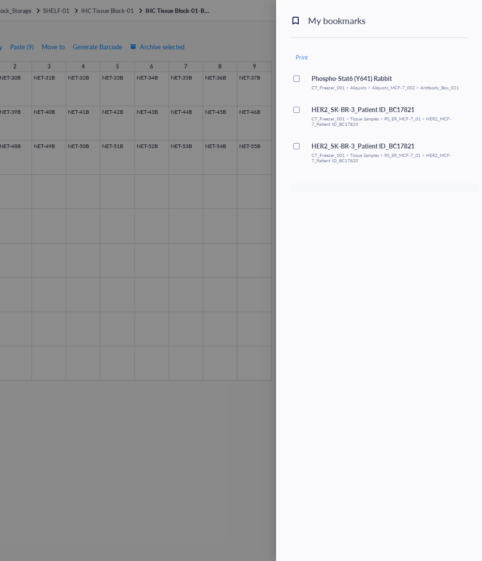
click at [206, 470] on div at bounding box center [241, 280] width 482 height 561
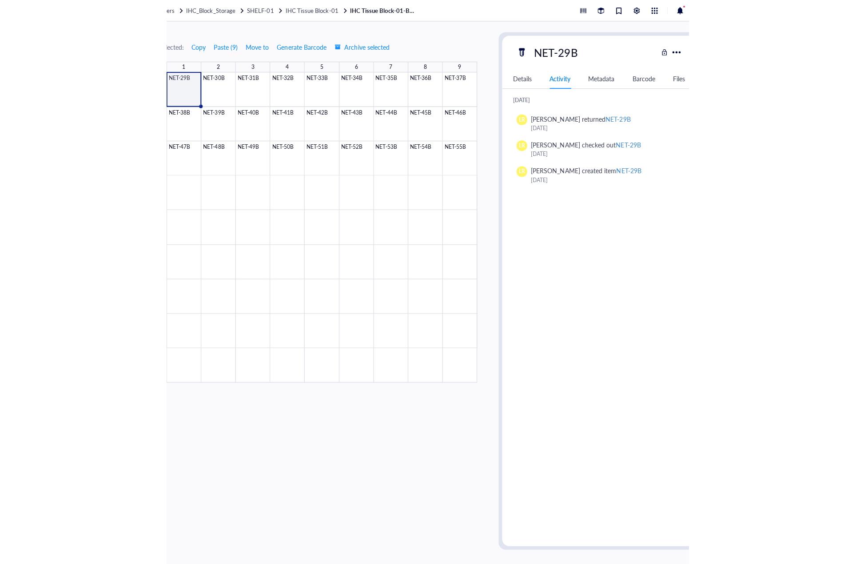
scroll to position [0, 0]
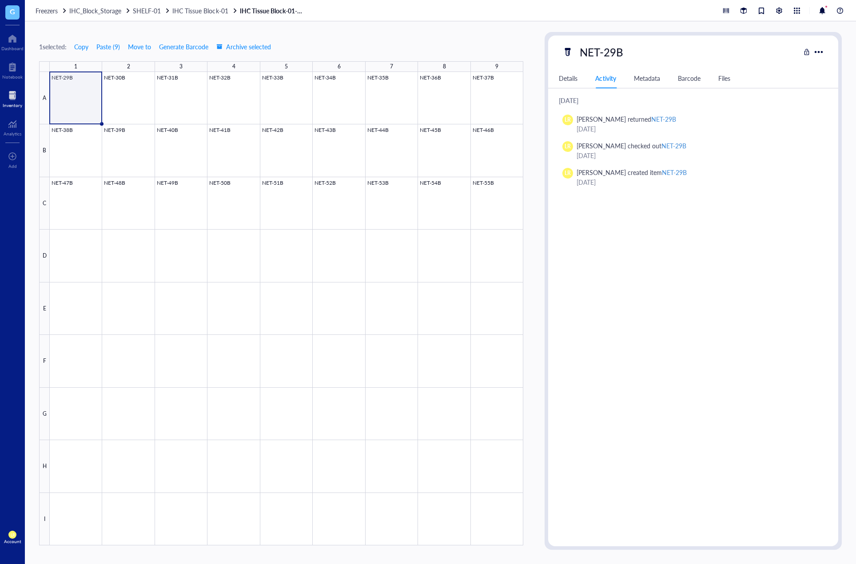
click at [576, 83] on div "Details Activity Metadata Barcode Files" at bounding box center [693, 78] width 290 height 20
click at [564, 82] on div "Details" at bounding box center [568, 78] width 19 height 10
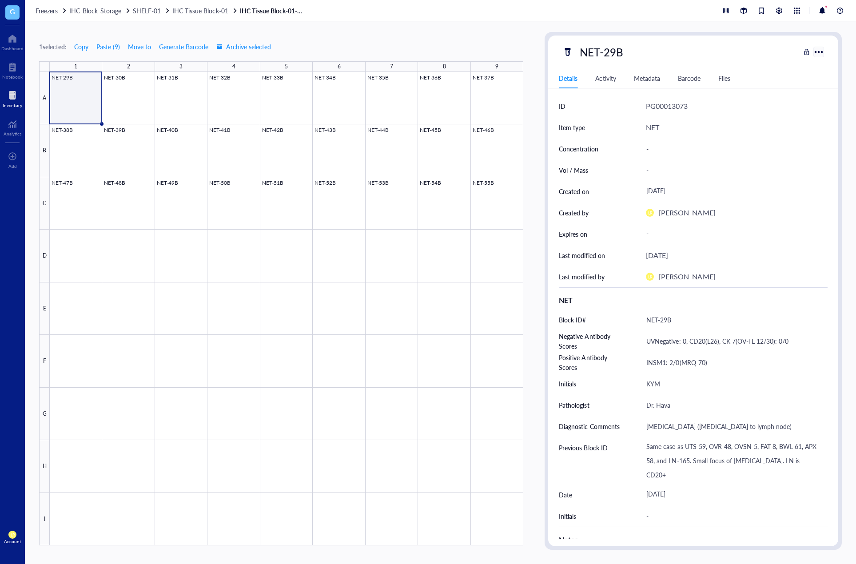
click at [713, 53] on div at bounding box center [818, 51] width 13 height 13
click at [684, 80] on div "Barcode" at bounding box center [689, 78] width 23 height 10
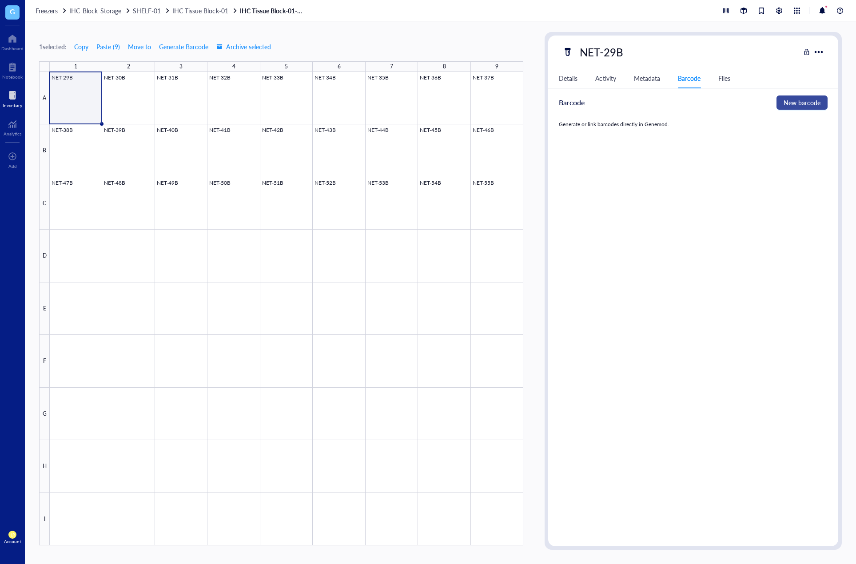
click at [713, 103] on span "New barcode" at bounding box center [802, 103] width 37 height 10
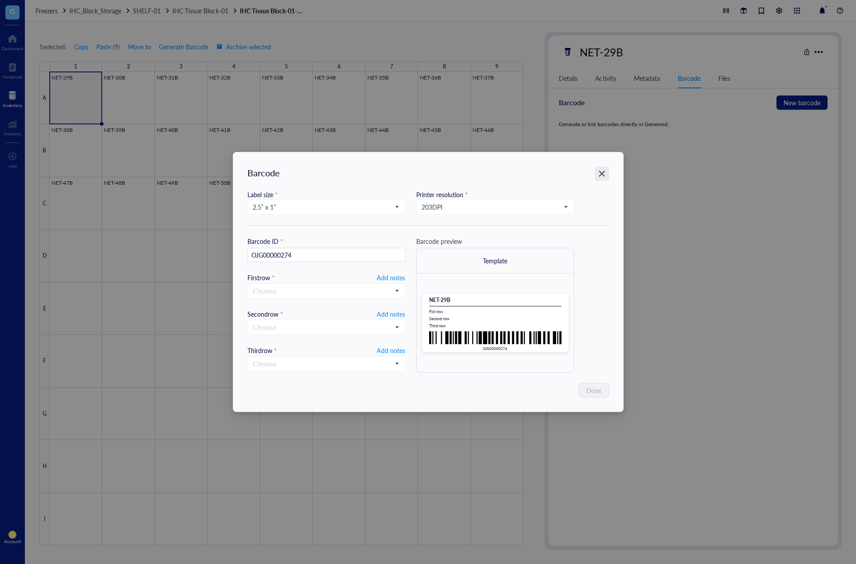
click at [602, 173] on icon "Close" at bounding box center [602, 174] width 6 height 6
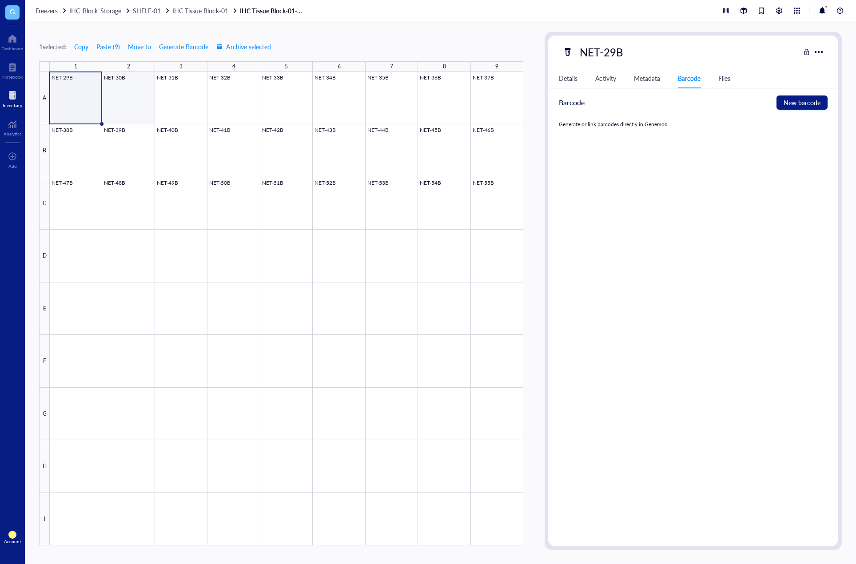
click at [135, 103] on div at bounding box center [286, 308] width 473 height 473
click at [562, 83] on div "Details" at bounding box center [568, 78] width 19 height 10
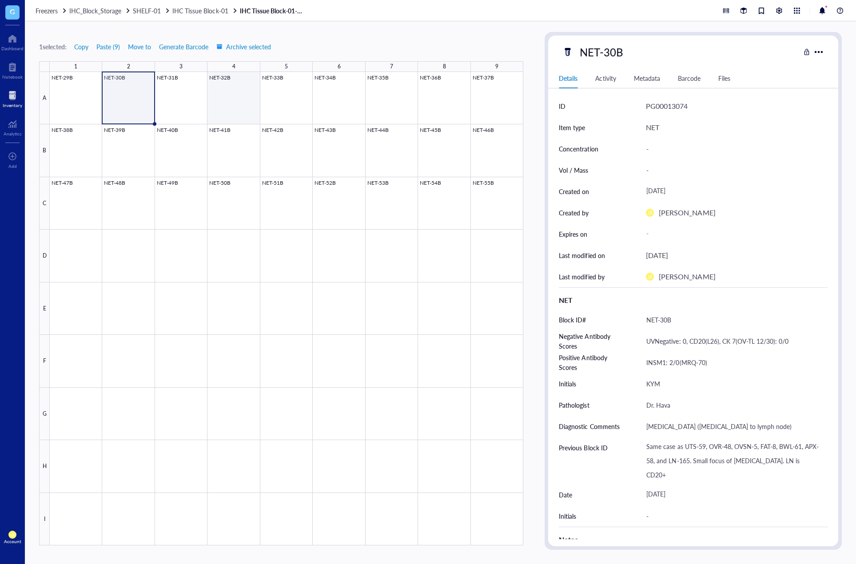
click at [209, 111] on div at bounding box center [286, 308] width 473 height 473
click at [79, 104] on div at bounding box center [286, 308] width 473 height 473
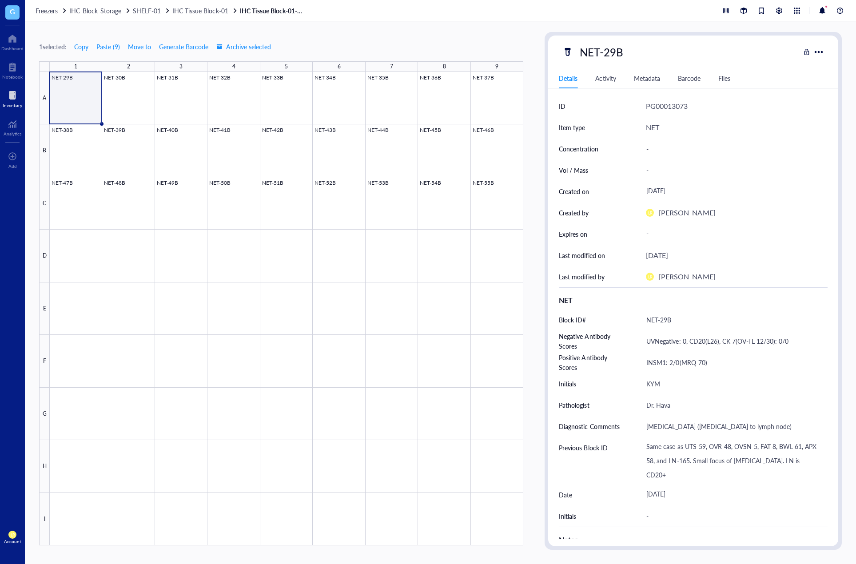
click at [713, 81] on div "Files" at bounding box center [724, 78] width 12 height 10
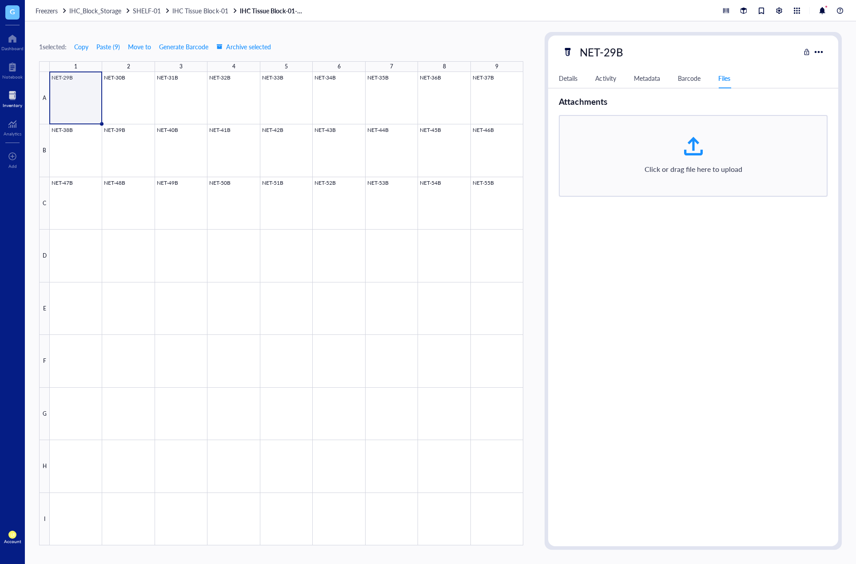
click at [570, 80] on div "Details" at bounding box center [568, 78] width 19 height 10
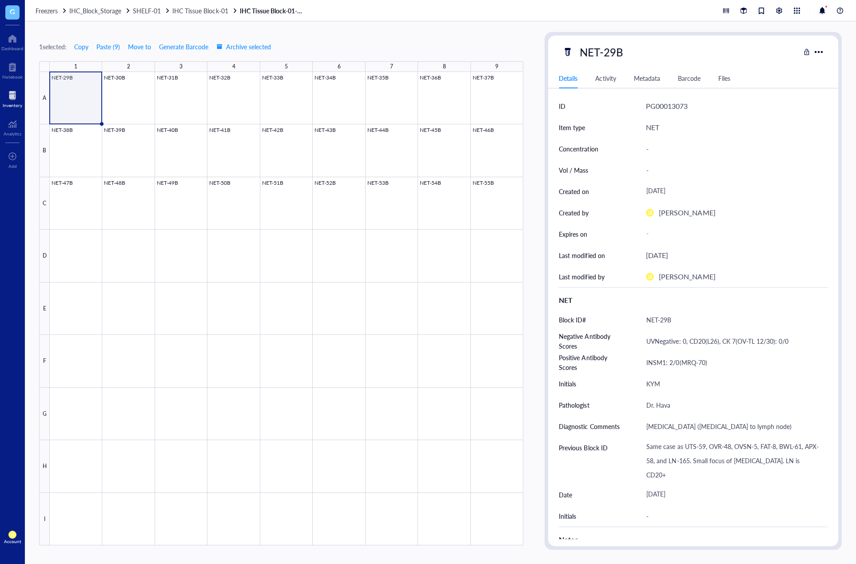
click at [466, 29] on div "1 selected: Copy Paste ( 9 ) Move to Generate Barcode Archive selected 1 2 3 4 …" at bounding box center [440, 292] width 831 height 543
click at [289, 7] on link "IHC Tissue Block-01-Box-01" at bounding box center [273, 11] width 67 height 8
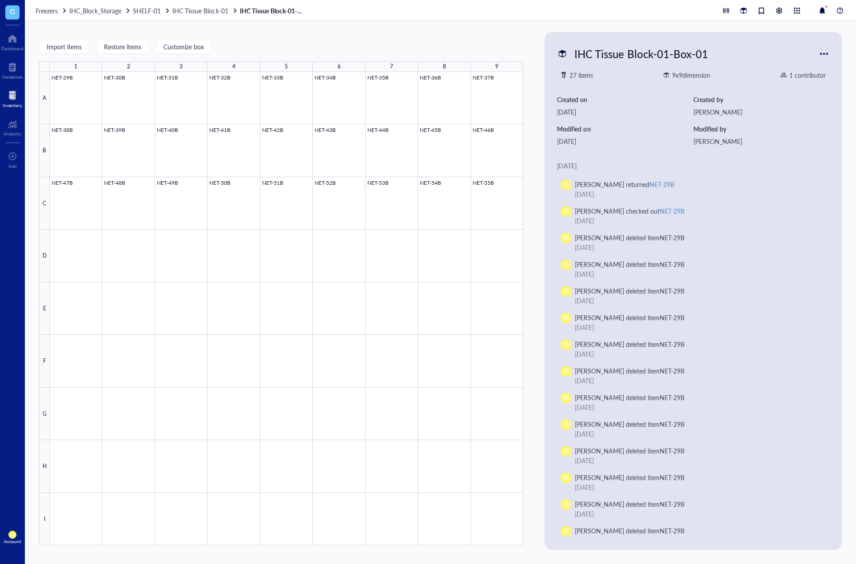
click at [713, 50] on div at bounding box center [824, 54] width 14 height 14
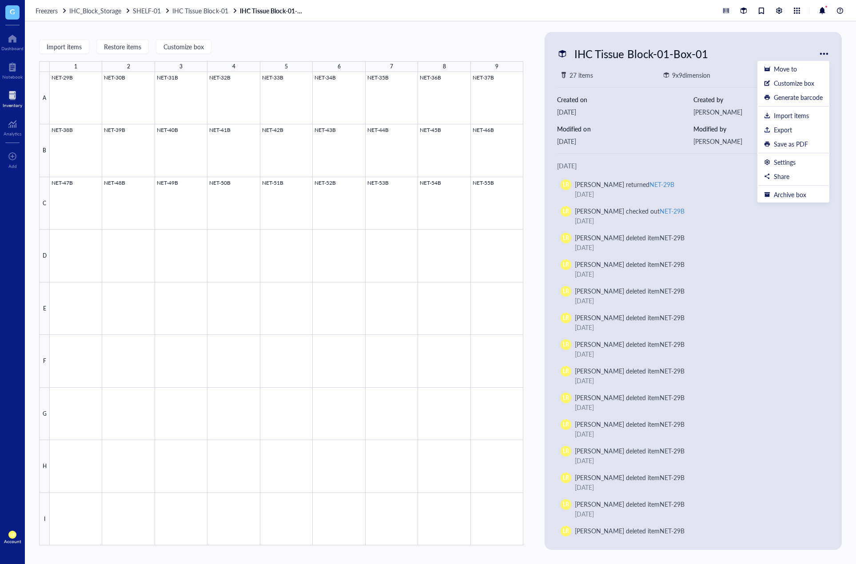
click at [20, 97] on div at bounding box center [13, 95] width 20 height 14
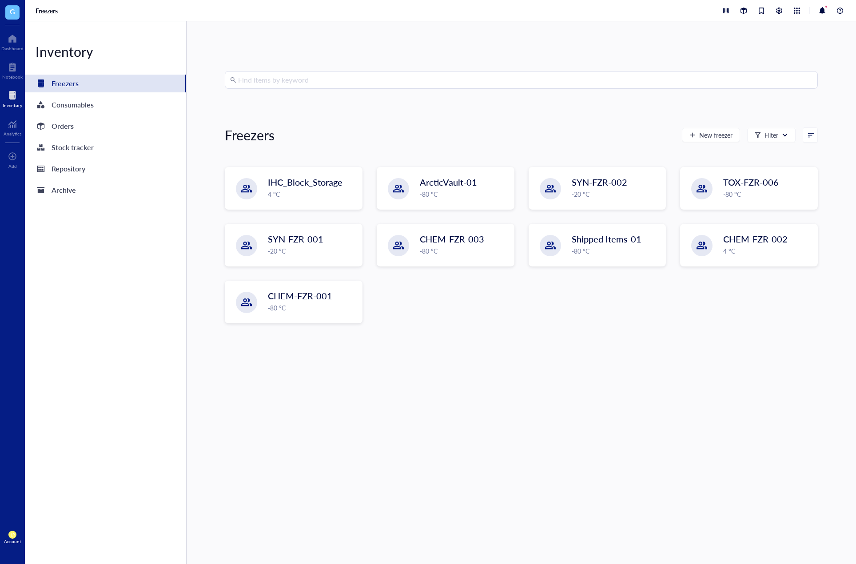
click at [383, 85] on input "search" at bounding box center [525, 80] width 574 height 17
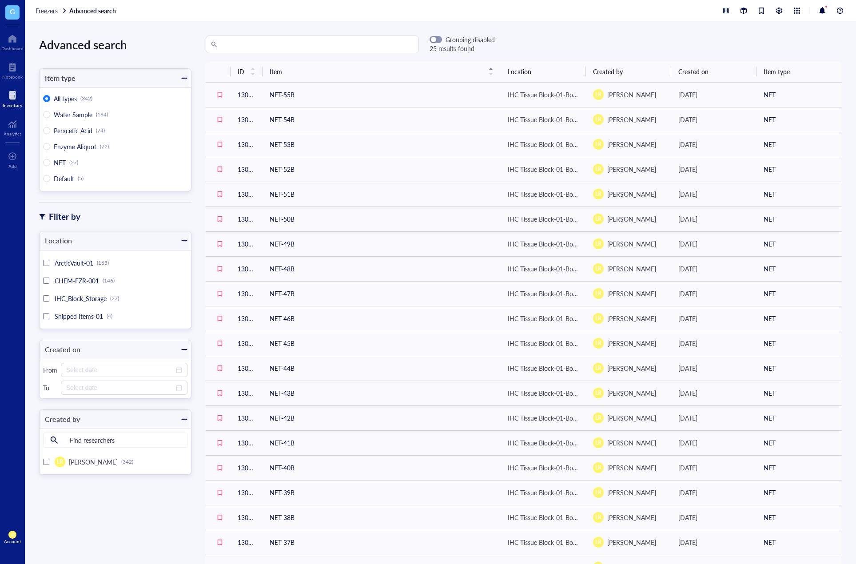
click at [241, 47] on input "search" at bounding box center [316, 44] width 195 height 17
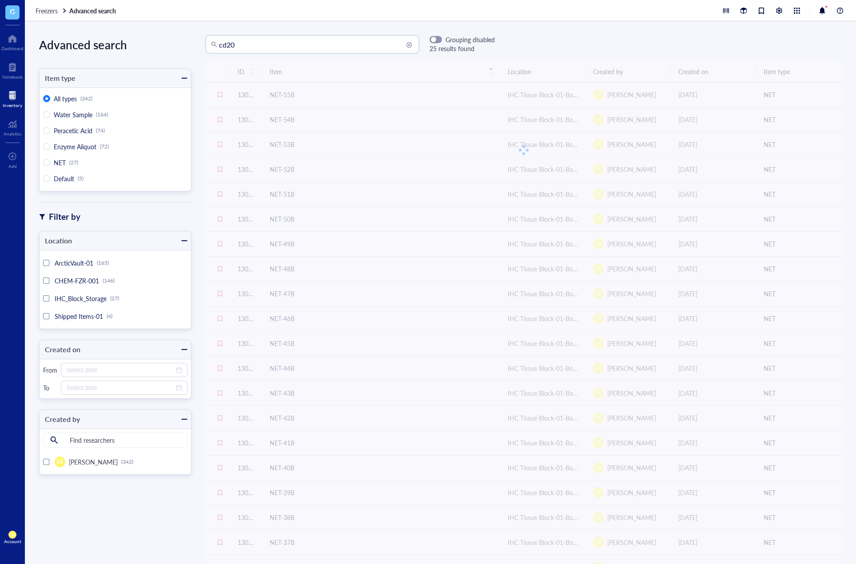
type input "cd20"
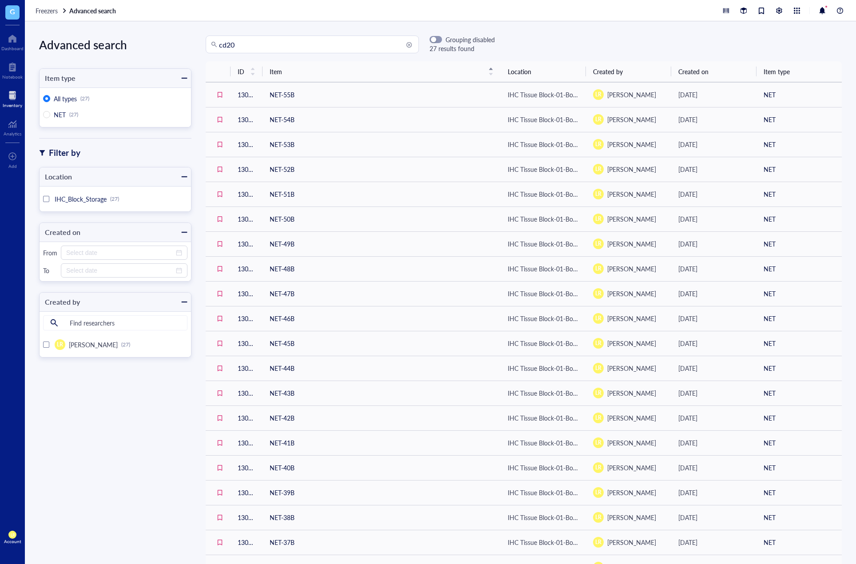
click at [10, 104] on div "Inventory" at bounding box center [13, 105] width 20 height 5
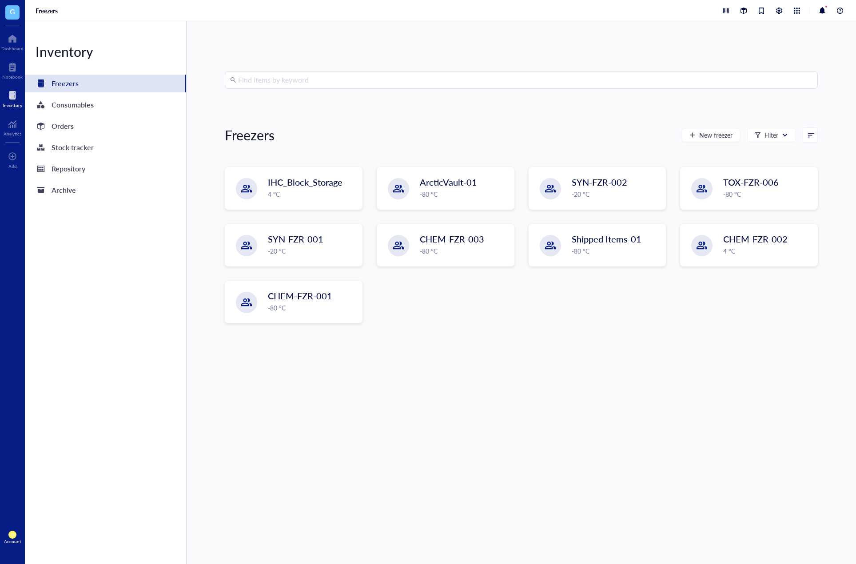
click at [386, 83] on input "search" at bounding box center [525, 80] width 574 height 17
type input "CD20"
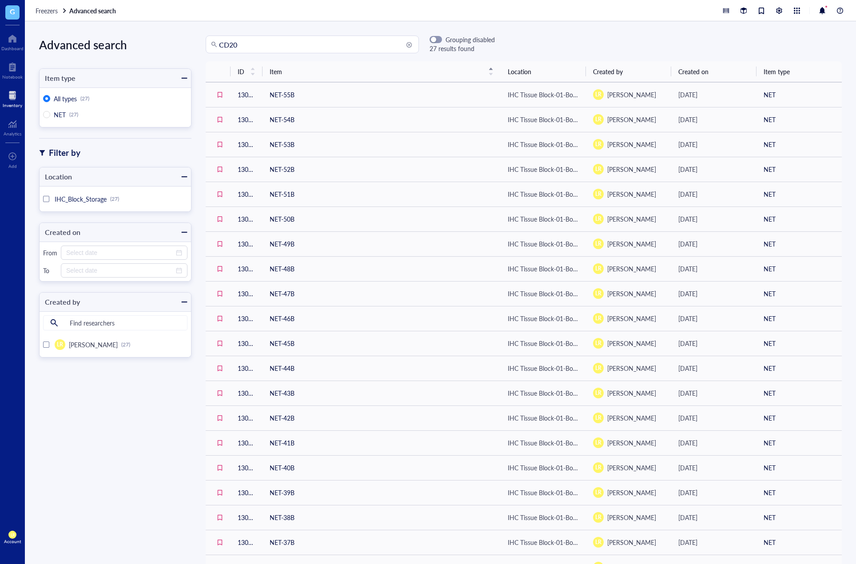
drag, startPoint x: 286, startPoint y: 41, endPoint x: 180, endPoint y: 36, distance: 105.8
click at [180, 36] on div "Advanced search Item type All types (27) NET (27) Filter by Location IHC_Block_…" at bounding box center [440, 292] width 831 height 543
type input "O"
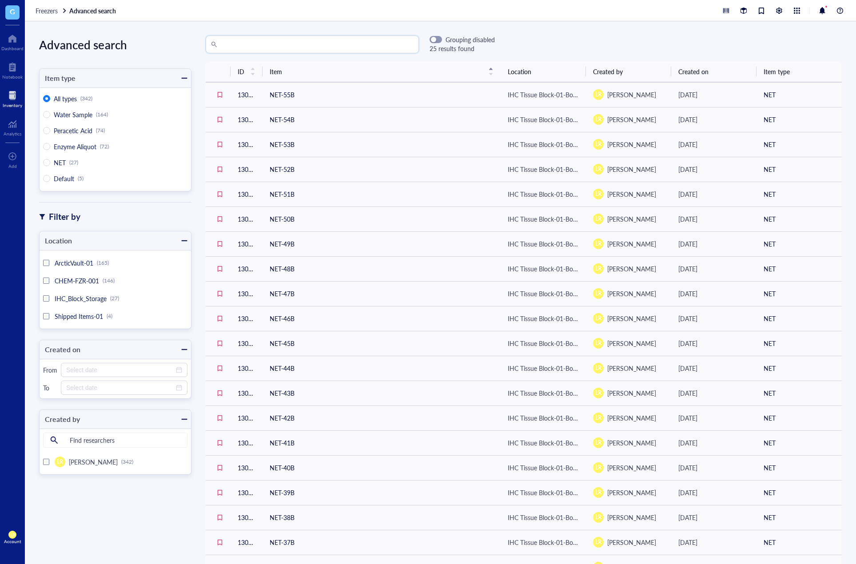
click at [253, 43] on input "search" at bounding box center [316, 44] width 195 height 17
type input "OVSN-5"
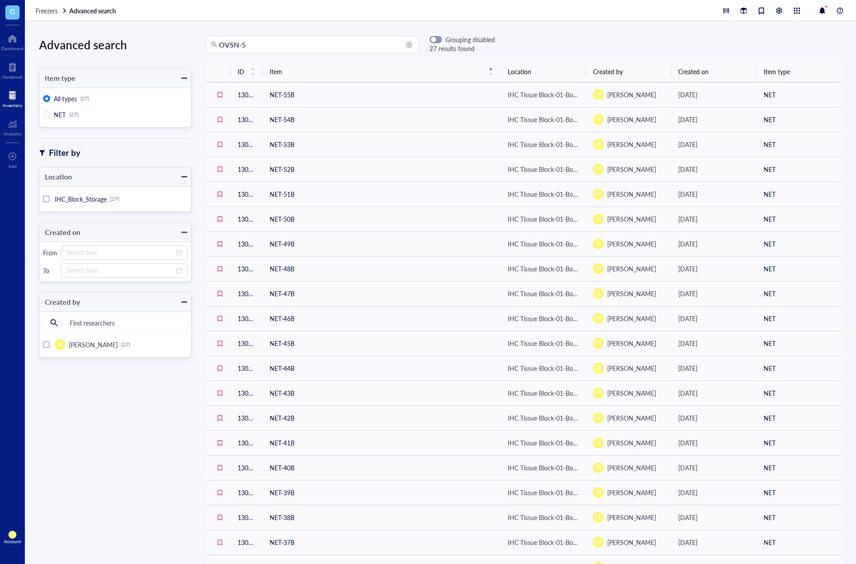
click at [12, 541] on div "Account" at bounding box center [12, 541] width 17 height 5
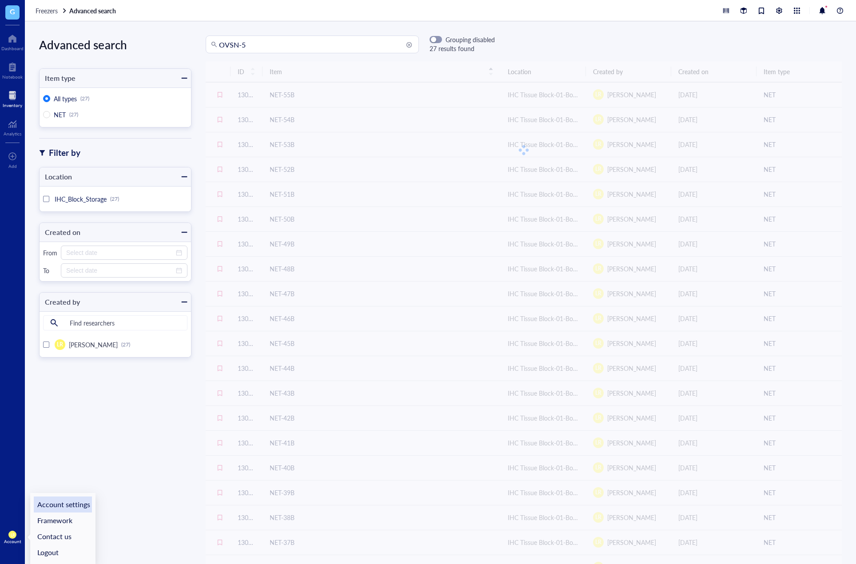
click at [69, 505] on link "Account settings" at bounding box center [63, 505] width 58 height 16
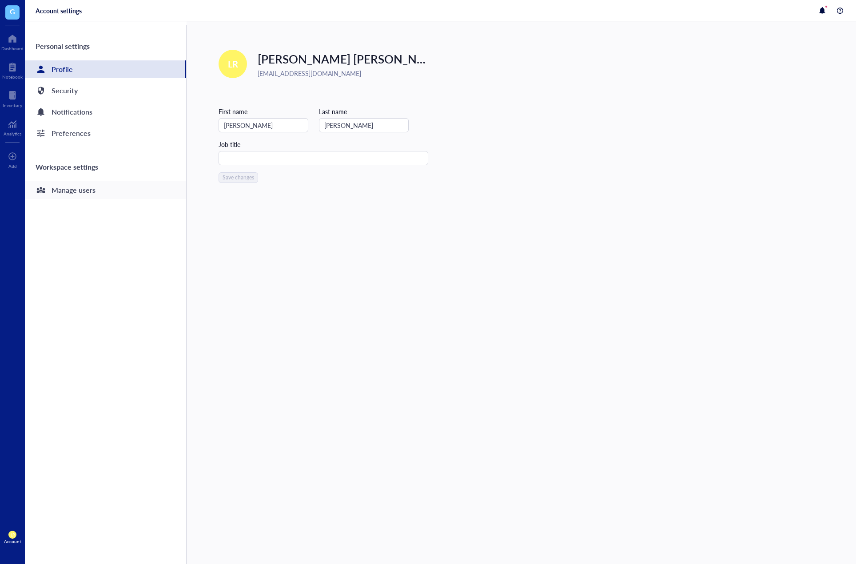
click at [73, 192] on div "Manage users" at bounding box center [74, 190] width 44 height 12
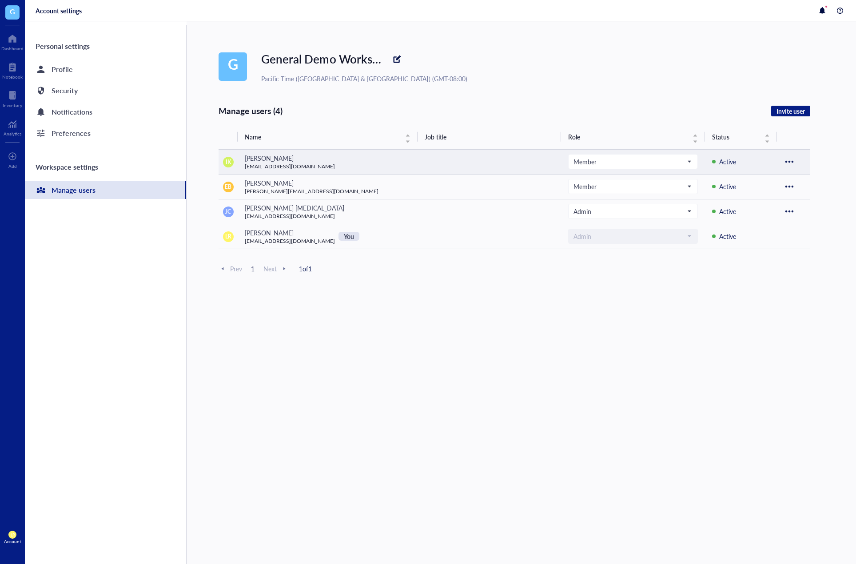
click at [693, 170] on td "Member" at bounding box center [633, 161] width 144 height 25
click at [685, 168] on span at bounding box center [632, 161] width 119 height 13
click at [22, 104] on div "Inventory" at bounding box center [13, 105] width 20 height 5
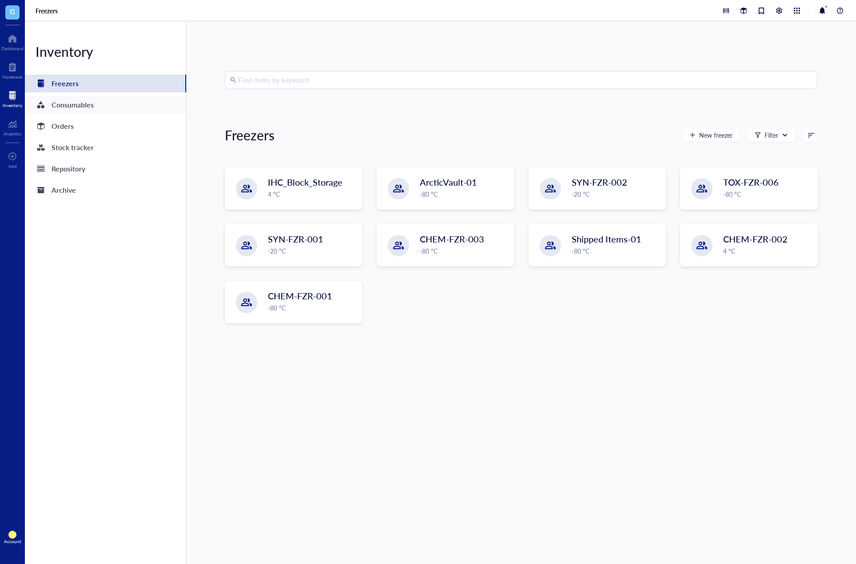
click at [95, 105] on div "Consumables" at bounding box center [105, 105] width 161 height 18
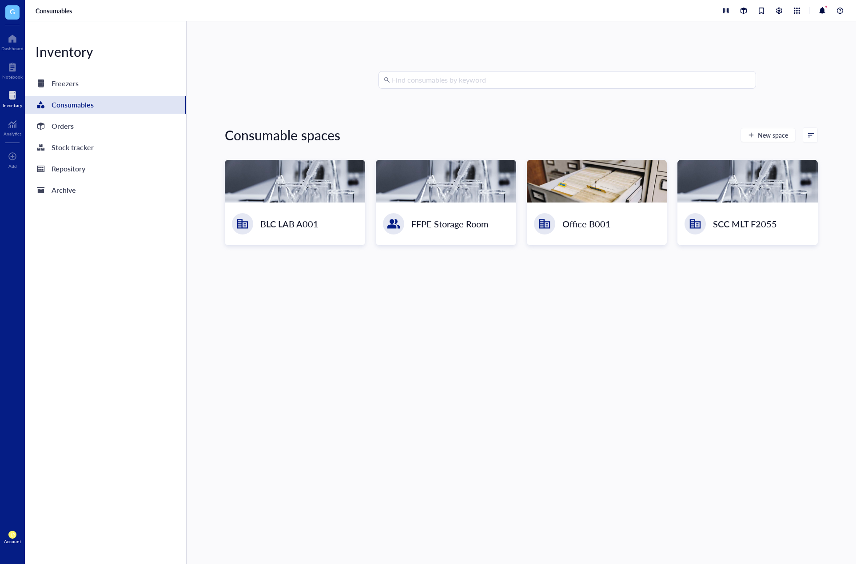
click at [713, 8] on div at bounding box center [782, 10] width 125 height 11
click at [713, 8] on div at bounding box center [779, 11] width 10 height 10
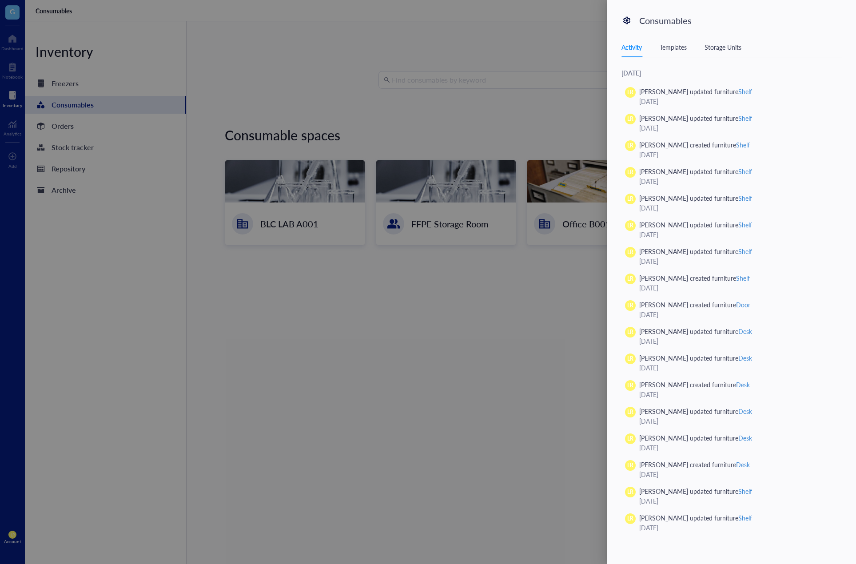
click at [678, 52] on div "Activity Templates Storage Units" at bounding box center [731, 47] width 220 height 20
click at [678, 49] on div "Templates" at bounding box center [673, 47] width 27 height 10
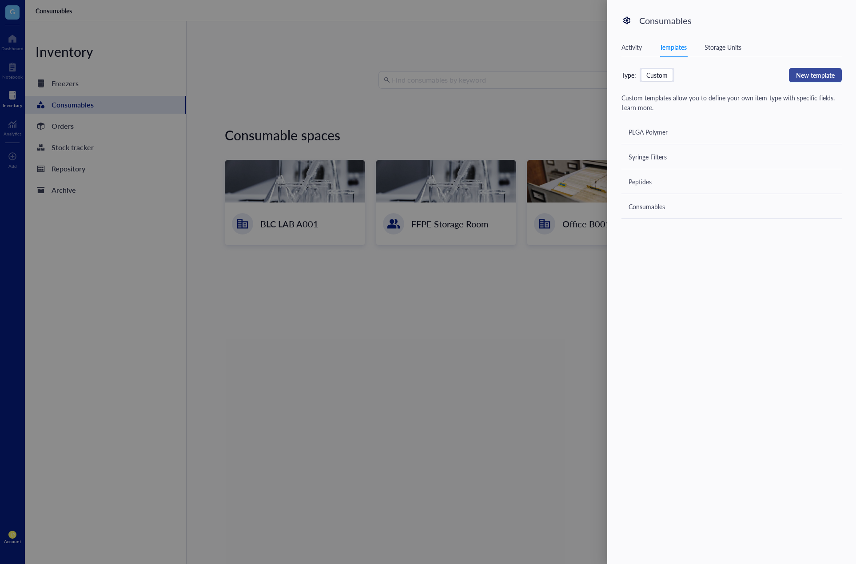
click at [713, 77] on span "New template" at bounding box center [815, 75] width 39 height 10
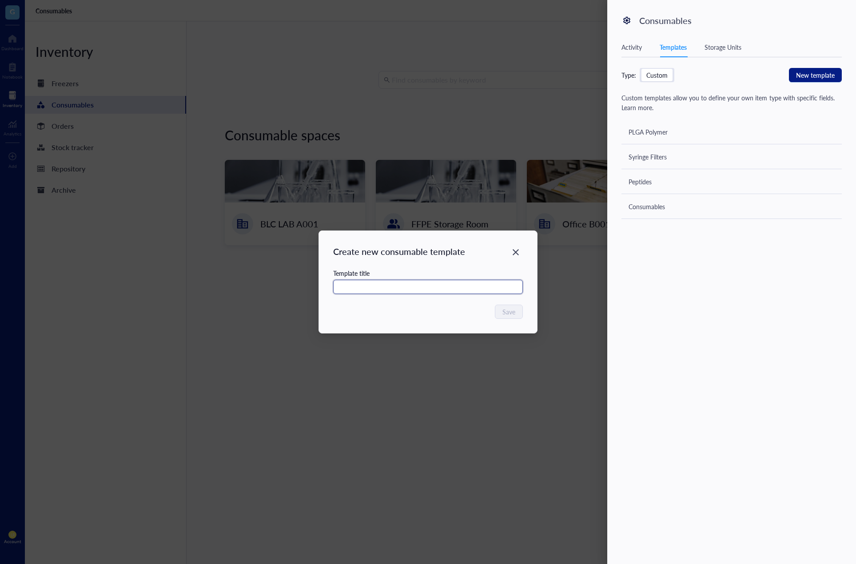
click at [458, 286] on input "text" at bounding box center [428, 287] width 190 height 14
type input "E"
type input "NET"
click at [514, 311] on span "Save" at bounding box center [509, 312] width 13 height 10
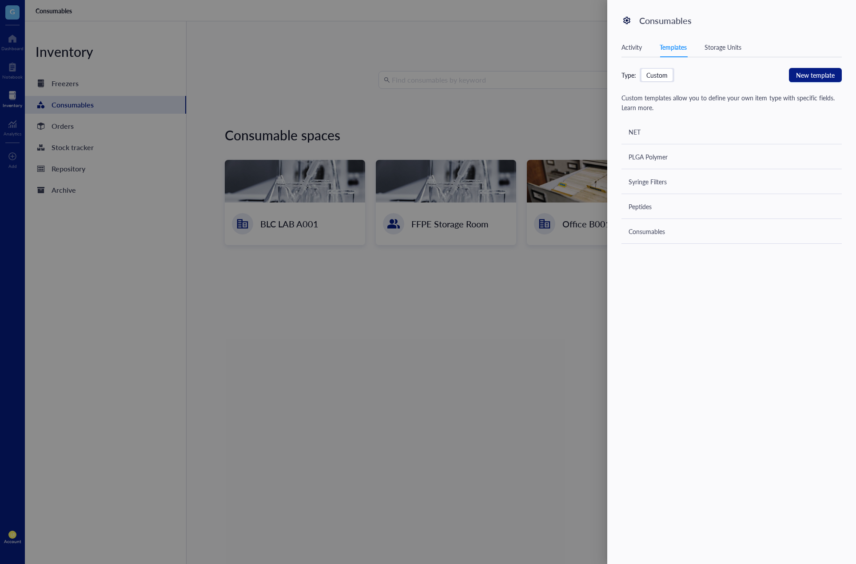
click at [713, 131] on div "NET" at bounding box center [731, 131] width 220 height 25
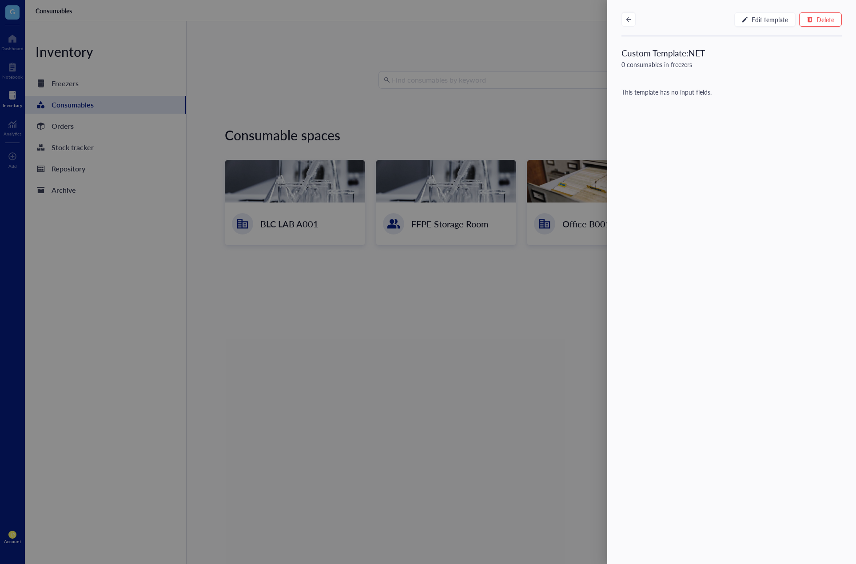
click at [713, 28] on div "Edit template Delete" at bounding box center [731, 18] width 249 height 36
click at [713, 21] on span "Edit template" at bounding box center [770, 19] width 36 height 7
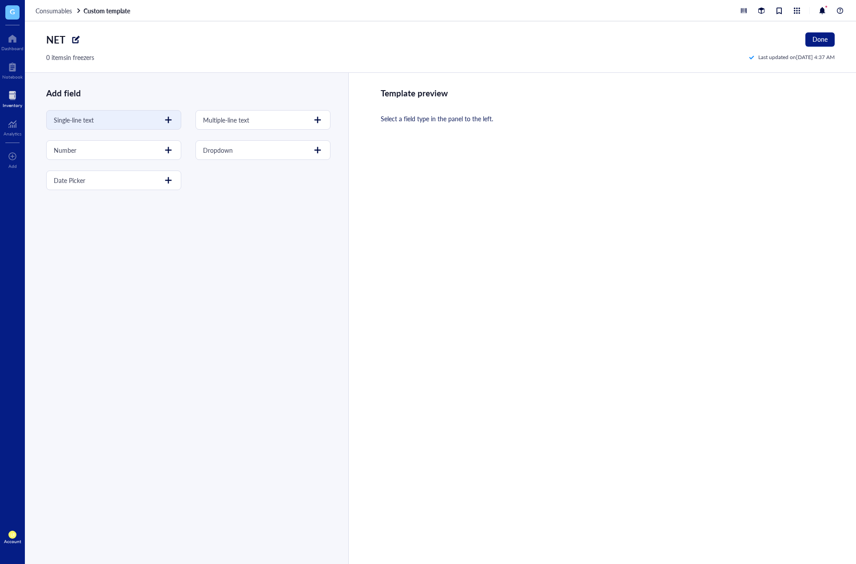
click at [162, 122] on div at bounding box center [168, 120] width 14 height 14
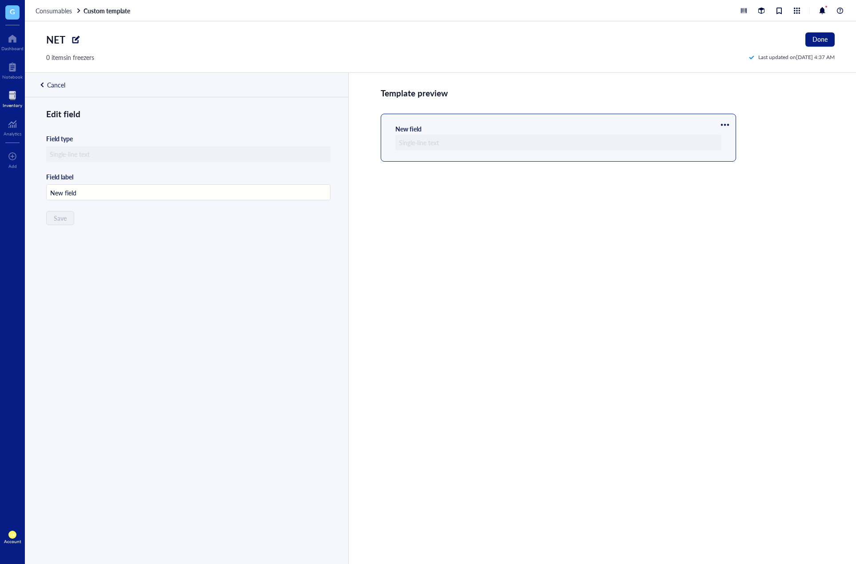
type input "T"
type input "Block ID#"
click at [55, 220] on span "Save" at bounding box center [59, 218] width 13 height 7
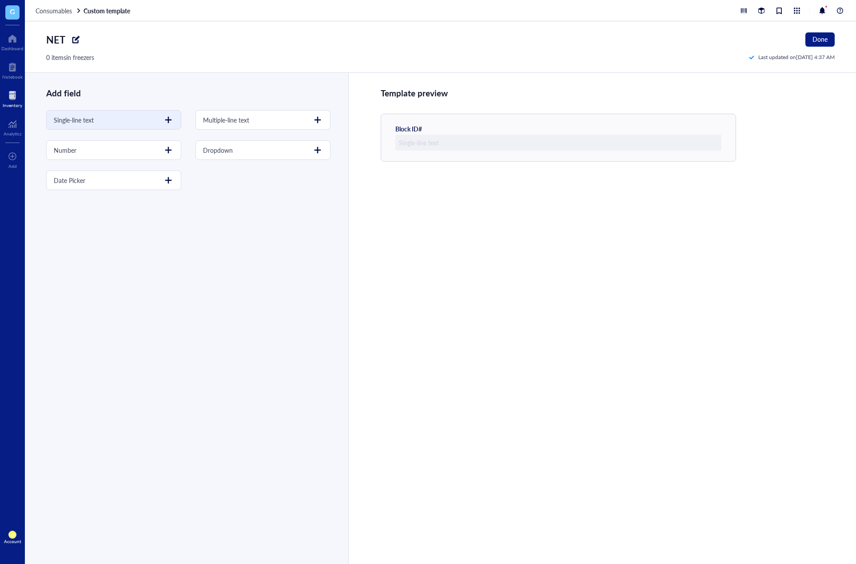
click at [169, 121] on div at bounding box center [168, 120] width 14 height 14
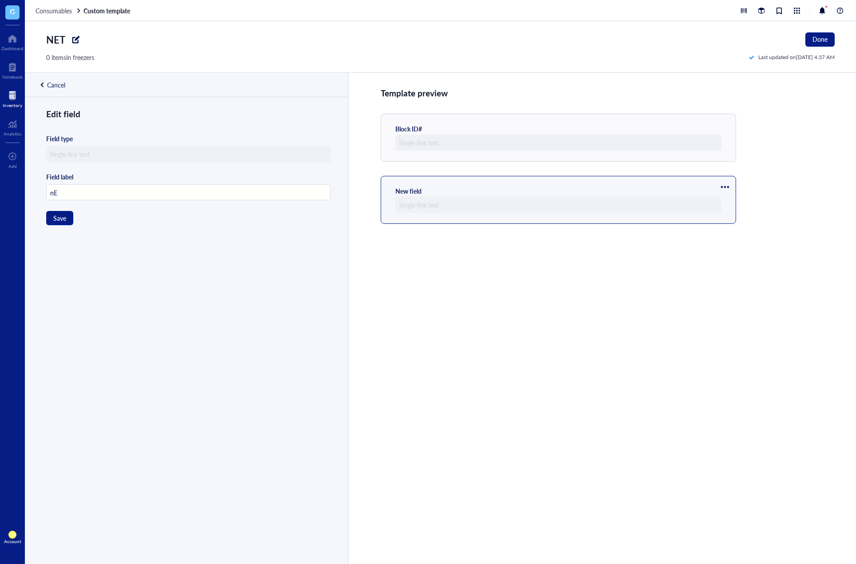
type input "n"
type input "Negative Antibody Scores"
click at [62, 216] on span "Save" at bounding box center [59, 218] width 13 height 7
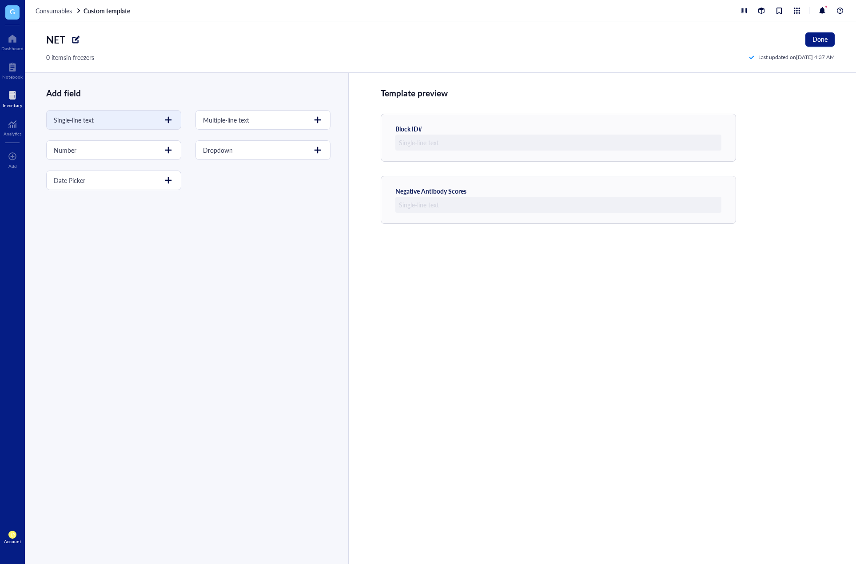
click at [166, 125] on div at bounding box center [168, 120] width 14 height 14
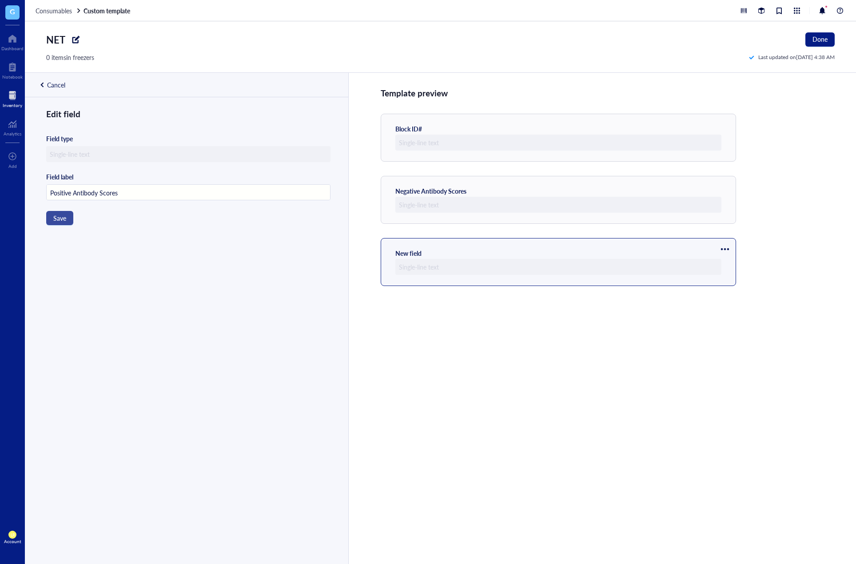
type input "Positive Antibody Scores"
click at [65, 215] on span "Save" at bounding box center [59, 218] width 13 height 7
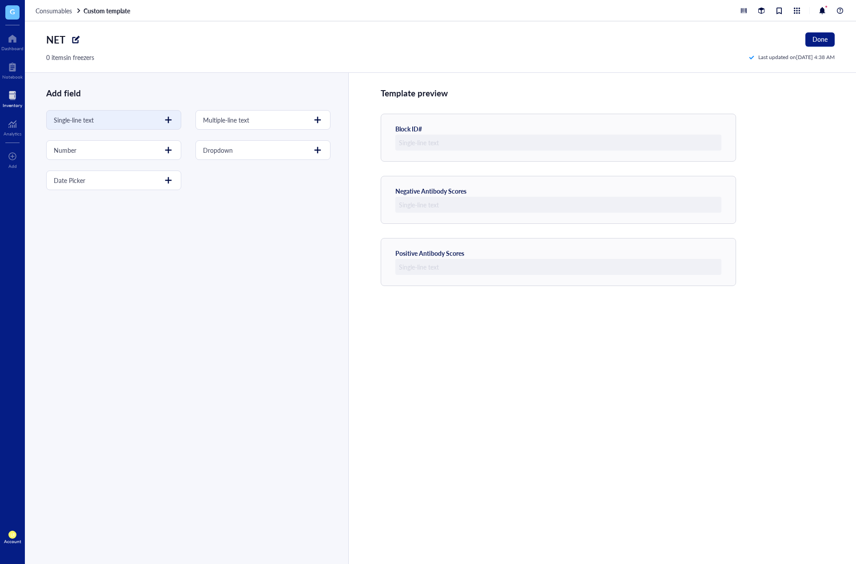
click at [169, 123] on div at bounding box center [168, 120] width 14 height 14
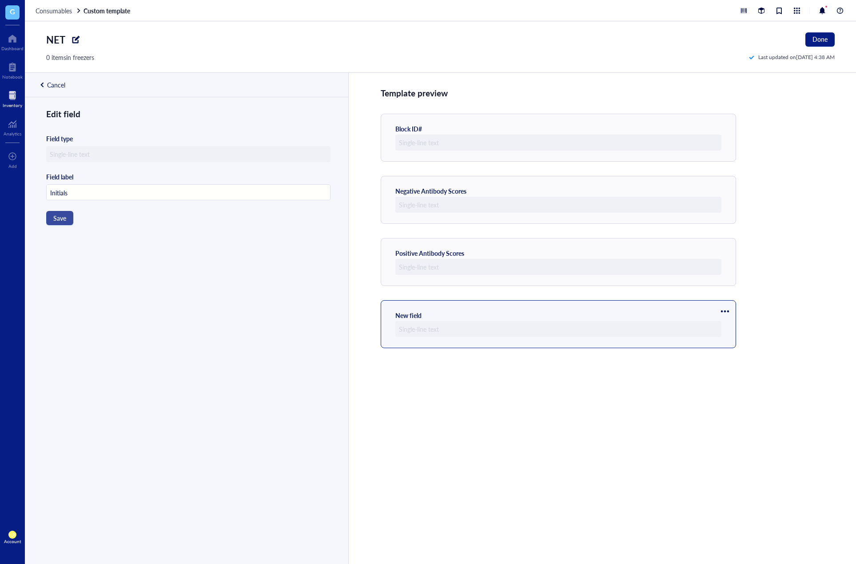
type input "Initials"
click at [52, 223] on button "Save" at bounding box center [59, 218] width 27 height 14
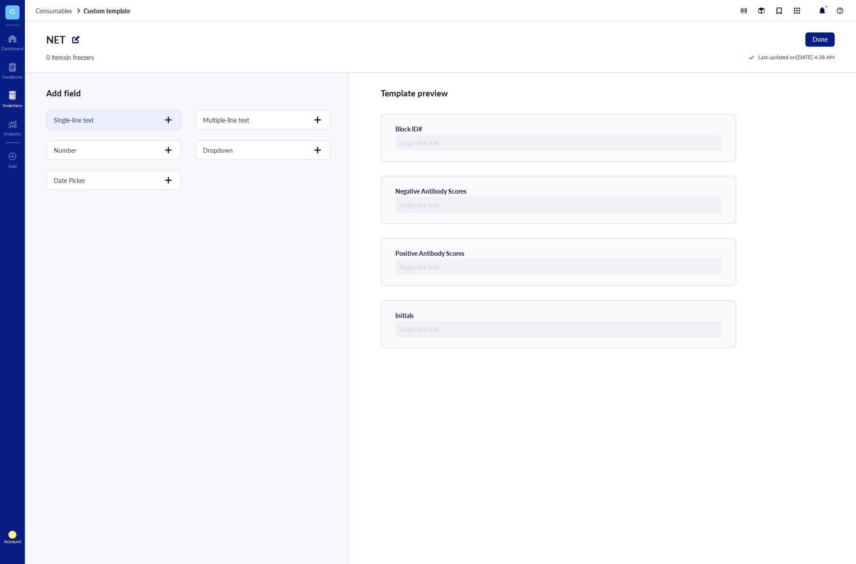
click at [163, 127] on div at bounding box center [168, 120] width 14 height 14
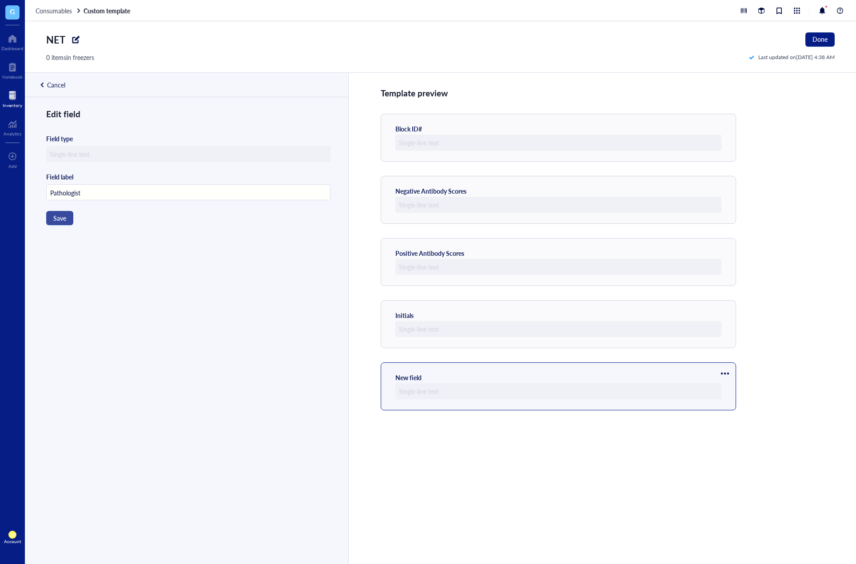
type input "Pathologist"
click at [67, 220] on button "Save" at bounding box center [59, 218] width 27 height 14
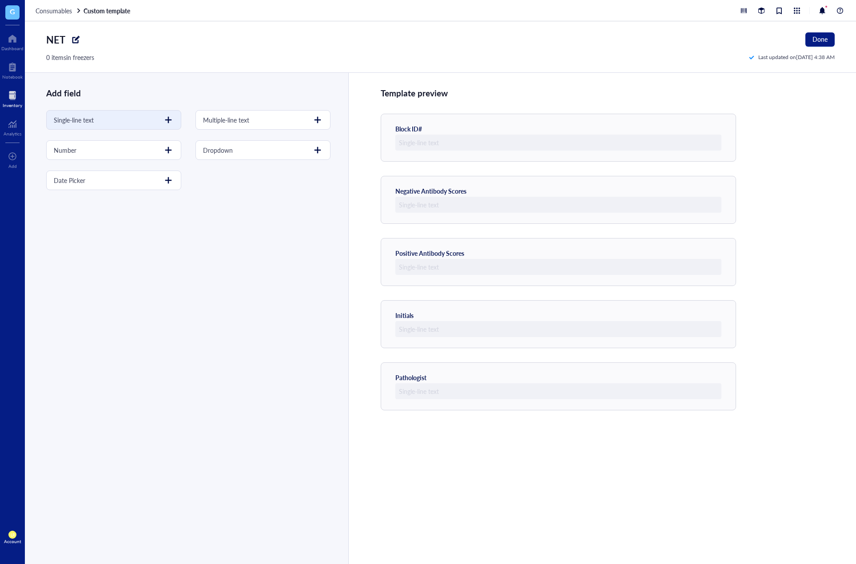
click at [166, 119] on div at bounding box center [168, 120] width 14 height 14
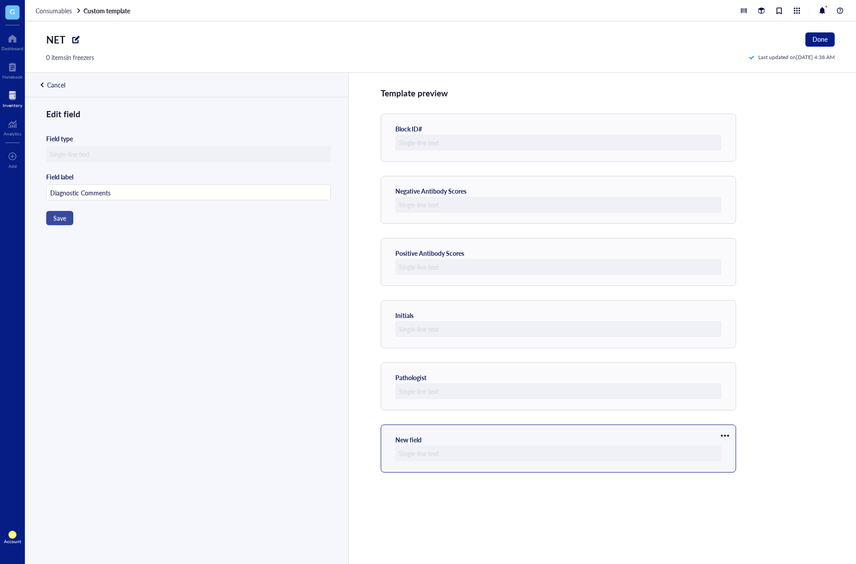
type input "Diagnostic Comments"
click at [66, 219] on button "Save" at bounding box center [59, 218] width 27 height 14
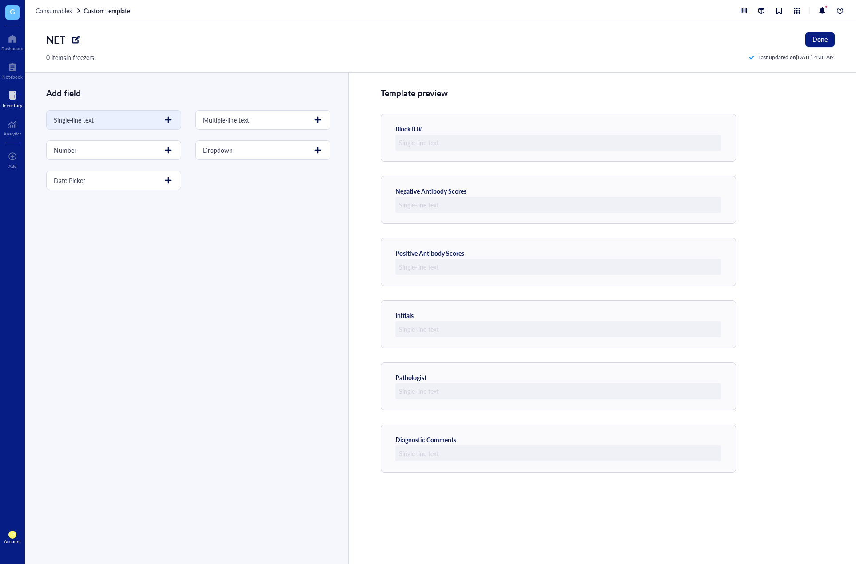
click at [157, 125] on div "Single-line text" at bounding box center [113, 120] width 135 height 20
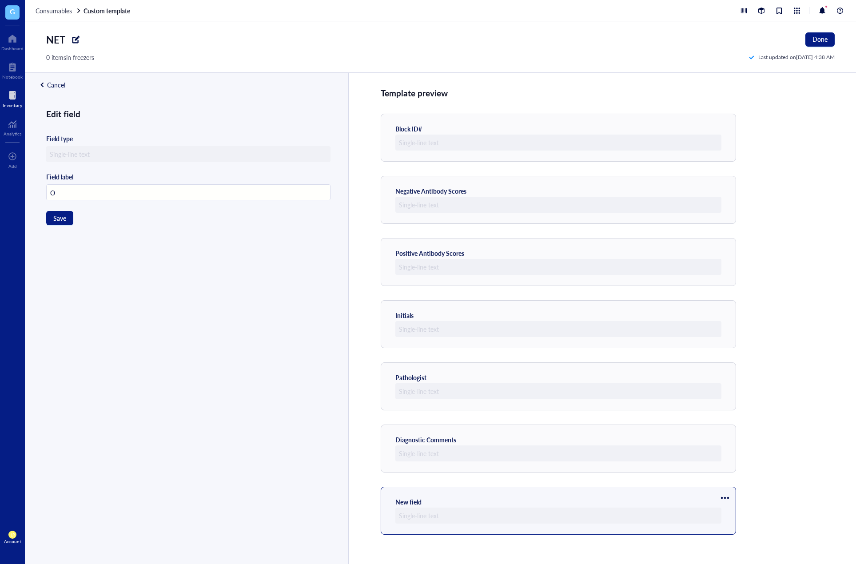
type input "O"
type input "p"
type input "Previous Block ID"
click at [63, 218] on span "Save" at bounding box center [59, 218] width 13 height 7
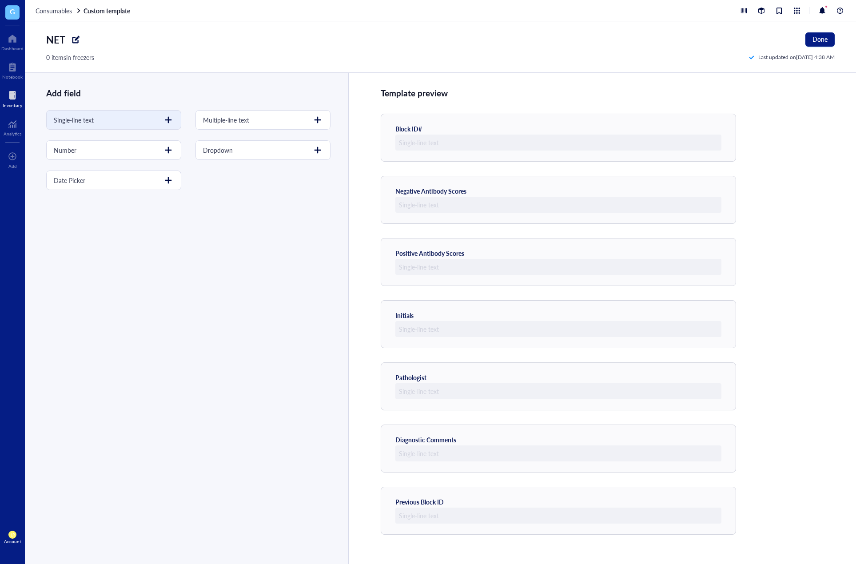
click at [171, 119] on div at bounding box center [168, 120] width 14 height 14
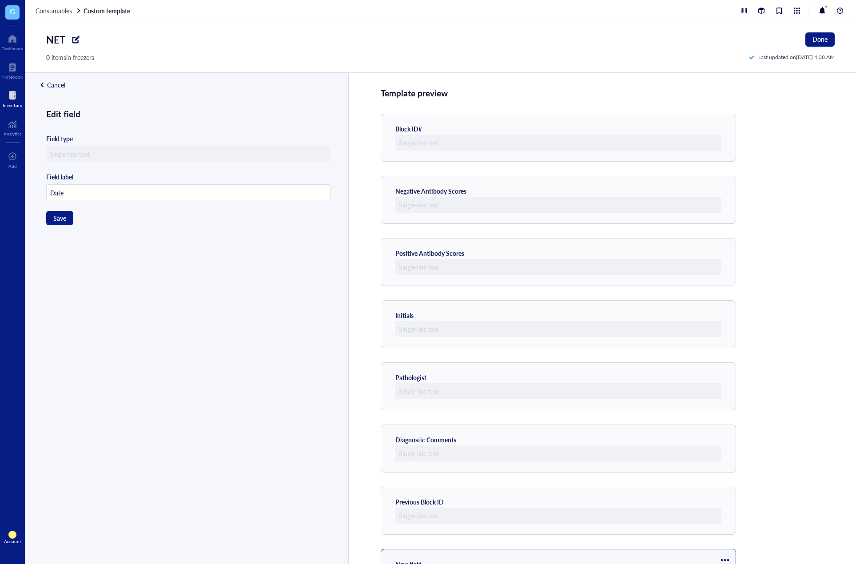
type input "Date"
click at [56, 90] on div "Cancel" at bounding box center [45, 85] width 40 height 24
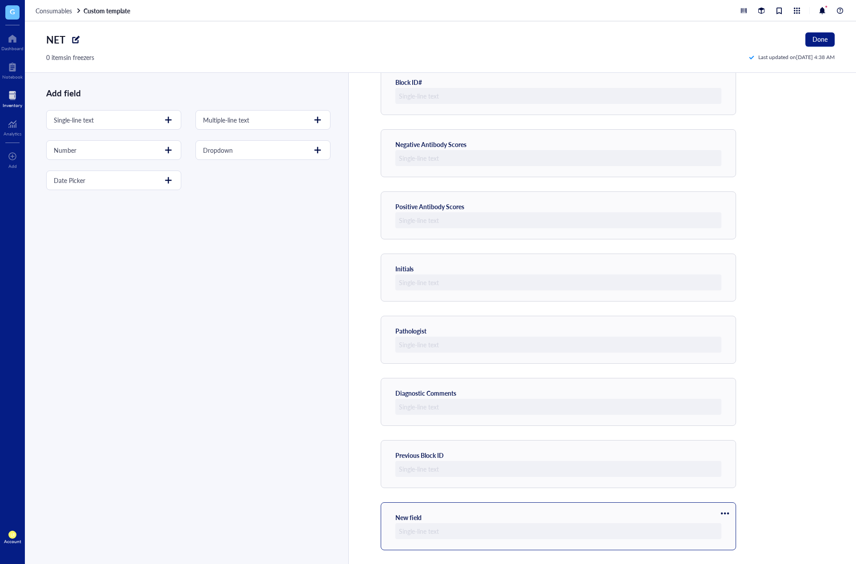
scroll to position [47, 0]
click at [713, 517] on div at bounding box center [725, 513] width 14 height 14
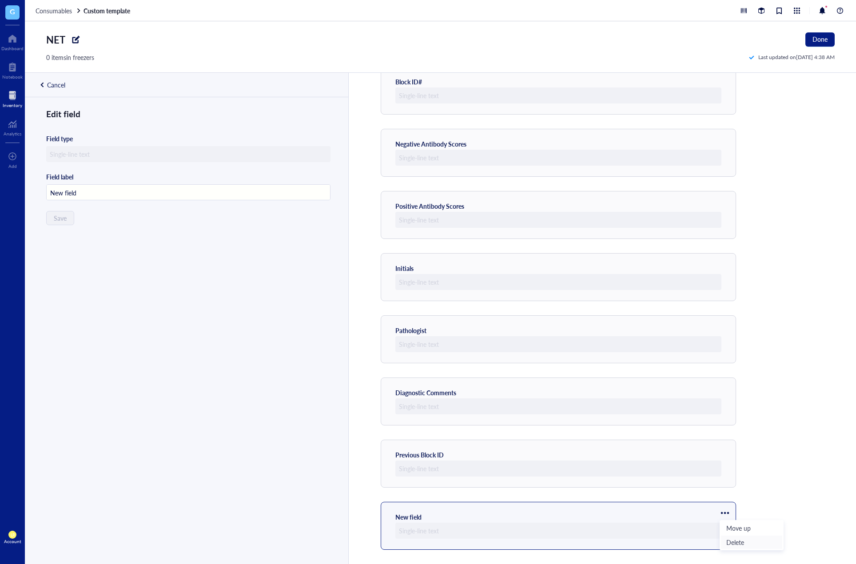
click at [713, 545] on span "Delete" at bounding box center [751, 542] width 51 height 10
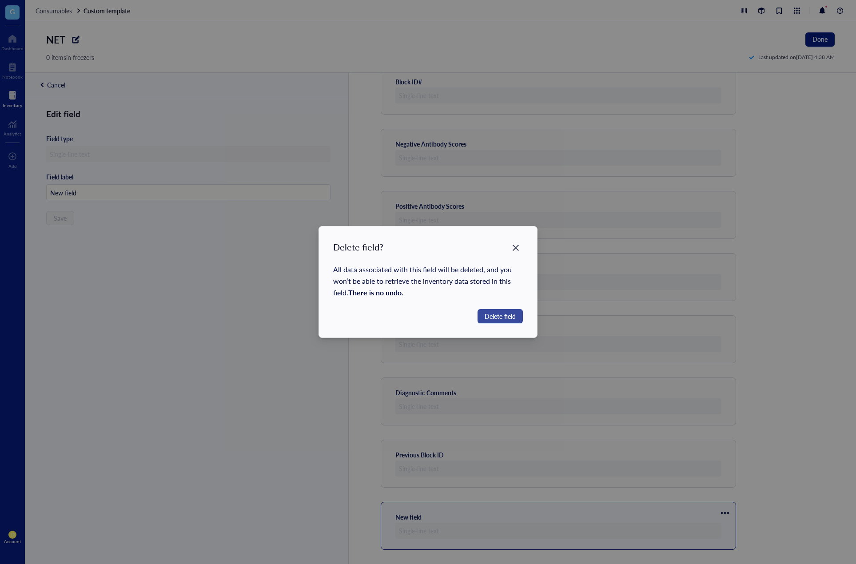
click at [503, 318] on span "Delete field" at bounding box center [500, 316] width 31 height 10
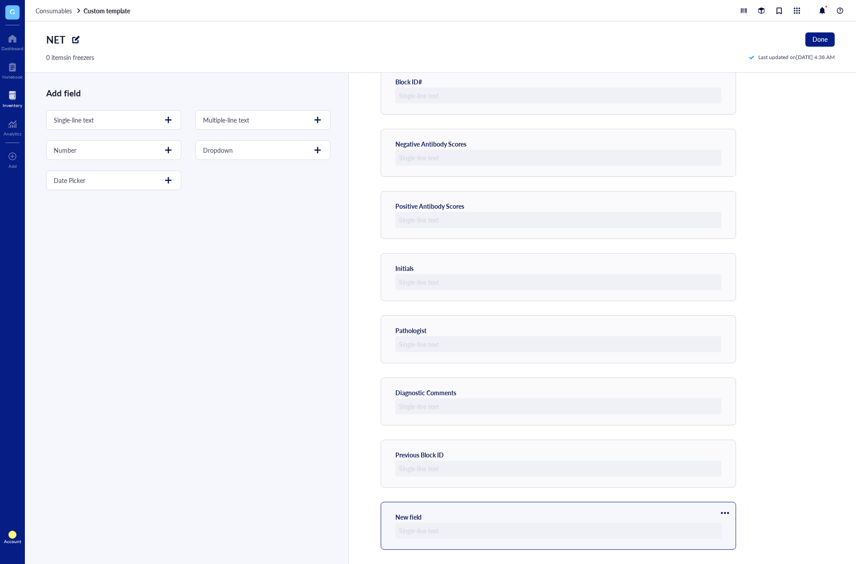
scroll to position [0, 0]
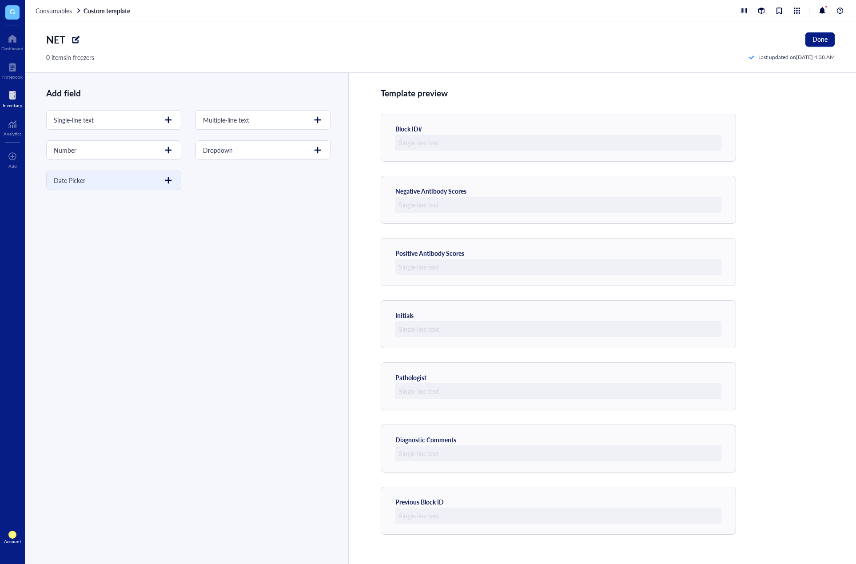
click at [150, 180] on div "Date Picker" at bounding box center [113, 181] width 135 height 20
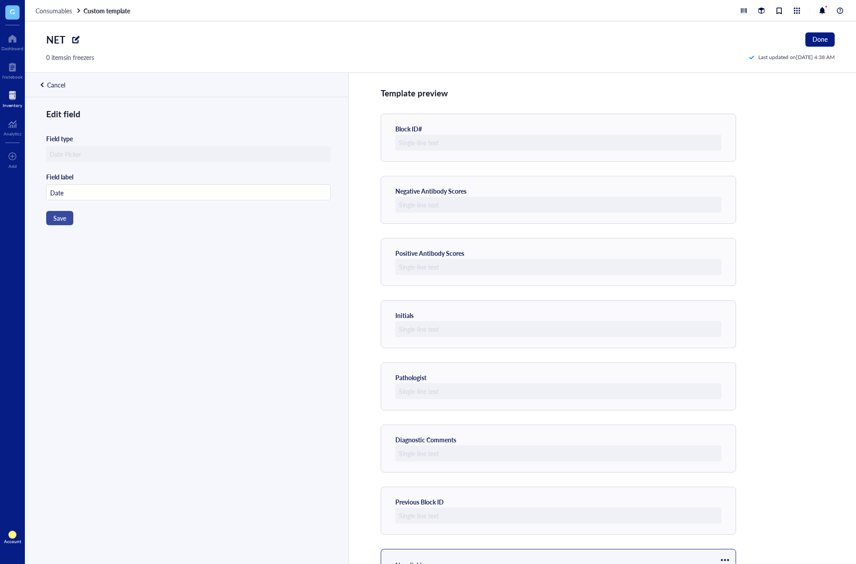
type input "Date"
click at [67, 216] on button "Save" at bounding box center [59, 218] width 27 height 14
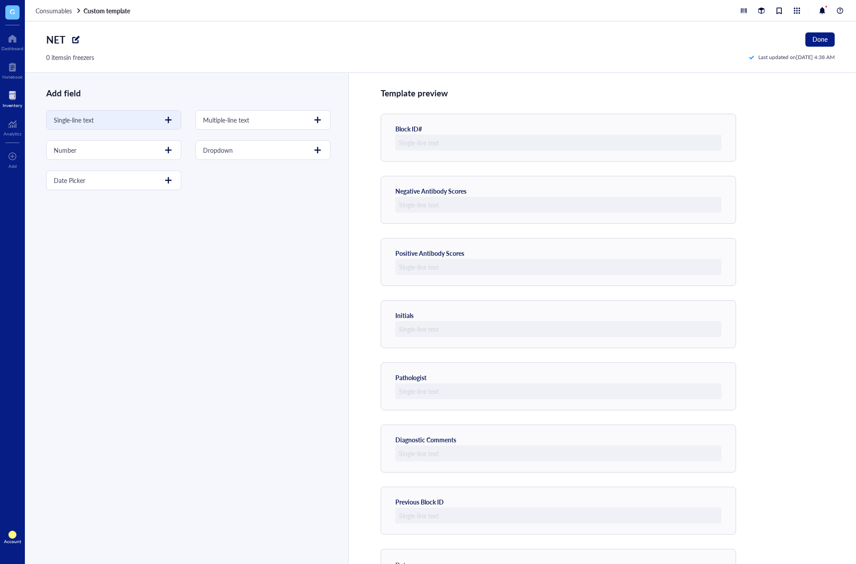
click at [163, 122] on div at bounding box center [168, 120] width 14 height 14
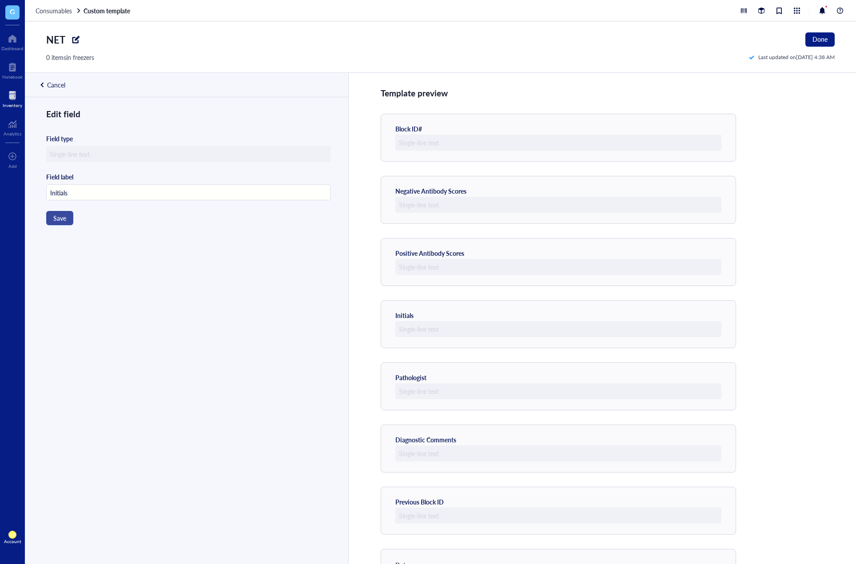
type input "Initials"
click at [64, 215] on span "Save" at bounding box center [59, 218] width 13 height 7
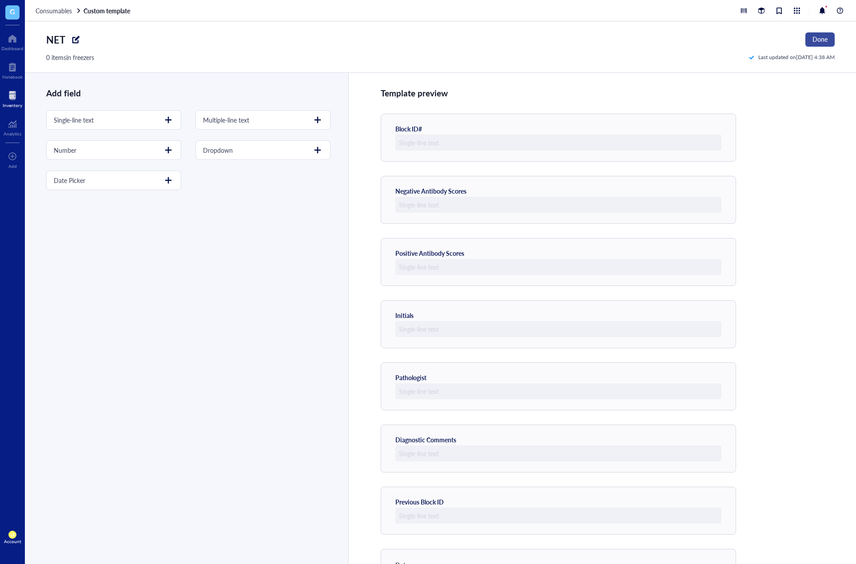
click at [713, 41] on span "Done" at bounding box center [819, 39] width 15 height 7
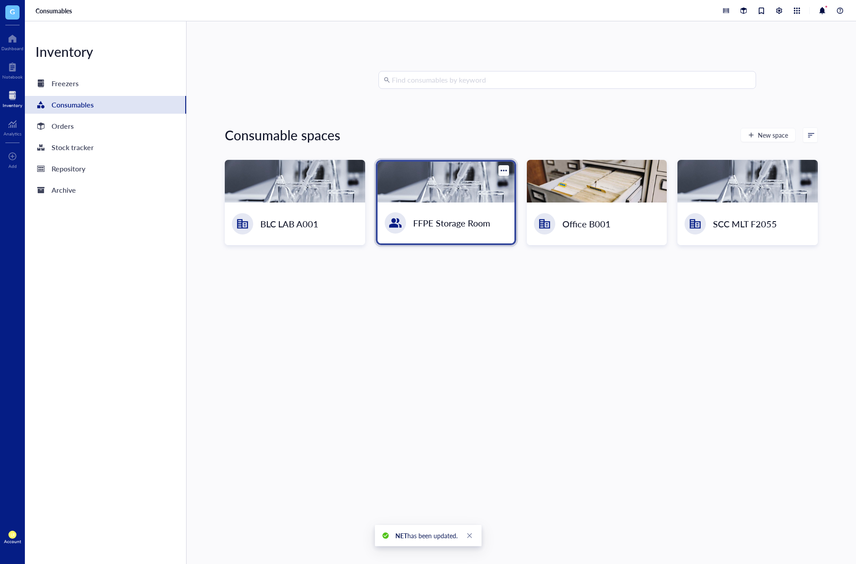
click at [477, 222] on div "FFPE Storage Room" at bounding box center [451, 223] width 77 height 12
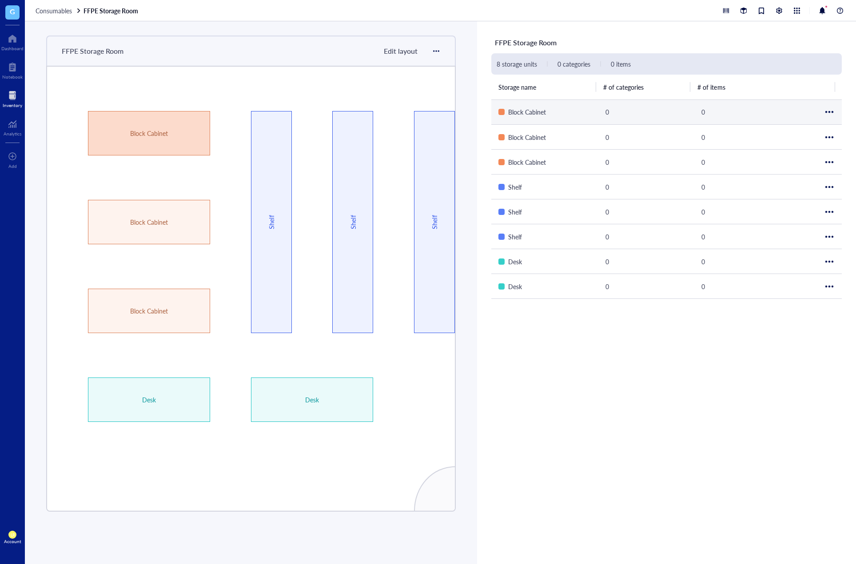
click at [178, 128] on div "Block Cabinet" at bounding box center [149, 133] width 122 height 44
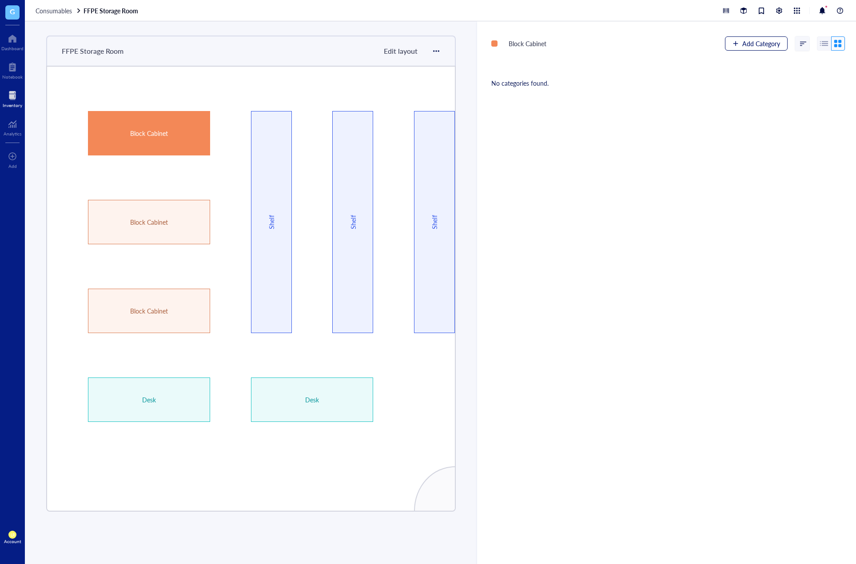
click at [713, 44] on span "Add Category" at bounding box center [761, 43] width 38 height 7
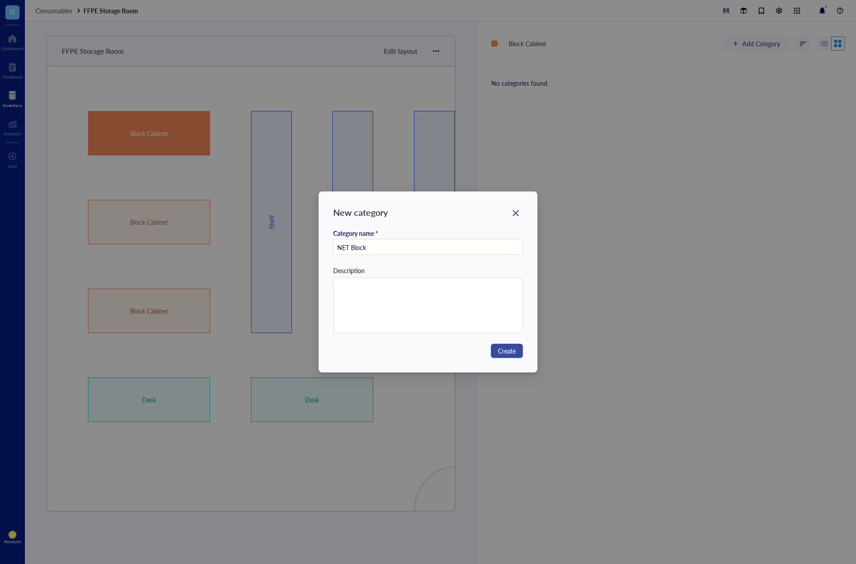
type input "NET Block"
click at [509, 351] on span "Create" at bounding box center [507, 351] width 18 height 10
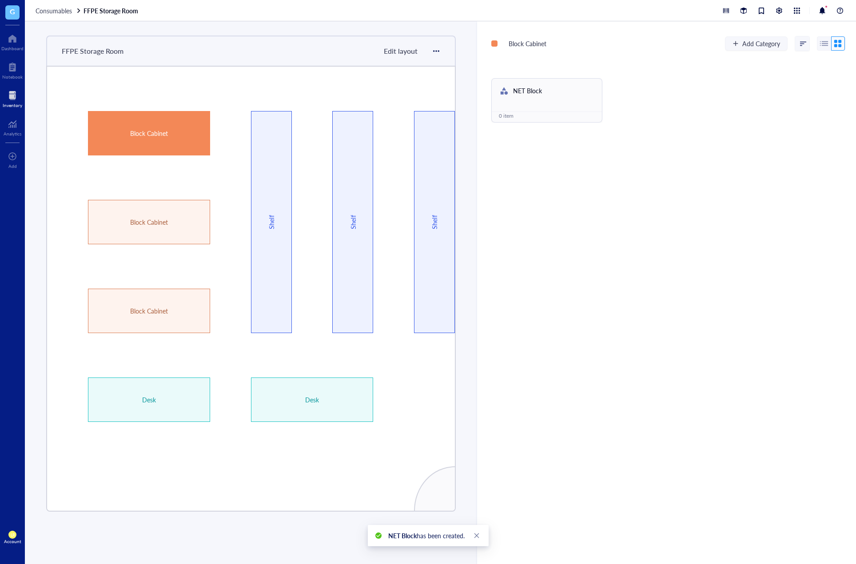
click at [16, 97] on div at bounding box center [13, 95] width 20 height 14
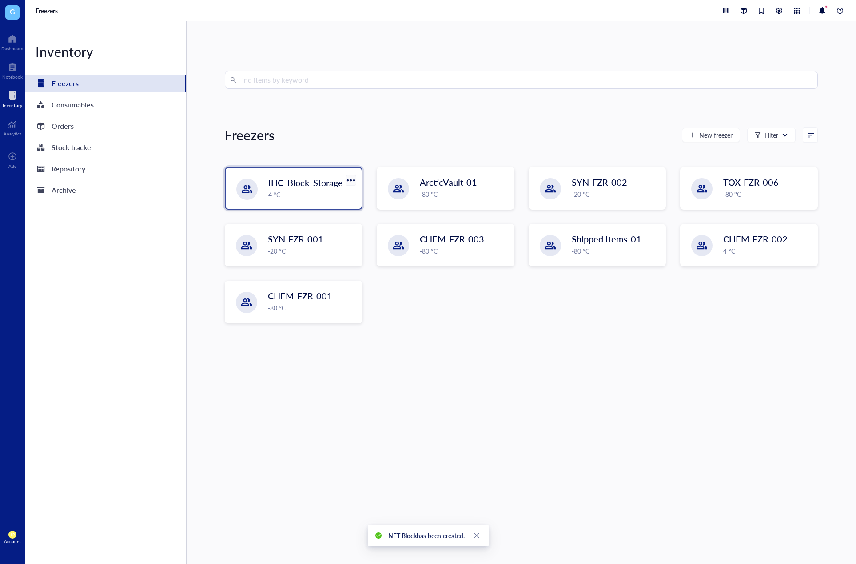
click at [350, 186] on div at bounding box center [350, 180] width 13 height 13
click at [316, 195] on div "4 °C" at bounding box center [312, 195] width 88 height 10
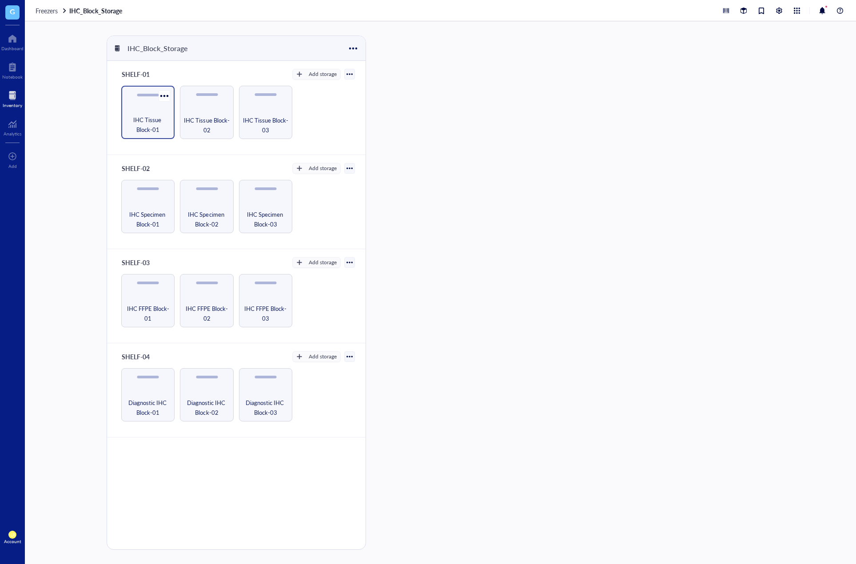
click at [161, 127] on span "IHC Tissue Block-01" at bounding box center [148, 125] width 44 height 20
click at [15, 97] on div at bounding box center [13, 95] width 20 height 14
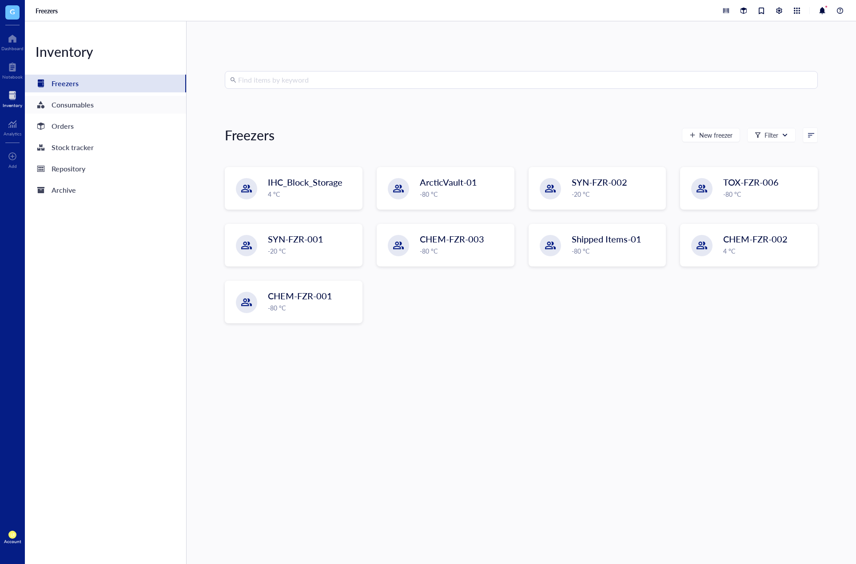
click at [111, 112] on div "Consumables" at bounding box center [105, 105] width 161 height 18
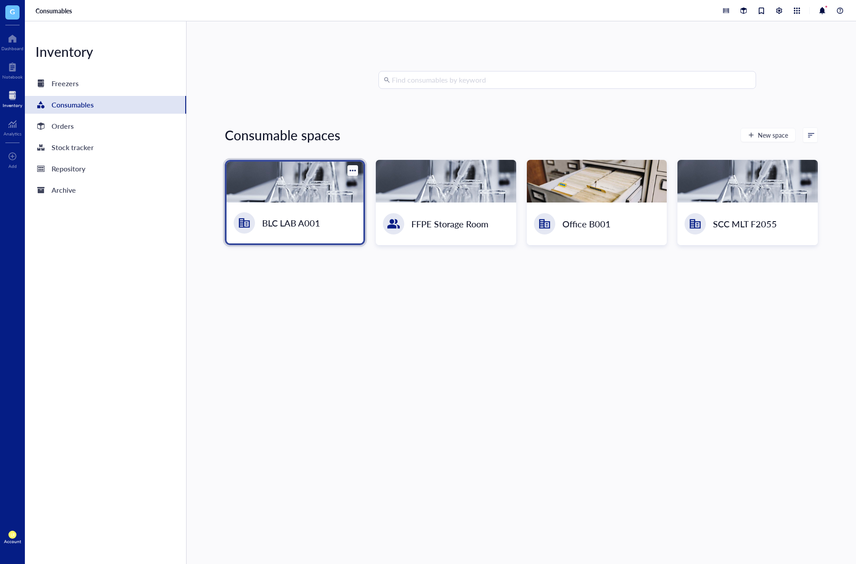
click at [302, 197] on div at bounding box center [295, 182] width 137 height 41
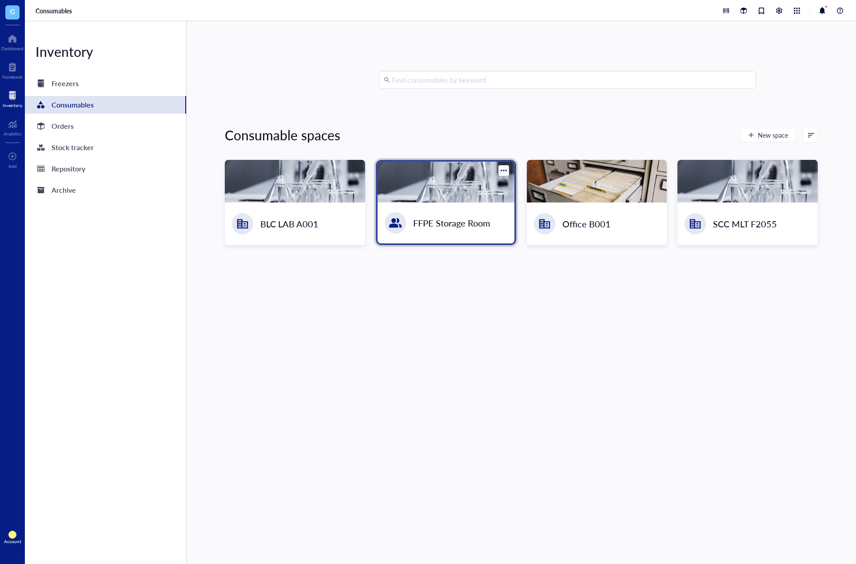
click at [450, 204] on div "FFPE Storage Room" at bounding box center [446, 223] width 137 height 41
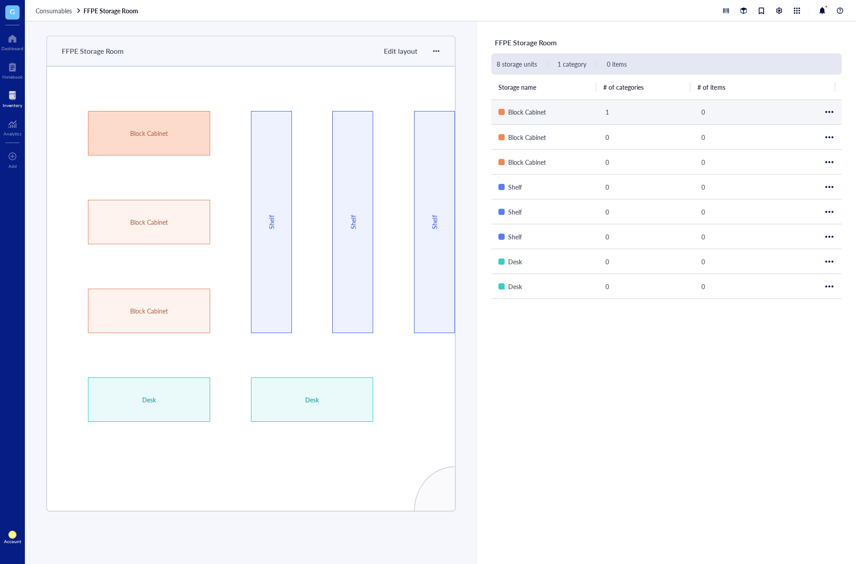
click at [163, 130] on div "Block Cabinet" at bounding box center [148, 133] width 73 height 10
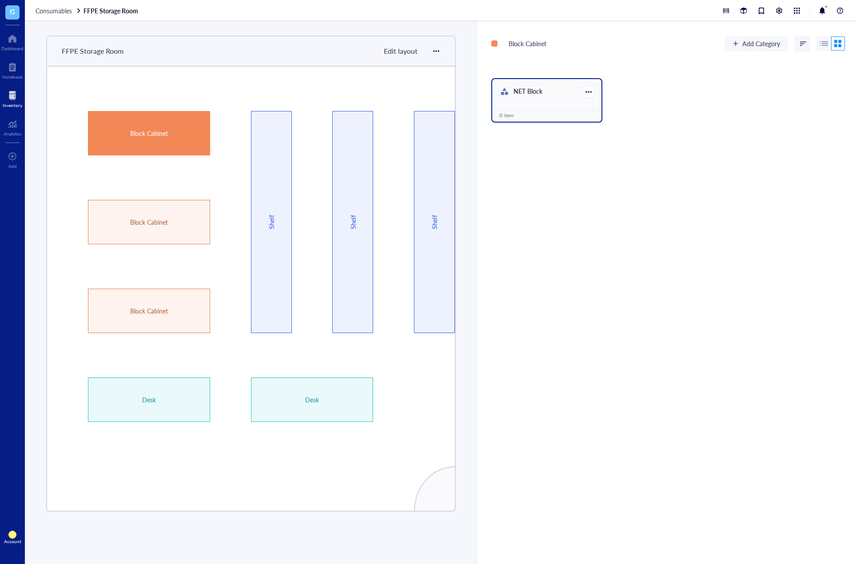
click at [586, 92] on div at bounding box center [588, 92] width 6 height 6
click at [598, 104] on span "Settings" at bounding box center [614, 107] width 51 height 10
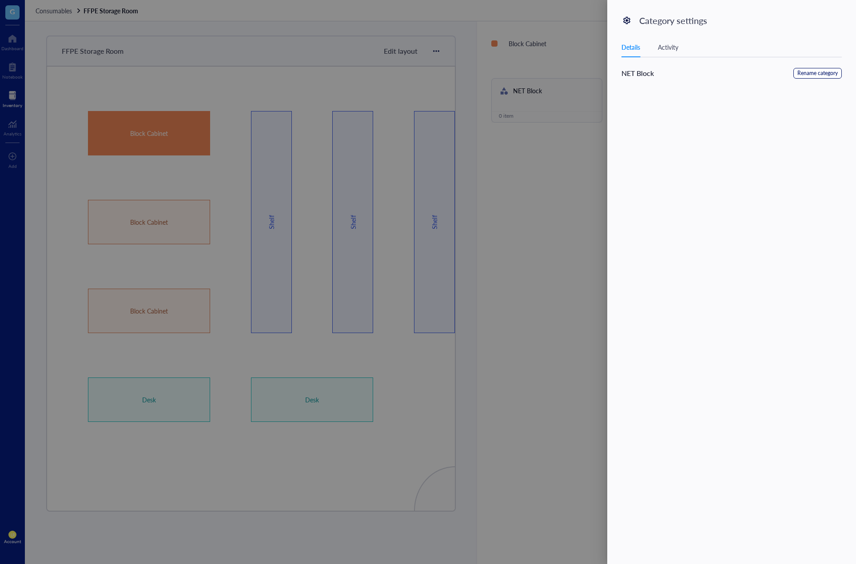
click at [713, 77] on span "Rename category" at bounding box center [817, 73] width 40 height 8
drag, startPoint x: 681, startPoint y: 115, endPoint x: 529, endPoint y: 111, distance: 152.4
click at [528, 115] on div "Category settings Details Activity Edit category Cancel Save Category name* NET…" at bounding box center [428, 282] width 856 height 564
type input "IHC Tissue Block"
click at [713, 76] on button "Save" at bounding box center [828, 75] width 27 height 14
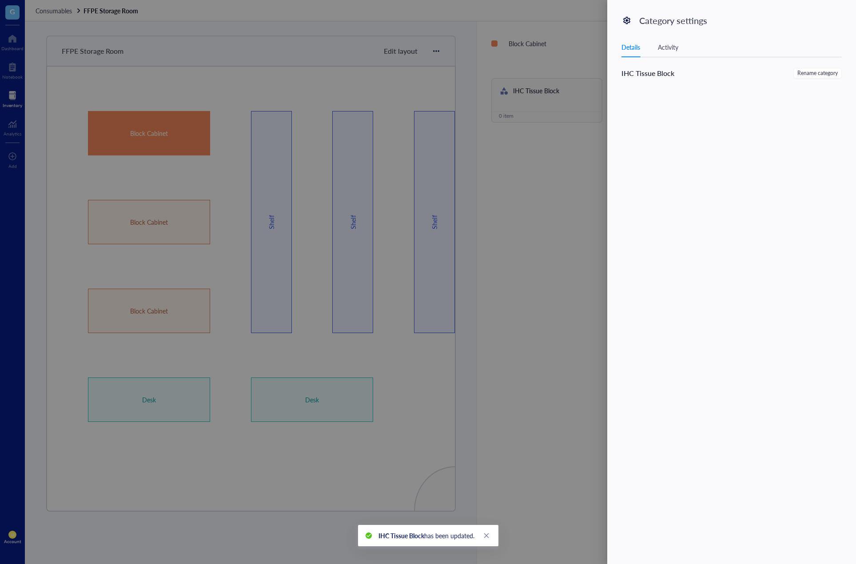
click at [581, 201] on div at bounding box center [428, 282] width 856 height 564
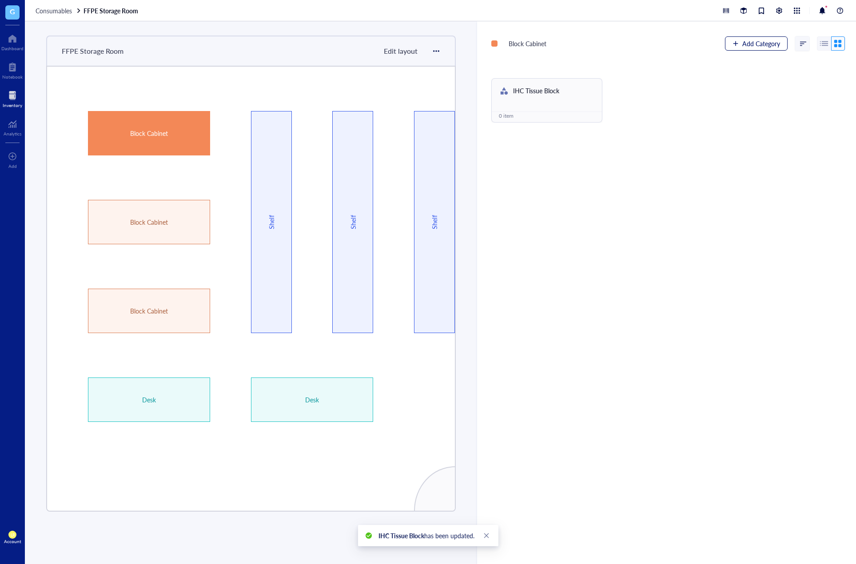
click at [713, 37] on button "Add Category" at bounding box center [756, 43] width 63 height 14
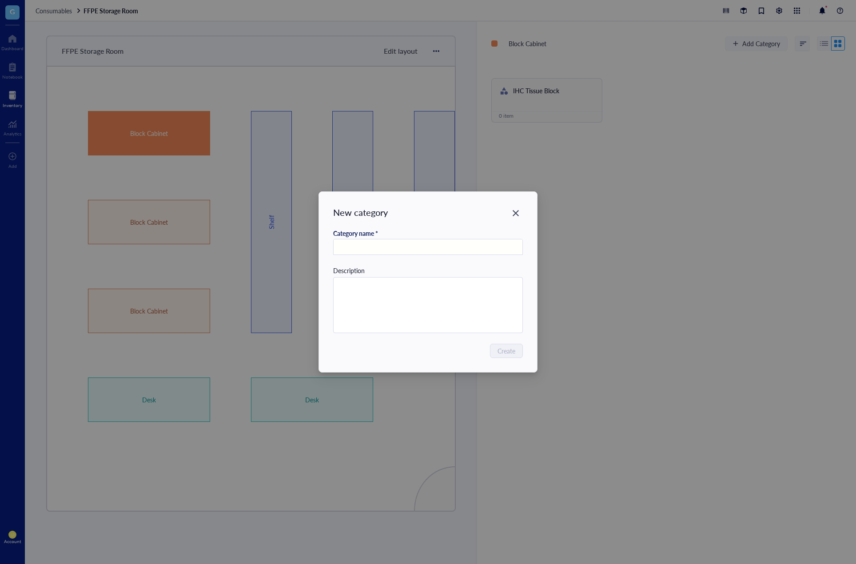
paste input "IHC Specimen Block"
type input "IHC Specimen Block"
click at [508, 350] on span "Create" at bounding box center [507, 351] width 18 height 10
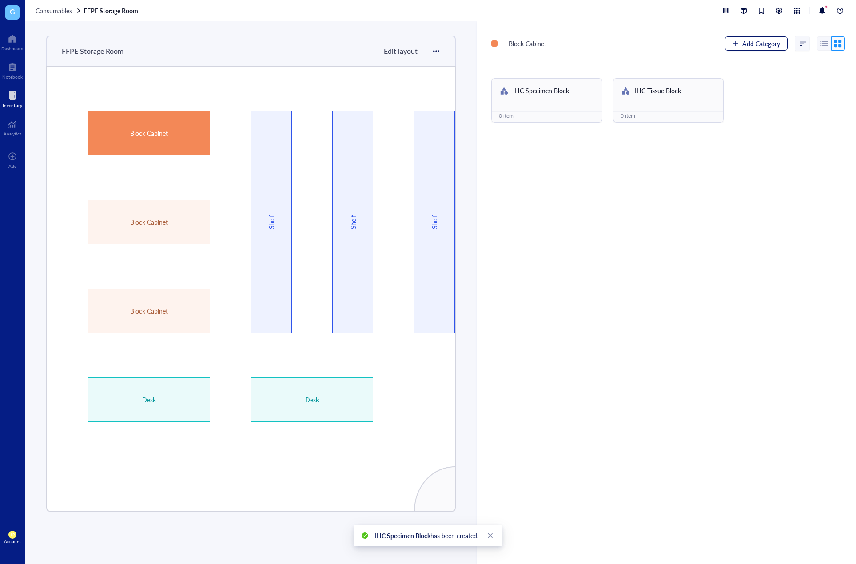
click at [713, 41] on span "Add Category" at bounding box center [761, 43] width 38 height 7
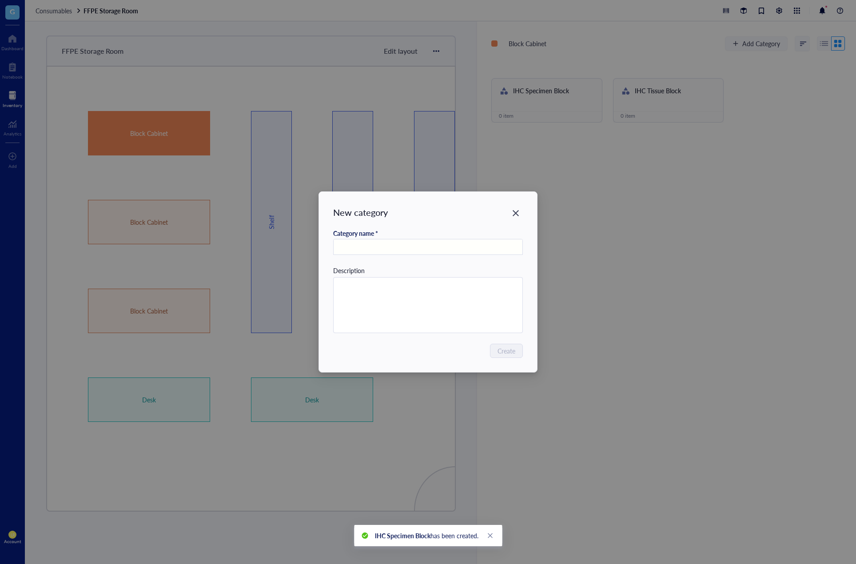
paste input "IHC FFPE Block"
type input "IHC FFPE Block"
click at [509, 358] on div "New category Category name * IHC FFPE Block Description Create" at bounding box center [428, 282] width 218 height 180
click at [511, 354] on span "Create" at bounding box center [507, 351] width 18 height 10
click at [515, 351] on span "Create" at bounding box center [507, 351] width 18 height 10
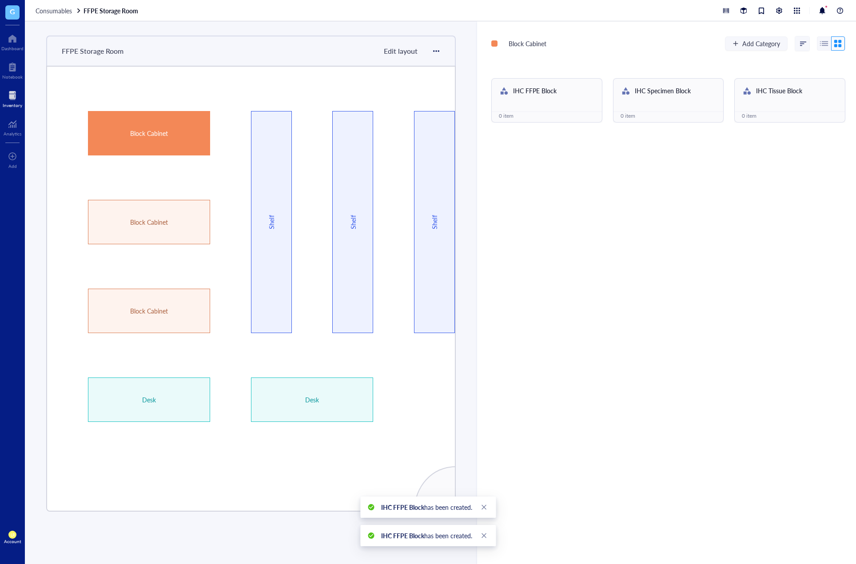
click at [663, 216] on div "Block Cabinet Add Category IHC FFPE Block 0 item IHC Specimen Block 0 item IHC …" at bounding box center [666, 292] width 379 height 543
click at [557, 106] on div "IHC FFPE Block 0 item" at bounding box center [546, 100] width 111 height 44
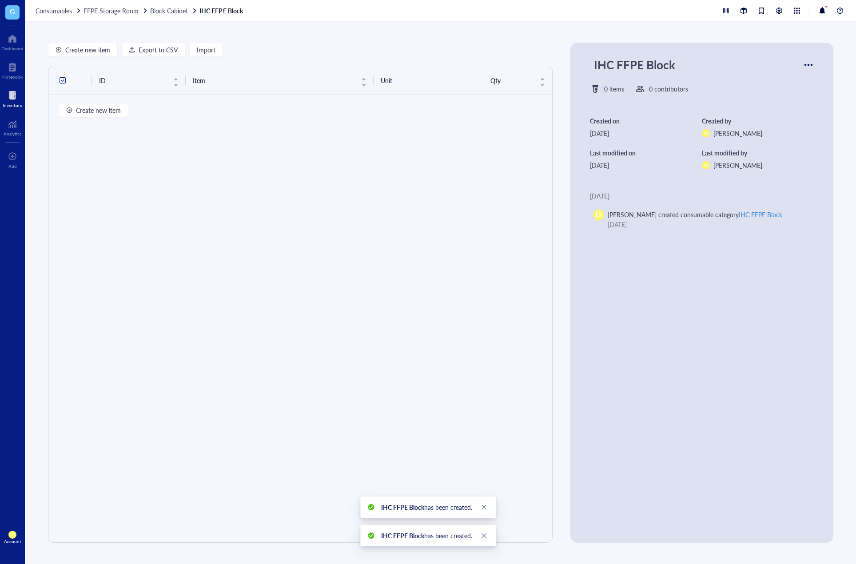
drag, startPoint x: 284, startPoint y: 36, endPoint x: 300, endPoint y: 34, distance: 15.7
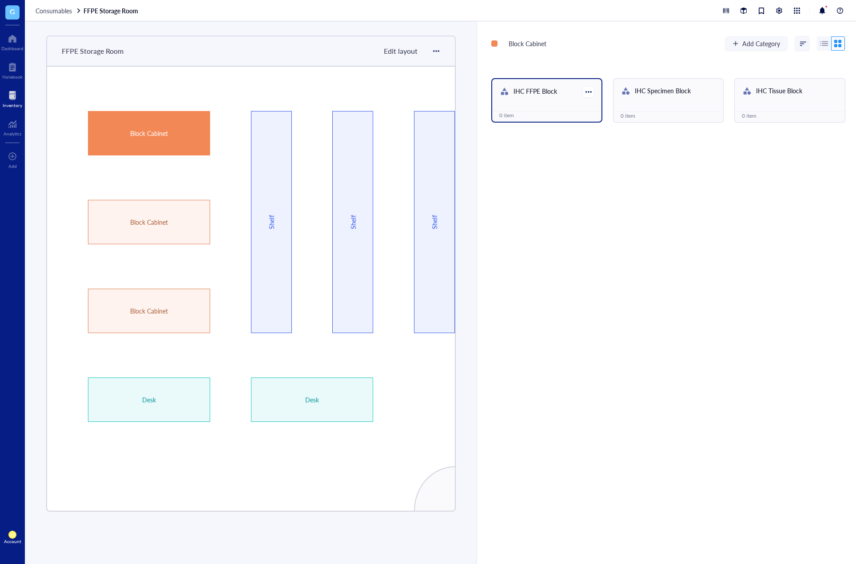
click at [561, 99] on div "IHC FFPE Block" at bounding box center [546, 92] width 109 height 26
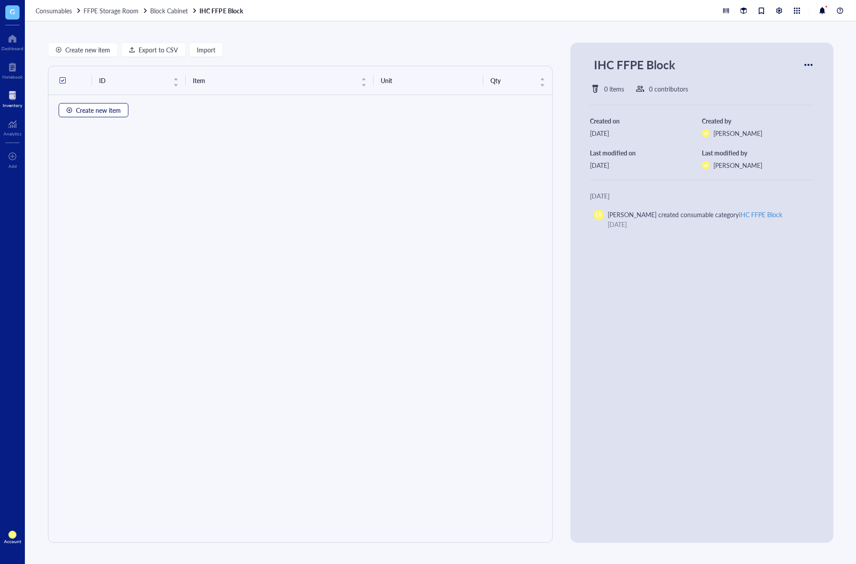
click at [98, 109] on span "Create new item" at bounding box center [98, 110] width 45 height 7
type textarea "Keep everyone on the same page..."
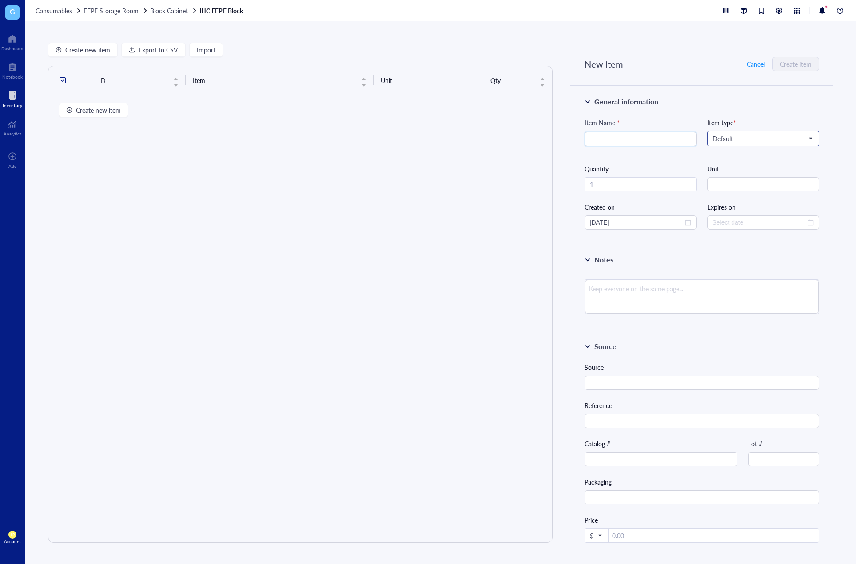
click at [713, 141] on span "Default" at bounding box center [761, 139] width 99 height 8
click at [713, 223] on div "NET" at bounding box center [762, 226] width 99 height 10
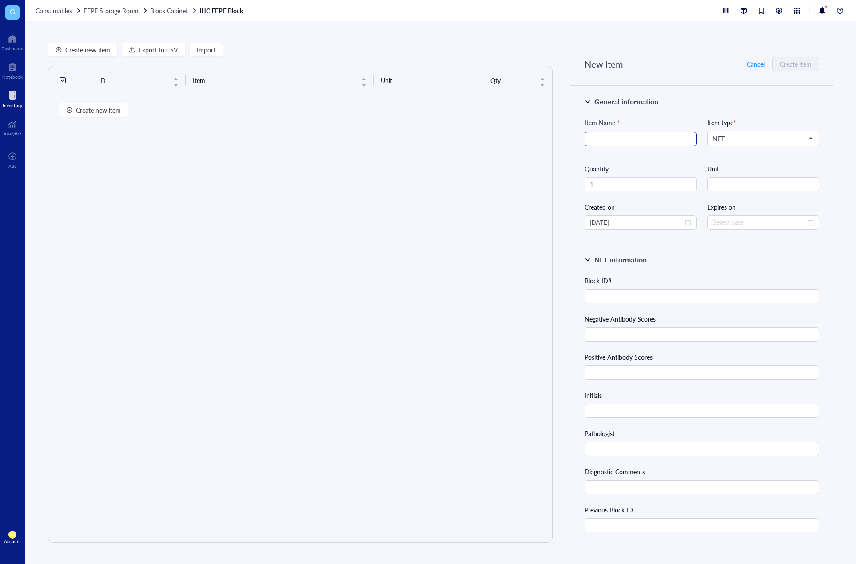
click at [660, 140] on input "search" at bounding box center [640, 138] width 101 height 13
type input "NET-29B"
click at [626, 334] on input "text" at bounding box center [702, 334] width 235 height 14
paste input "UVNegative: 0, CD20(L26), CK 7(OV-TL 12/30): 0/0"
type input "UVNegative: 0, CD20(L26), CK 7(OV-TL 12/30): 0/0"
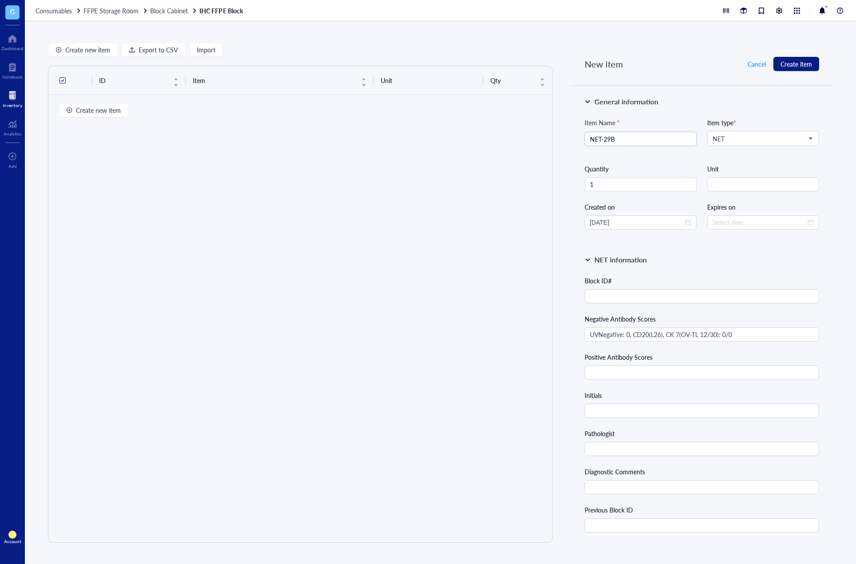
drag, startPoint x: 639, startPoint y: 143, endPoint x: 563, endPoint y: 139, distance: 75.6
click at [563, 139] on div "Create new item Export to CSV Import ID Item Unit Qty Create new item New item …" at bounding box center [440, 292] width 831 height 543
click at [652, 295] on input "text" at bounding box center [702, 296] width 235 height 14
paste input "NET-29B"
type input "NET-29B"
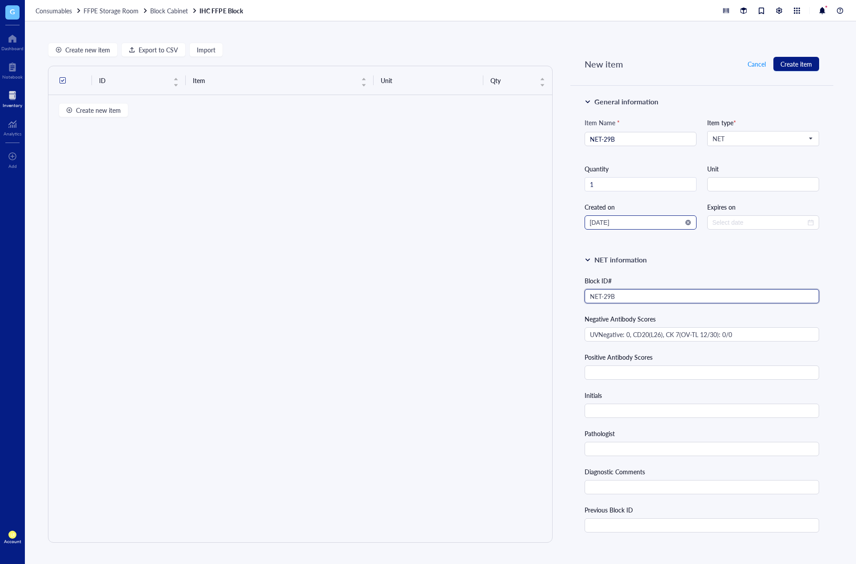
click at [690, 220] on div "[DATE]" at bounding box center [641, 222] width 112 height 14
click at [685, 220] on div at bounding box center [688, 222] width 6 height 6
click at [686, 228] on div at bounding box center [641, 222] width 112 height 14
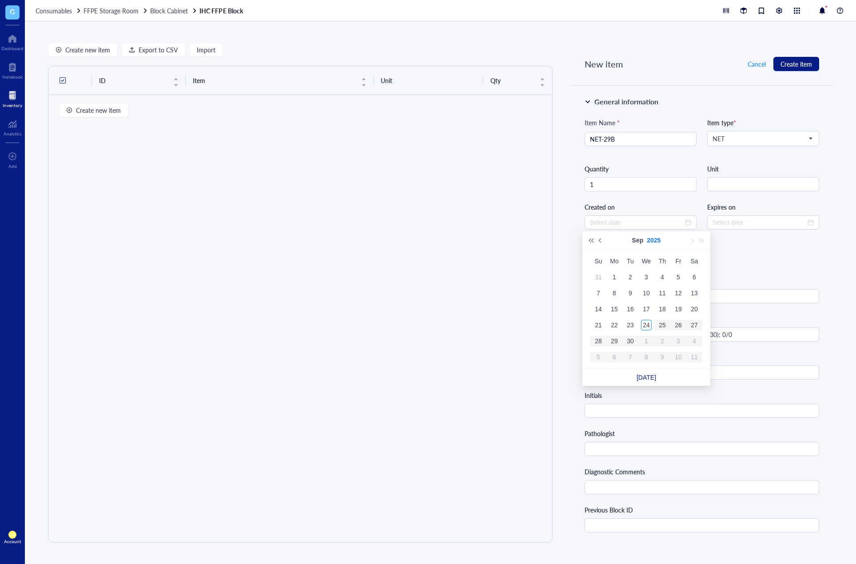
click at [659, 240] on button "2025" at bounding box center [654, 240] width 14 height 18
click at [657, 240] on button "[DATE] - [DATE]" at bounding box center [647, 240] width 30 height 18
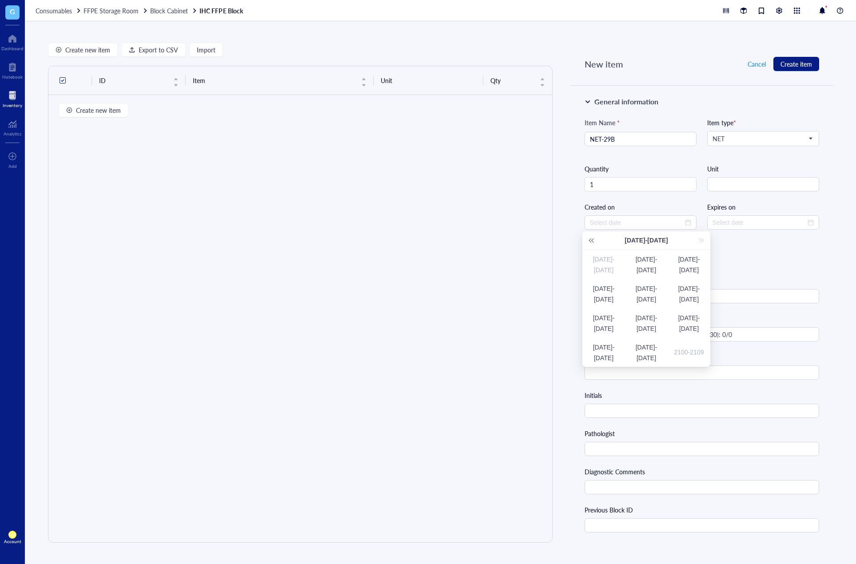
click at [702, 240] on div "[DATE]-[DATE]" at bounding box center [646, 240] width 128 height 18
click at [665, 244] on div "[DATE]-[DATE]" at bounding box center [646, 240] width 101 height 18
click at [657, 242] on div "[DATE]-[DATE]" at bounding box center [646, 240] width 101 height 18
click at [644, 243] on div "[DATE]-[DATE]" at bounding box center [646, 240] width 101 height 18
type input "[DATE]"
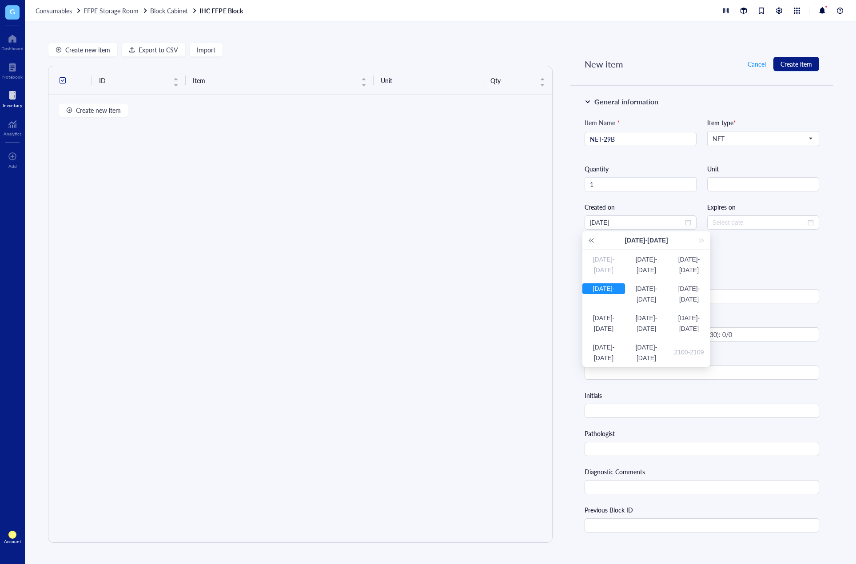
click at [611, 294] on div "[DATE]-[DATE]" at bounding box center [603, 288] width 43 height 11
click at [653, 299] on td "2023" at bounding box center [646, 293] width 40 height 29
click at [651, 349] on div "Nov" at bounding box center [646, 352] width 27 height 11
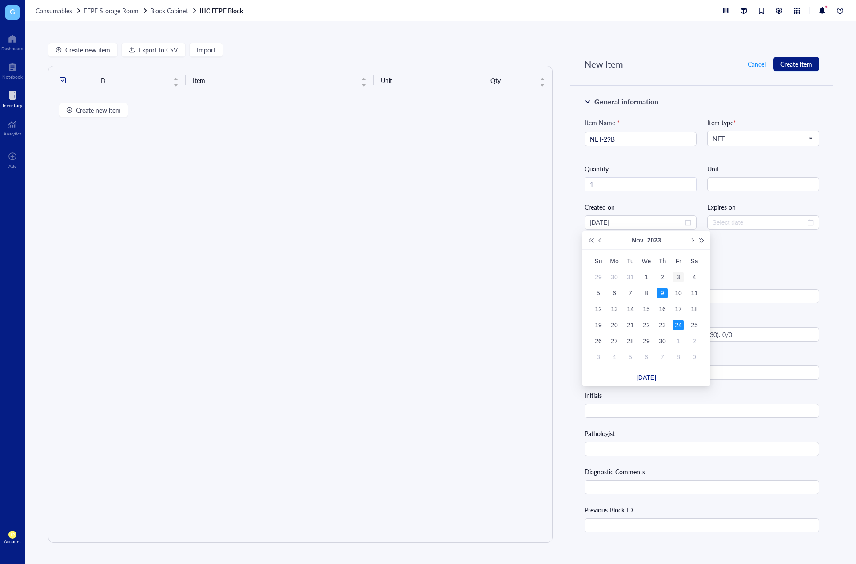
type input "[DATE]"
click at [675, 279] on div "3" at bounding box center [678, 277] width 11 height 11
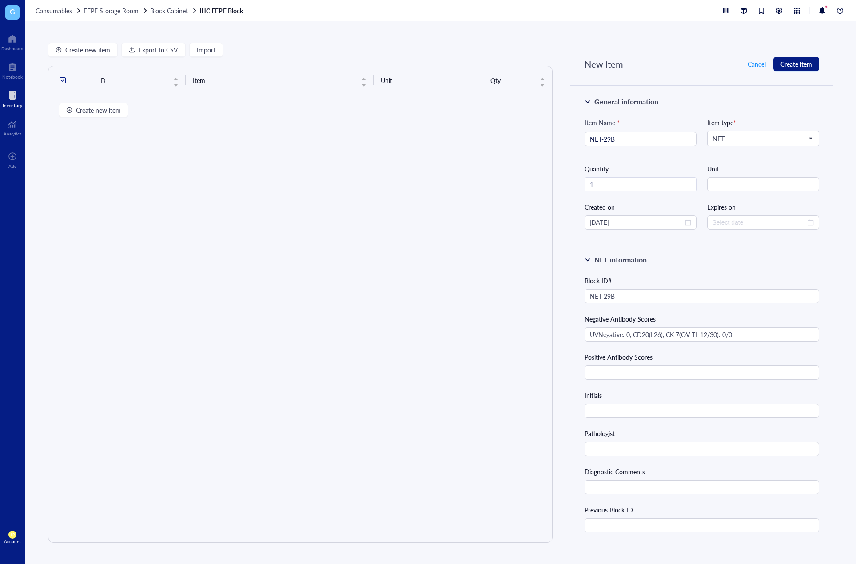
click at [713, 262] on div "NET information" at bounding box center [702, 260] width 235 height 11
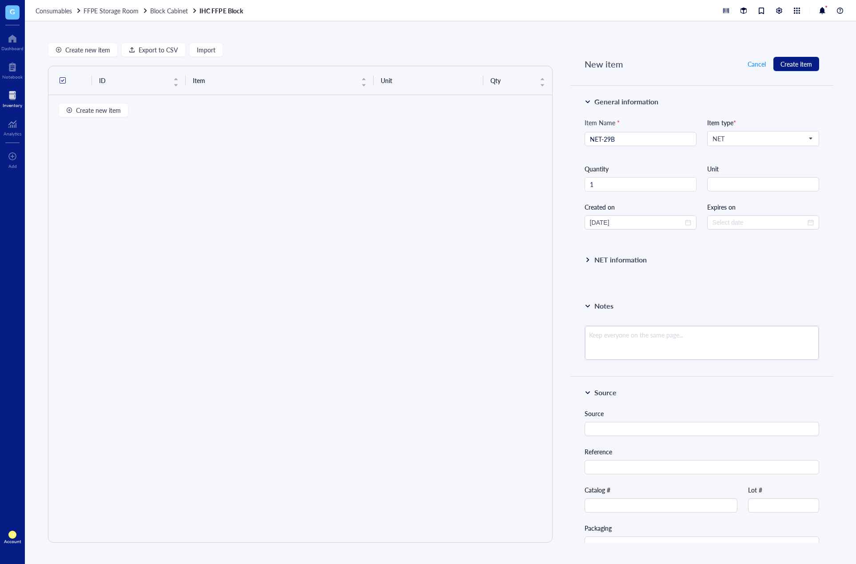
click at [713, 265] on div "NET information" at bounding box center [701, 267] width 263 height 46
click at [704, 259] on div "NET information" at bounding box center [702, 260] width 235 height 11
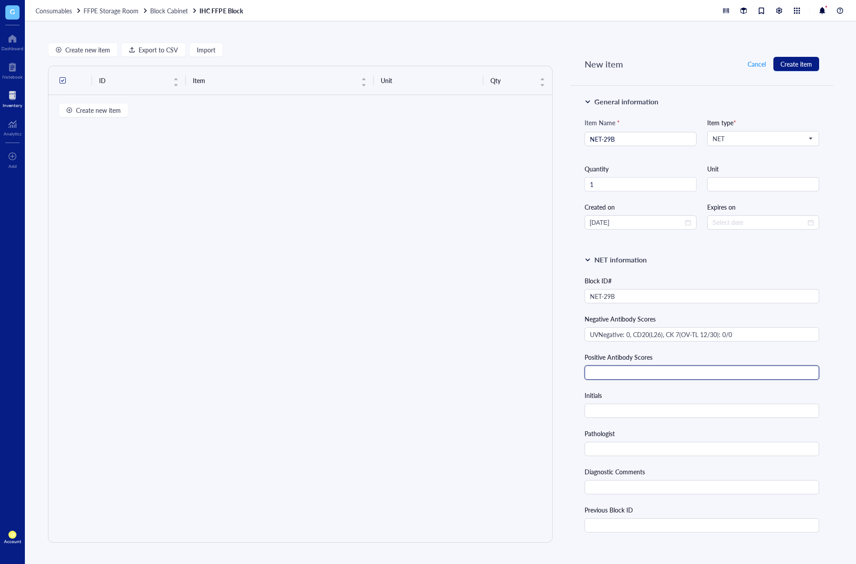
click at [674, 370] on input "text" at bounding box center [702, 373] width 235 height 14
click at [657, 374] on input "text" at bounding box center [702, 373] width 235 height 14
paste input "INSM1: 2/0(MRQ-70)"
type input "INSM1: 2/0(MRQ-70)"
click at [713, 400] on div "Initials" at bounding box center [702, 404] width 235 height 28
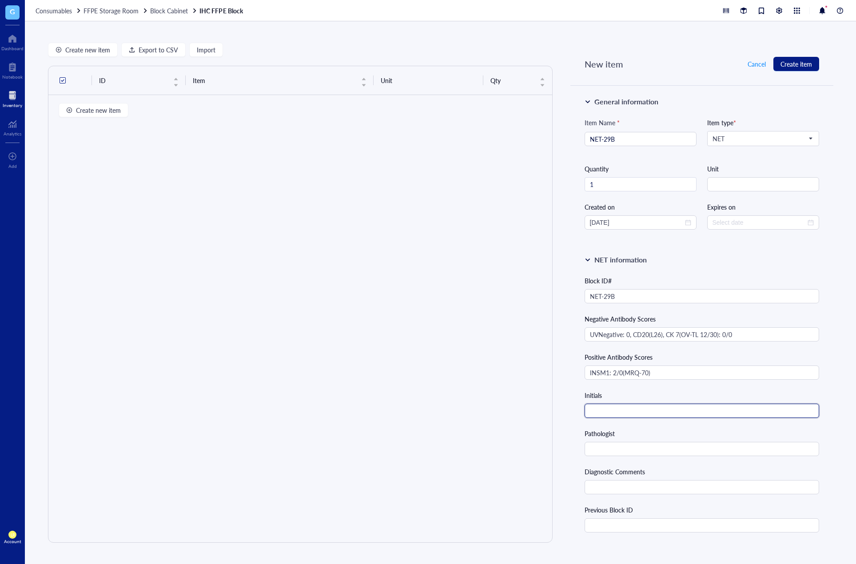
click at [713, 413] on input "text" at bounding box center [702, 411] width 235 height 14
type input "k"
type input "KYM"
click at [666, 445] on input "text" at bounding box center [702, 449] width 235 height 14
paste input "Dr. Hava"
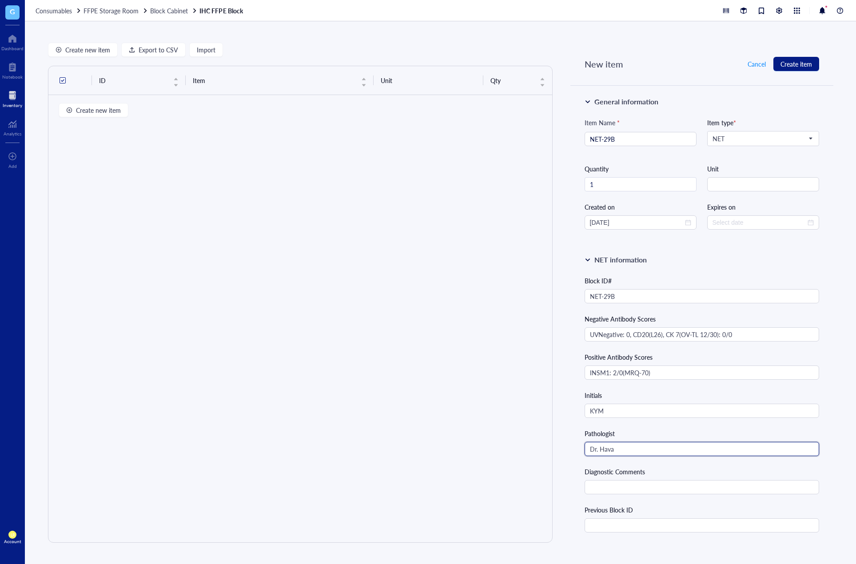
type input "Dr. Hava"
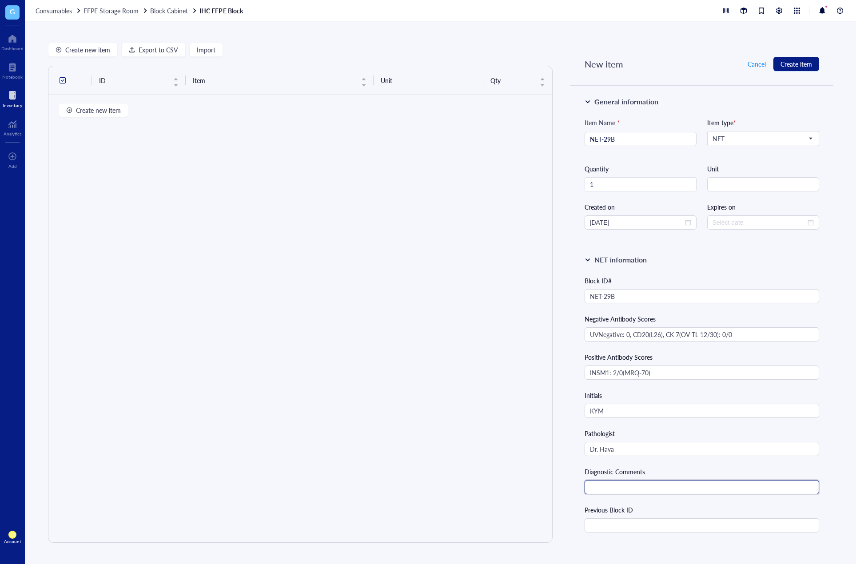
click at [705, 489] on input "text" at bounding box center [702, 487] width 235 height 14
paste input "[MEDICAL_DATA] ([MEDICAL_DATA] to lymph node)"
type input "[MEDICAL_DATA] ([MEDICAL_DATA] to lymph node)"
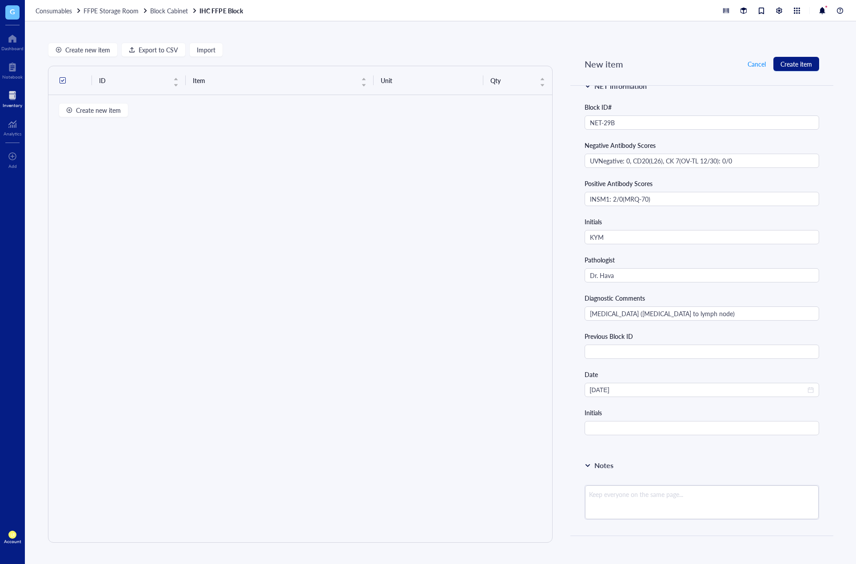
scroll to position [178, 0]
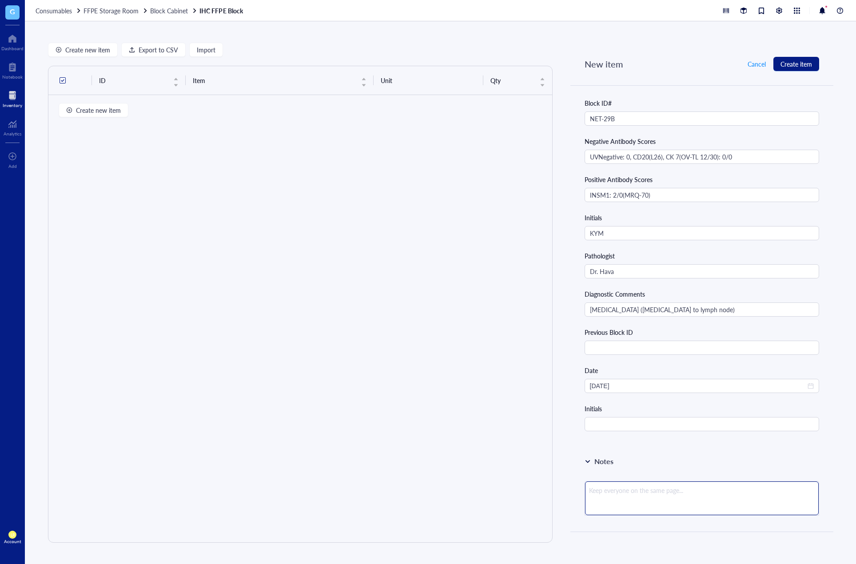
click at [635, 496] on textarea at bounding box center [702, 498] width 234 height 34
paste textarea "Same case as UTS-59, OVR-48, OVSN-5, FAT-8, BWL-61, APX-58, and LN-165. Small f…"
type textarea "Same case as UTS-59, OVR-48, OVSN-5, FAT-8, BWL-61, APX-58, and LN-165. Small f…"
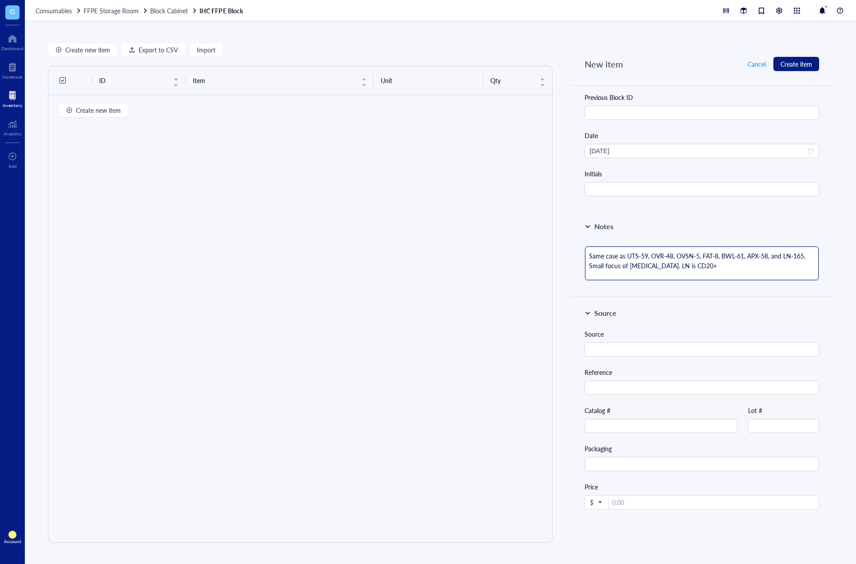
scroll to position [238, 0]
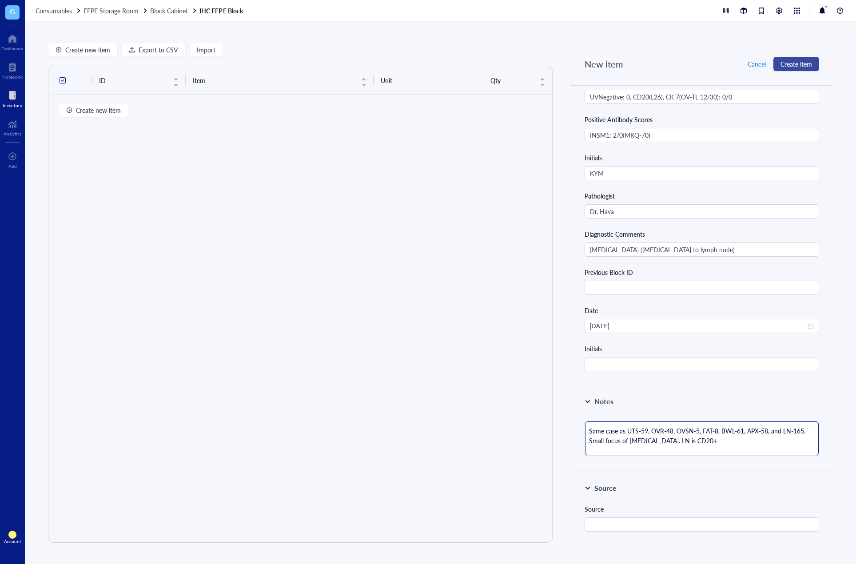
type textarea "Same case as UTS-59, OVR-48, OVSN-5, FAT-8, BWL-61, APX-58, and LN-165. Small f…"
click at [713, 62] on span "Create item" at bounding box center [796, 63] width 32 height 7
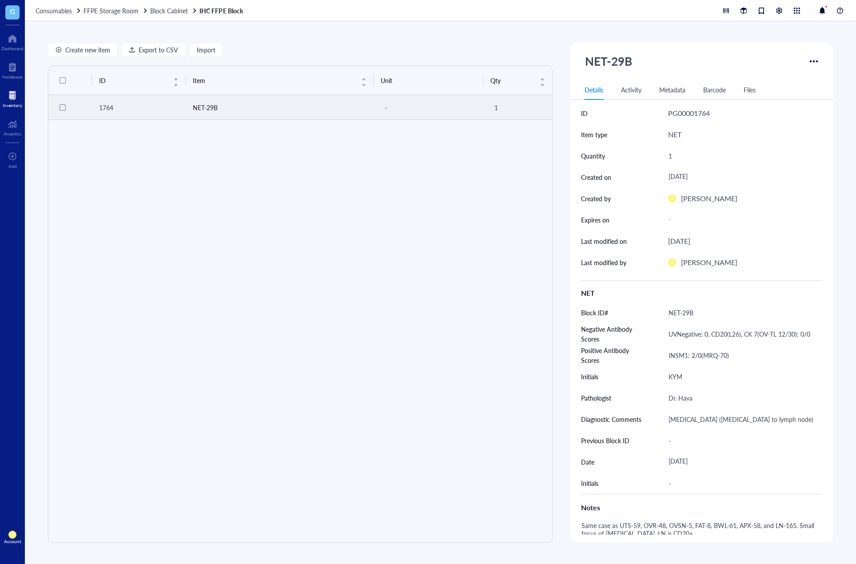
click at [60, 110] on div at bounding box center [63, 107] width 6 height 6
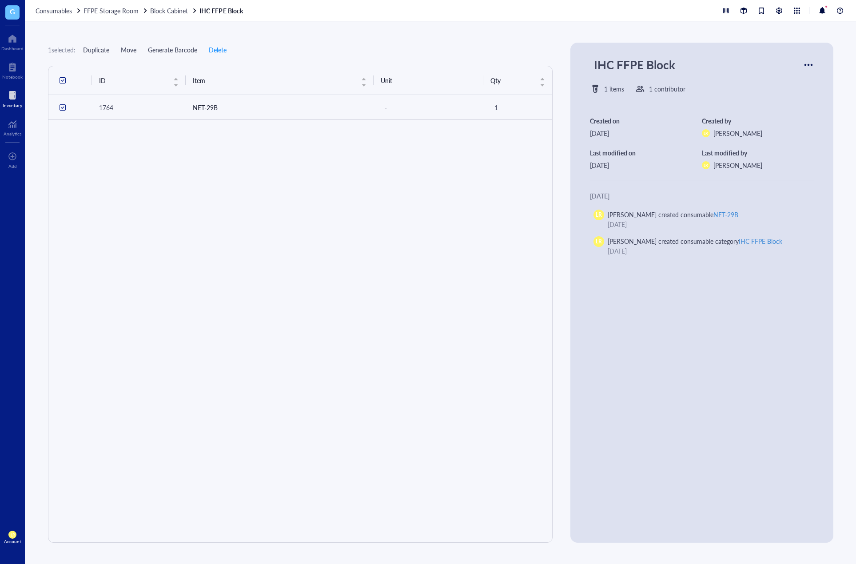
click at [99, 52] on span "Duplicate" at bounding box center [96, 49] width 26 height 7
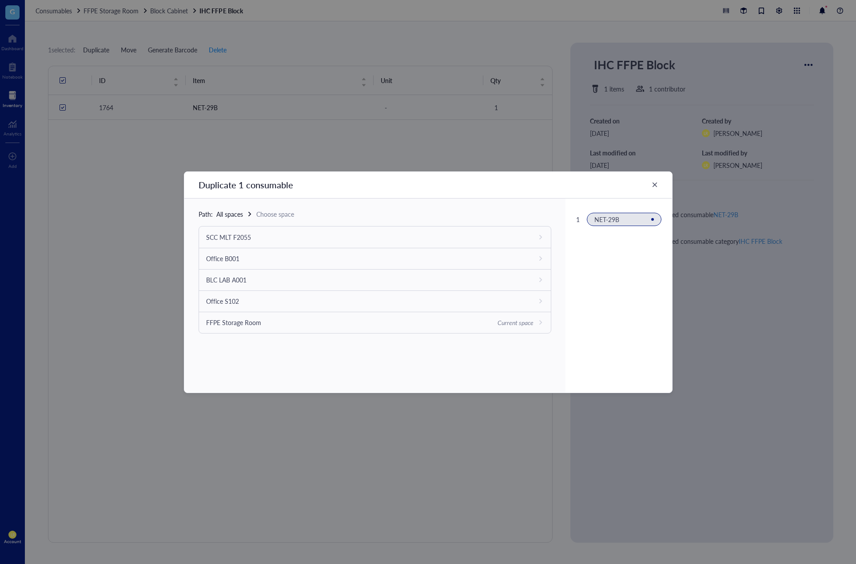
click at [521, 324] on div "Current space" at bounding box center [515, 323] width 36 height 10
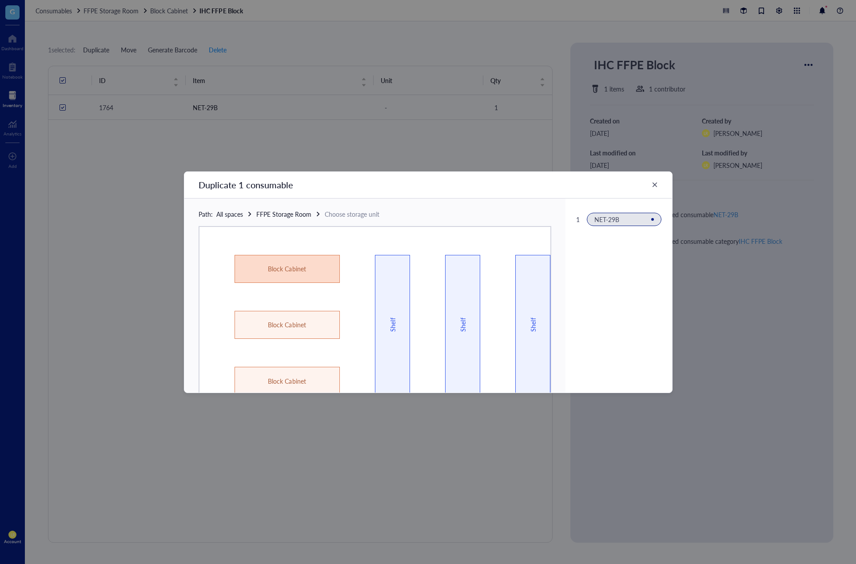
click at [303, 273] on div "Block Cabinet" at bounding box center [287, 269] width 63 height 10
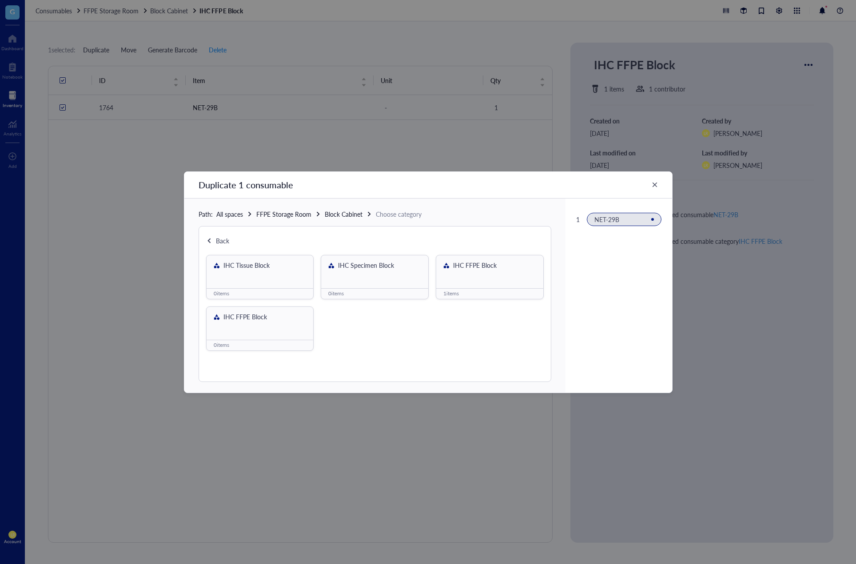
click at [485, 276] on div "IHC FFPE Block" at bounding box center [489, 271] width 107 height 33
click at [385, 284] on span "Duplicate here" at bounding box center [375, 281] width 40 height 12
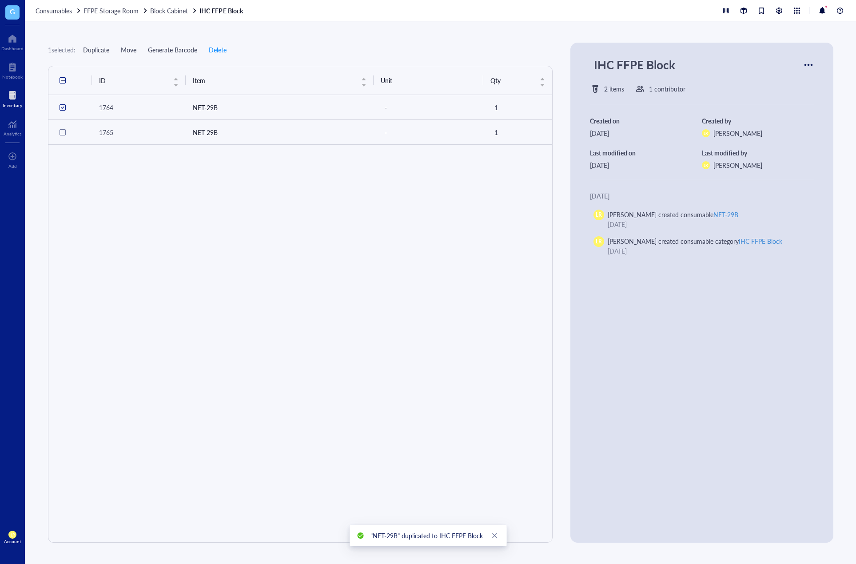
click at [92, 176] on div "ID Item Unit Qty 1764 NET-29B - 1 1765 NET-29B - 1" at bounding box center [300, 304] width 505 height 477
click at [12, 103] on div "Inventory" at bounding box center [13, 105] width 20 height 5
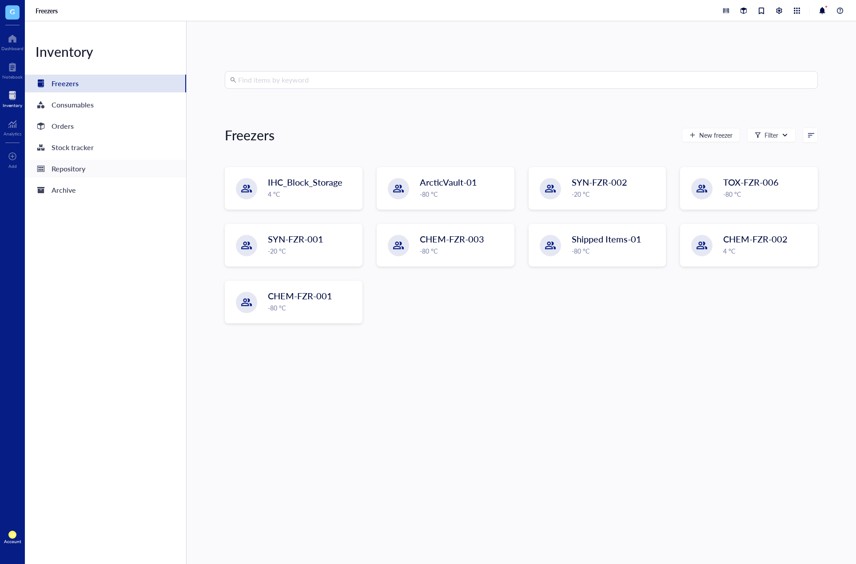
click at [68, 173] on div "Repository" at bounding box center [69, 169] width 34 height 12
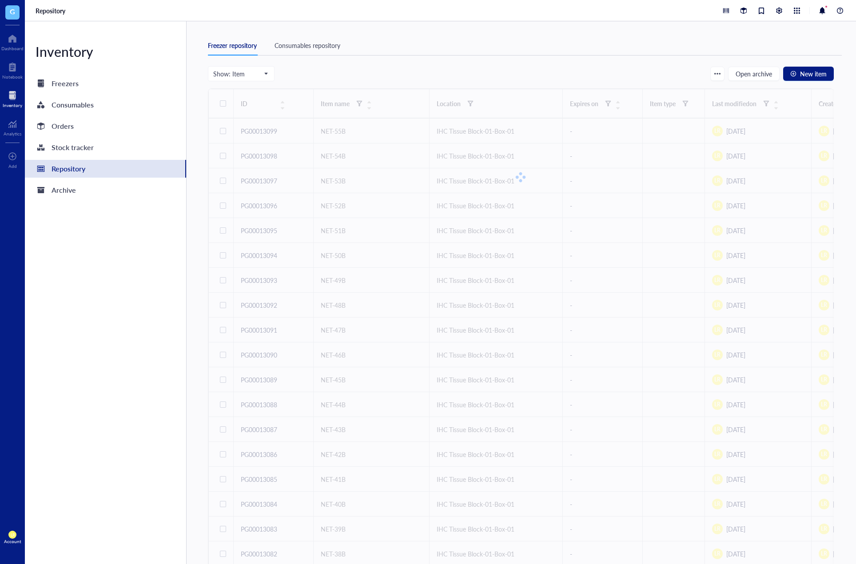
click at [321, 49] on div "Consumables repository" at bounding box center [308, 45] width 66 height 10
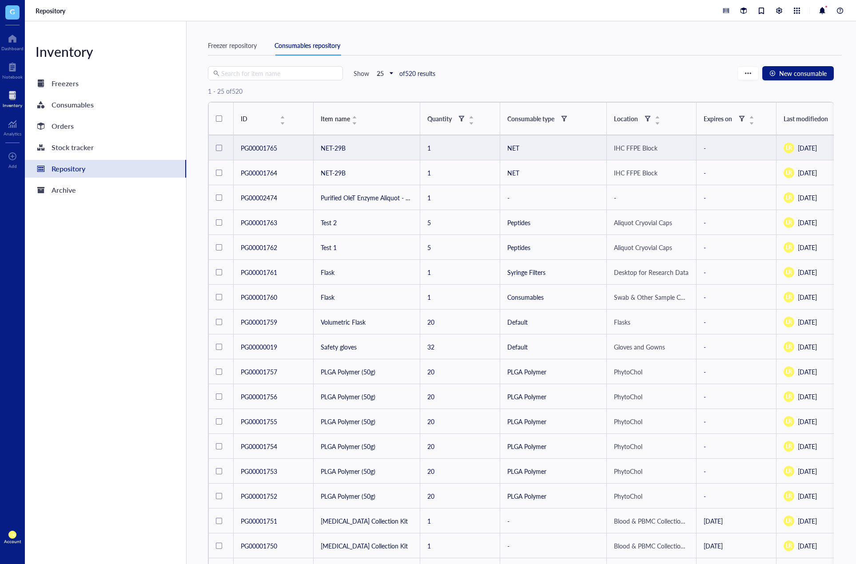
click at [220, 148] on div at bounding box center [219, 148] width 6 height 6
click at [340, 90] on span "Duplicate" at bounding box center [340, 91] width 26 height 8
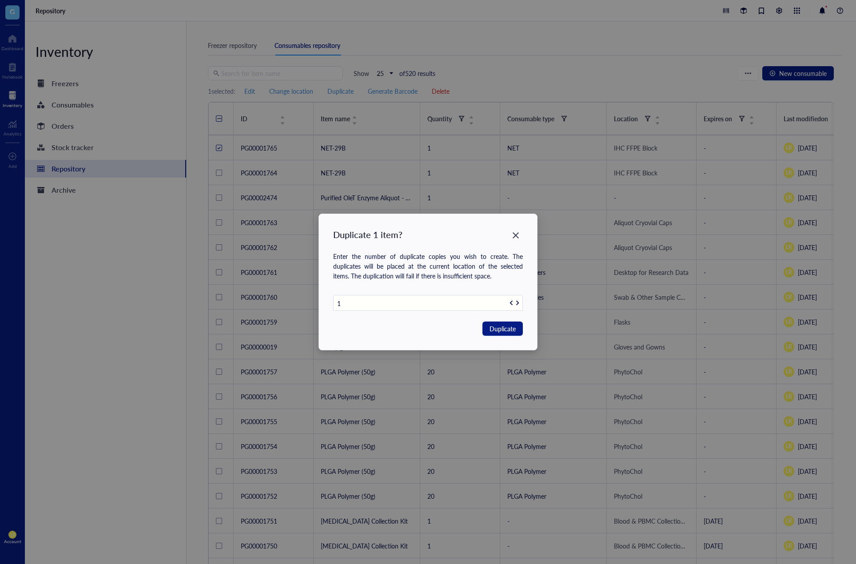
drag, startPoint x: 472, startPoint y: 306, endPoint x: 308, endPoint y: 309, distance: 163.9
click at [308, 309] on div "Duplicate 1 item? Enter the number of duplicate copies you wish to create. The …" at bounding box center [428, 282] width 856 height 564
click at [494, 327] on span "Duplicate" at bounding box center [502, 329] width 26 height 10
type input "1"
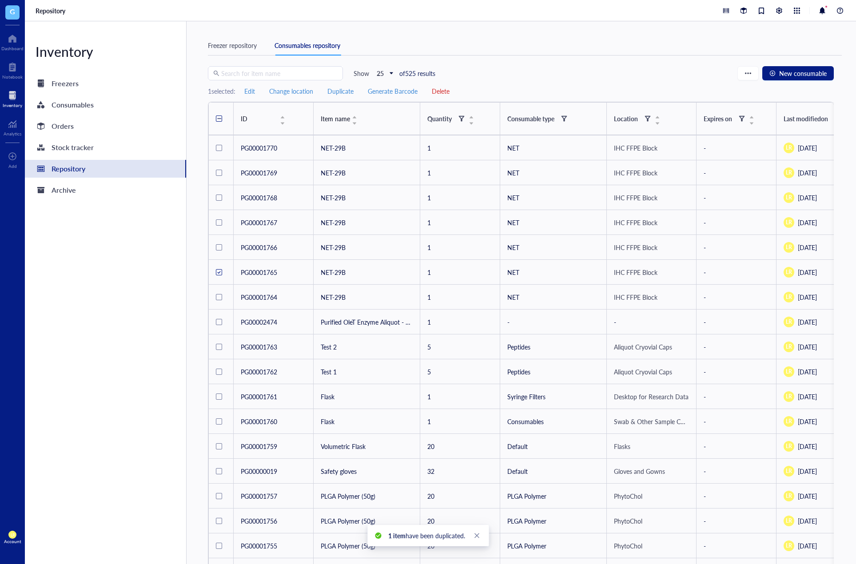
click at [22, 98] on div "Inventory" at bounding box center [12, 98] width 25 height 25
click at [67, 106] on div "Consumables" at bounding box center [73, 105] width 42 height 12
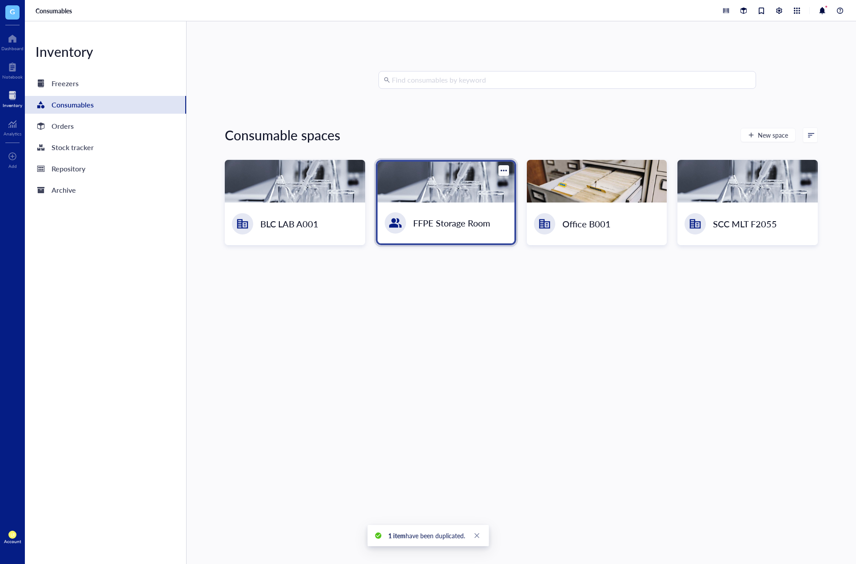
click at [464, 211] on div "FFPE Storage Room" at bounding box center [446, 223] width 137 height 41
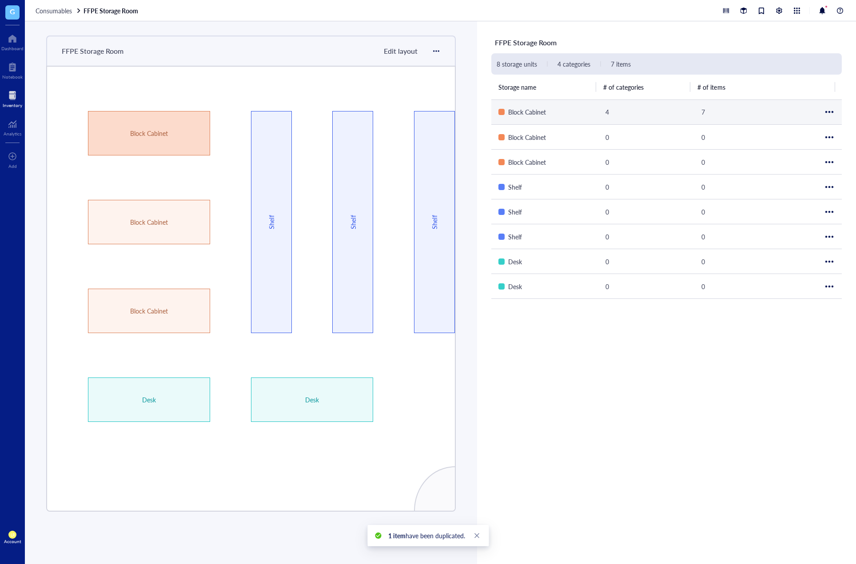
click at [144, 146] on div "Block Cabinet" at bounding box center [149, 133] width 122 height 44
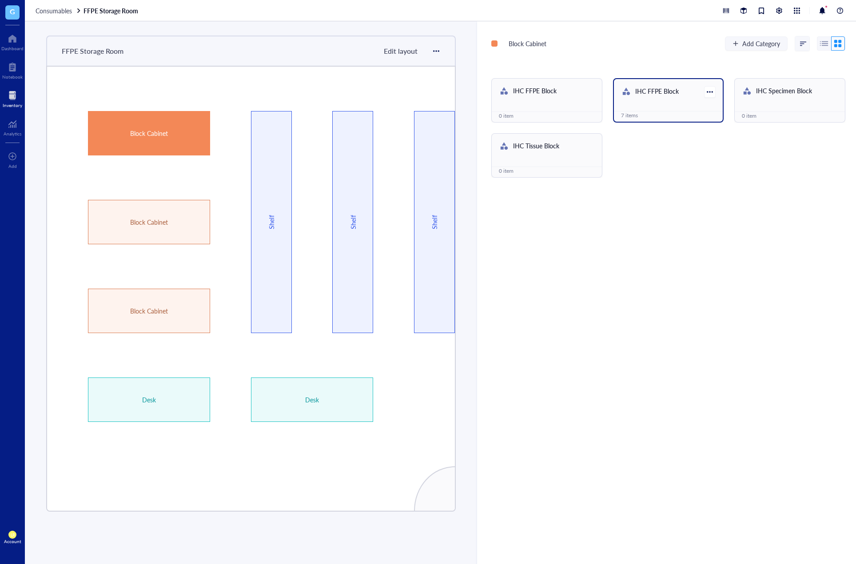
click at [701, 105] on div "IHC FFPE Block 7 items" at bounding box center [668, 100] width 111 height 44
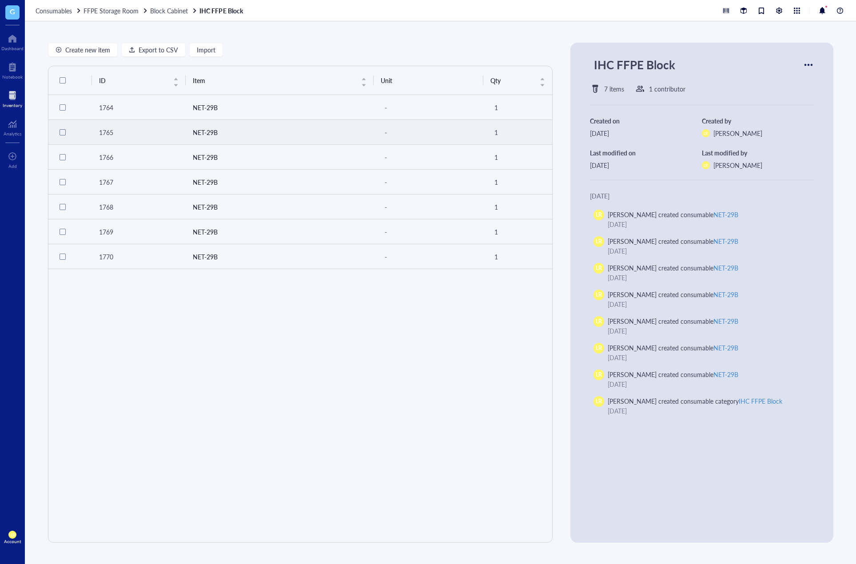
click at [263, 132] on td "NET-29B" at bounding box center [280, 132] width 188 height 25
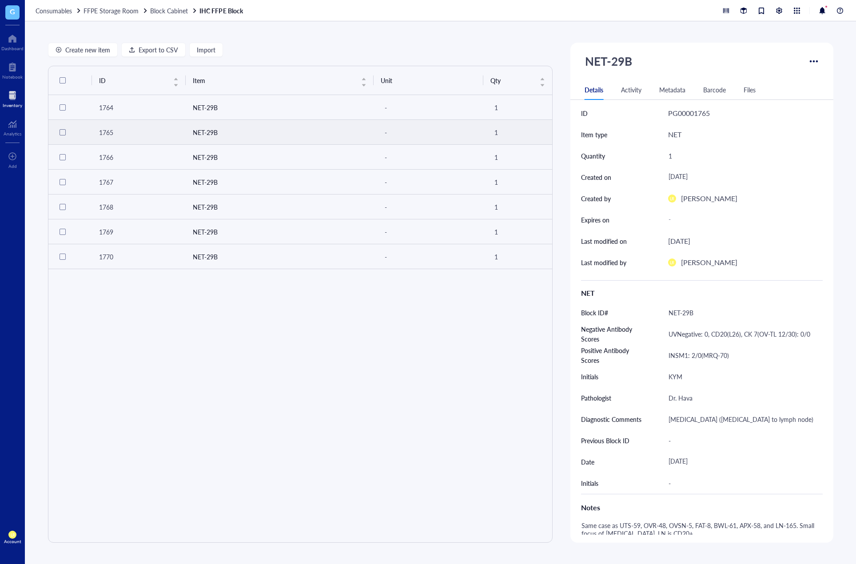
click at [206, 133] on td "NET-29B" at bounding box center [280, 132] width 188 height 25
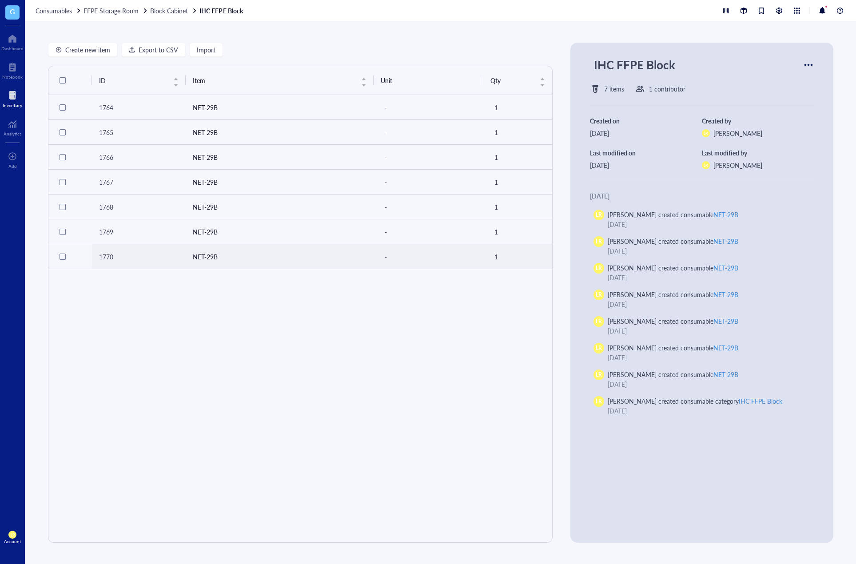
click at [251, 368] on div "ID Item Unit Qty 1764 NET-29B - 1 1765 NET-29B - 1 1766 NET-29B - 1 1767 NET-29…" at bounding box center [300, 304] width 505 height 477
click at [300, 113] on td "NET-29B" at bounding box center [280, 107] width 188 height 25
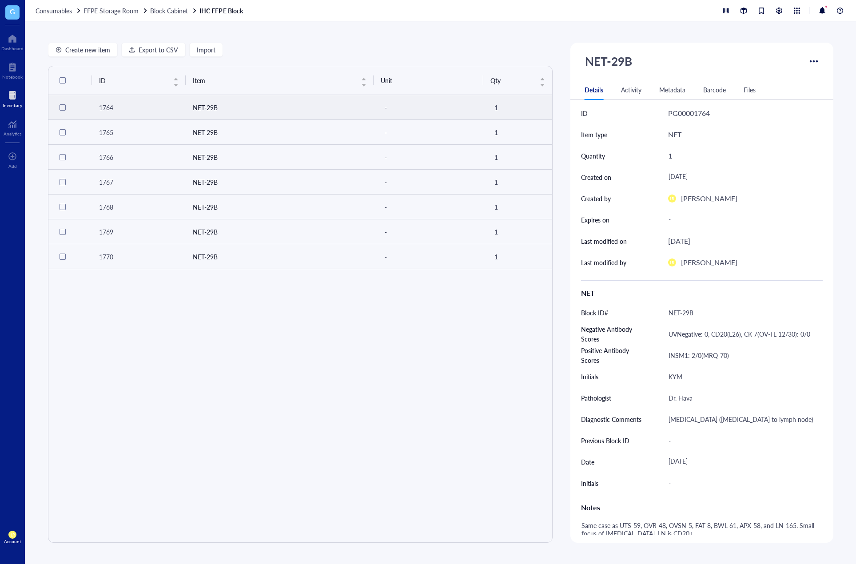
click at [61, 107] on div at bounding box center [63, 107] width 6 height 6
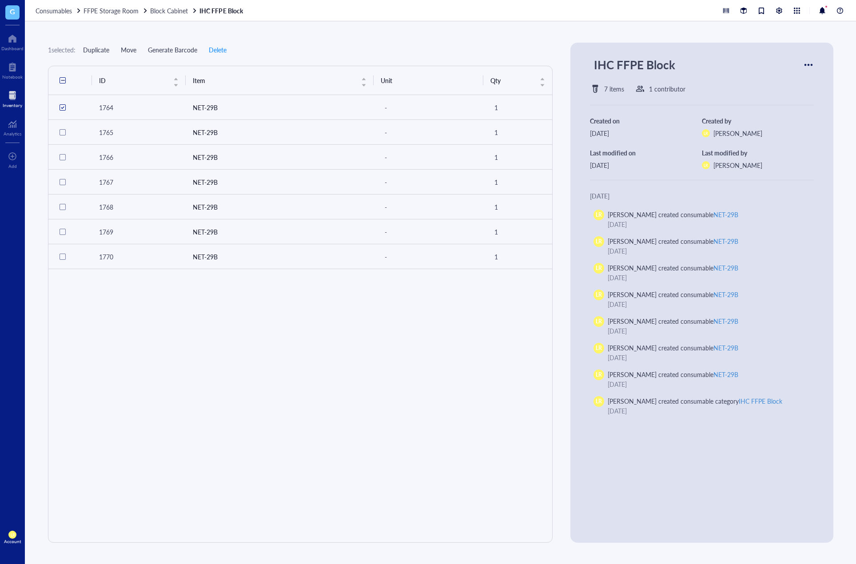
click at [95, 50] on span "Duplicate" at bounding box center [96, 49] width 26 height 7
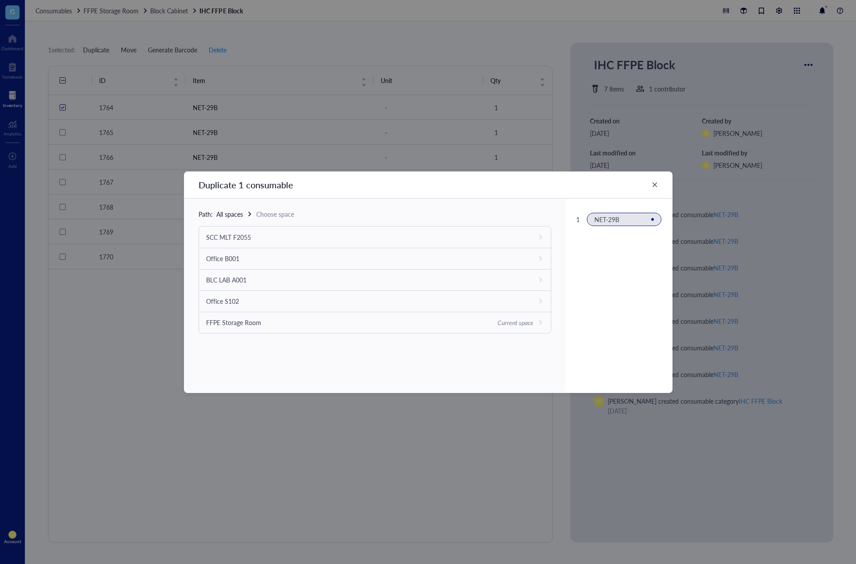
click at [510, 319] on div "Current space" at bounding box center [515, 323] width 36 height 10
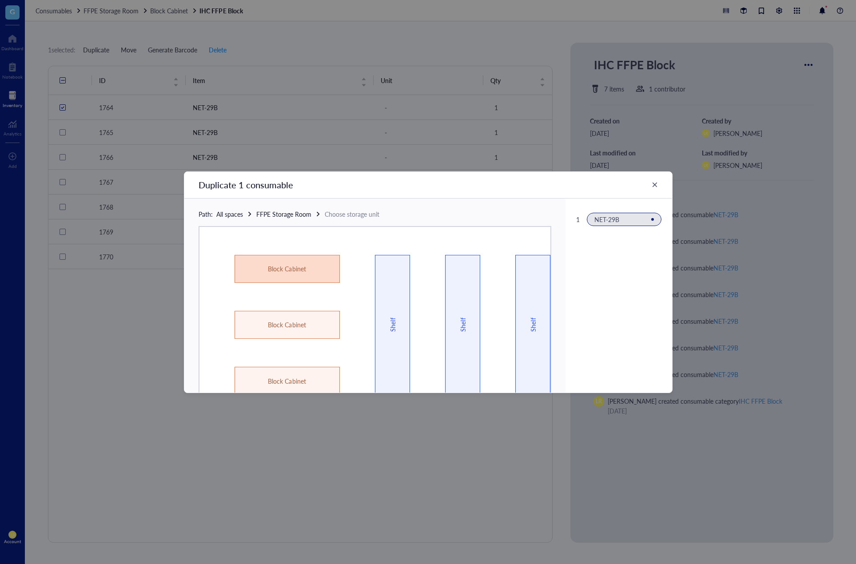
click at [302, 271] on div "Block Cabinet" at bounding box center [287, 269] width 63 height 10
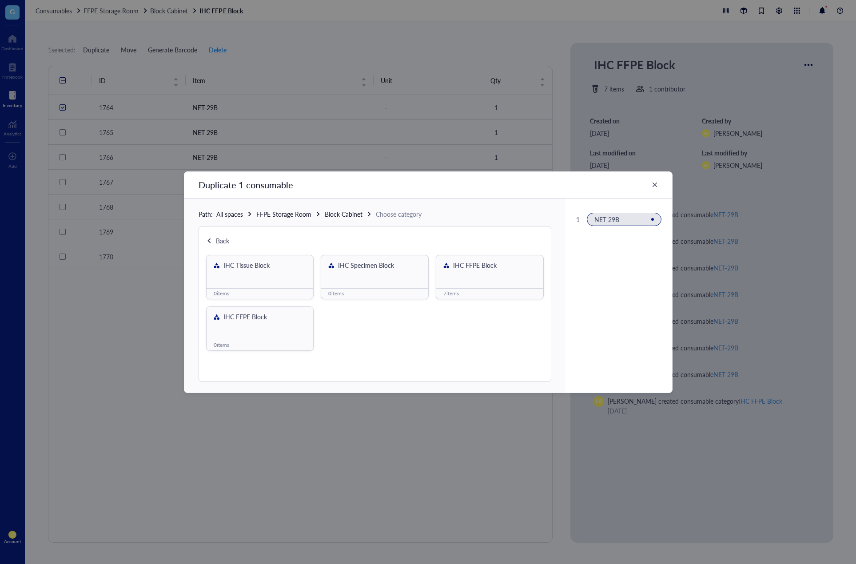
click at [274, 275] on div "IHC Tissue Block" at bounding box center [260, 271] width 107 height 33
click at [355, 216] on span "Block Cabinet" at bounding box center [344, 214] width 38 height 9
click at [223, 275] on div "IHC Tissue Block" at bounding box center [260, 271] width 107 height 33
click at [369, 284] on span "Duplicate here" at bounding box center [375, 281] width 40 height 12
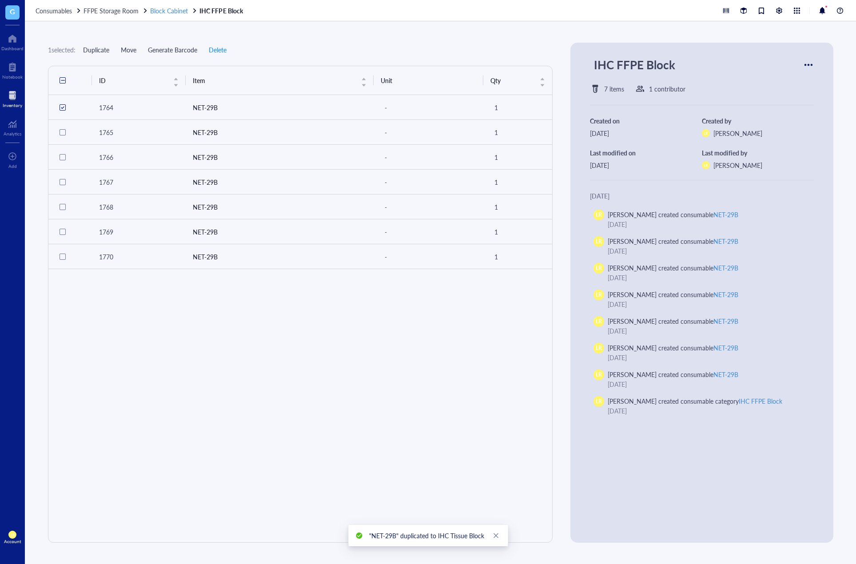
click at [185, 11] on span "Block Cabinet" at bounding box center [169, 10] width 38 height 9
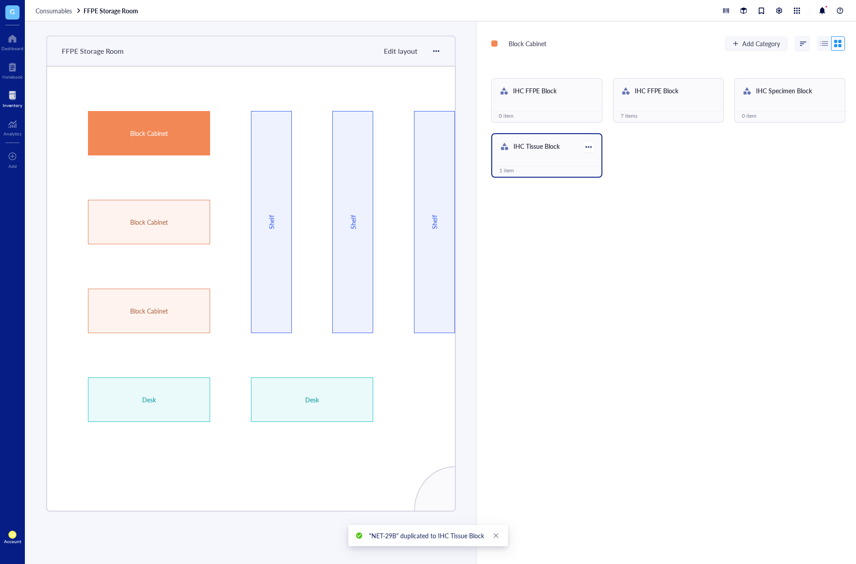
click at [554, 151] on div "IHC Tissue Block" at bounding box center [536, 147] width 46 height 12
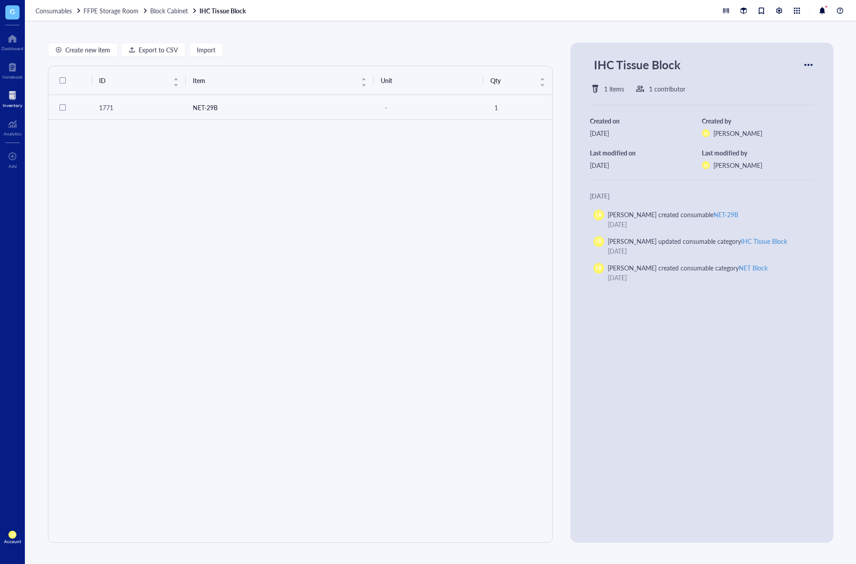
click at [289, 161] on div "ID Item Unit Qty 1771 NET-29B - 1" at bounding box center [300, 304] width 505 height 477
click at [12, 99] on div at bounding box center [13, 95] width 20 height 14
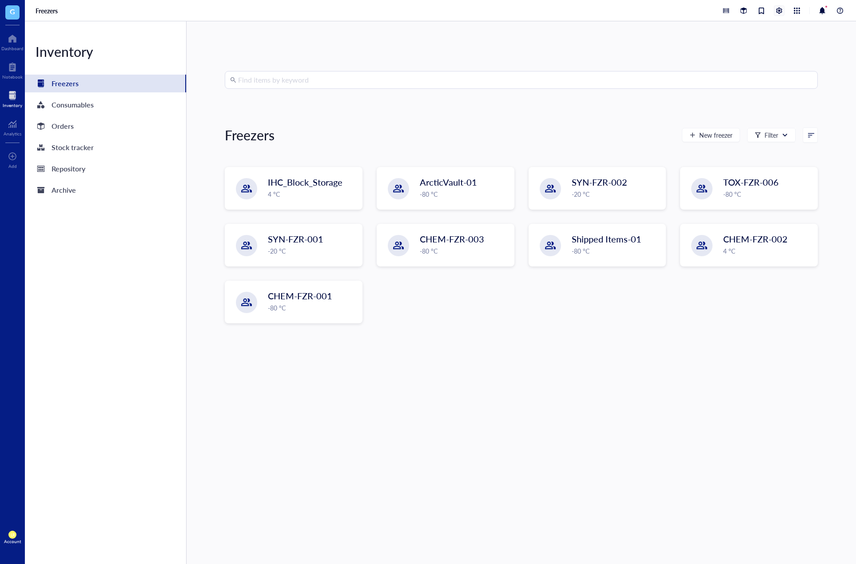
click at [713, 16] on div at bounding box center [779, 10] width 11 height 11
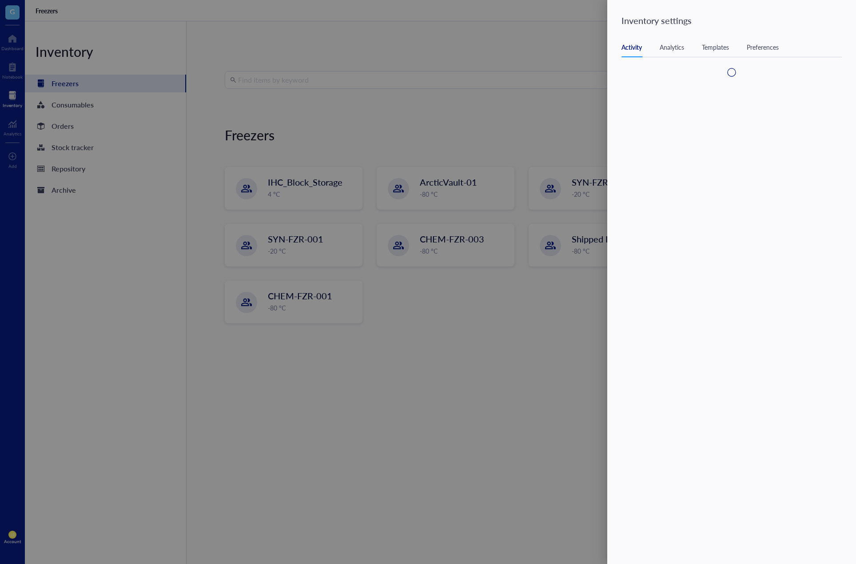
click at [712, 45] on div "Templates" at bounding box center [715, 47] width 27 height 10
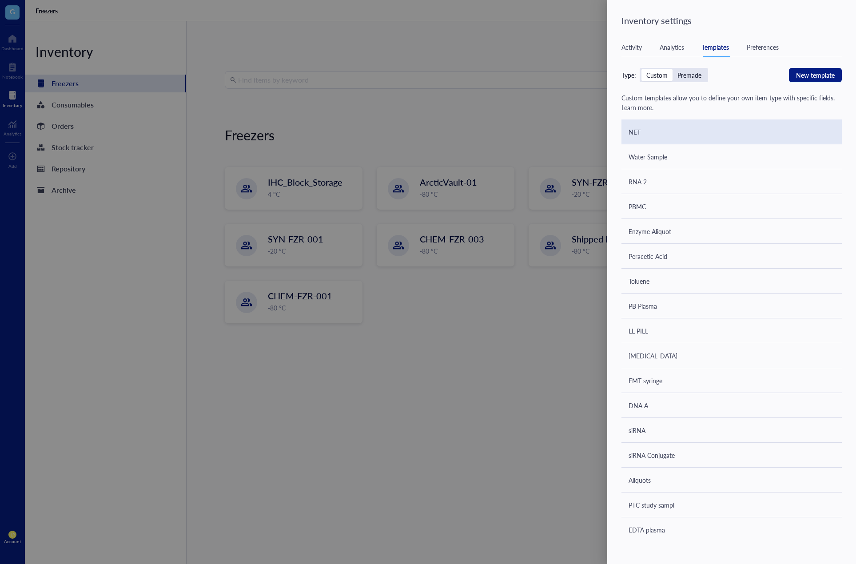
click at [678, 128] on div "NET" at bounding box center [731, 131] width 220 height 25
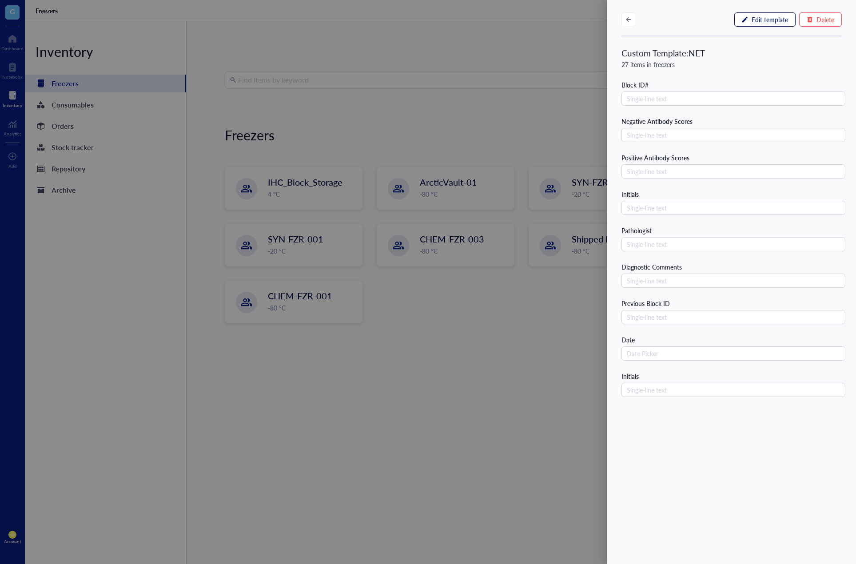
click at [713, 18] on span "Edit template" at bounding box center [770, 19] width 36 height 7
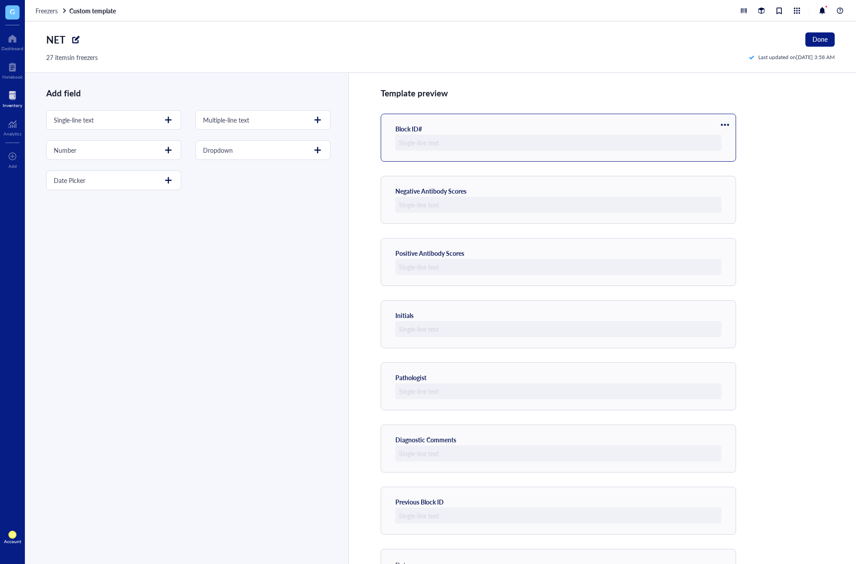
click at [713, 123] on div at bounding box center [725, 125] width 14 height 14
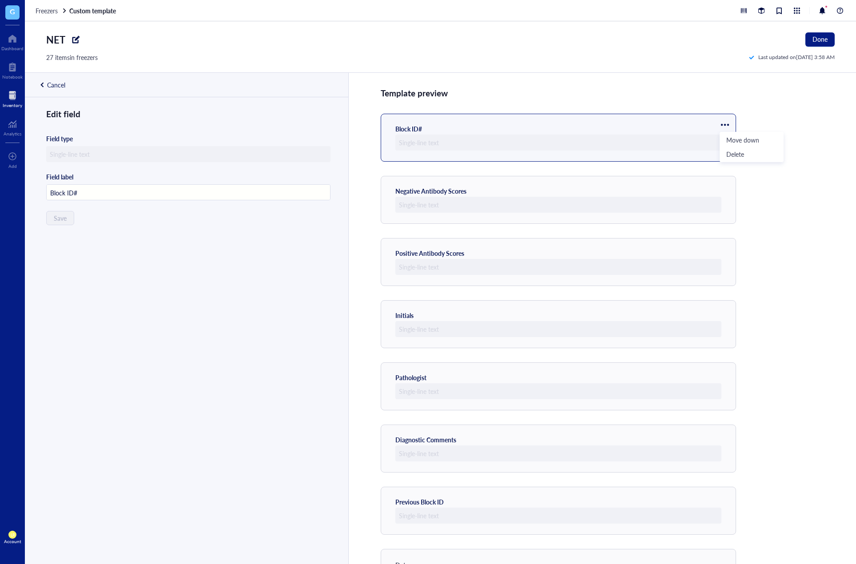
click at [713, 96] on div "Template preview" at bounding box center [602, 93] width 443 height 12
click at [15, 101] on div at bounding box center [13, 95] width 20 height 14
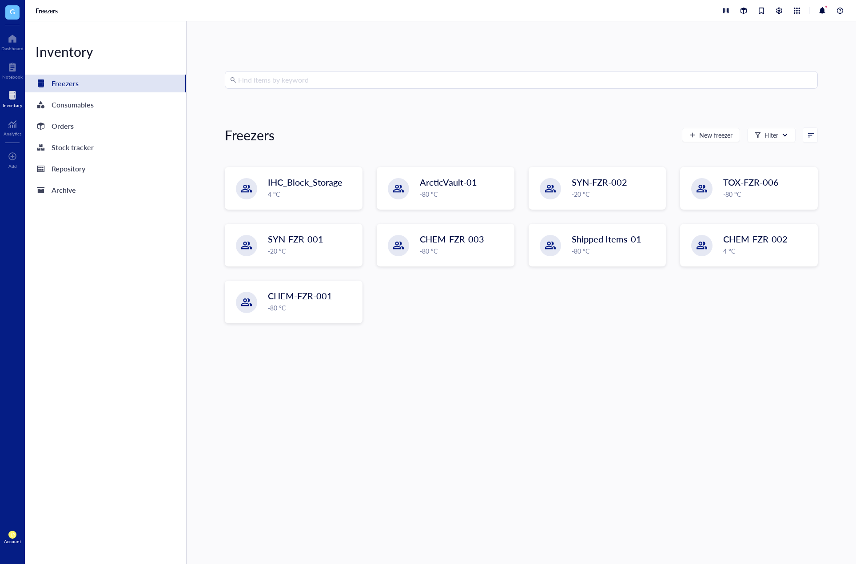
click at [293, 407] on div "Find items by keyword Freezers New freezer Filter IHC_Block_Storage 4 °C Arctic…" at bounding box center [521, 292] width 593 height 443
click at [307, 201] on div "IHC_Block_Storage 4 °C" at bounding box center [294, 188] width 136 height 41
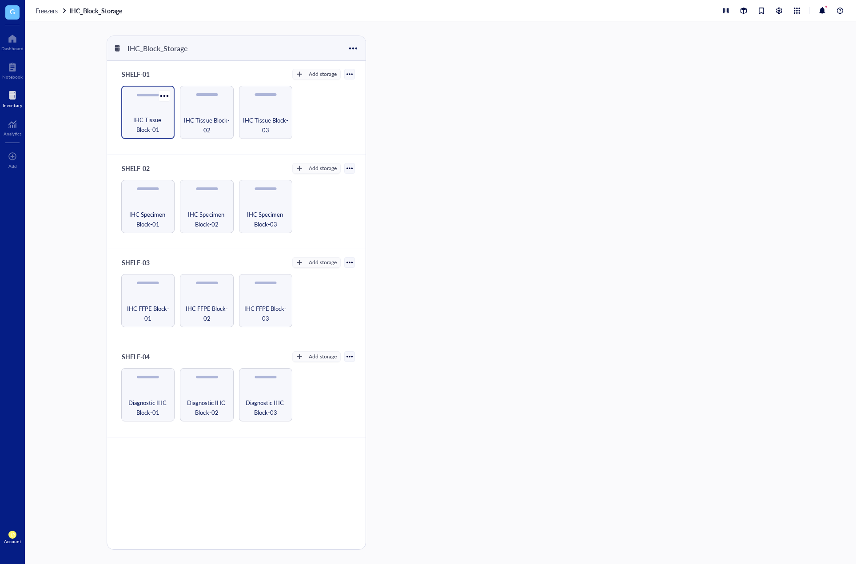
click at [151, 124] on span "IHC Tissue Block-01" at bounding box center [148, 125] width 44 height 20
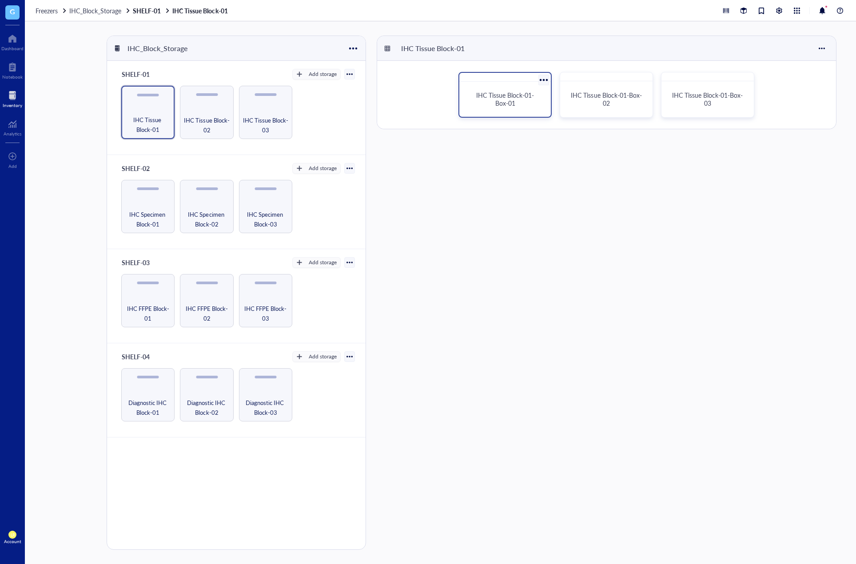
click at [482, 101] on div "IHC Tissue Block-01-Box-01" at bounding box center [505, 99] width 70 height 16
type textarea "Keep everyone on the same page…"
